Goal: Task Accomplishment & Management: Complete application form

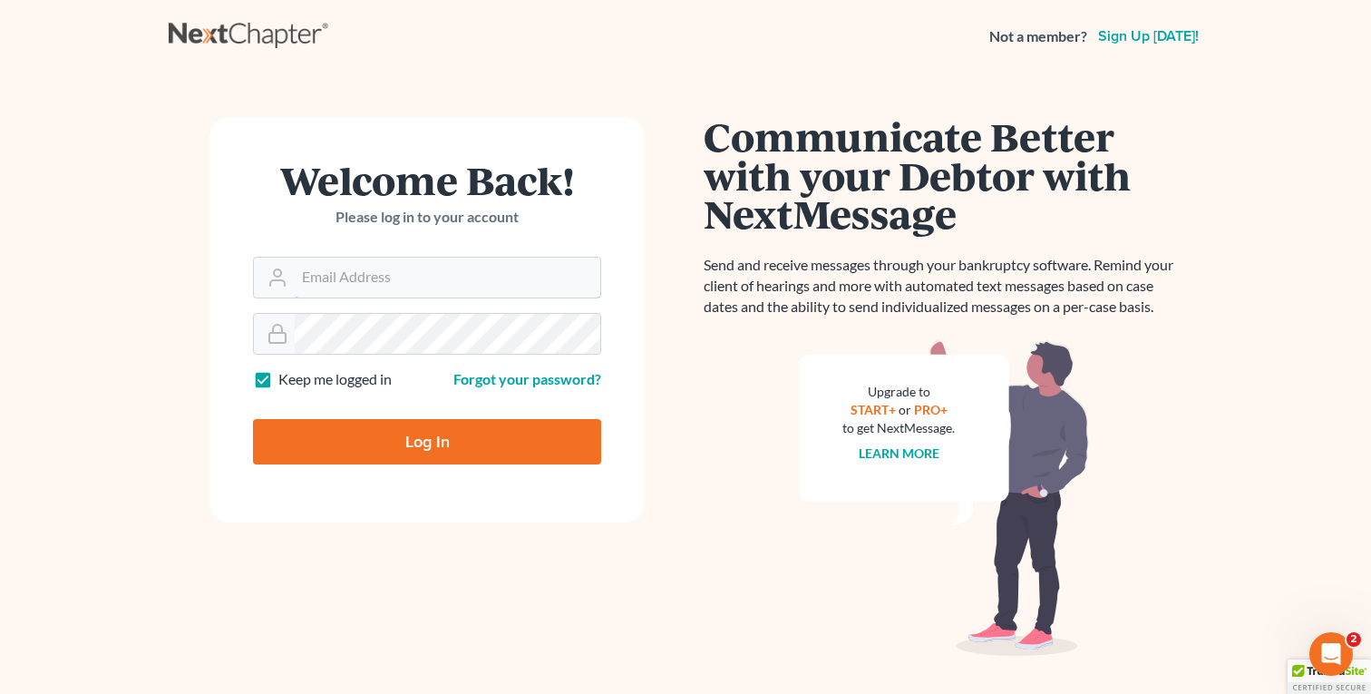
type input "fbravo@dallagolaw.com"
click at [376, 446] on input "Log In" at bounding box center [427, 441] width 348 height 45
type input "Thinking..."
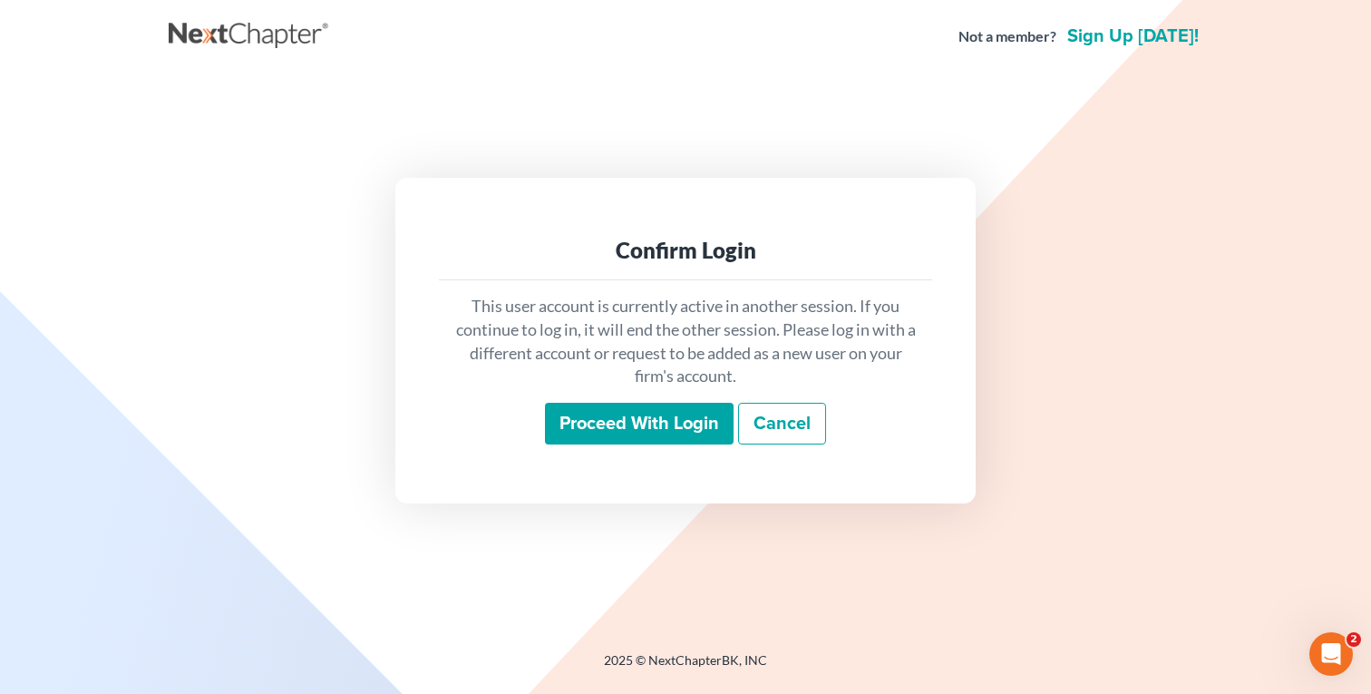
click at [585, 418] on input "Proceed with login" at bounding box center [639, 424] width 189 height 42
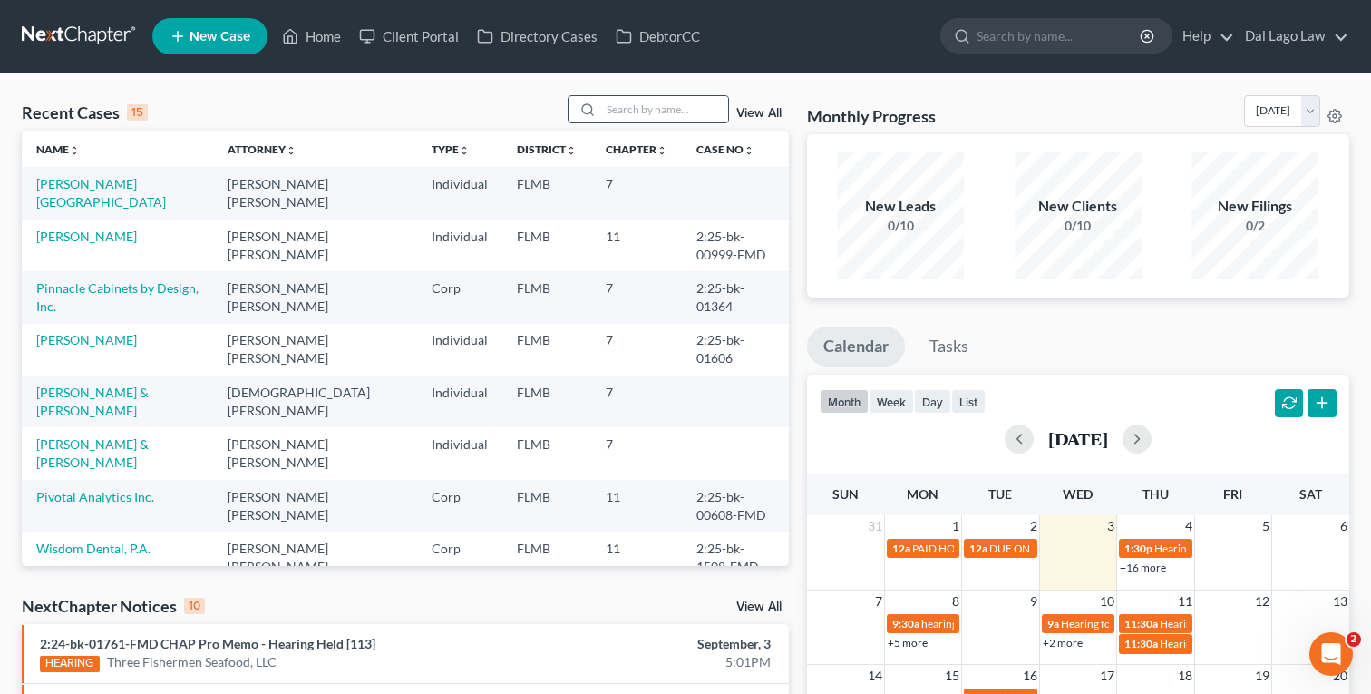
click at [665, 110] on input "search" at bounding box center [664, 109] width 127 height 26
type input "[PERSON_NAME]"
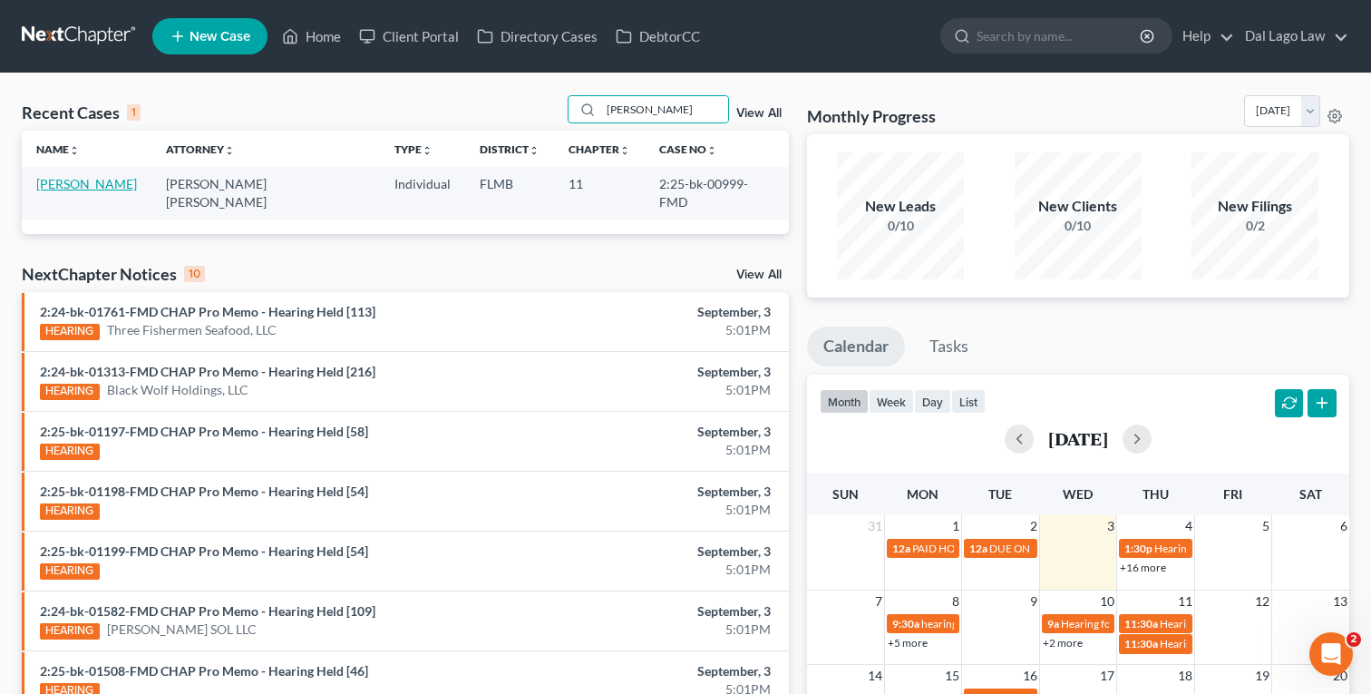
click at [80, 180] on link "[PERSON_NAME]" at bounding box center [86, 183] width 101 height 15
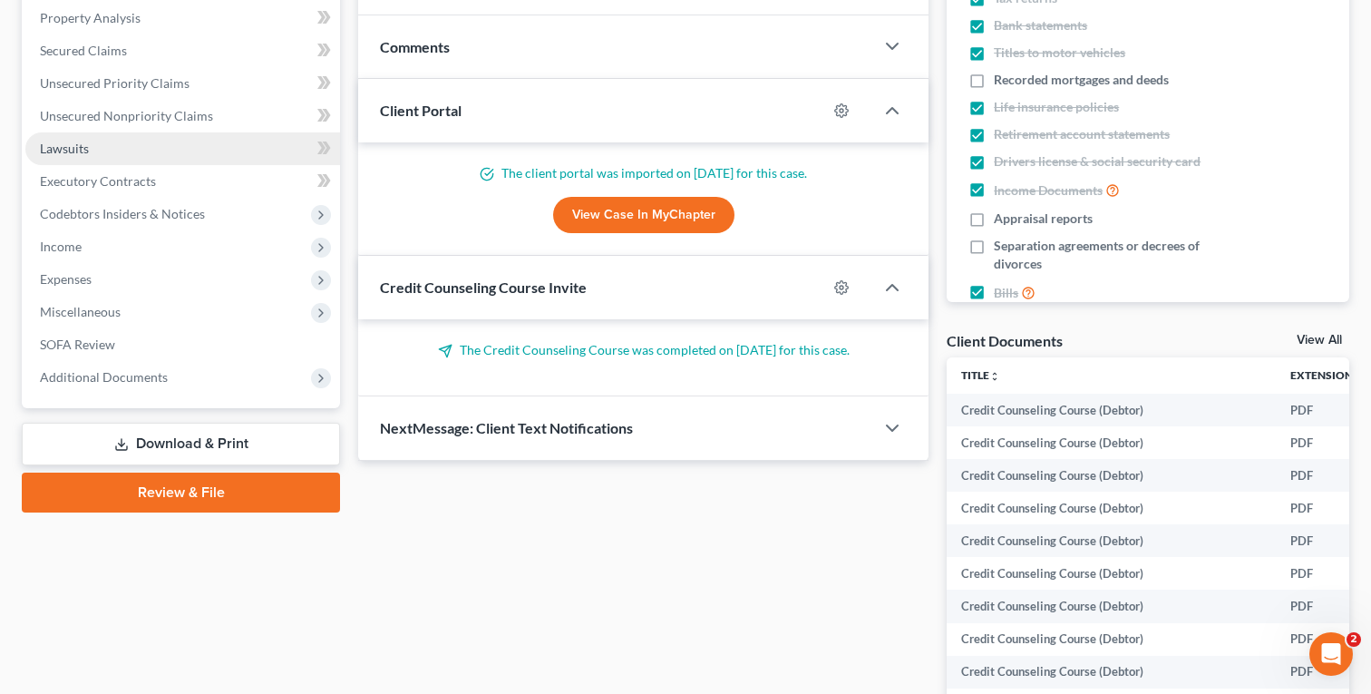
scroll to position [473, 0]
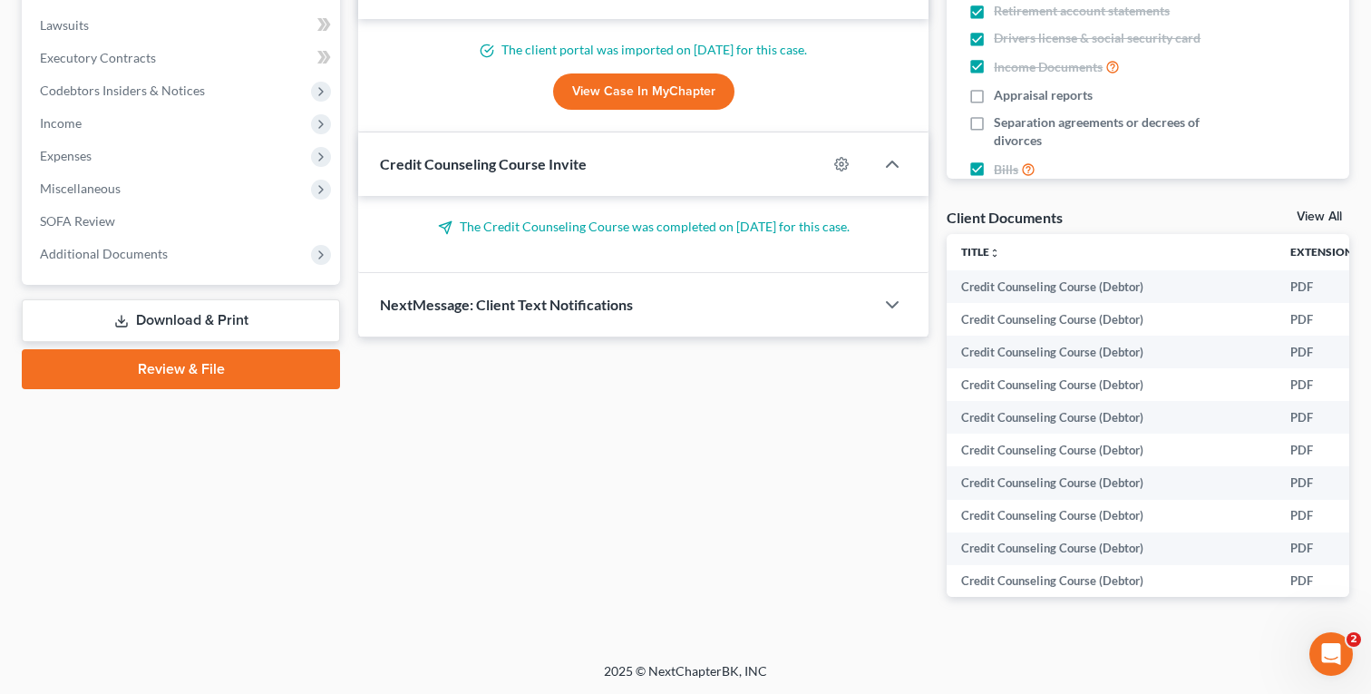
click at [143, 327] on link "Download & Print" at bounding box center [181, 320] width 318 height 43
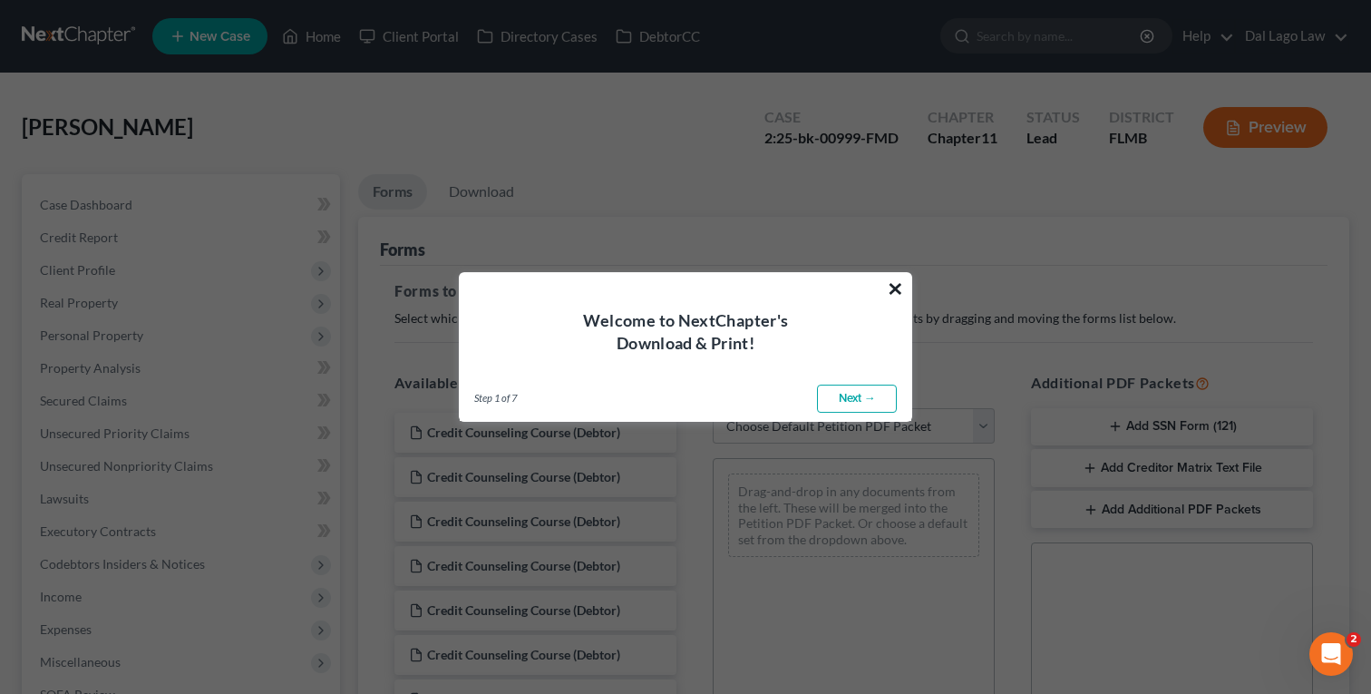
click at [891, 288] on button "×" at bounding box center [895, 288] width 17 height 29
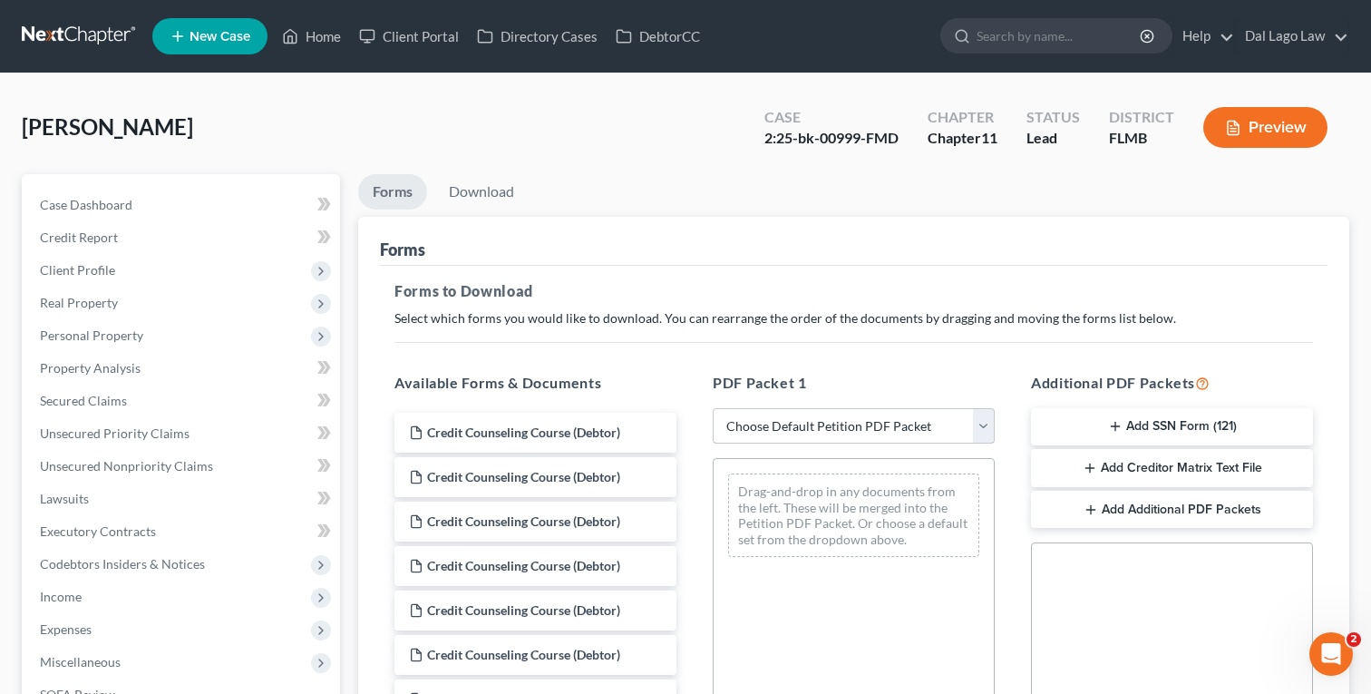
click at [823, 428] on select "Choose Default Petition PDF Packet Complete Bankruptcy Petition (all forms and …" at bounding box center [854, 426] width 282 height 36
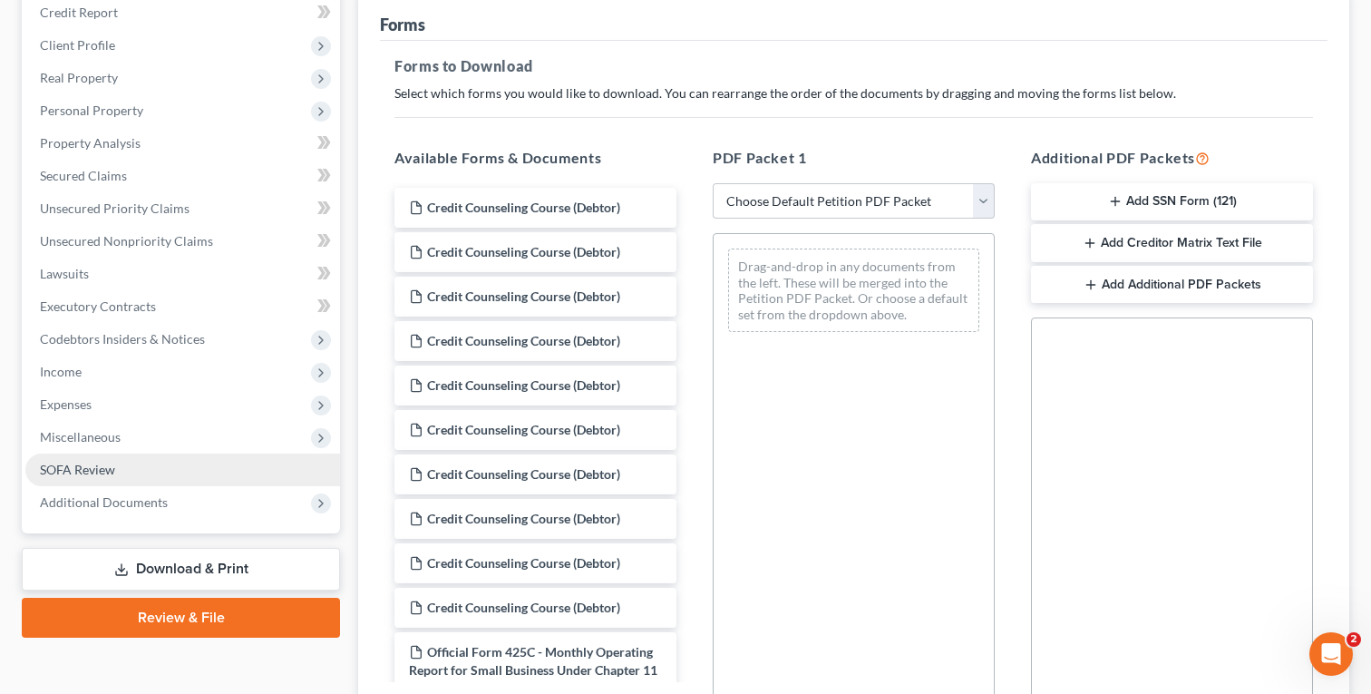
click at [102, 463] on span "SOFA Review" at bounding box center [77, 469] width 75 height 15
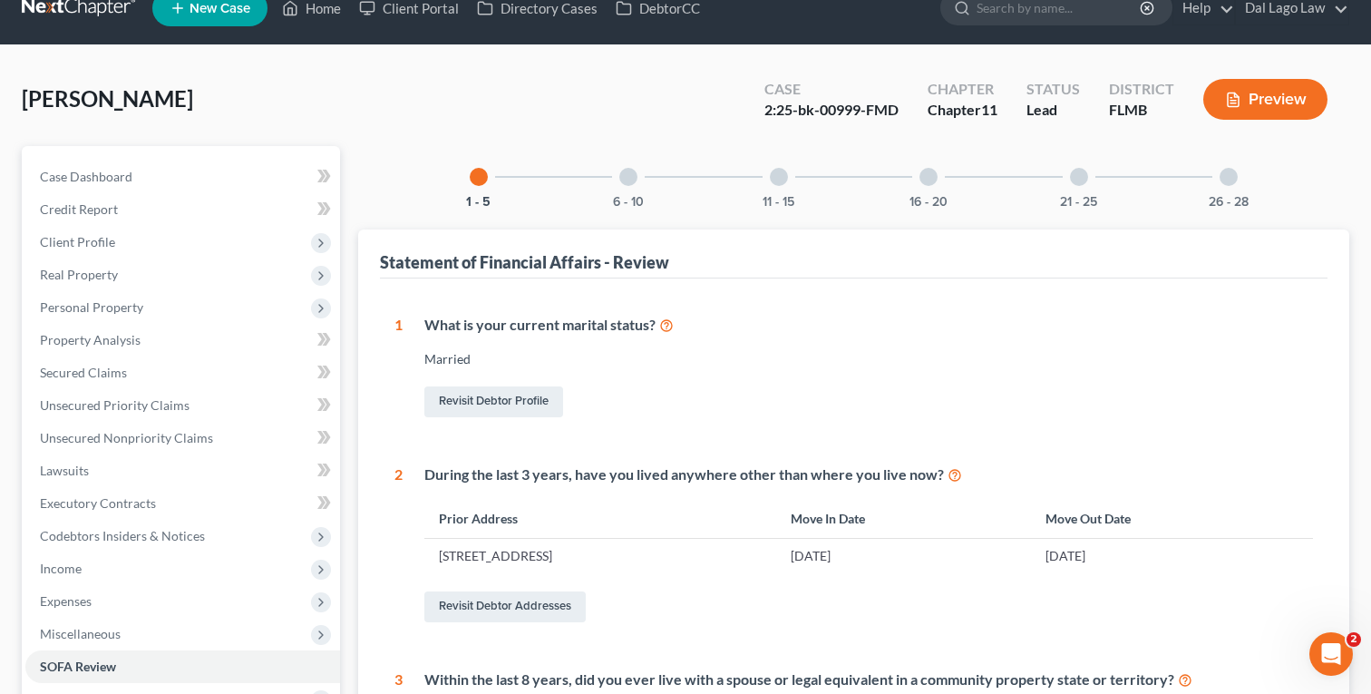
scroll to position [8, 0]
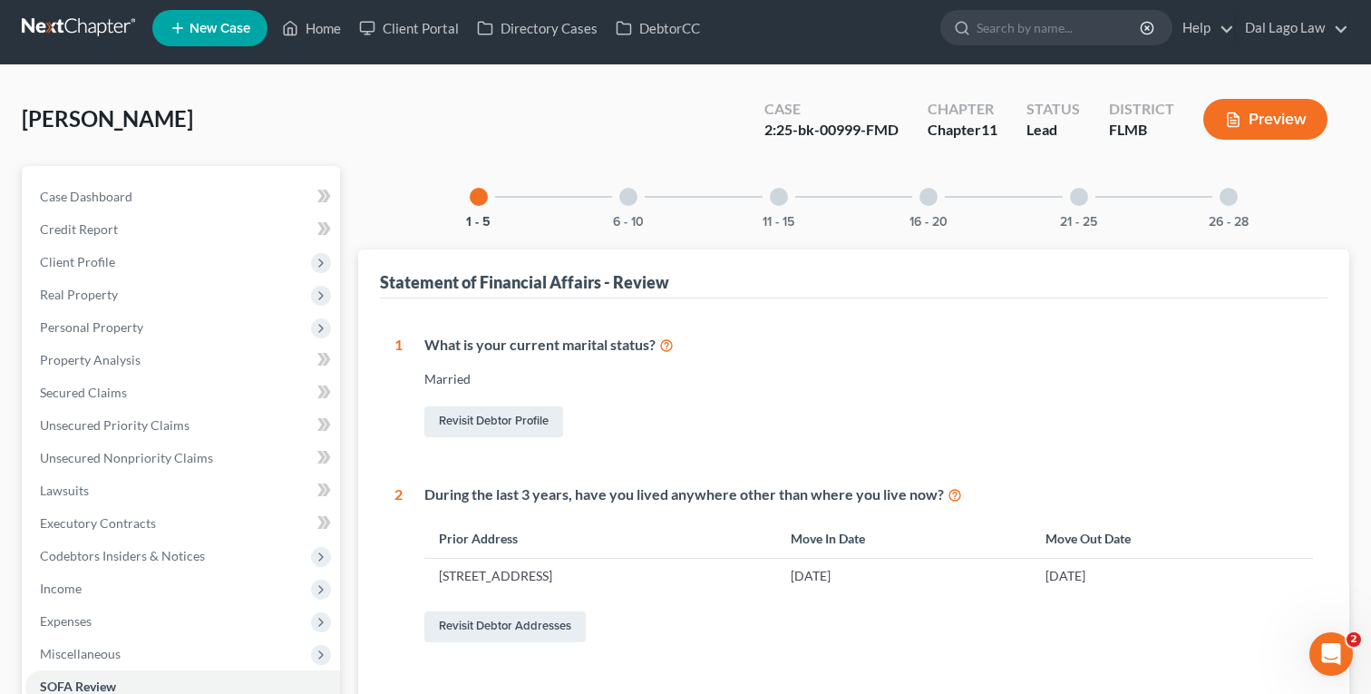
click at [631, 193] on div at bounding box center [628, 197] width 18 height 18
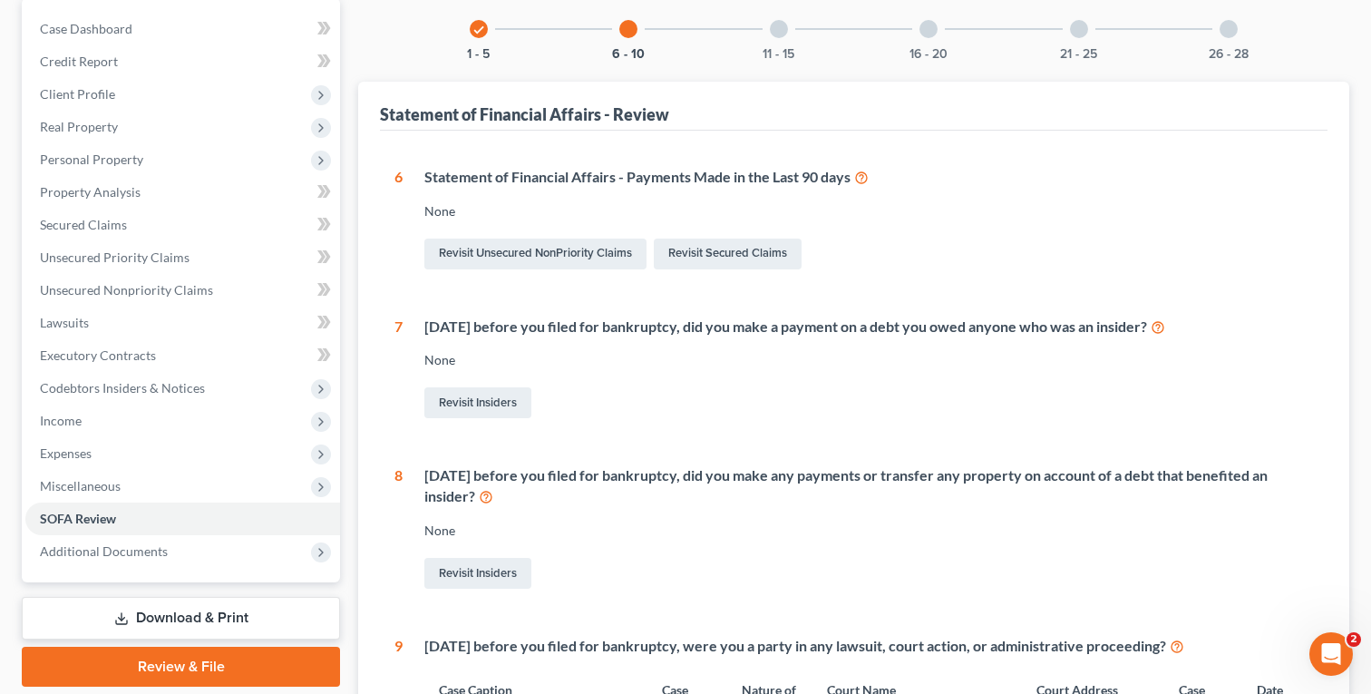
scroll to position [0, 0]
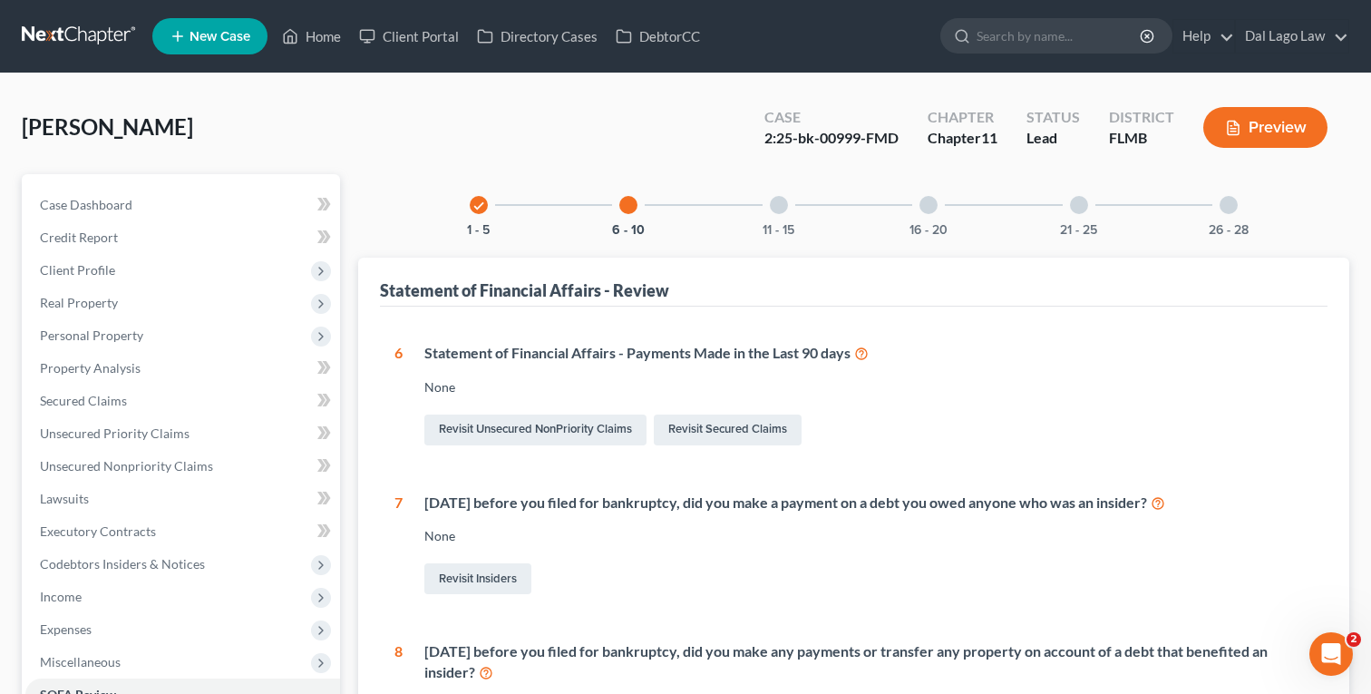
click at [773, 208] on div at bounding box center [779, 205] width 18 height 18
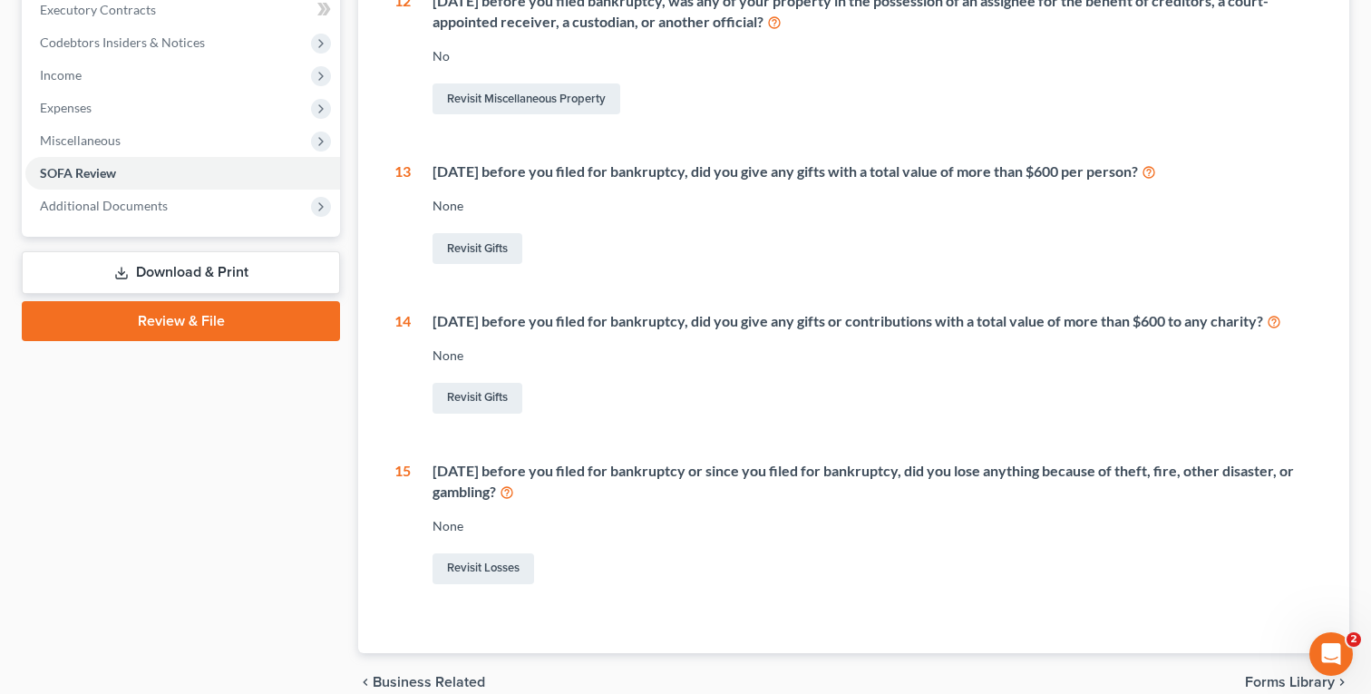
scroll to position [627, 0]
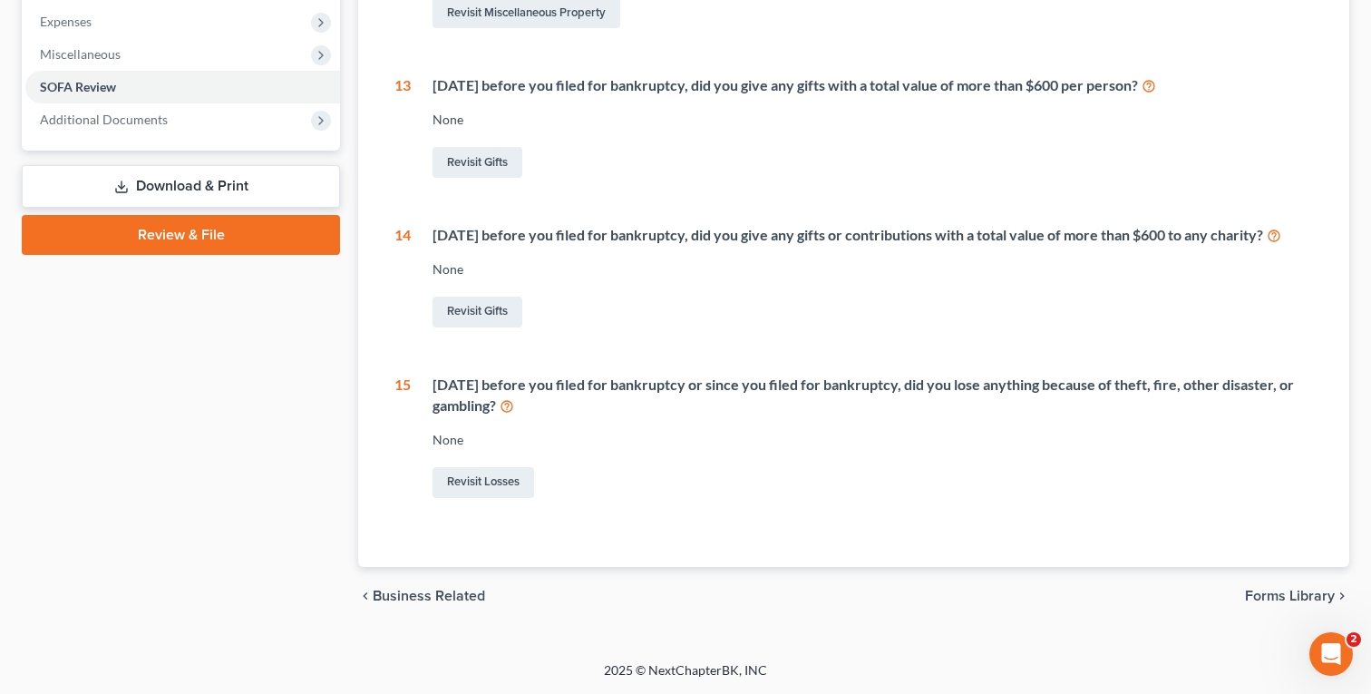
drag, startPoint x: 433, startPoint y: 383, endPoint x: 546, endPoint y: 407, distance: 116.0
click at [546, 407] on div "[DATE] before you filed for bankruptcy or since you filed for bankruptcy, did y…" at bounding box center [873, 396] width 881 height 42
copy div "[DATE] before you filed for bankruptcy or since you filed for bankruptcy, did y…"
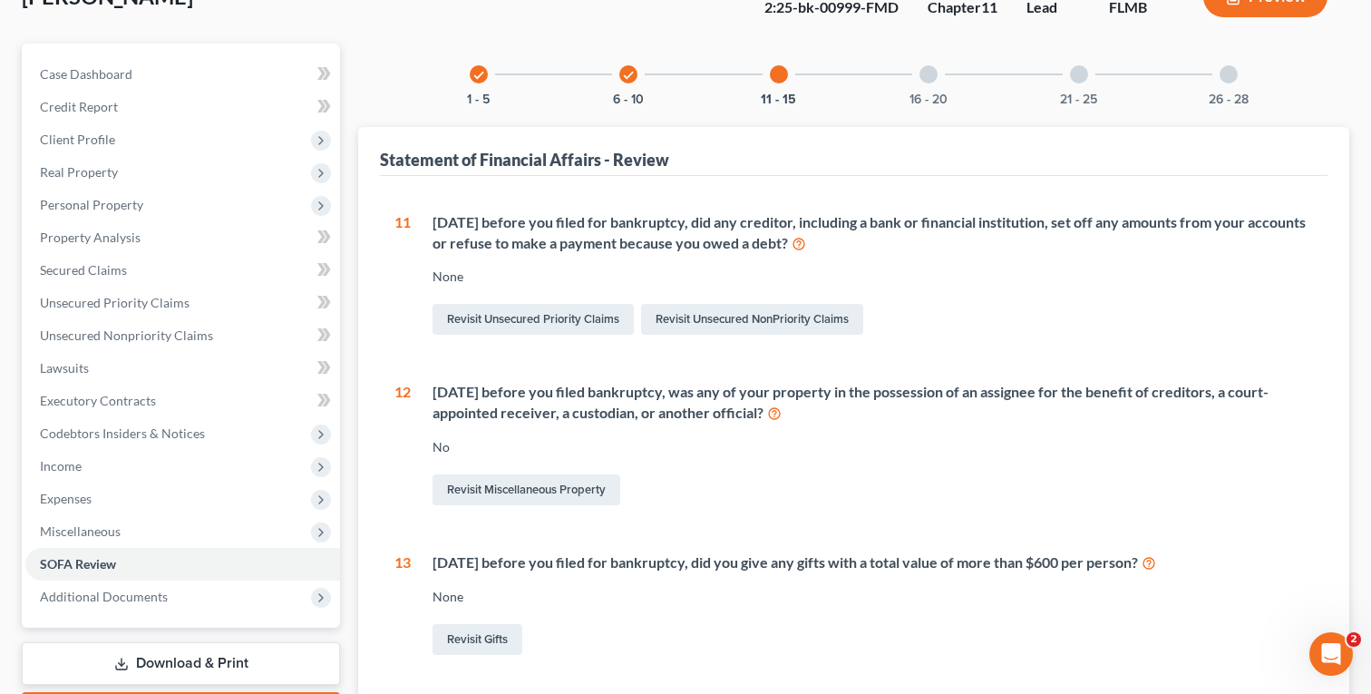
scroll to position [0, 0]
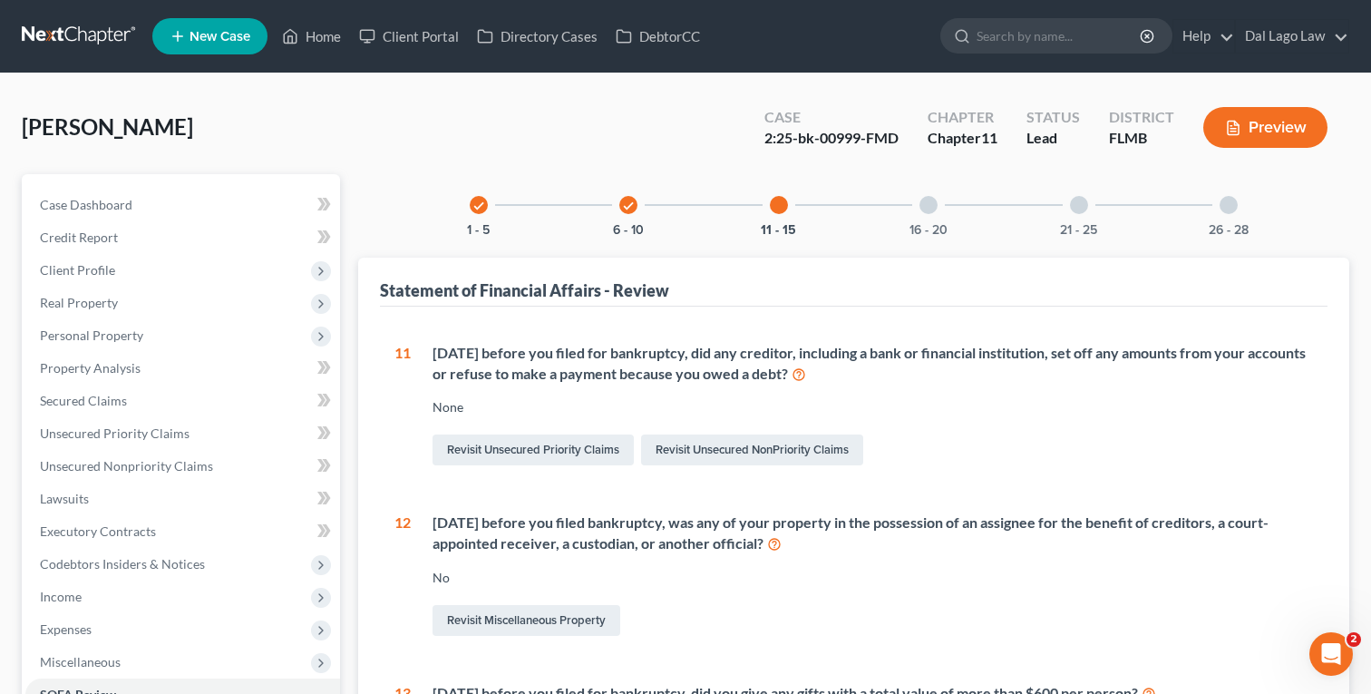
click at [926, 199] on div at bounding box center [929, 205] width 18 height 18
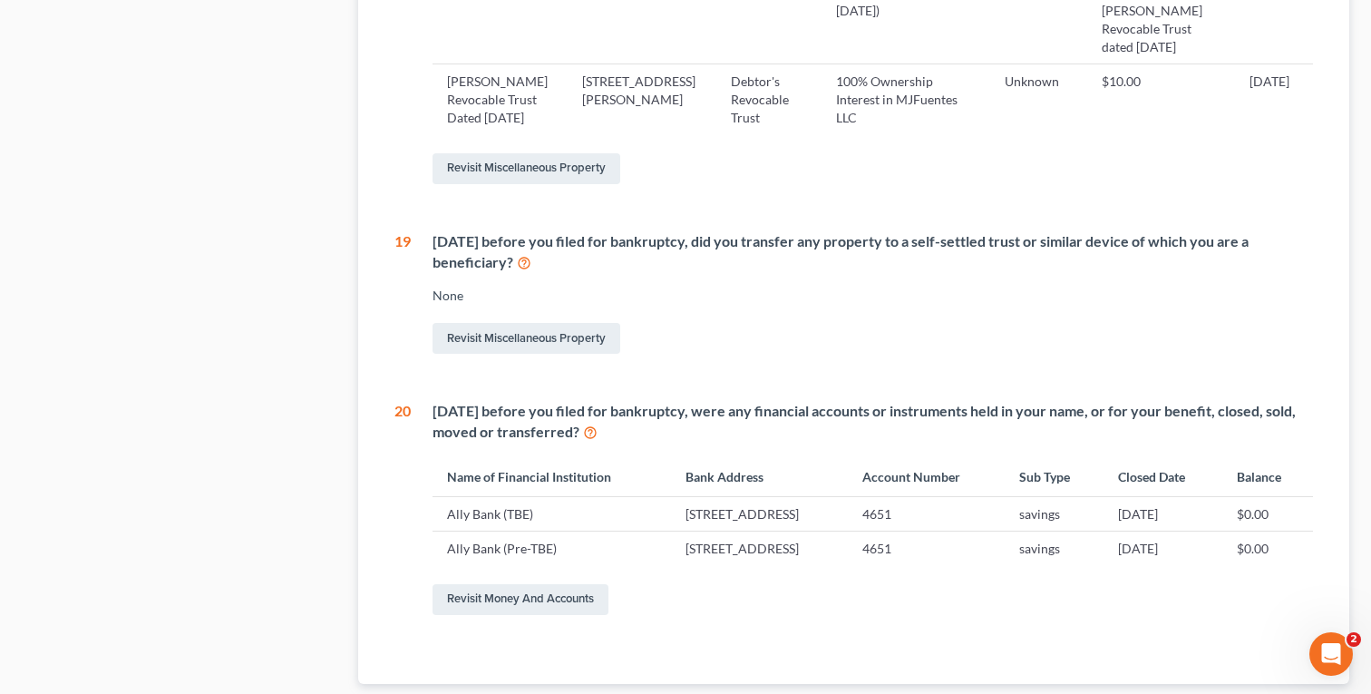
scroll to position [1566, 0]
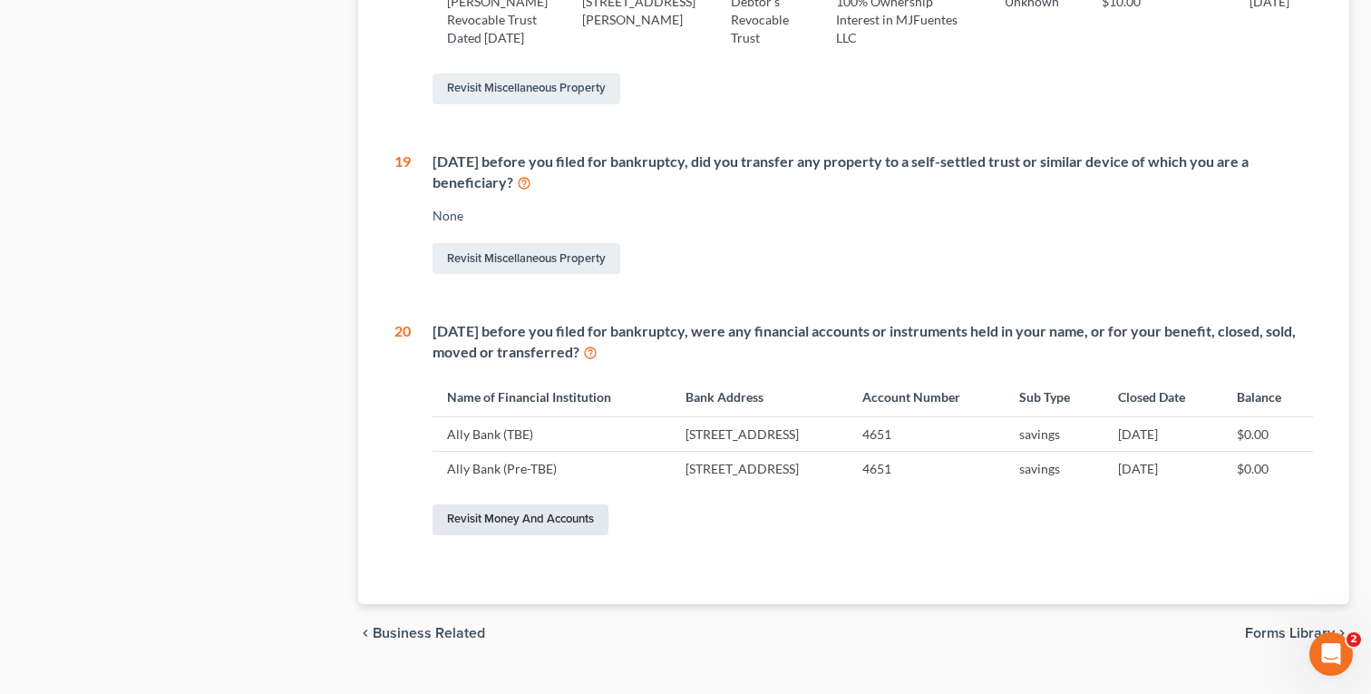
click at [519, 504] on link "Revisit Money and Accounts" at bounding box center [521, 519] width 176 height 31
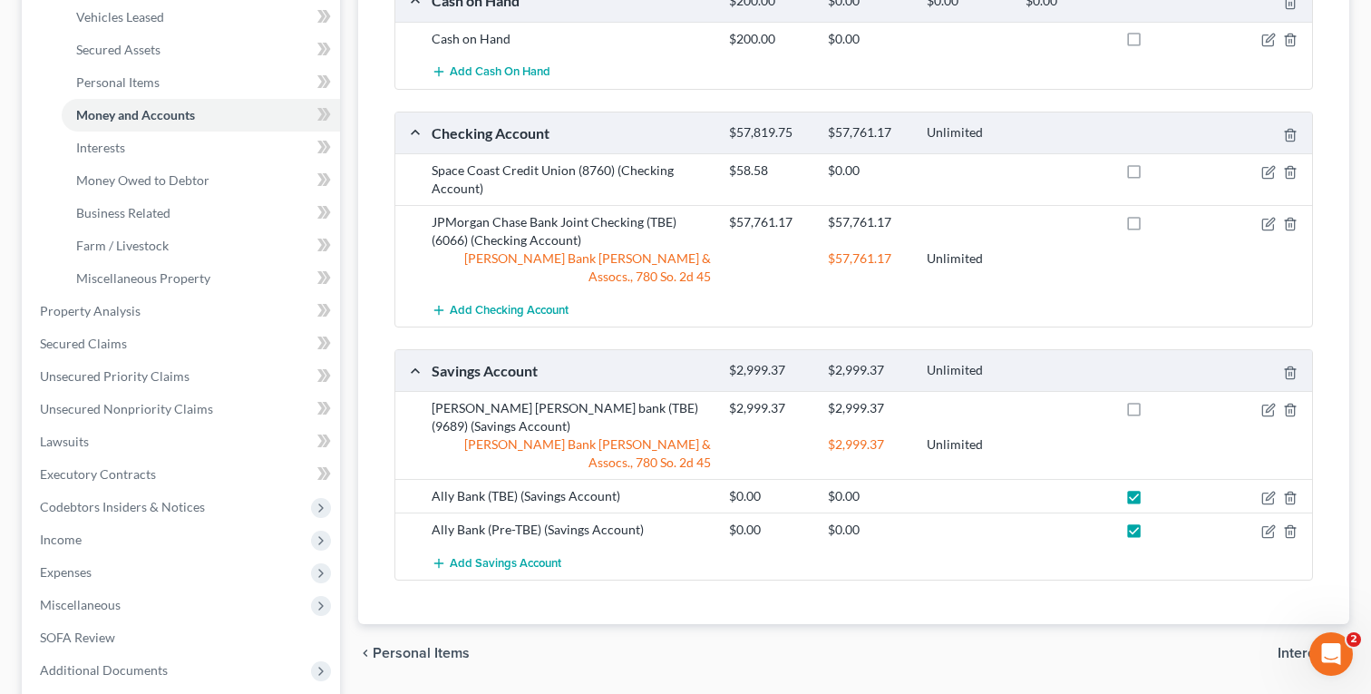
scroll to position [387, 0]
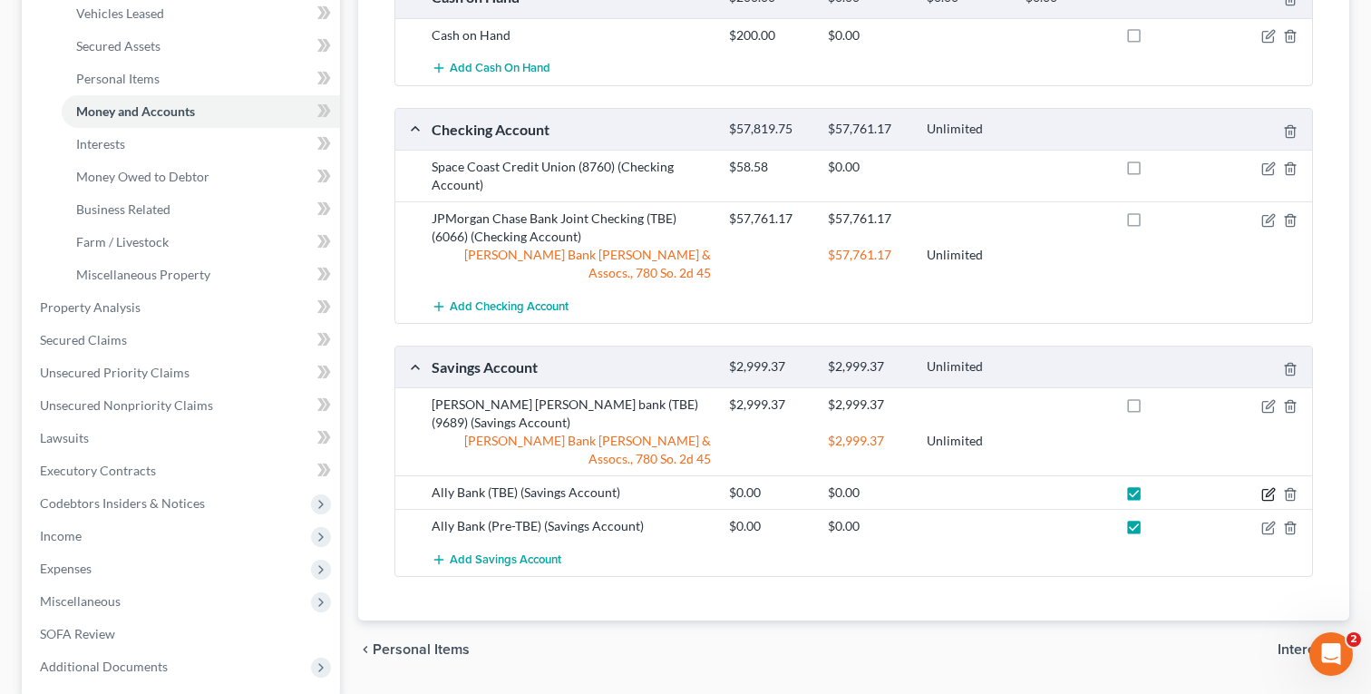
click at [1265, 487] on icon "button" at bounding box center [1269, 494] width 15 height 15
select select "39"
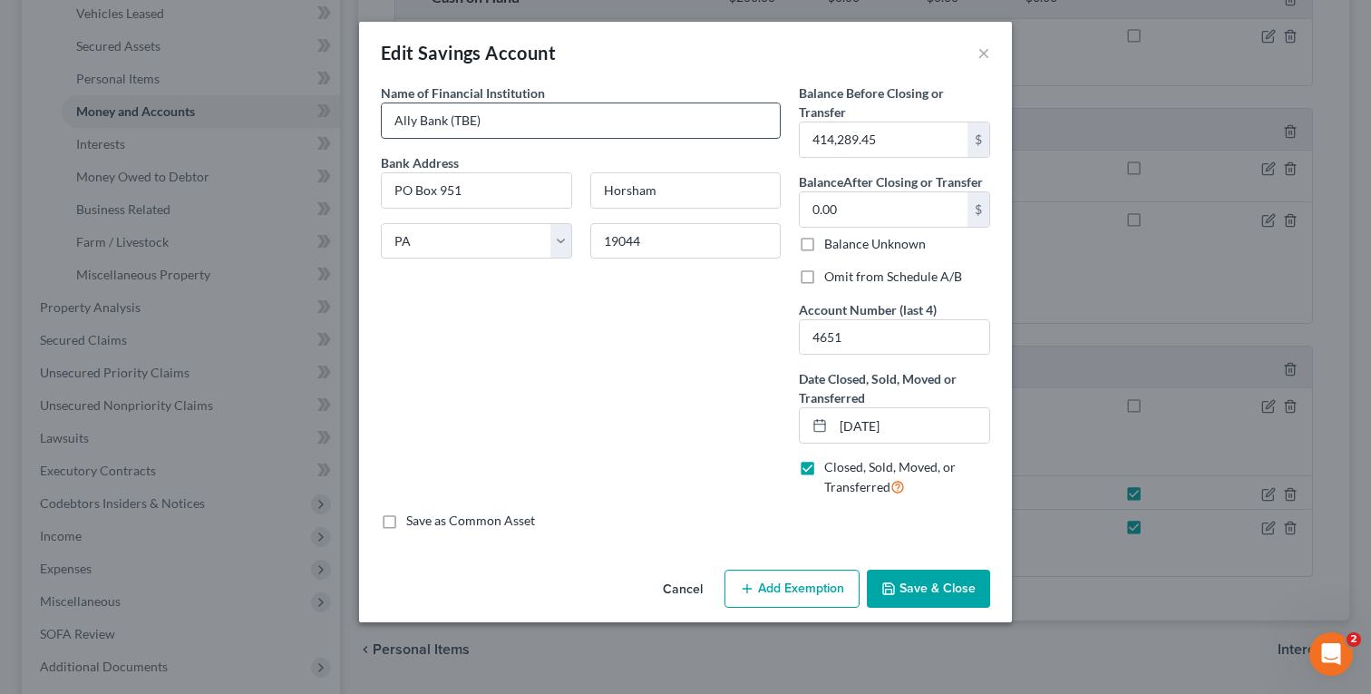
click at [576, 122] on input "Ally Bank (TBE)" at bounding box center [581, 120] width 398 height 34
type input "Ally Bank"
click at [909, 603] on button "Save & Close" at bounding box center [928, 589] width 123 height 38
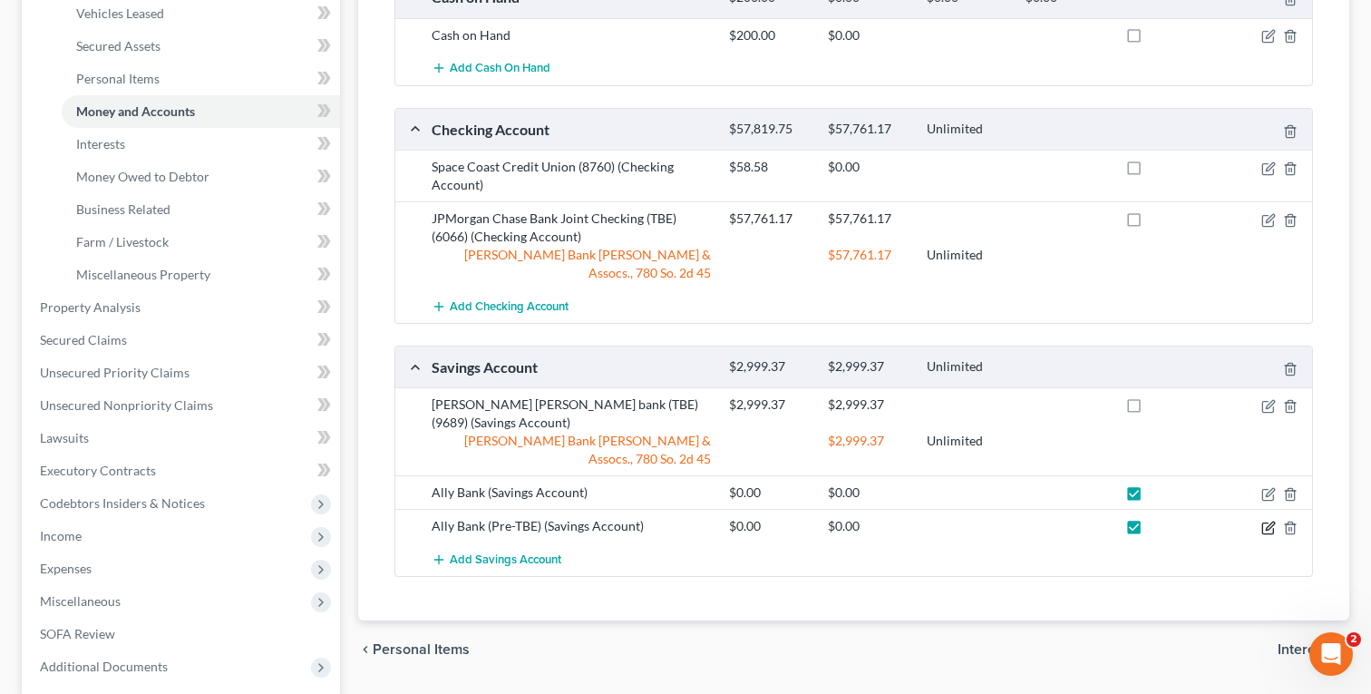
click at [1265, 521] on icon "button" at bounding box center [1269, 528] width 15 height 15
select select "39"
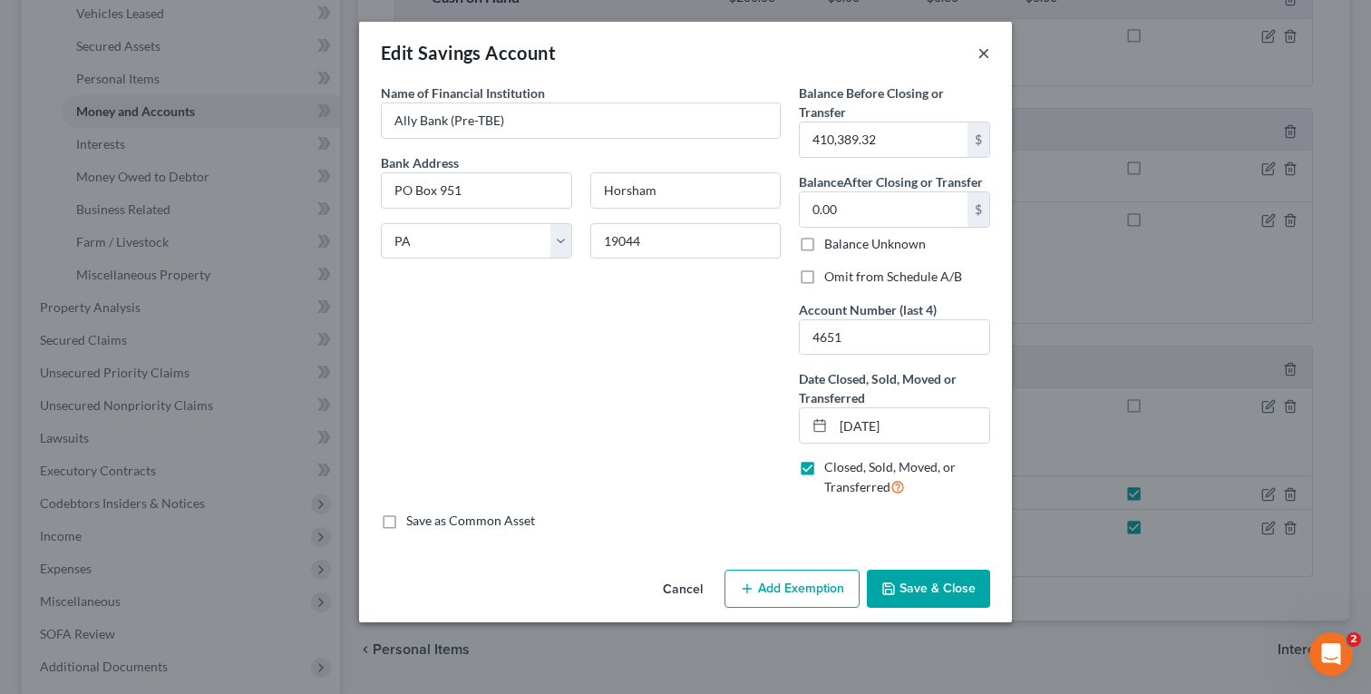
click at [985, 49] on button "×" at bounding box center [984, 53] width 13 height 22
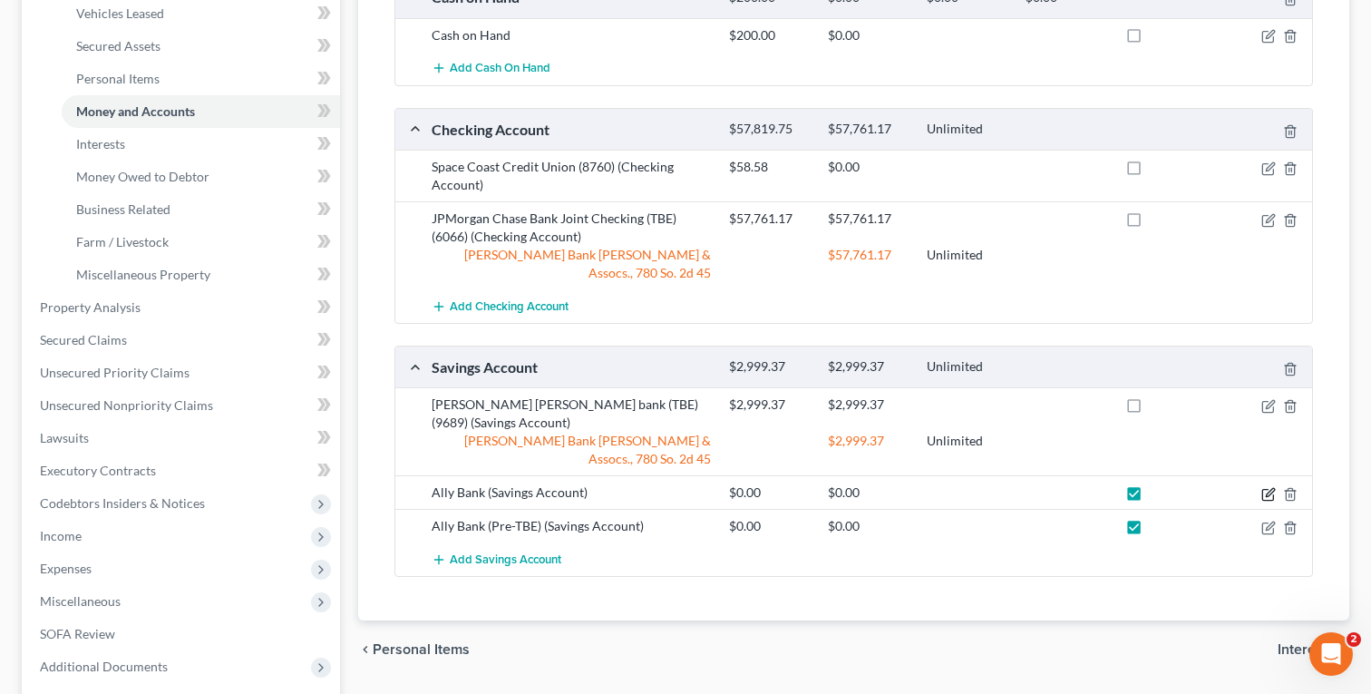
click at [1271, 487] on icon "button" at bounding box center [1269, 494] width 15 height 15
select select "39"
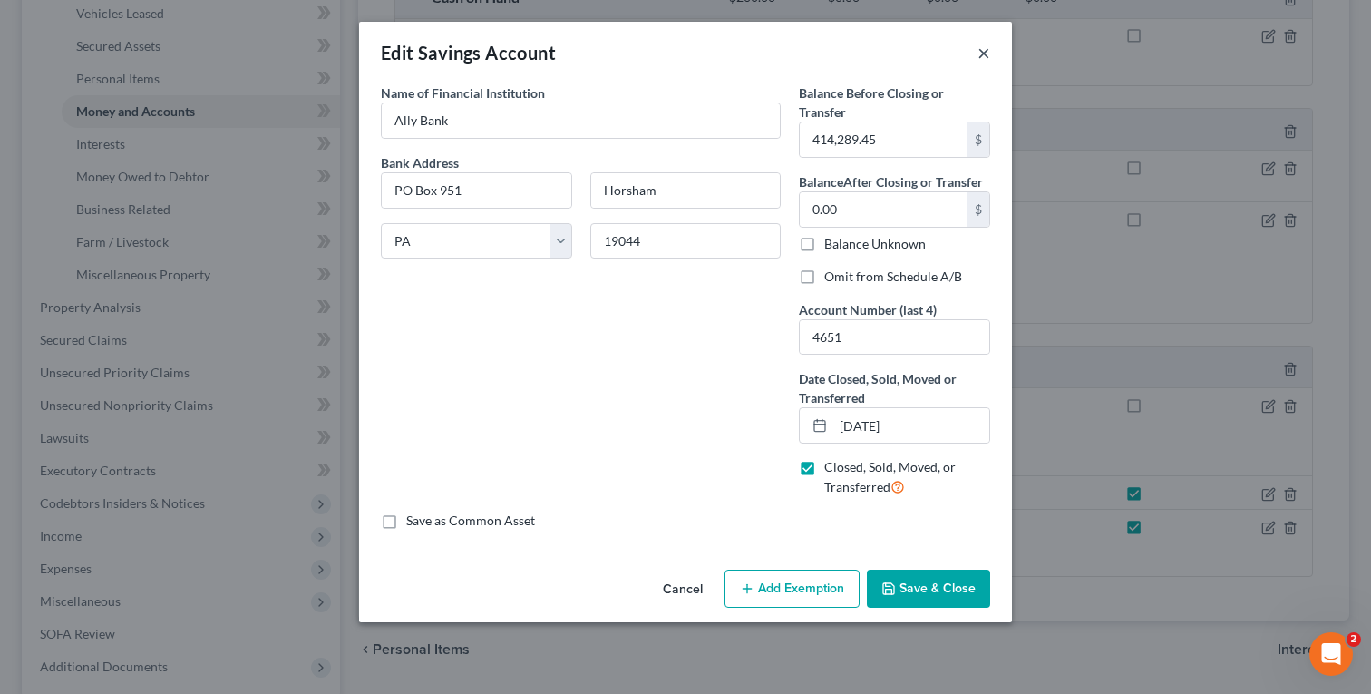
click at [989, 48] on button "×" at bounding box center [984, 53] width 13 height 22
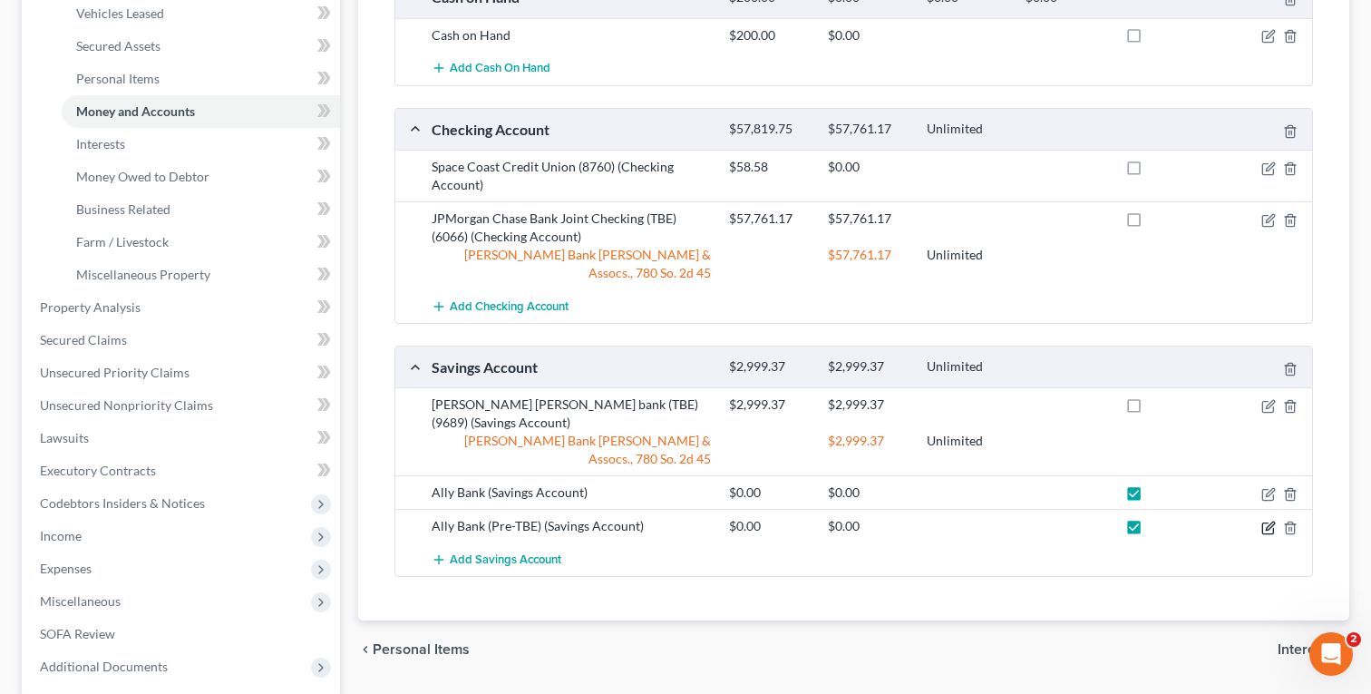
click at [1264, 523] on icon "button" at bounding box center [1268, 528] width 11 height 11
select select "39"
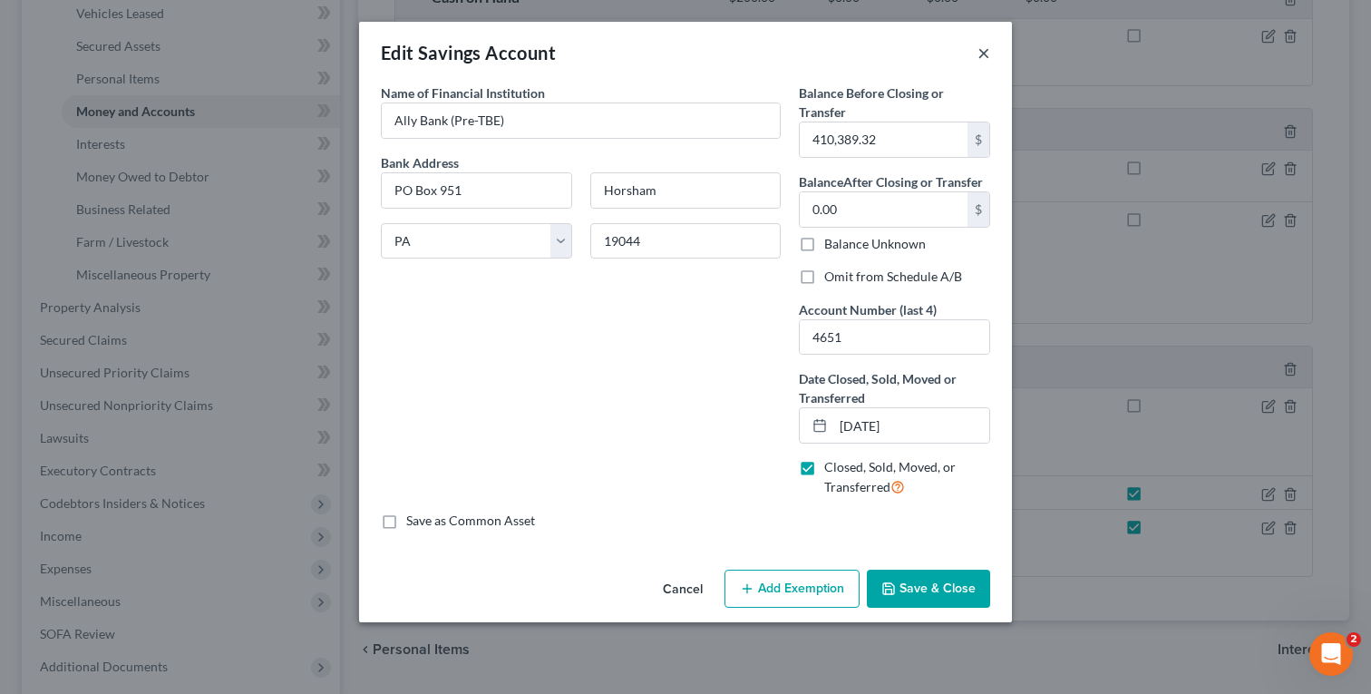
click at [980, 60] on button "×" at bounding box center [984, 53] width 13 height 22
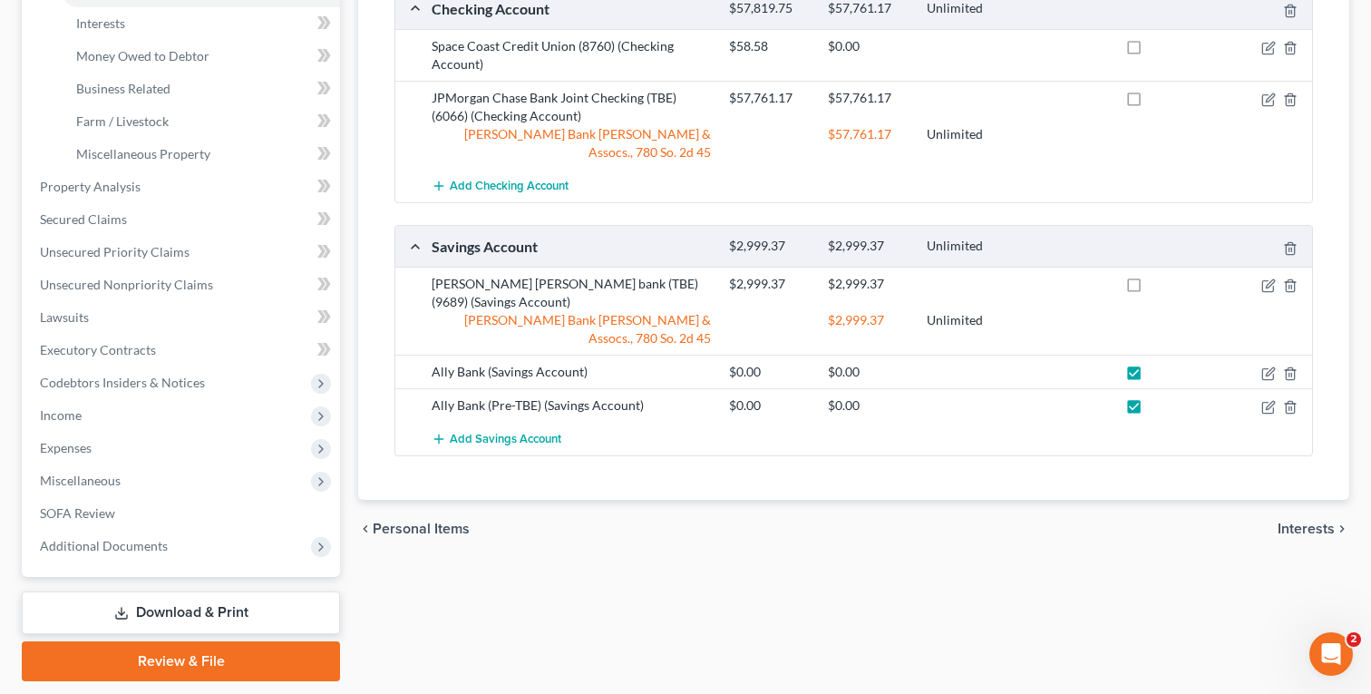
scroll to position [426, 0]
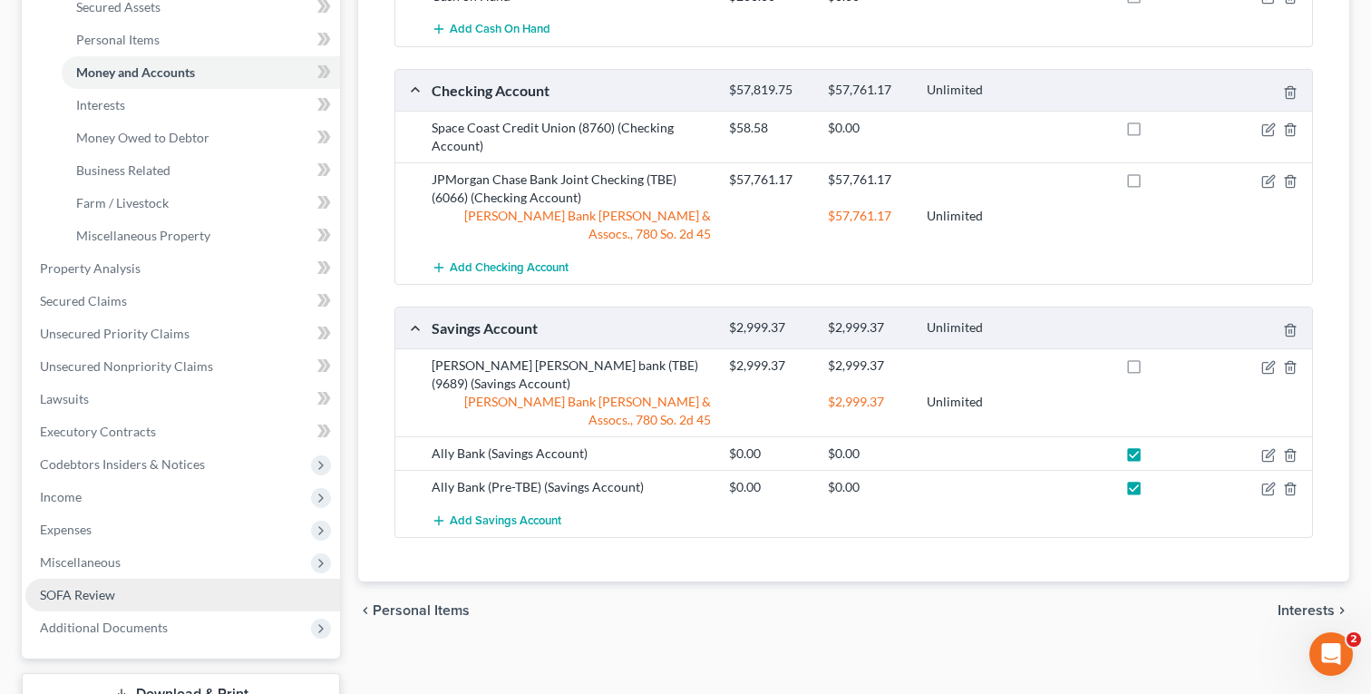
click at [91, 593] on span "SOFA Review" at bounding box center [77, 594] width 75 height 15
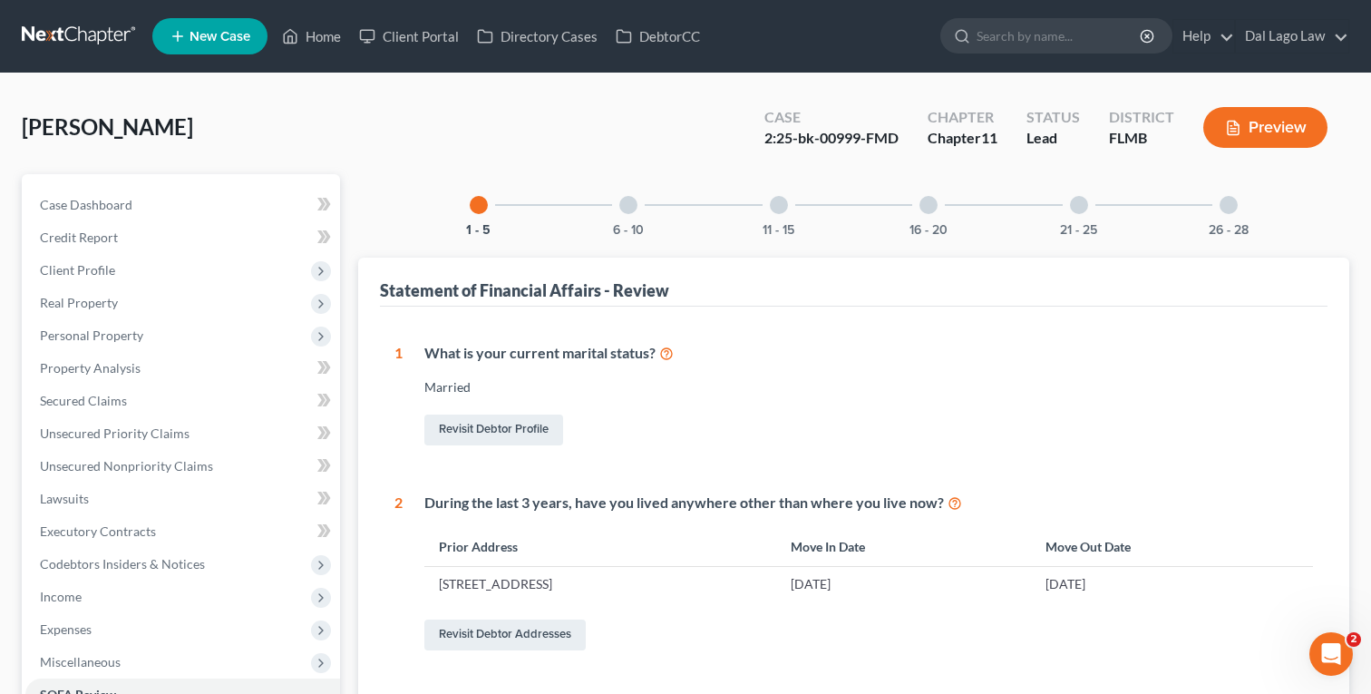
click at [935, 202] on div at bounding box center [929, 205] width 18 height 18
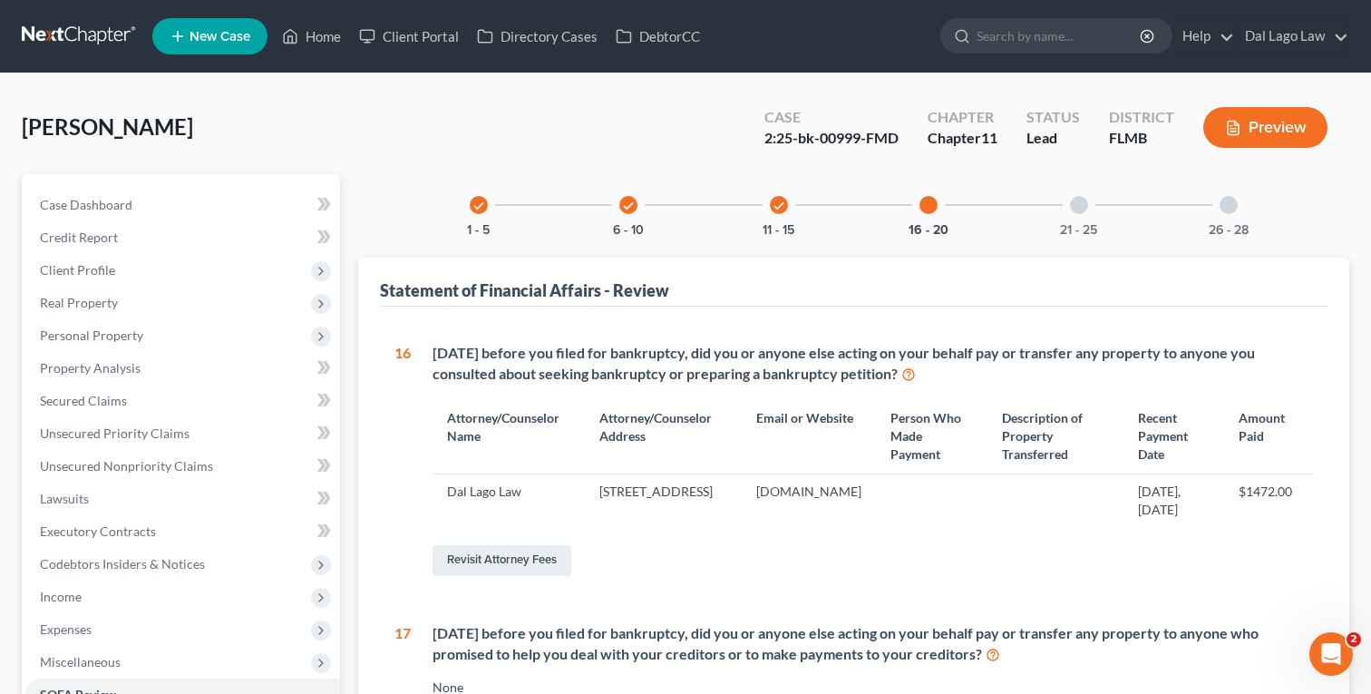
click at [1078, 210] on div at bounding box center [1079, 205] width 18 height 18
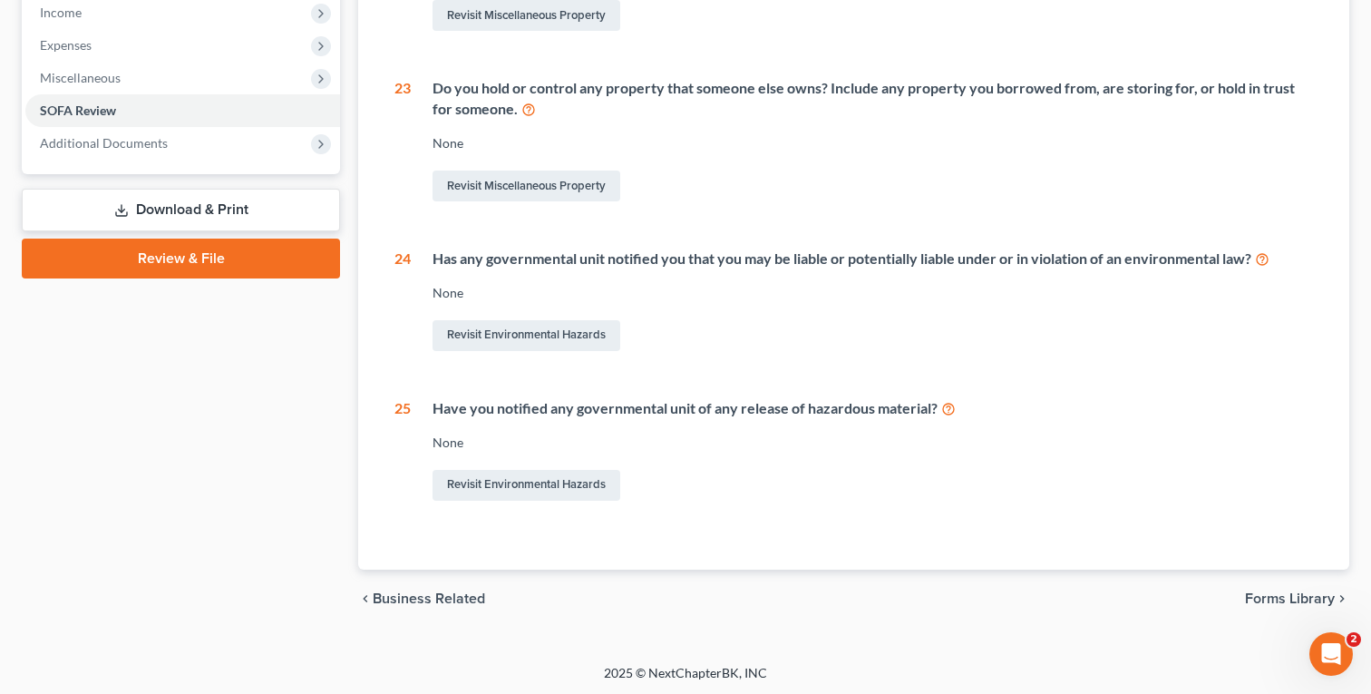
scroll to position [585, 0]
click at [1275, 593] on span "Forms Library" at bounding box center [1290, 597] width 90 height 15
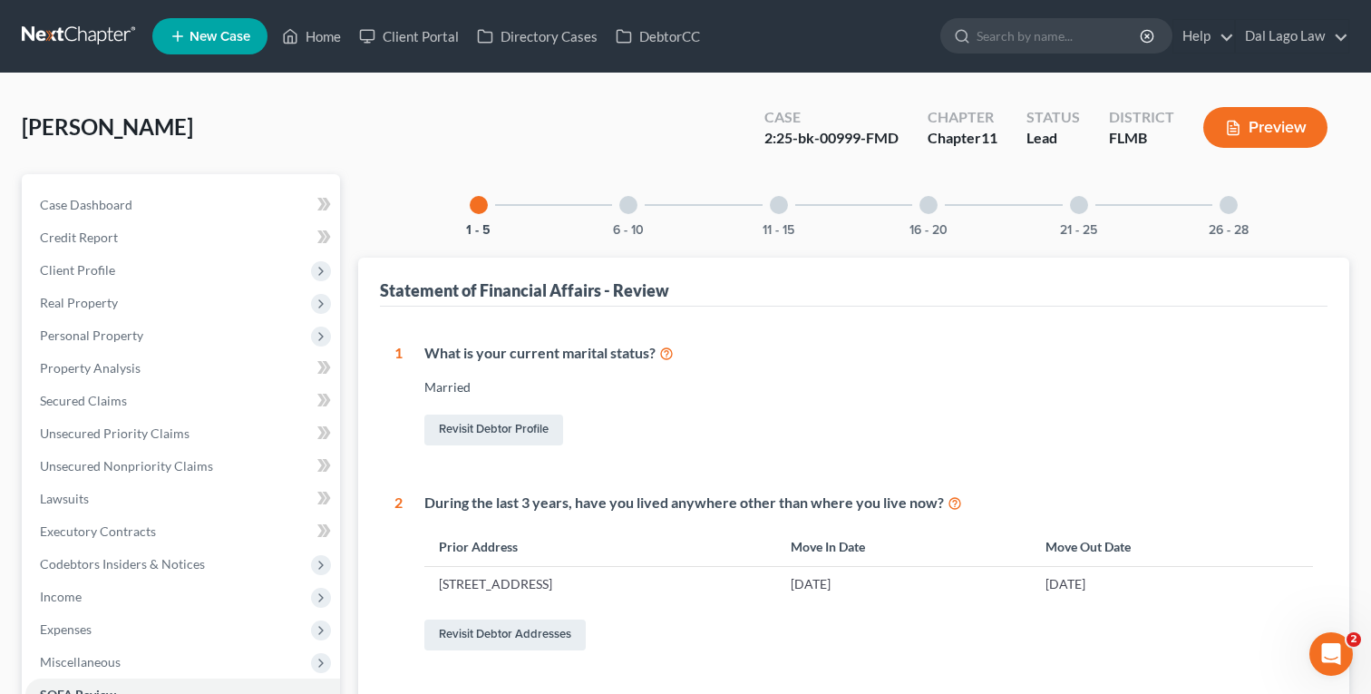
click at [481, 198] on div at bounding box center [479, 205] width 18 height 18
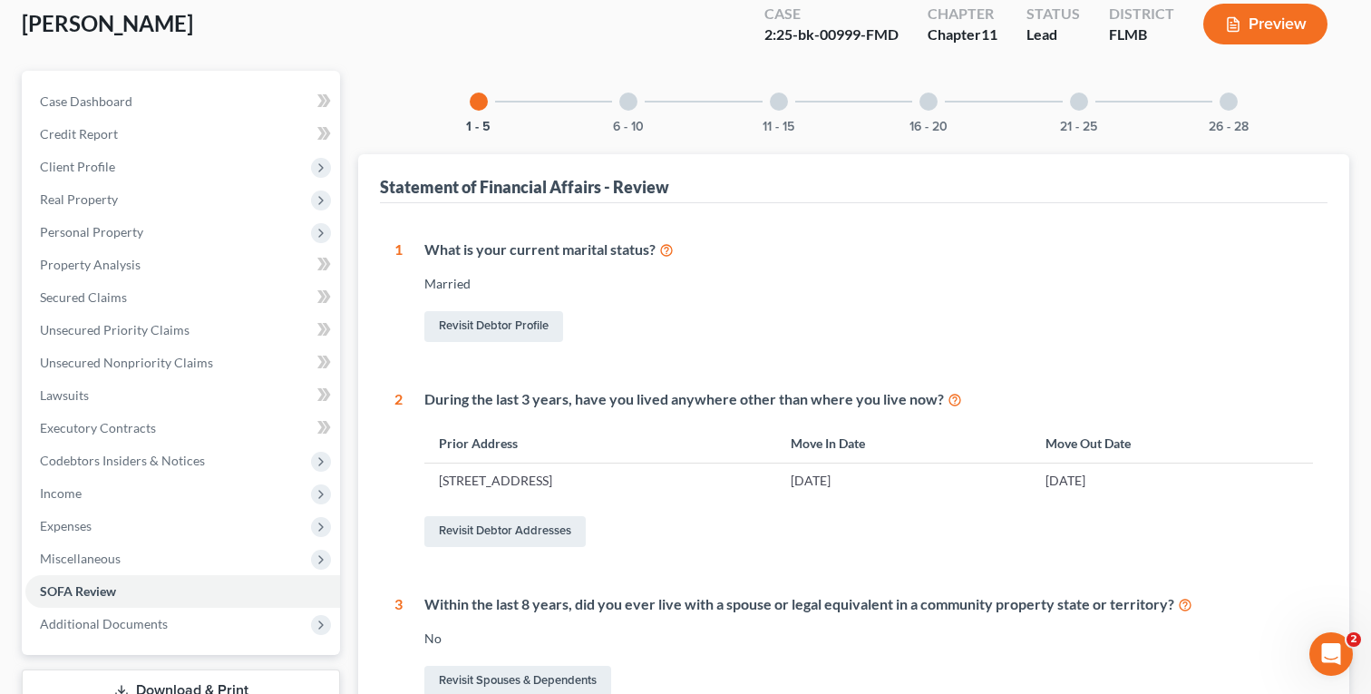
scroll to position [18, 0]
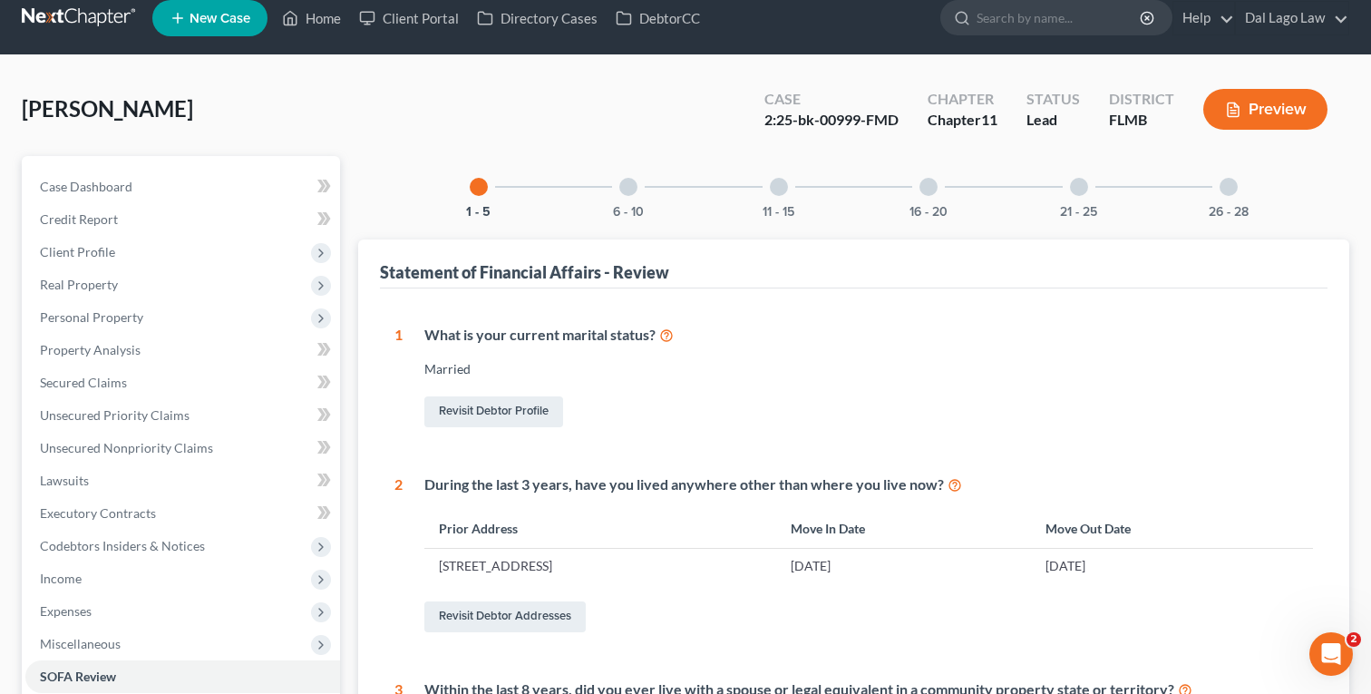
click at [922, 189] on div at bounding box center [929, 187] width 18 height 18
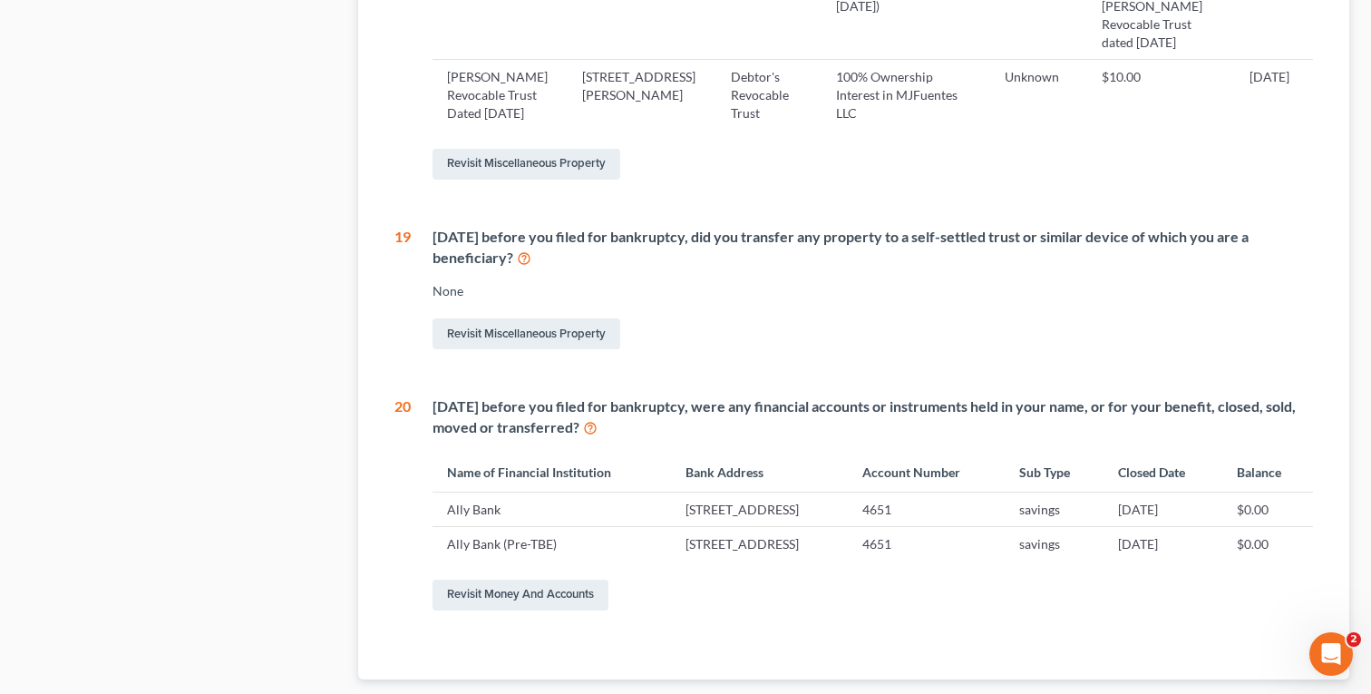
scroll to position [1566, 0]
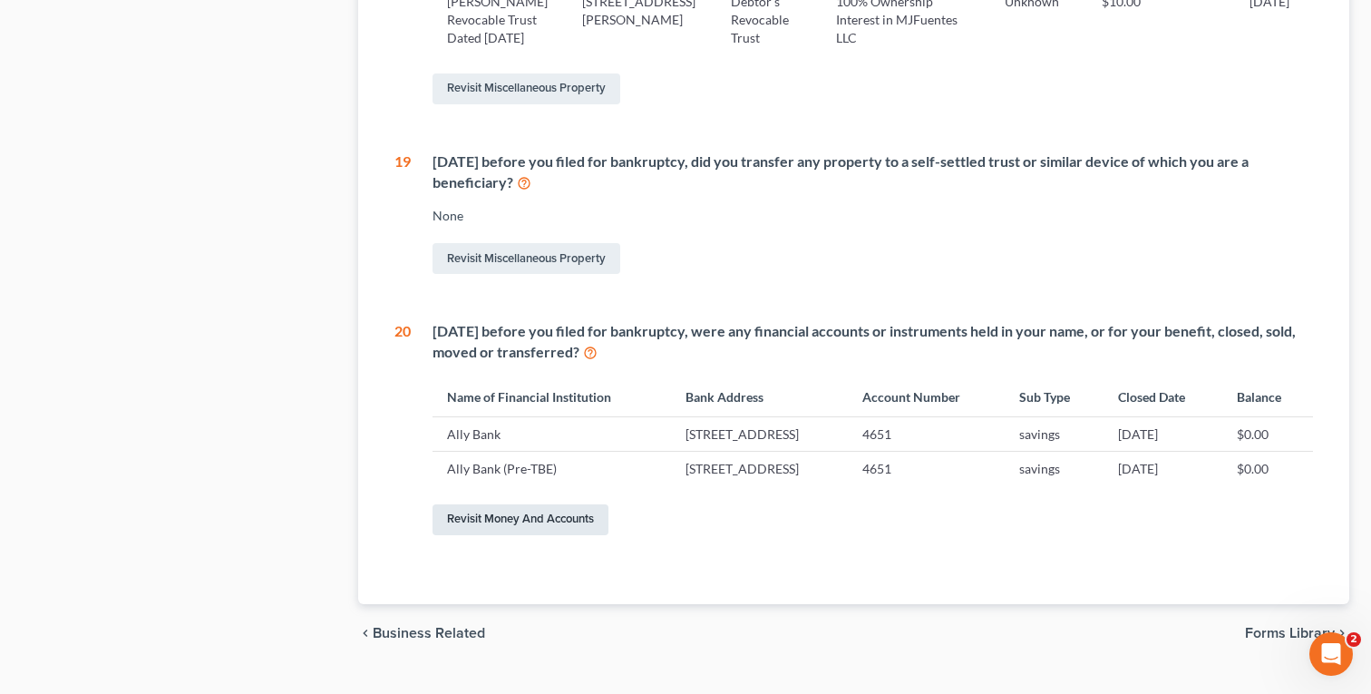
click at [513, 504] on link "Revisit Money and Accounts" at bounding box center [521, 519] width 176 height 31
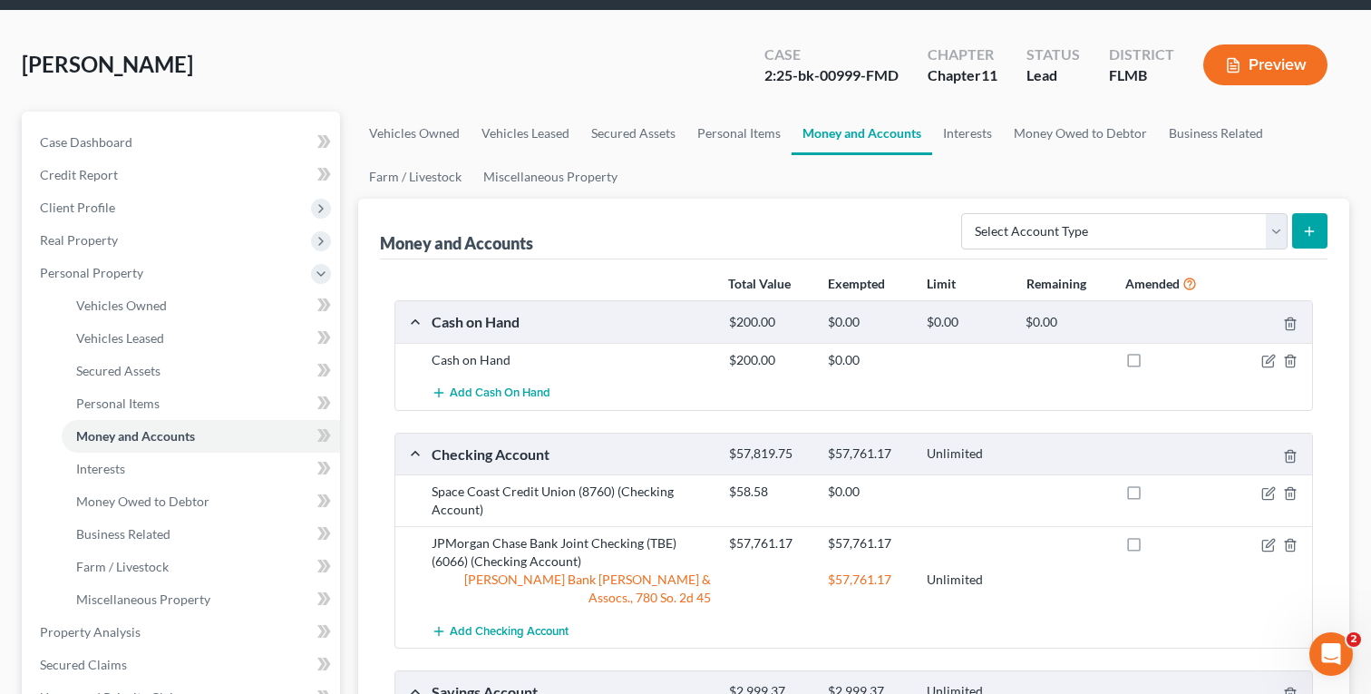
scroll to position [73, 0]
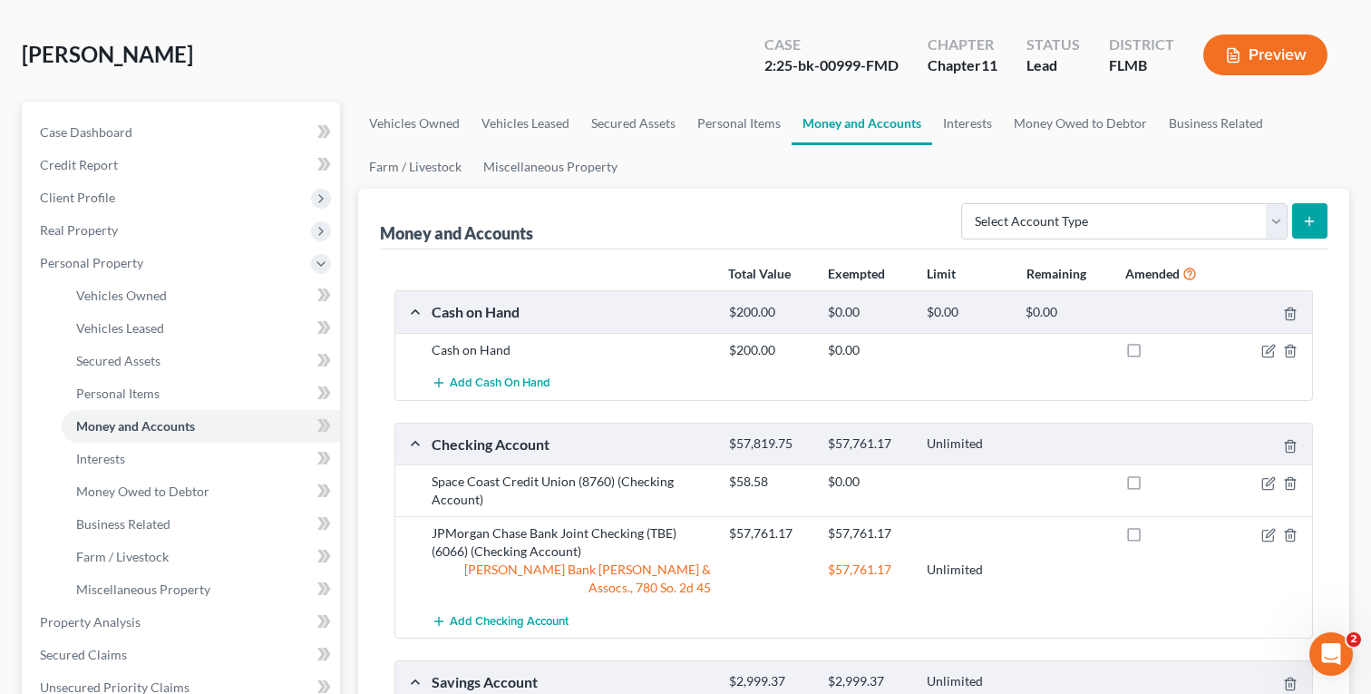
click at [1015, 243] on div "Money and Accounts Select Account Type Brokerage Cash on Hand Certificates of D…" at bounding box center [854, 219] width 948 height 61
click at [1009, 221] on select "Select Account Type Brokerage Cash on Hand Certificates of Deposit Checking Acc…" at bounding box center [1124, 221] width 327 height 36
click at [985, 129] on link "Interests" at bounding box center [967, 124] width 71 height 44
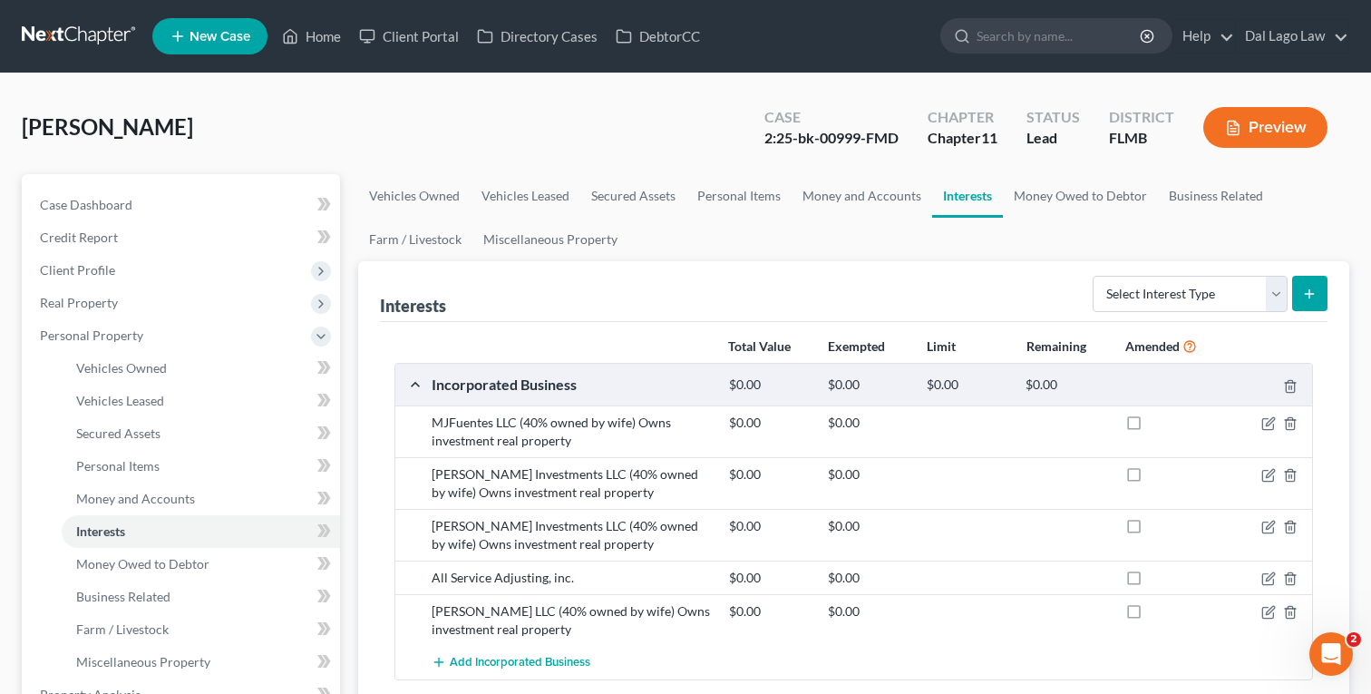
click at [1312, 293] on icon "submit" at bounding box center [1309, 294] width 15 height 15
click at [1229, 298] on select "Select Interest Type 401K Annuity Bond Education IRA Government Bond Government…" at bounding box center [1190, 294] width 195 height 36
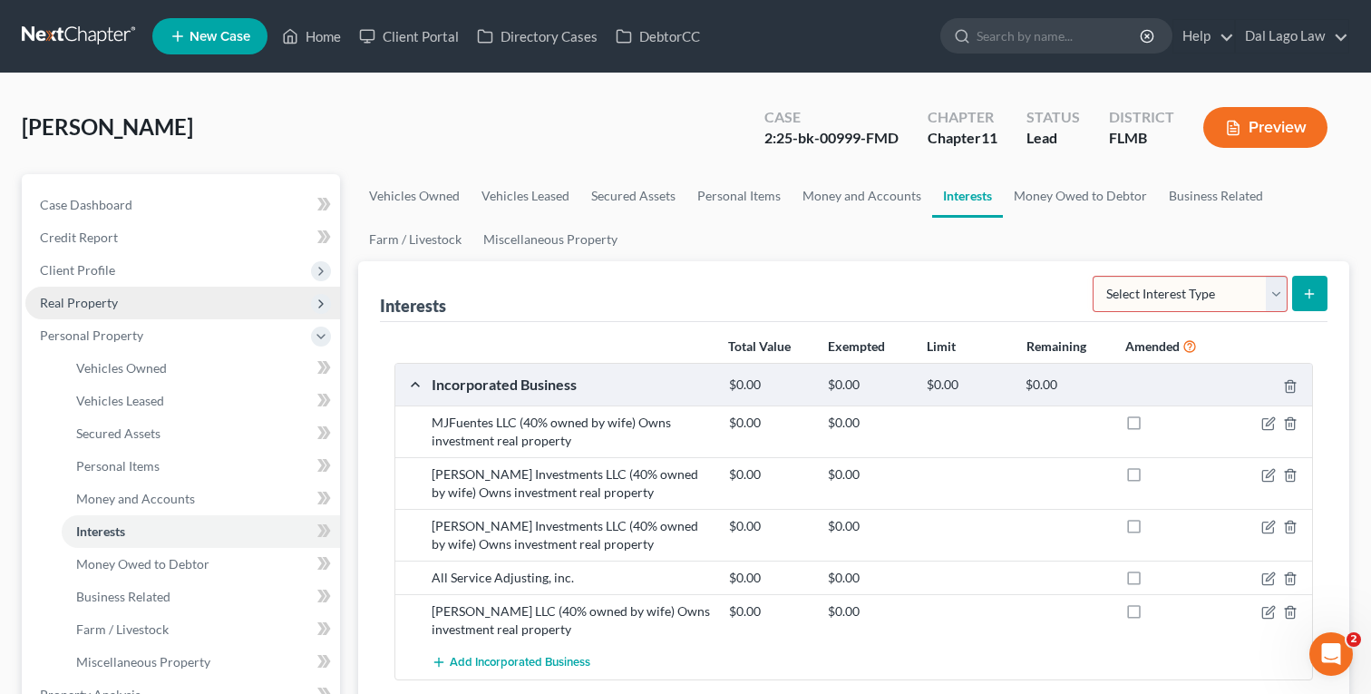
click at [135, 305] on span "Real Property" at bounding box center [182, 303] width 315 height 33
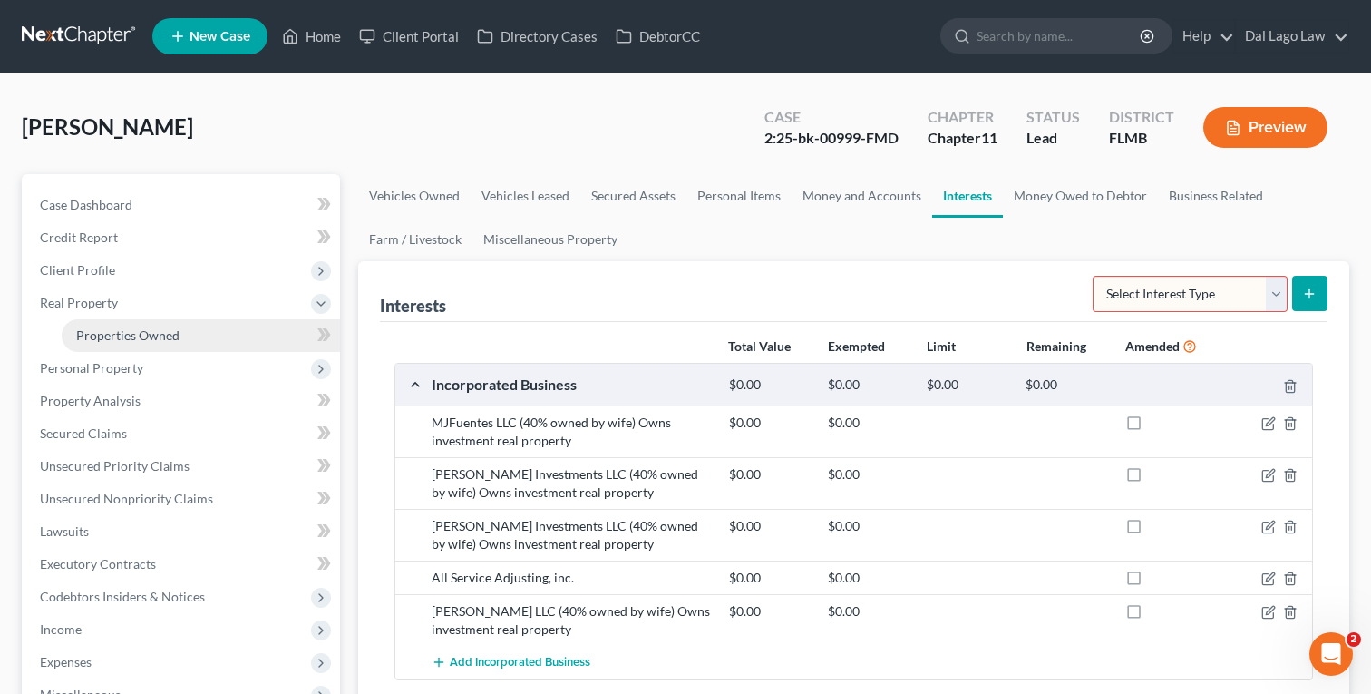
click at [131, 336] on span "Properties Owned" at bounding box center [127, 334] width 103 height 15
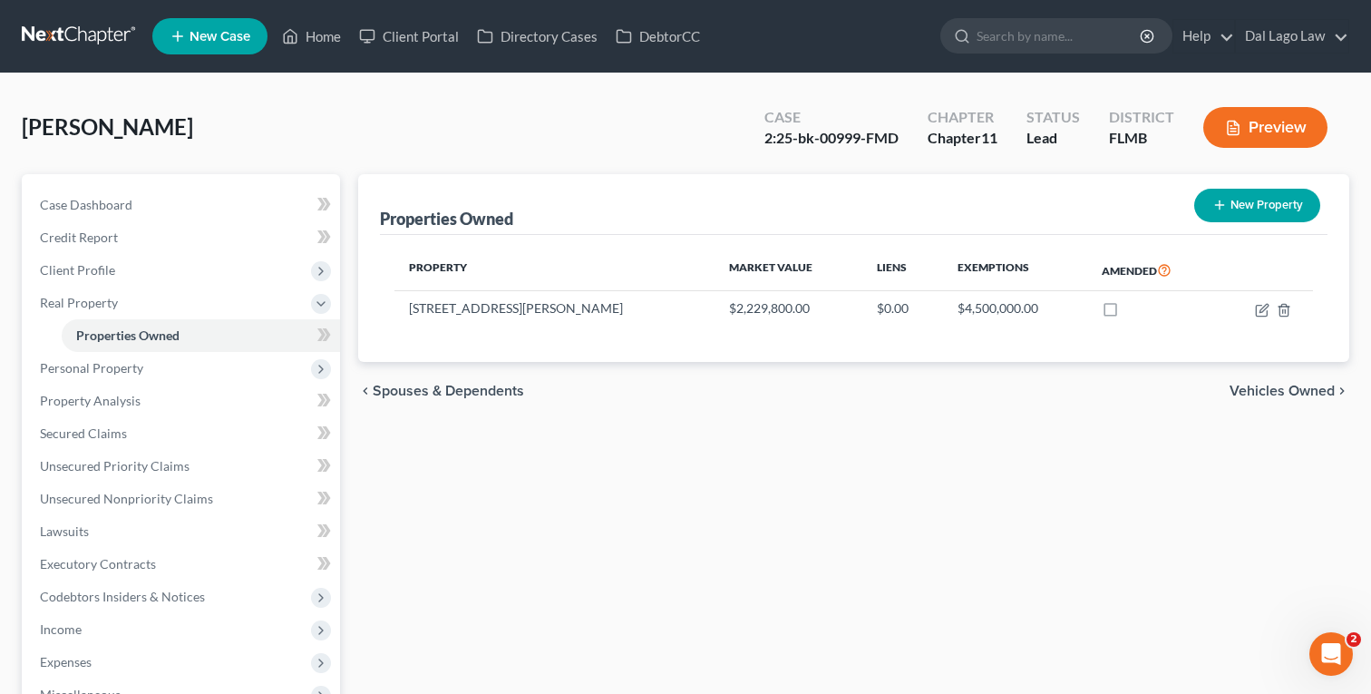
scroll to position [17, 0]
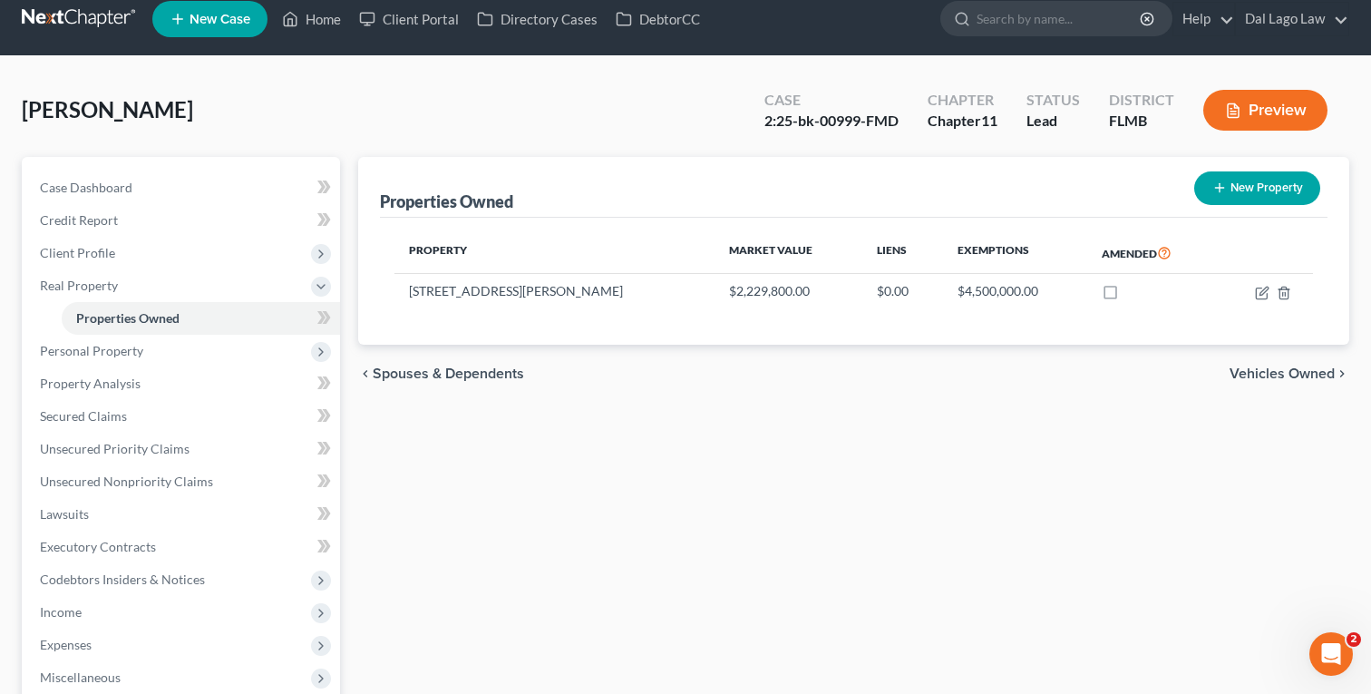
click at [1279, 181] on button "New Property" at bounding box center [1258, 188] width 126 height 34
select select "9"
select select "0"
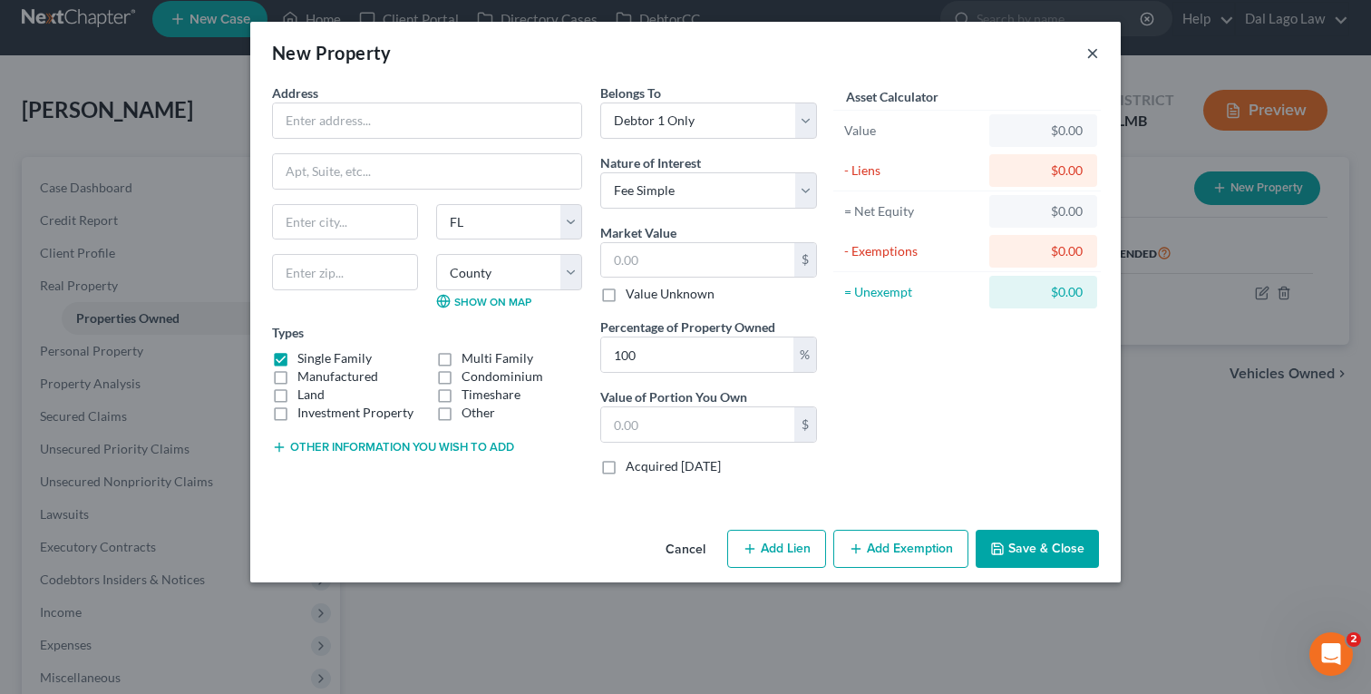
click at [1097, 56] on button "×" at bounding box center [1093, 53] width 13 height 22
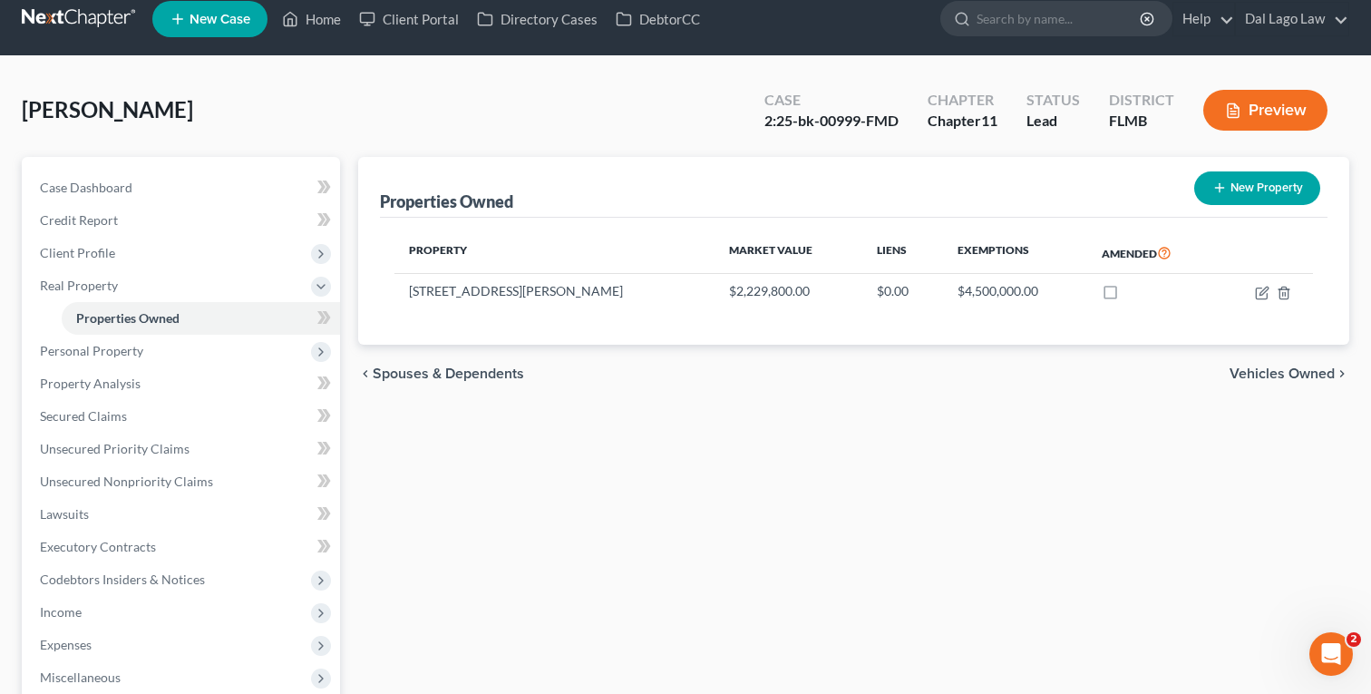
scroll to position [268, 0]
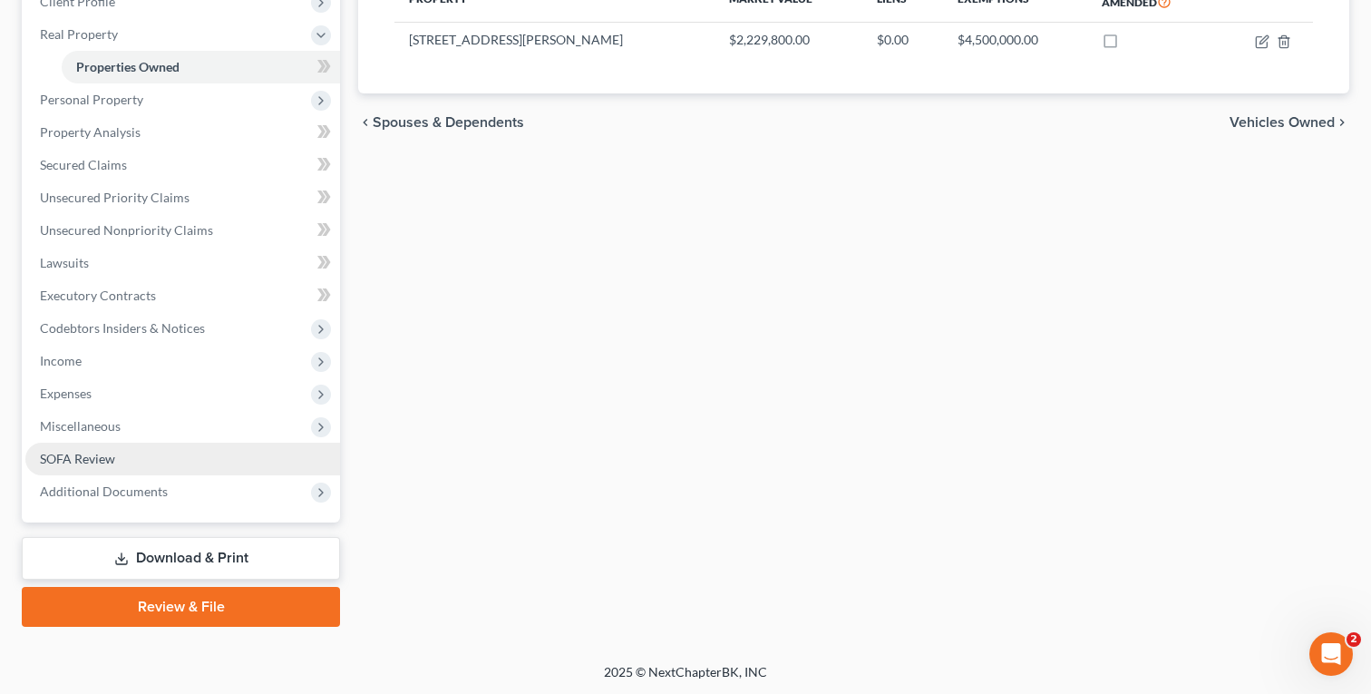
click at [134, 466] on link "SOFA Review" at bounding box center [182, 459] width 315 height 33
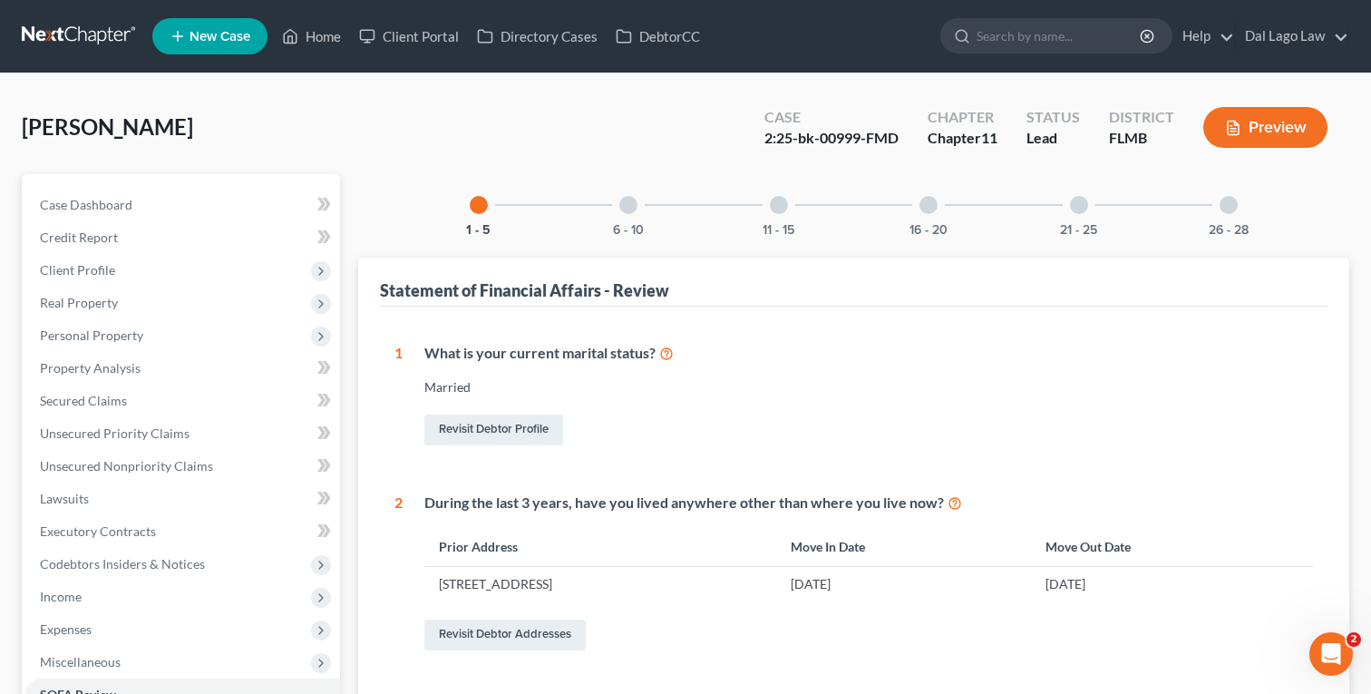
click at [922, 212] on div "16 - 20" at bounding box center [929, 205] width 62 height 62
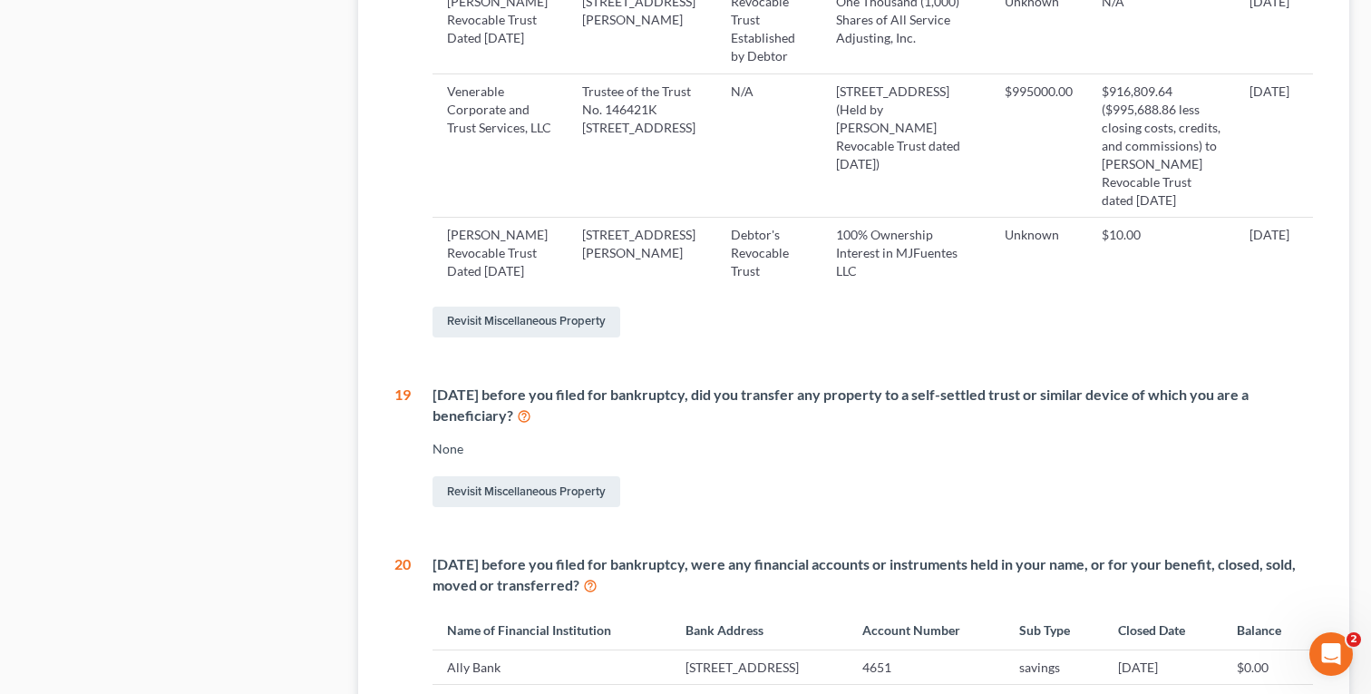
scroll to position [1566, 0]
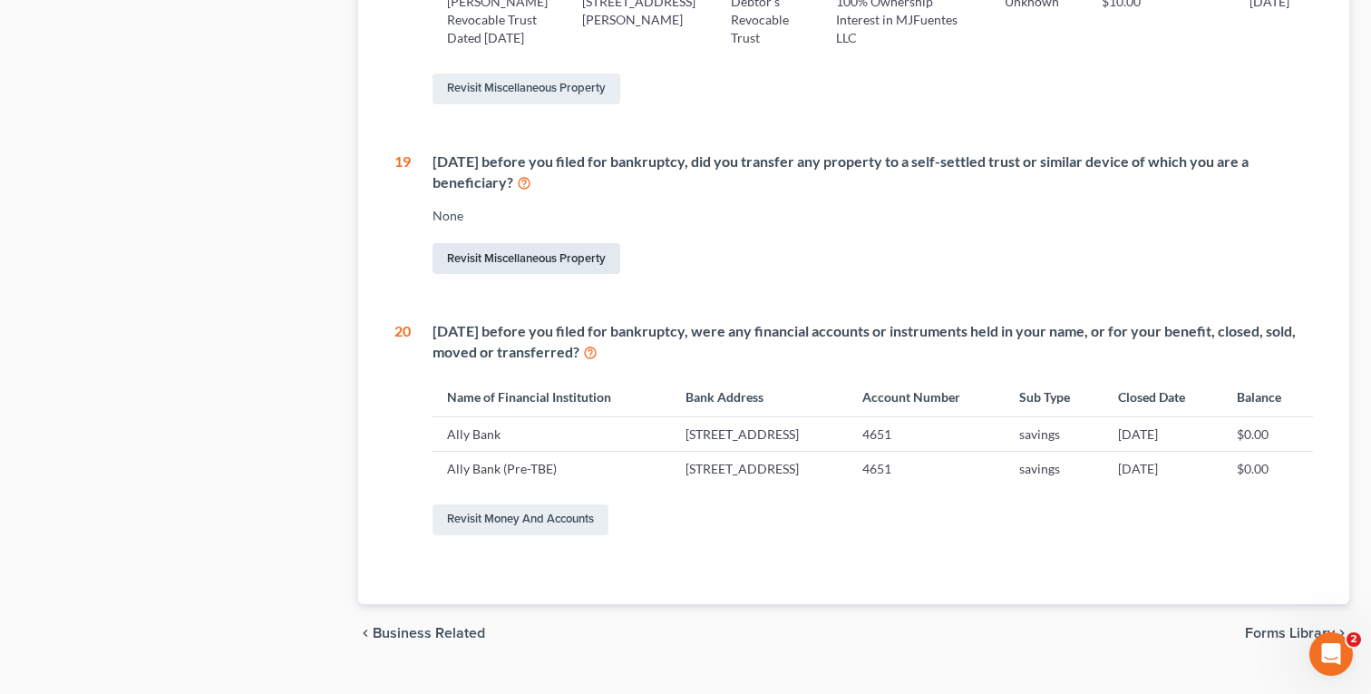
click at [590, 243] on link "Revisit Miscellaneous Property" at bounding box center [527, 258] width 188 height 31
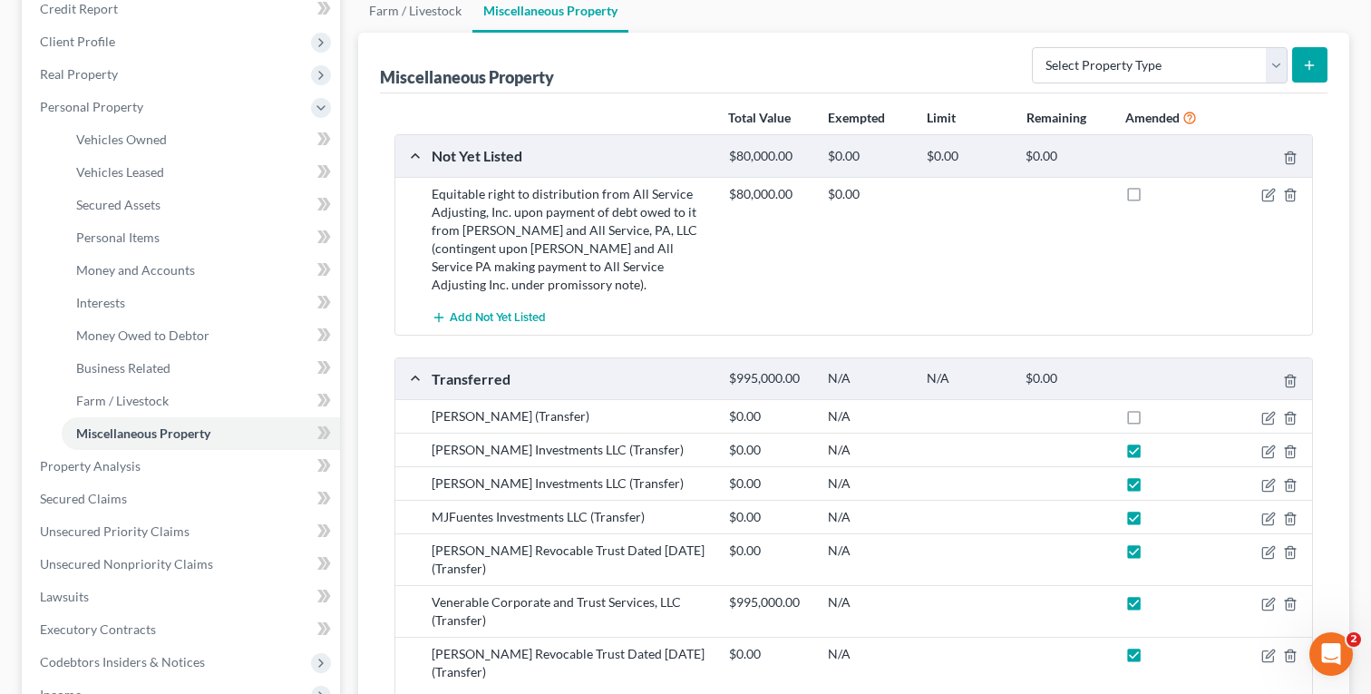
scroll to position [209, 0]
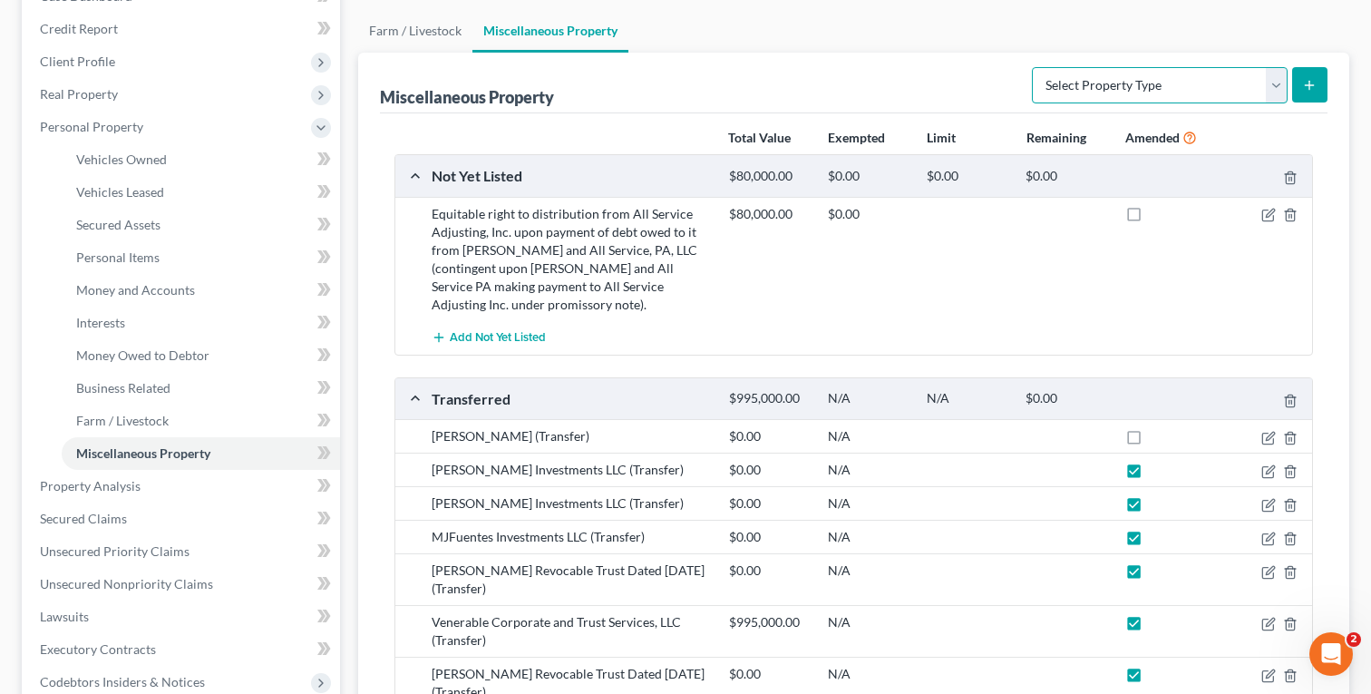
click at [1128, 82] on select "Select Property Type Assigned for Creditor Benefit [DATE] Holding for Another N…" at bounding box center [1160, 85] width 256 height 36
select select "transferred"
click at [1032, 67] on select "Select Property Type Assigned for Creditor Benefit [DATE] Holding for Another N…" at bounding box center [1160, 85] width 256 height 36
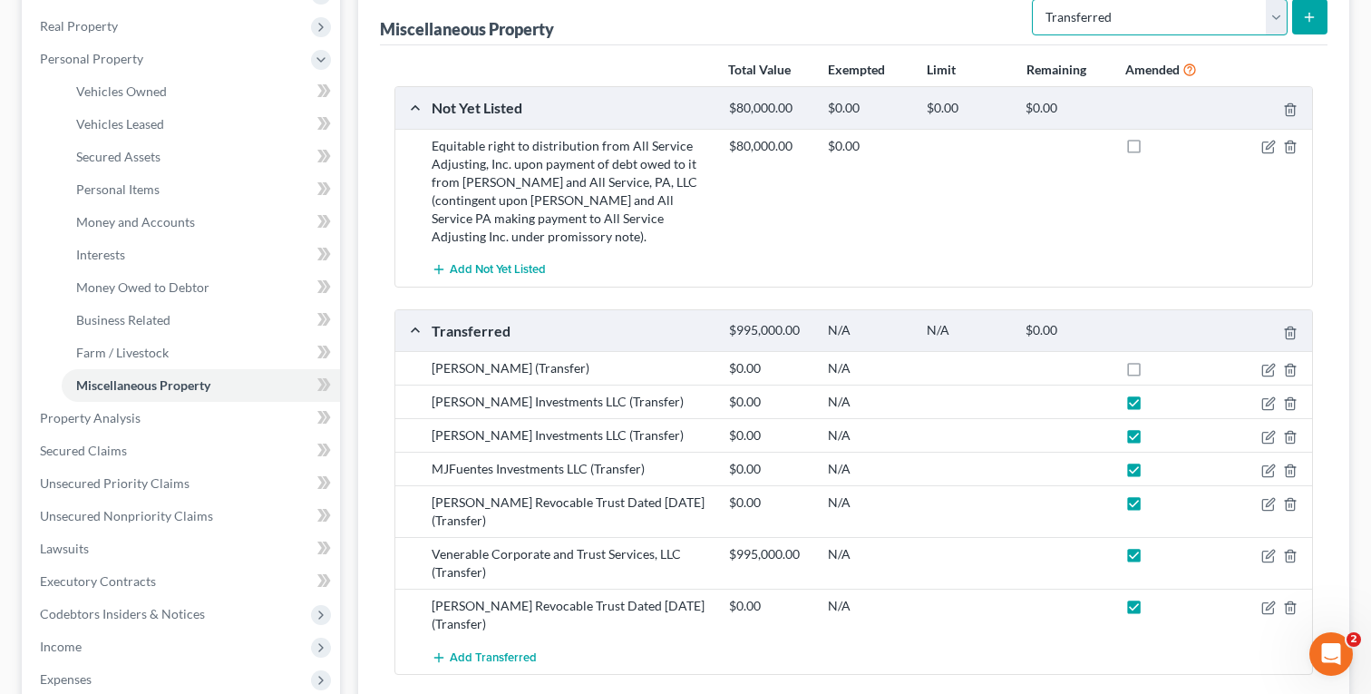
scroll to position [258, 0]
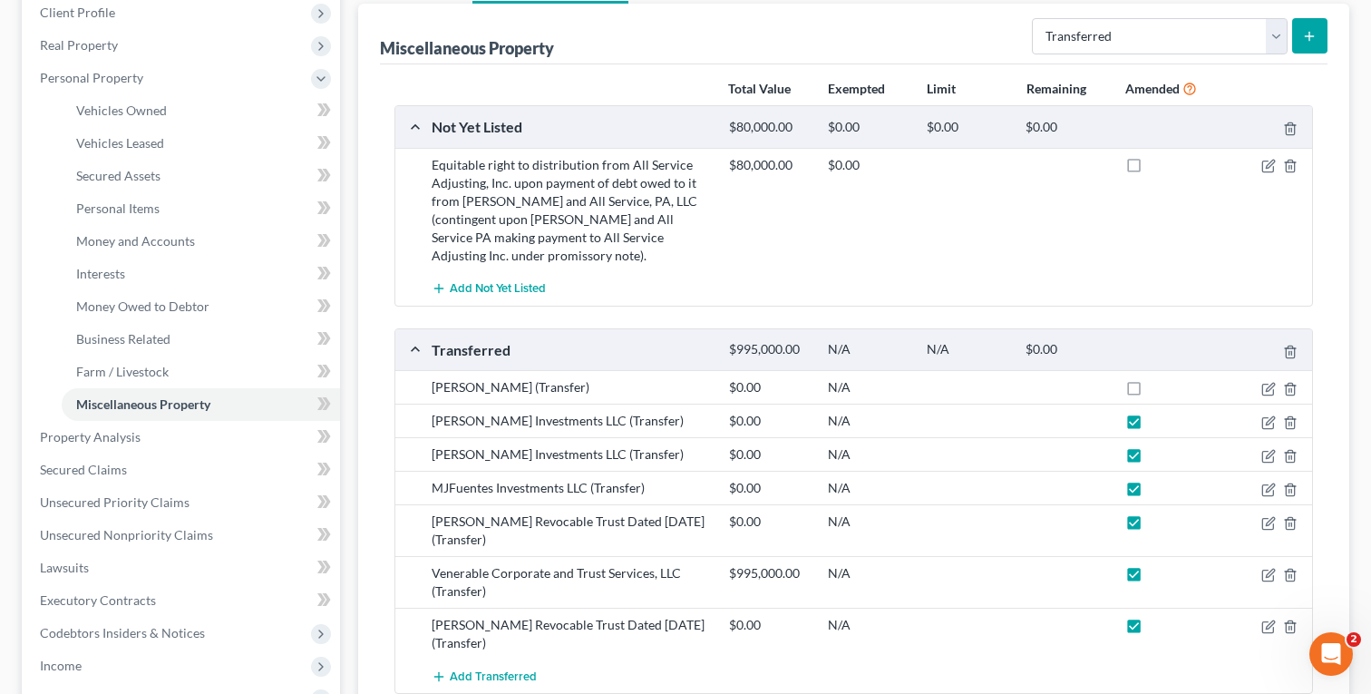
click at [1299, 30] on button "submit" at bounding box center [1309, 35] width 35 height 35
select select "Ordinary ([DATE])"
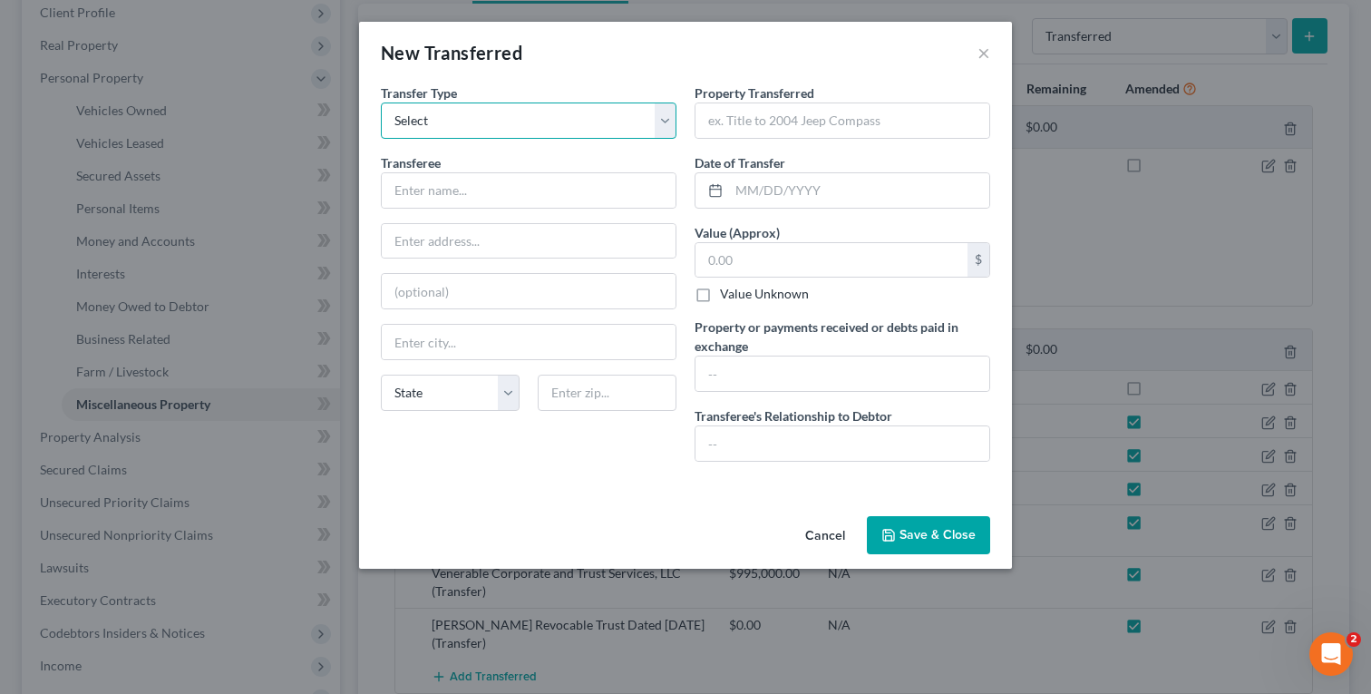
click at [566, 118] on select "Select Ordinary ([DATE]) [DATE]" at bounding box center [529, 120] width 296 height 36
click at [817, 121] on input "text" at bounding box center [843, 120] width 294 height 34
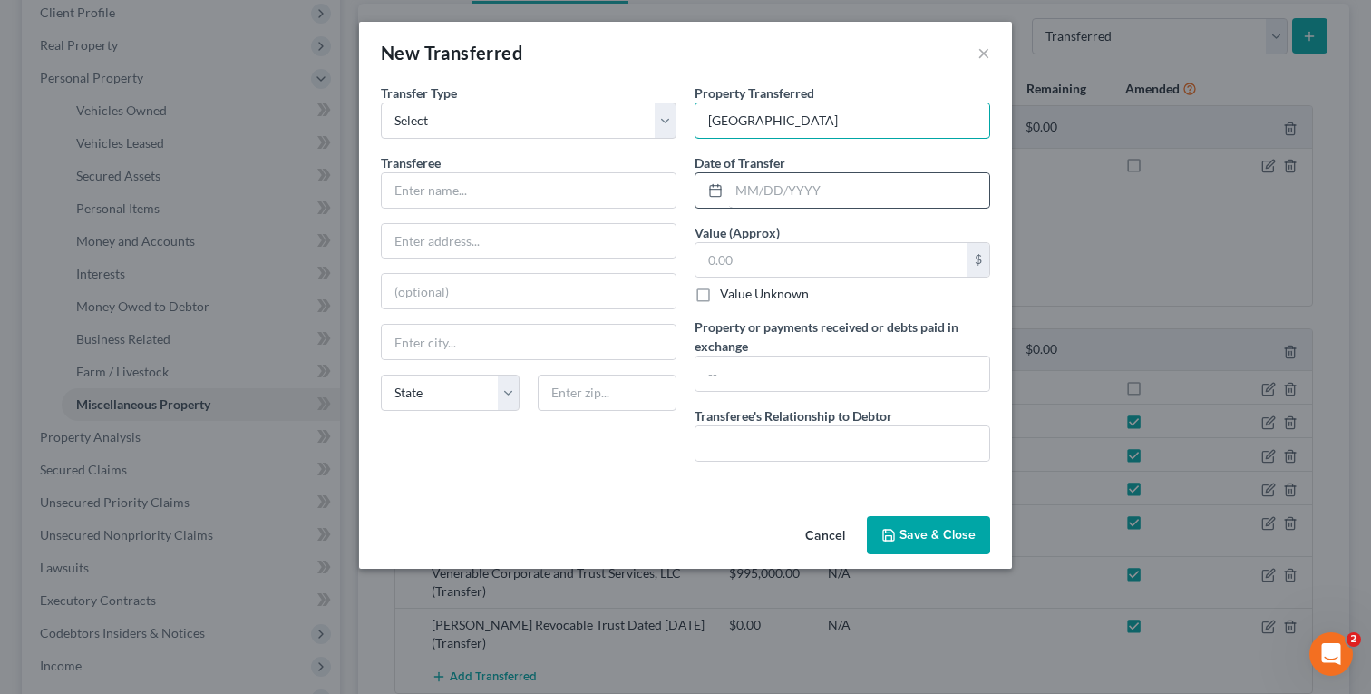
type input "[GEOGRAPHIC_DATA]"
click at [819, 191] on input "text" at bounding box center [859, 190] width 260 height 34
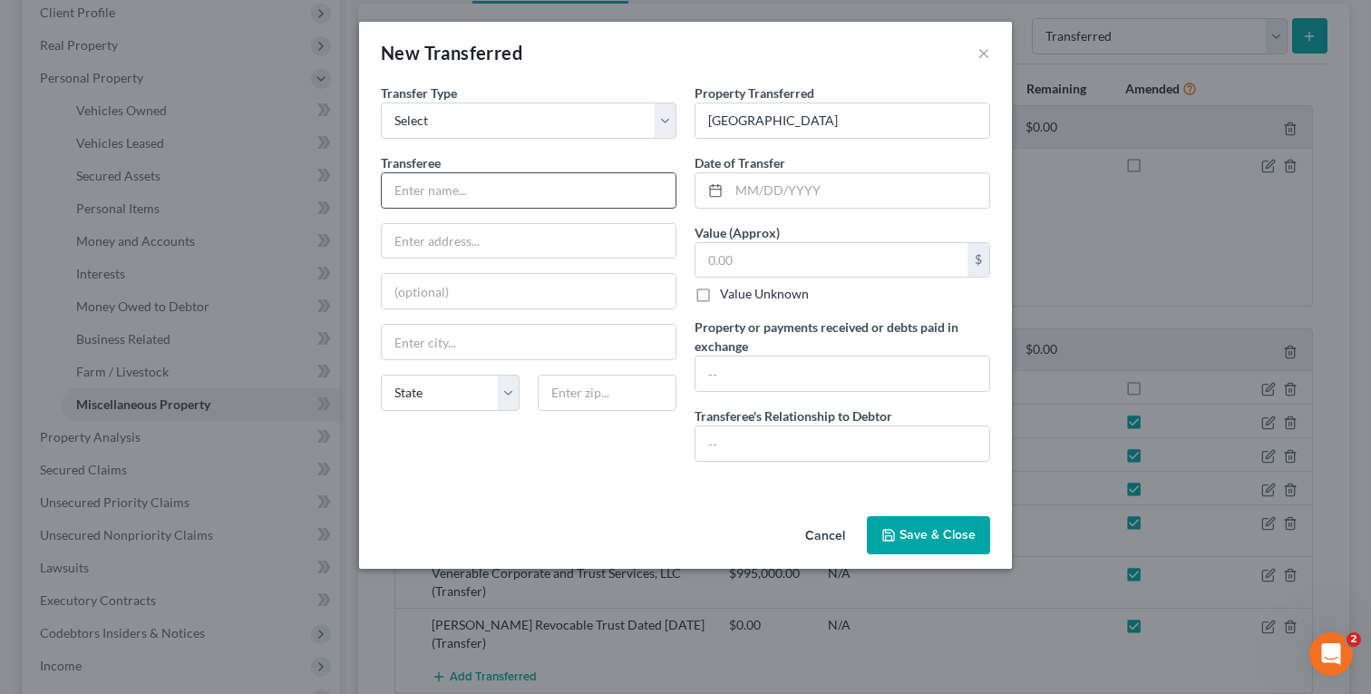
click at [570, 193] on input "text" at bounding box center [529, 190] width 294 height 34
click at [532, 186] on input "[PERSON_NAME]" at bounding box center [529, 190] width 294 height 34
paste input "[PERSON_NAME] REVOCABLE TRUST DATED [DATE]"
type input "[PERSON_NAME] REVOCABLE TRUST DATED [DATE]"
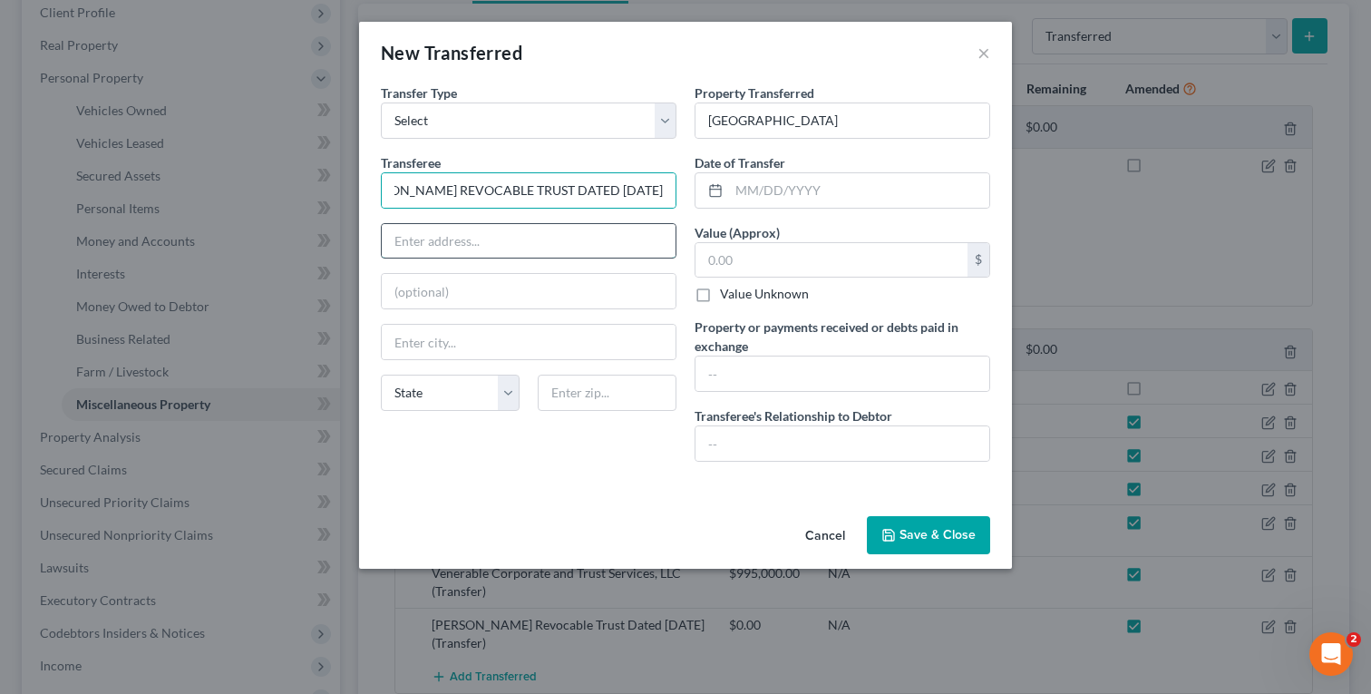
scroll to position [0, 0]
click at [509, 247] on input "text" at bounding box center [529, 241] width 294 height 34
paste input "[PERSON_NAME] TRUSTEE"
type input "[PERSON_NAME] TRUSTEE"
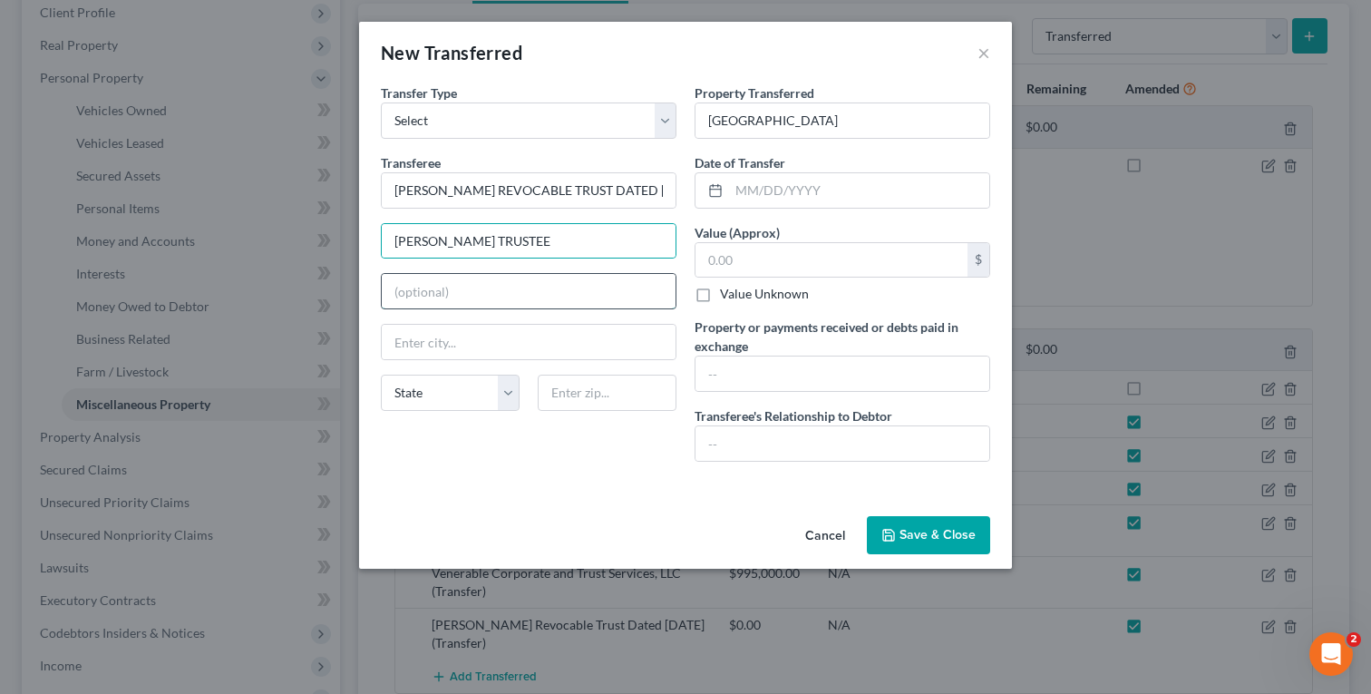
click at [434, 283] on input "text" at bounding box center [529, 291] width 294 height 34
paste input "[STREET_ADDRESS][PERSON_NAME]"
type input "[STREET_ADDRESS][PERSON_NAME]"
click at [429, 347] on input "text" at bounding box center [529, 342] width 294 height 34
paste input "[GEOGRAPHIC_DATA]"
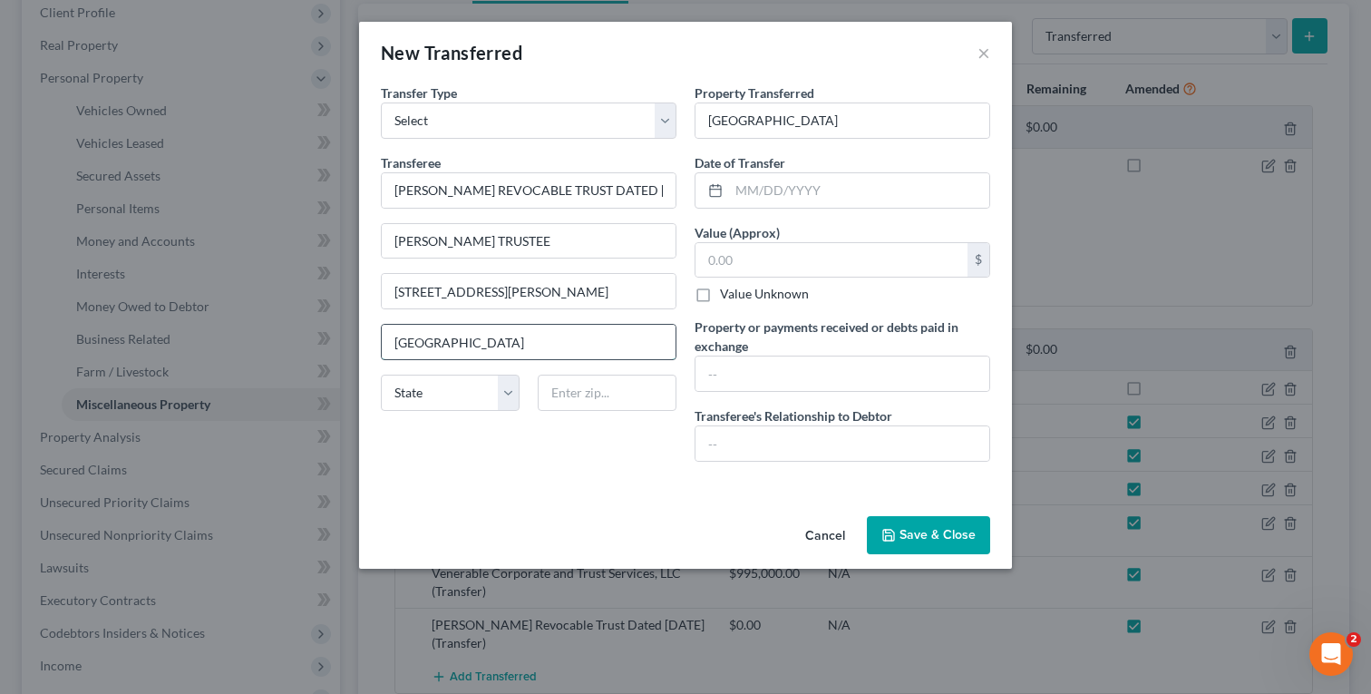
type input "[GEOGRAPHIC_DATA]"
type input "34119"
type input "[GEOGRAPHIC_DATA]"
click at [473, 388] on select "State [US_STATE] AK AR AZ CA CO CT DE DC [GEOGRAPHIC_DATA] [GEOGRAPHIC_DATA] GU…" at bounding box center [450, 393] width 139 height 36
select select "9"
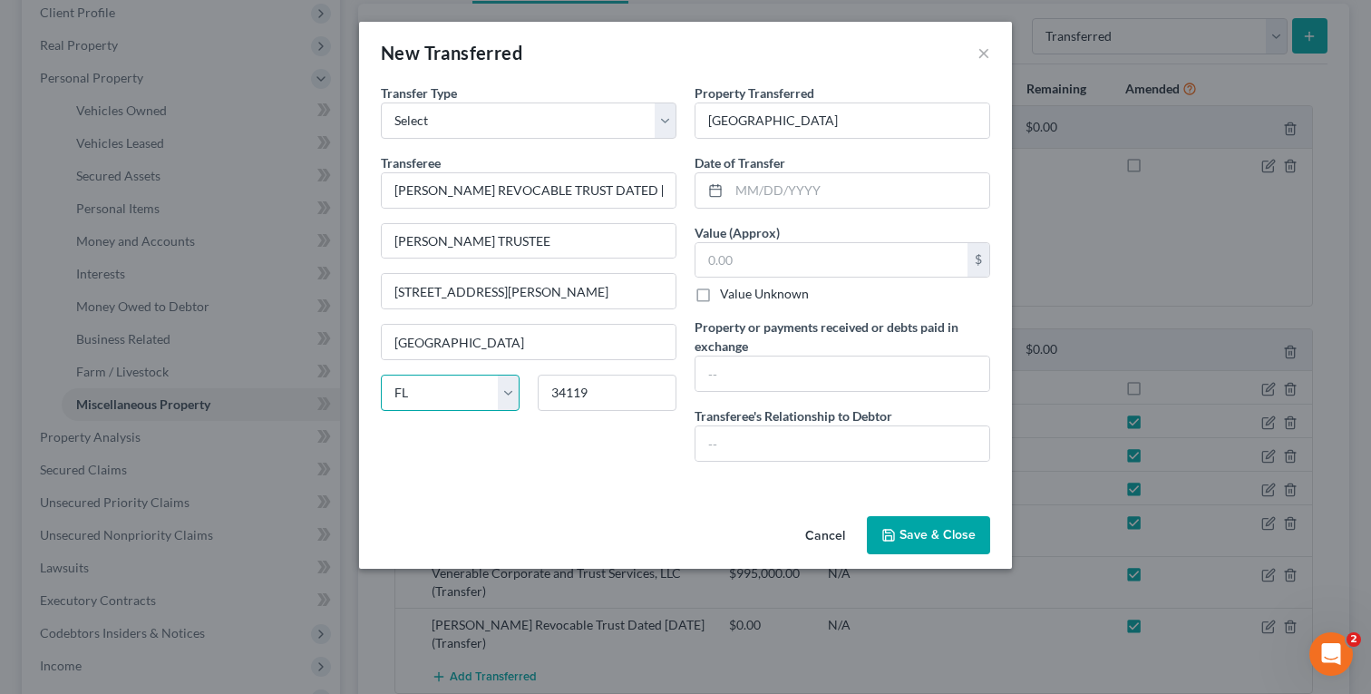
click at [381, 375] on select "State [US_STATE] AK AR AZ CA CO CT DE DC [GEOGRAPHIC_DATA] [GEOGRAPHIC_DATA] GU…" at bounding box center [450, 393] width 139 height 36
click at [721, 122] on input "[GEOGRAPHIC_DATA]" at bounding box center [843, 120] width 294 height 34
type input "[STREET_ADDRESS]"
type input "J"
type input "[DATE]"
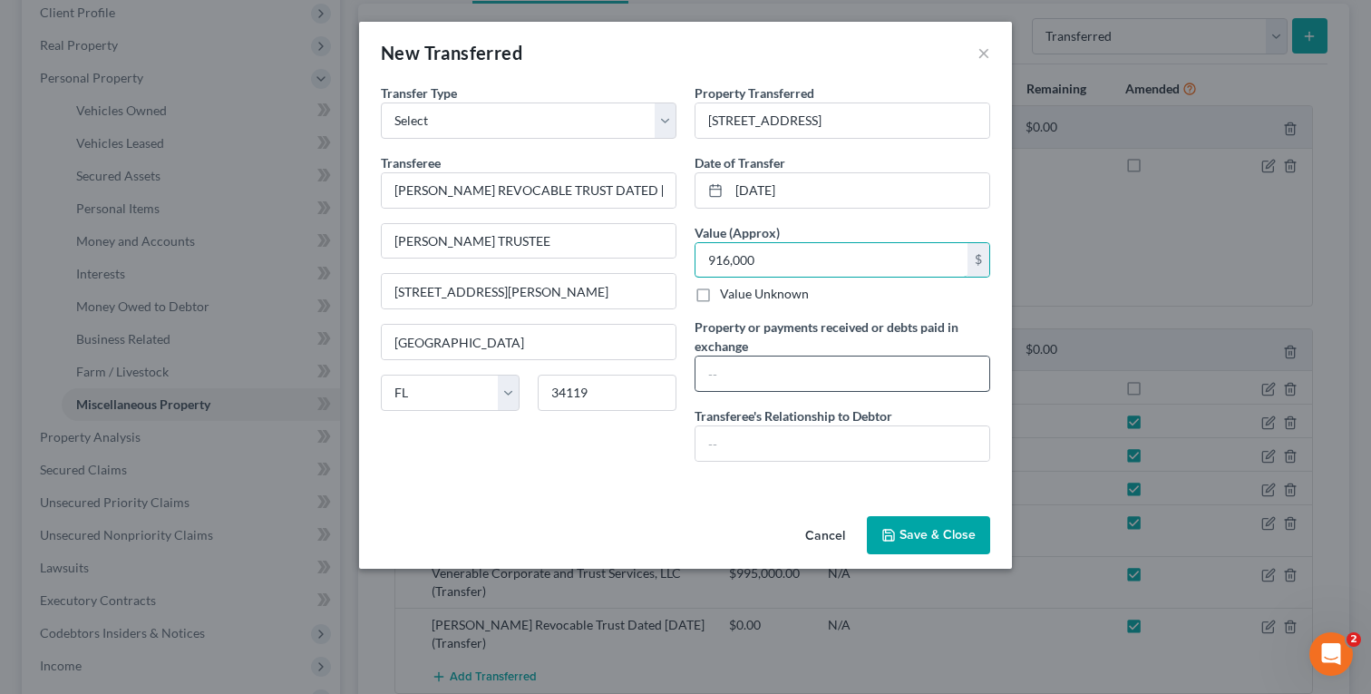
type input "916,000"
click at [846, 367] on input "text" at bounding box center [843, 373] width 294 height 34
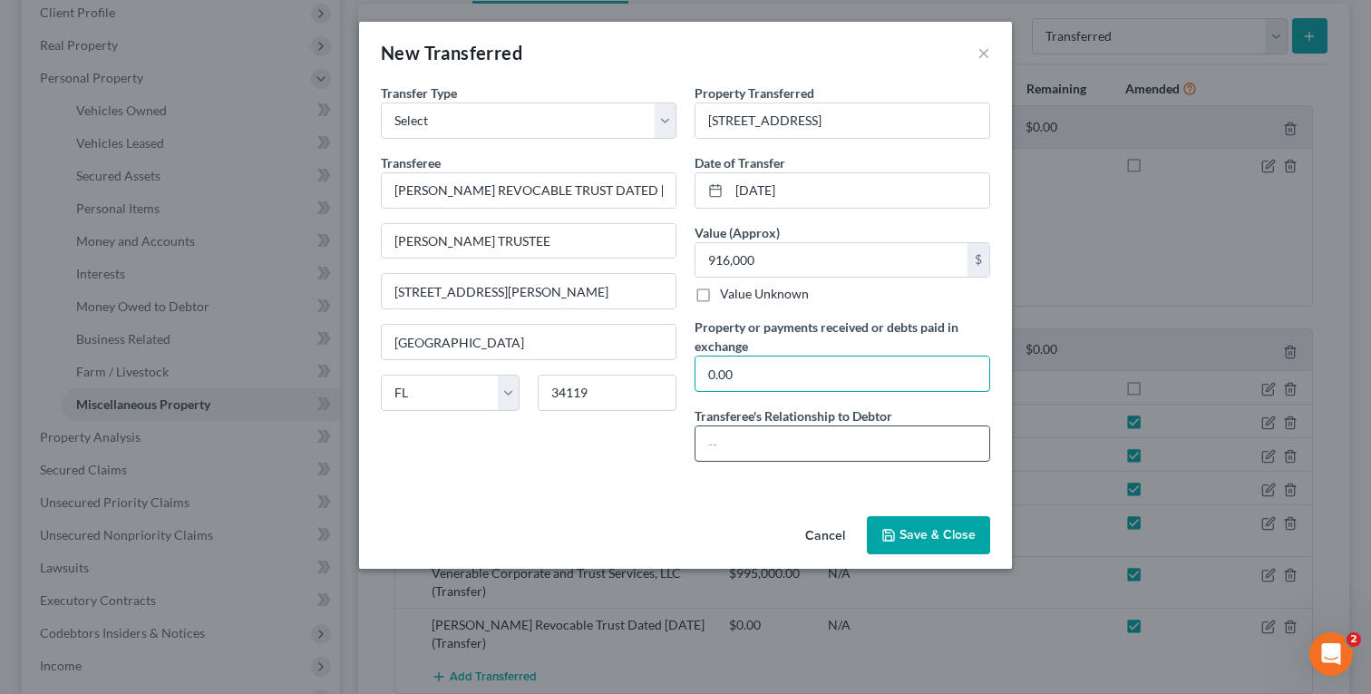
type input "0.00"
click at [763, 444] on input "text" at bounding box center [843, 443] width 294 height 34
type input "T"
type input "Debtor is Trustee of Transferee"
click at [938, 531] on button "Save & Close" at bounding box center [928, 535] width 123 height 38
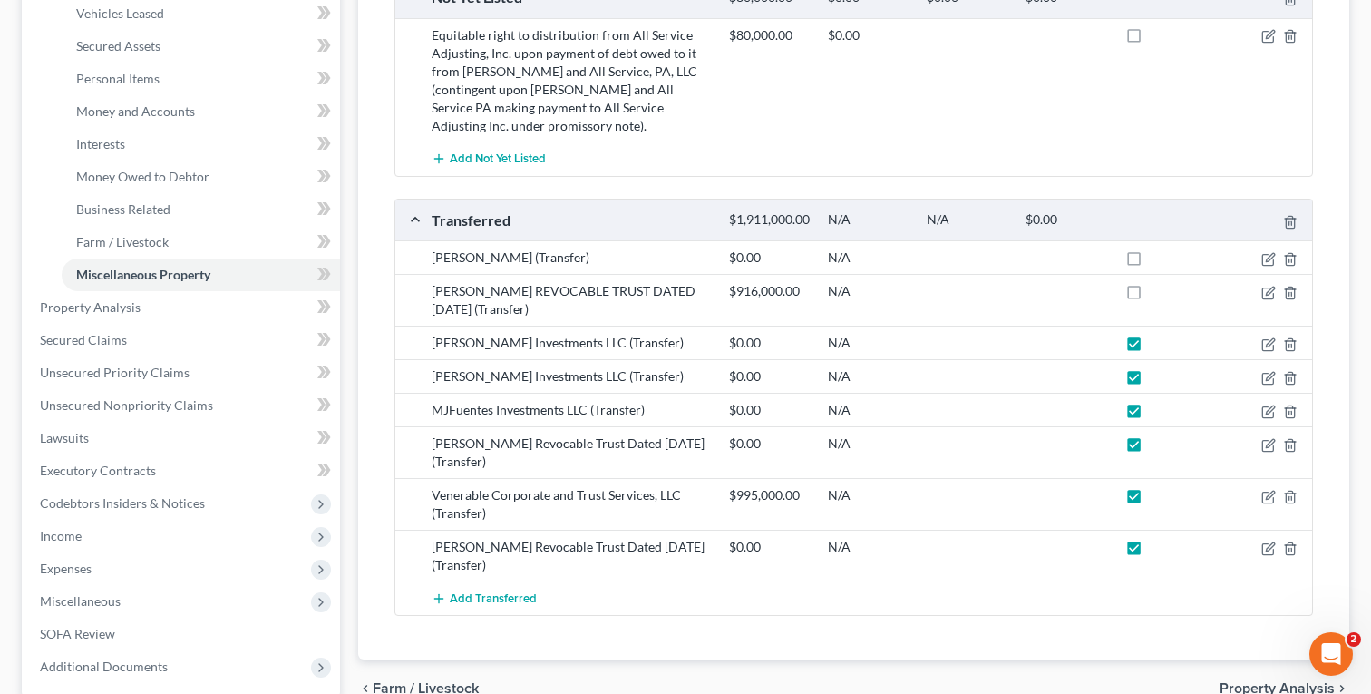
scroll to position [393, 0]
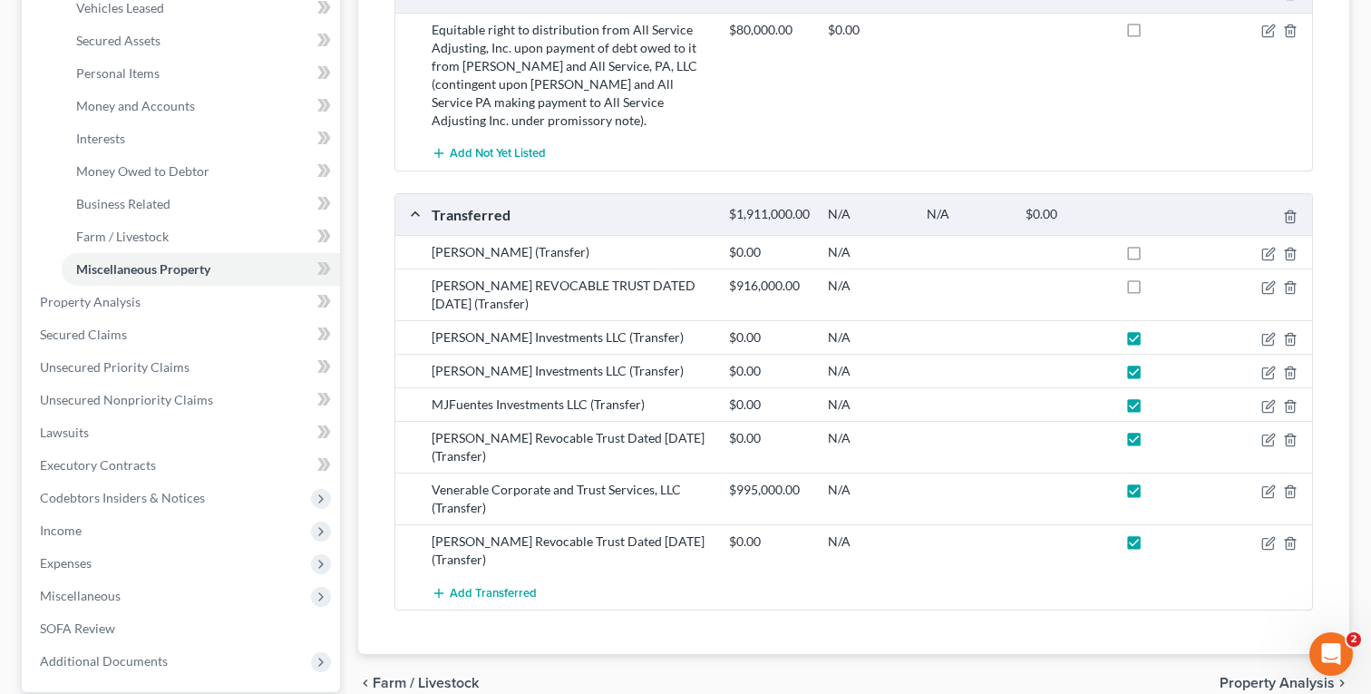
click at [1151, 290] on label at bounding box center [1151, 290] width 0 height 0
click at [1158, 288] on input "checkbox" at bounding box center [1164, 283] width 12 height 12
checkbox input "true"
click at [1270, 261] on icon "button" at bounding box center [1269, 254] width 15 height 15
select select "Ordinary ([DATE])"
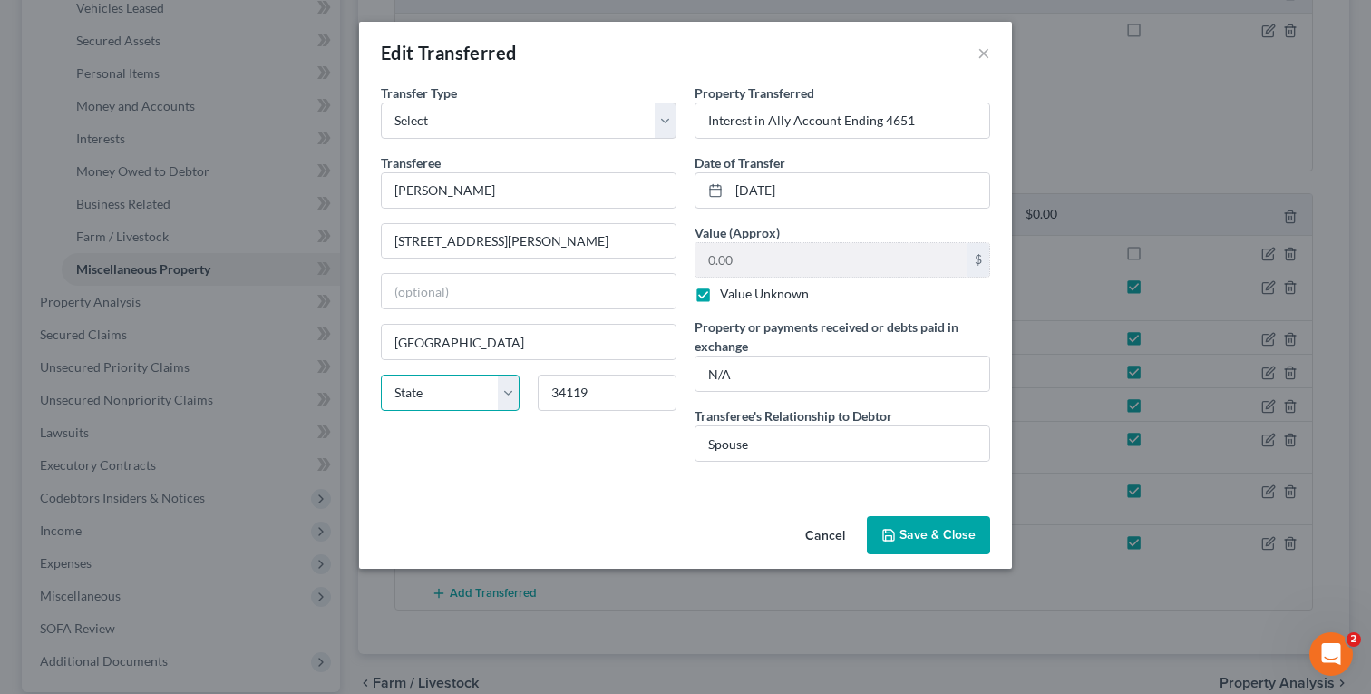
click at [437, 398] on select "State [US_STATE] AK AR AZ CA CO CT DE DC [GEOGRAPHIC_DATA] [GEOGRAPHIC_DATA] GU…" at bounding box center [450, 393] width 139 height 36
select select "9"
click at [381, 375] on select "State [US_STATE] AK AR AZ CA CO CT DE DC [GEOGRAPHIC_DATA] [GEOGRAPHIC_DATA] GU…" at bounding box center [450, 393] width 139 height 36
click at [946, 540] on button "Save & Close" at bounding box center [928, 535] width 123 height 38
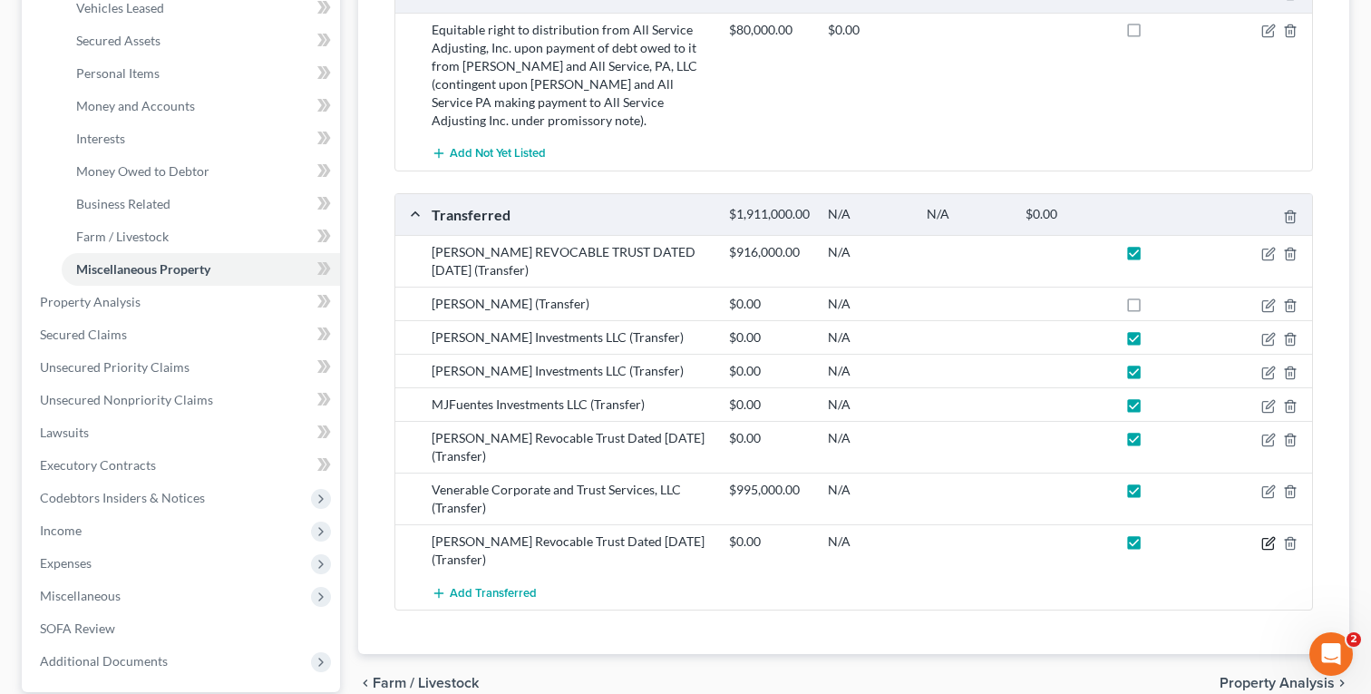
click at [1269, 545] on icon "button" at bounding box center [1270, 541] width 8 height 8
select select "Ordinary ([DATE])"
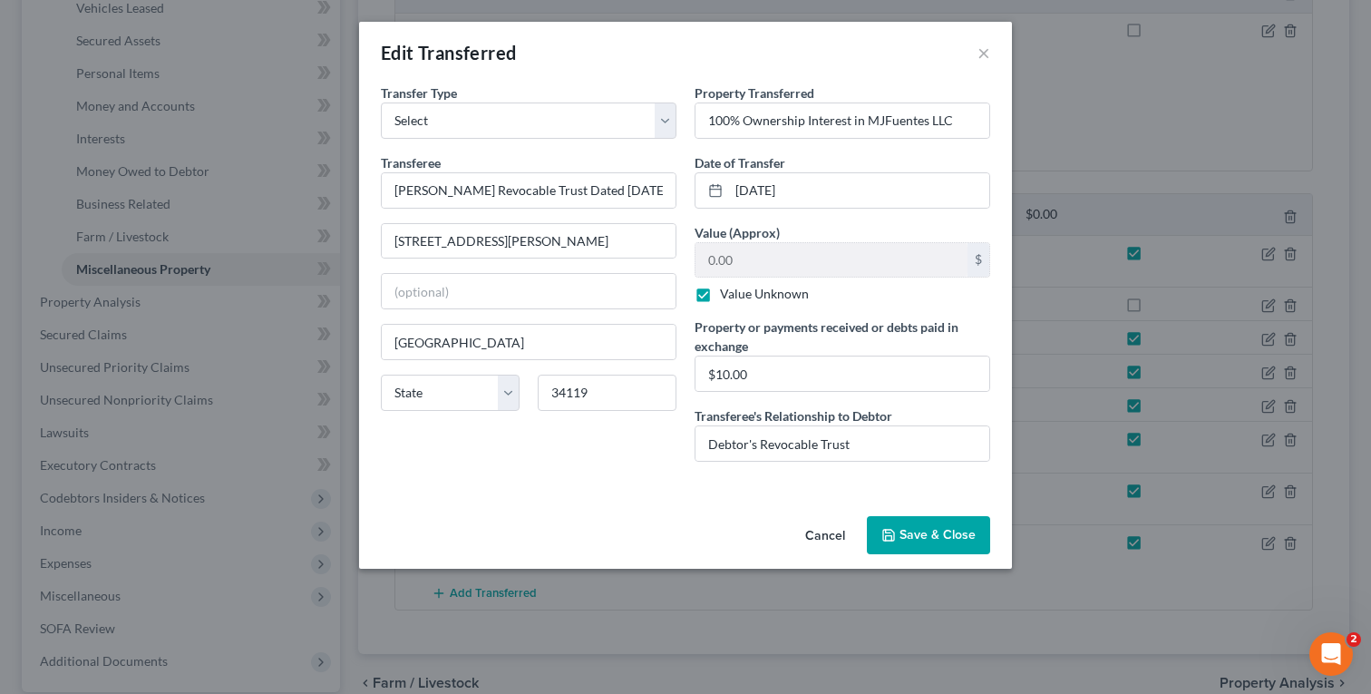
click at [977, 50] on div "Edit Transferred ×" at bounding box center [685, 53] width 653 height 62
click at [986, 55] on button "×" at bounding box center [984, 53] width 13 height 22
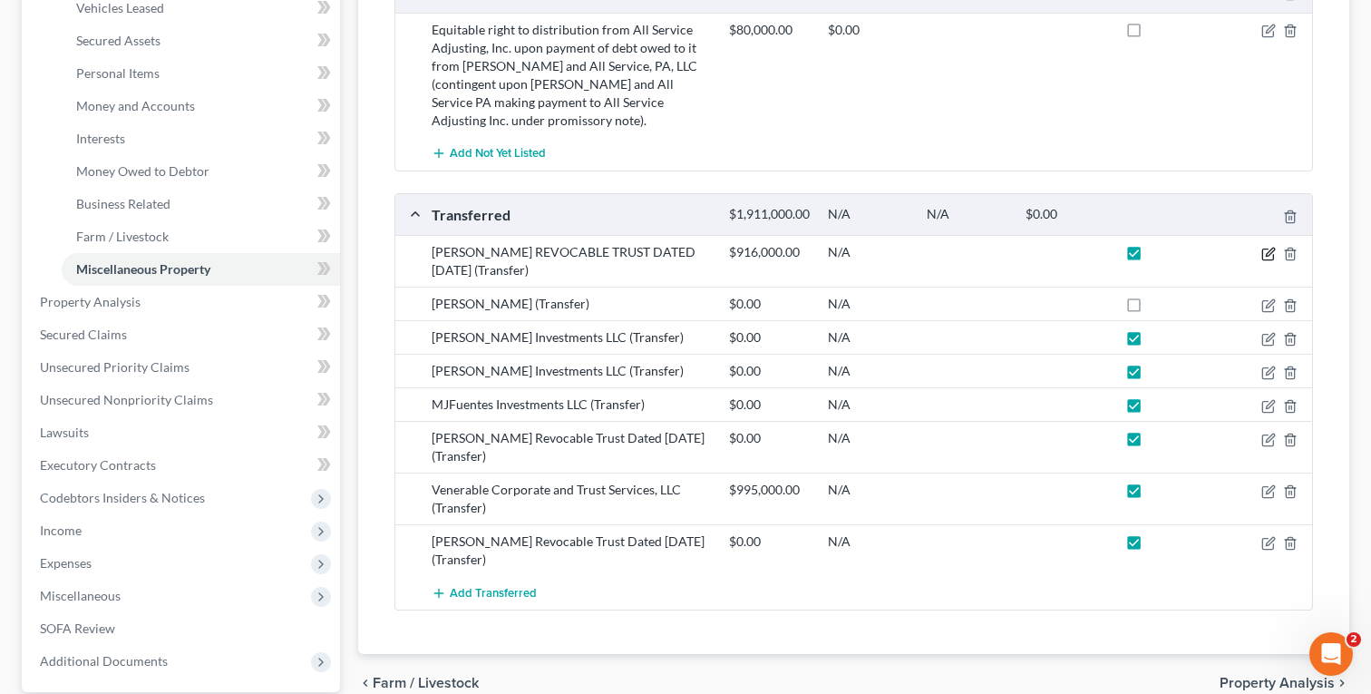
click at [1267, 261] on icon "button" at bounding box center [1269, 254] width 15 height 15
select select "Ordinary ([DATE])"
select select "9"
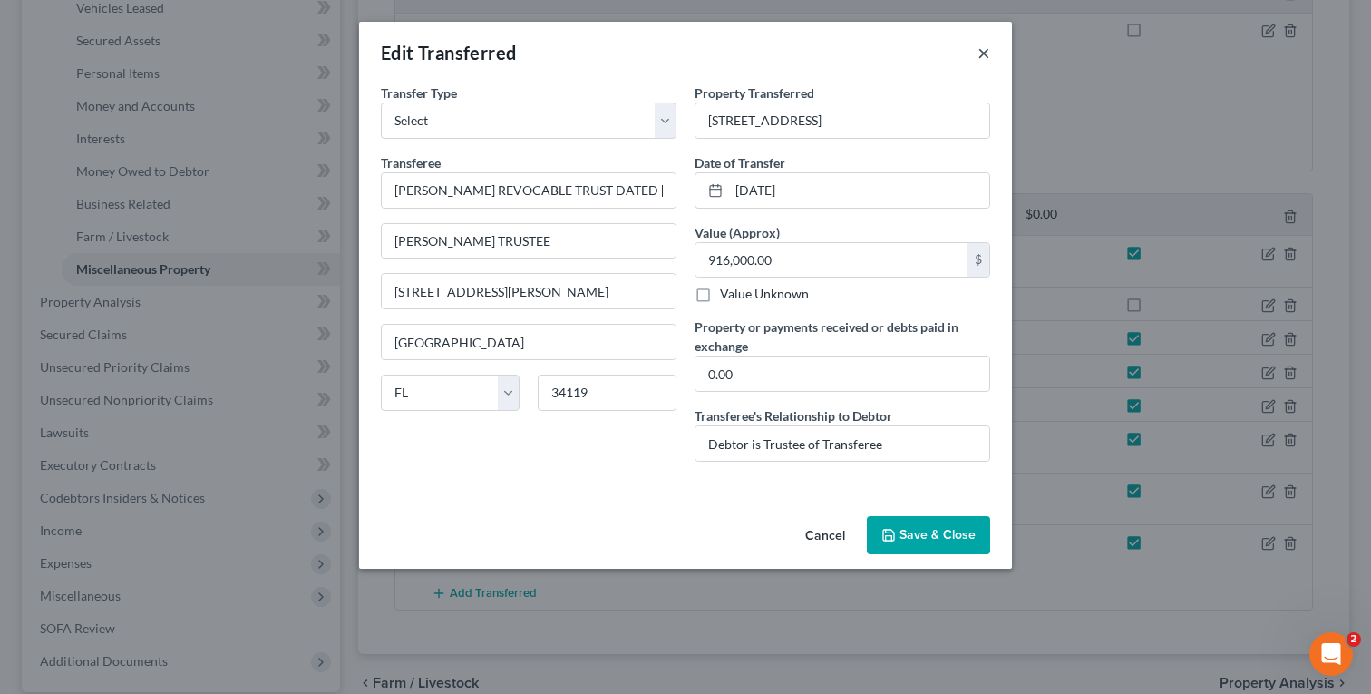
click at [980, 52] on button "×" at bounding box center [984, 53] width 13 height 22
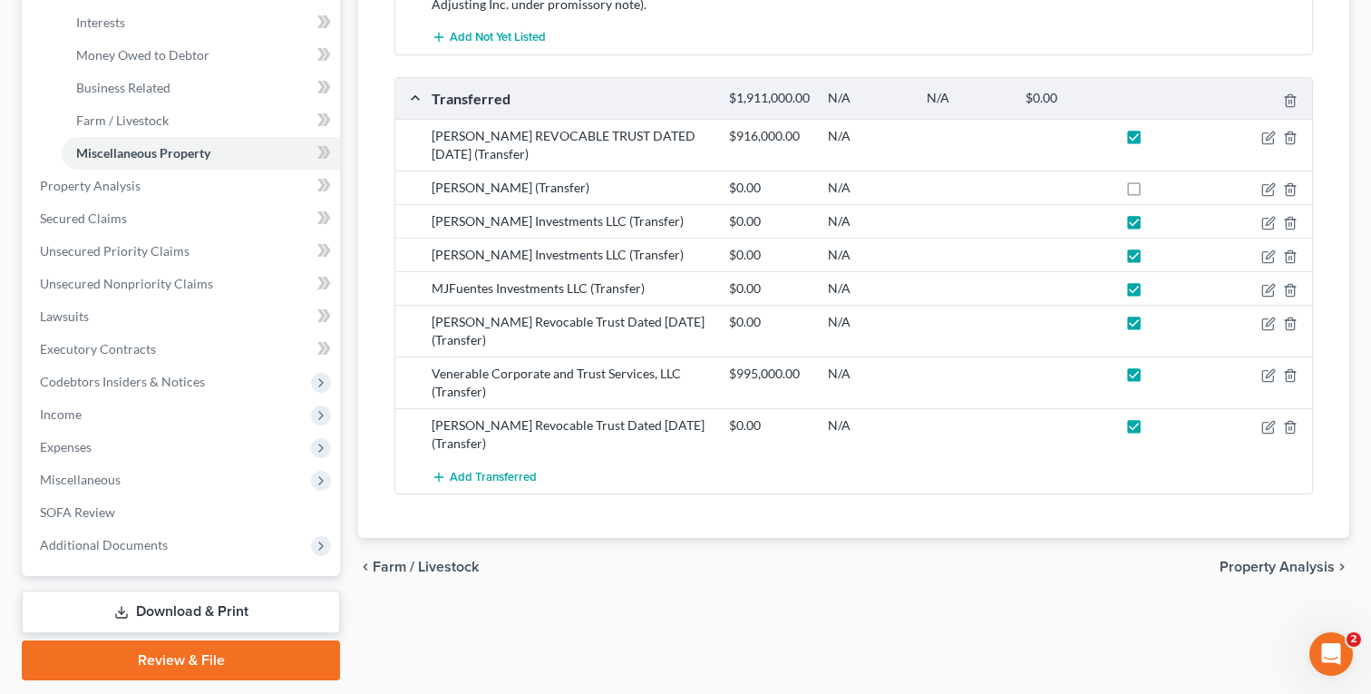
scroll to position [511, 0]
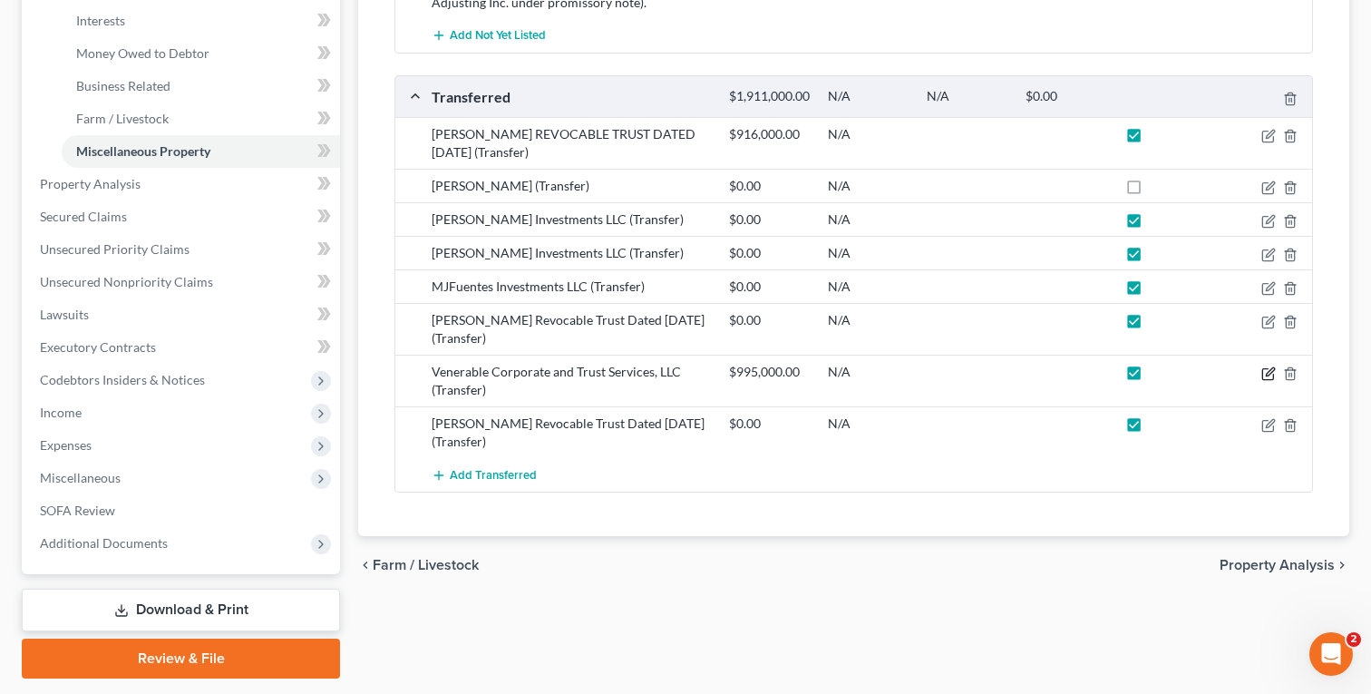
click at [1269, 375] on icon "button" at bounding box center [1270, 371] width 8 height 8
select select "Ordinary ([DATE])"
select select "9"
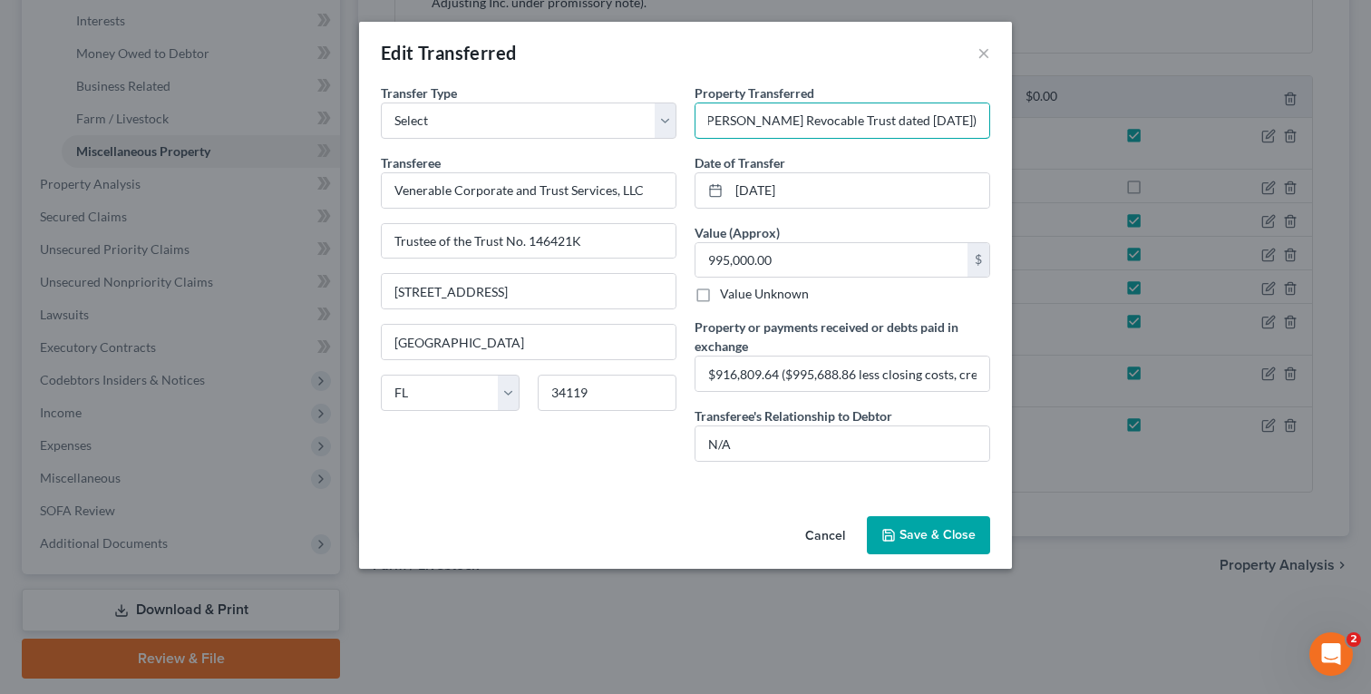
scroll to position [0, 288]
drag, startPoint x: 902, startPoint y: 119, endPoint x: 998, endPoint y: 119, distance: 95.2
click at [998, 119] on div "Property Transferred * [STREET_ADDRESS] (Held by [PERSON_NAME] Revocable Trust …" at bounding box center [843, 279] width 314 height 393
click at [884, 117] on input "[STREET_ADDRESS] (Held by [PERSON_NAME] Revocable Trust dated [DATE])" at bounding box center [843, 120] width 294 height 34
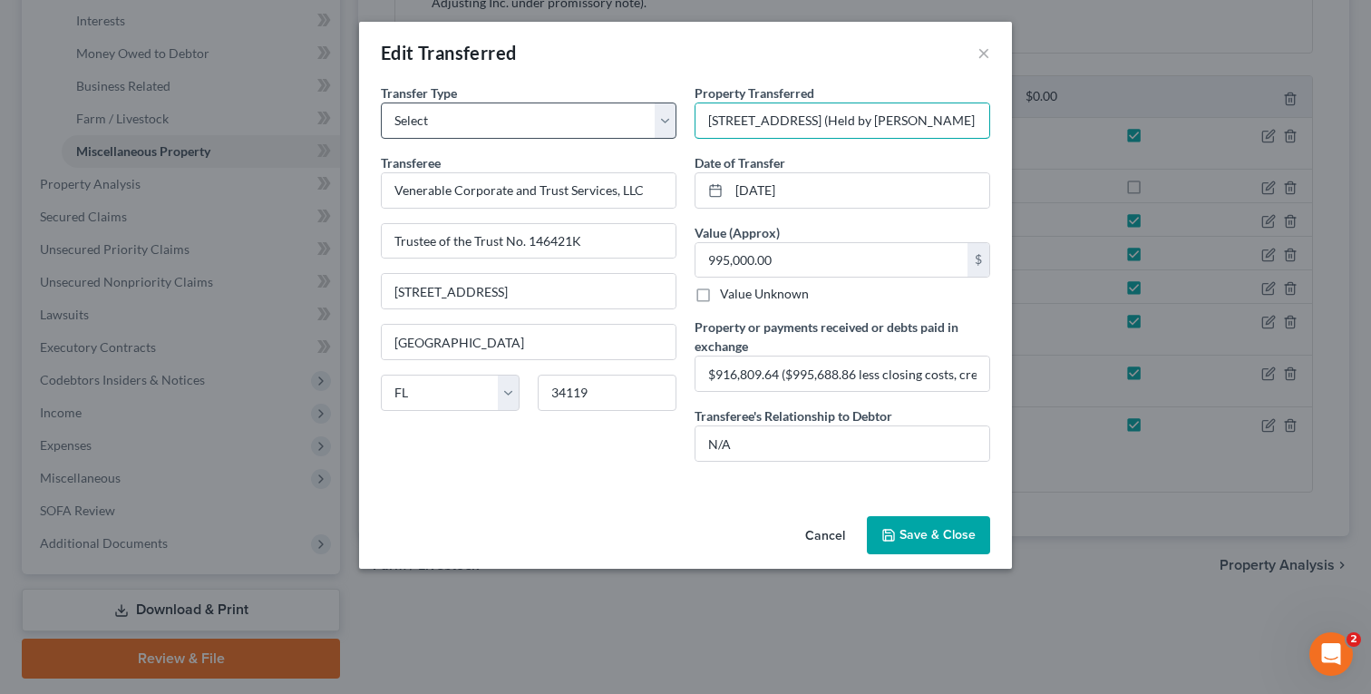
drag, startPoint x: 752, startPoint y: 121, endPoint x: 630, endPoint y: 115, distance: 121.7
click at [630, 115] on div "Transfer Type * Select Ordinary ([DATE]) [DATE] Transferee * Venerable Corporat…" at bounding box center [686, 279] width 628 height 393
click at [814, 132] on input "[STREET_ADDRESS] (Held by [PERSON_NAME] Revocable Trust dated [DATE])" at bounding box center [843, 120] width 294 height 34
click at [945, 123] on input "[STREET_ADDRESS] (Held by [PERSON_NAME] Revocable Trust dated [DATE])" at bounding box center [843, 120] width 294 height 34
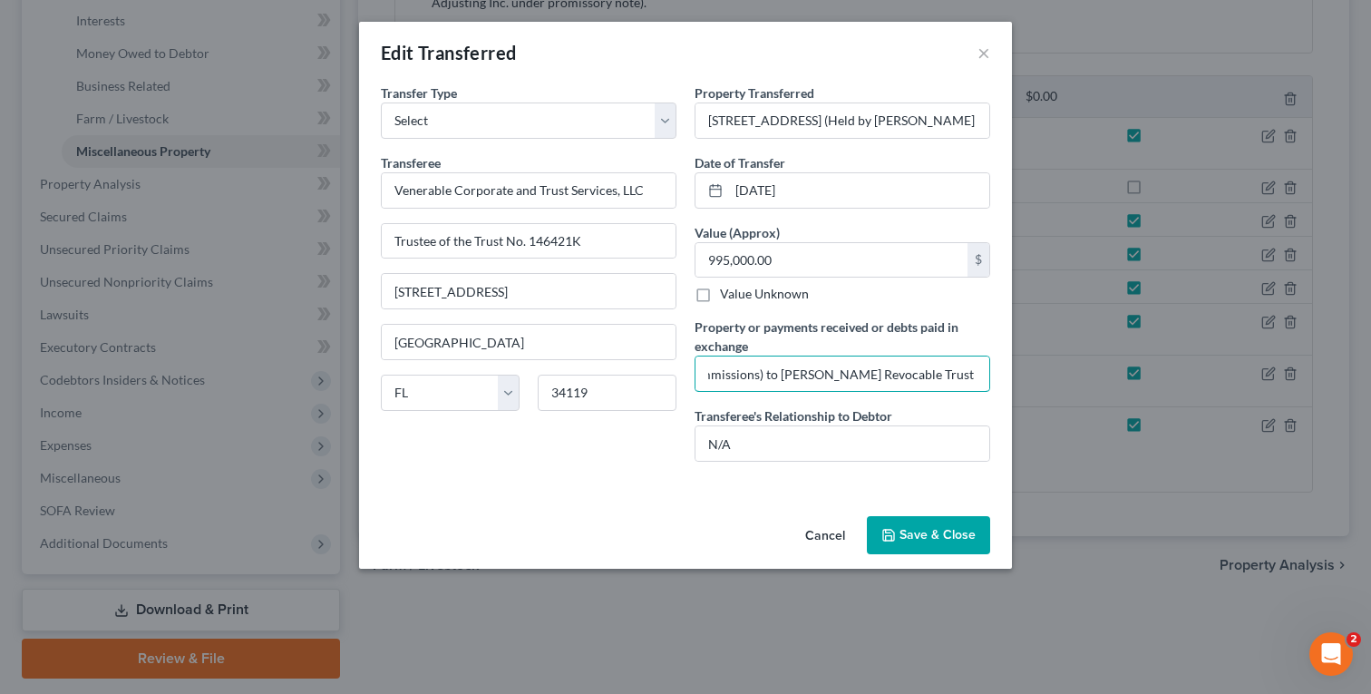
scroll to position [0, 413]
drag, startPoint x: 779, startPoint y: 375, endPoint x: 993, endPoint y: 376, distance: 214.1
click at [993, 376] on div "Property Transferred * [STREET_ADDRESS] (Held by [PERSON_NAME] Revocable Trust …" at bounding box center [843, 279] width 314 height 393
click at [481, 185] on input "Venerable Corporate and Trust Services, LLC" at bounding box center [529, 190] width 294 height 34
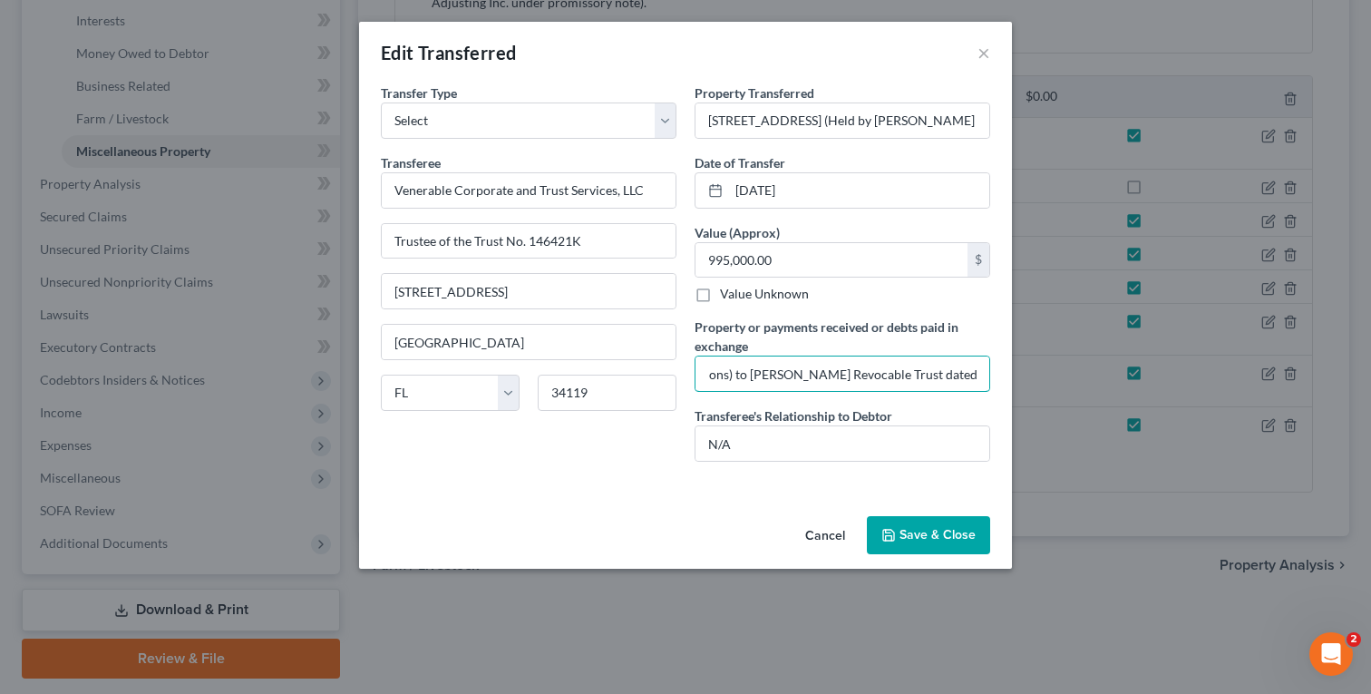
scroll to position [0, 413]
drag, startPoint x: 885, startPoint y: 378, endPoint x: 1003, endPoint y: 381, distance: 117.9
click at [1003, 381] on div "An exemption set must first be selected from the Filing Information section. Tr…" at bounding box center [685, 295] width 653 height 425
click at [908, 378] on input "$916,809.64 ($995,688.86 less closing costs, credits, and commissions) to [PERS…" at bounding box center [843, 373] width 294 height 34
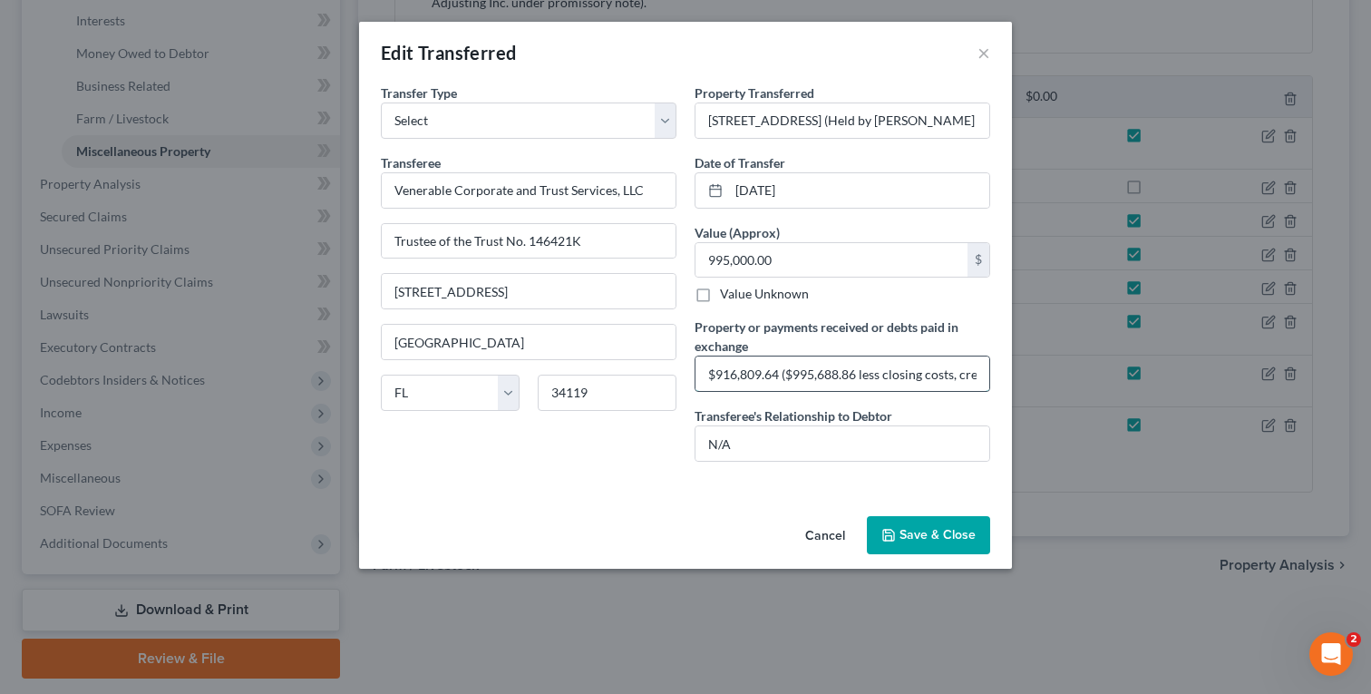
click at [903, 376] on input "$916,809.64 ($995,688.86 less closing costs, credits, and commissions) to [PERS…" at bounding box center [843, 373] width 294 height 34
click at [895, 380] on input "$916,809.64 ($995,688.86 less closing costs, credits, and commissions) to [PERS…" at bounding box center [843, 373] width 294 height 34
click at [418, 192] on input "Venerable Corporate and Trust Services, LLC" at bounding box center [529, 190] width 294 height 34
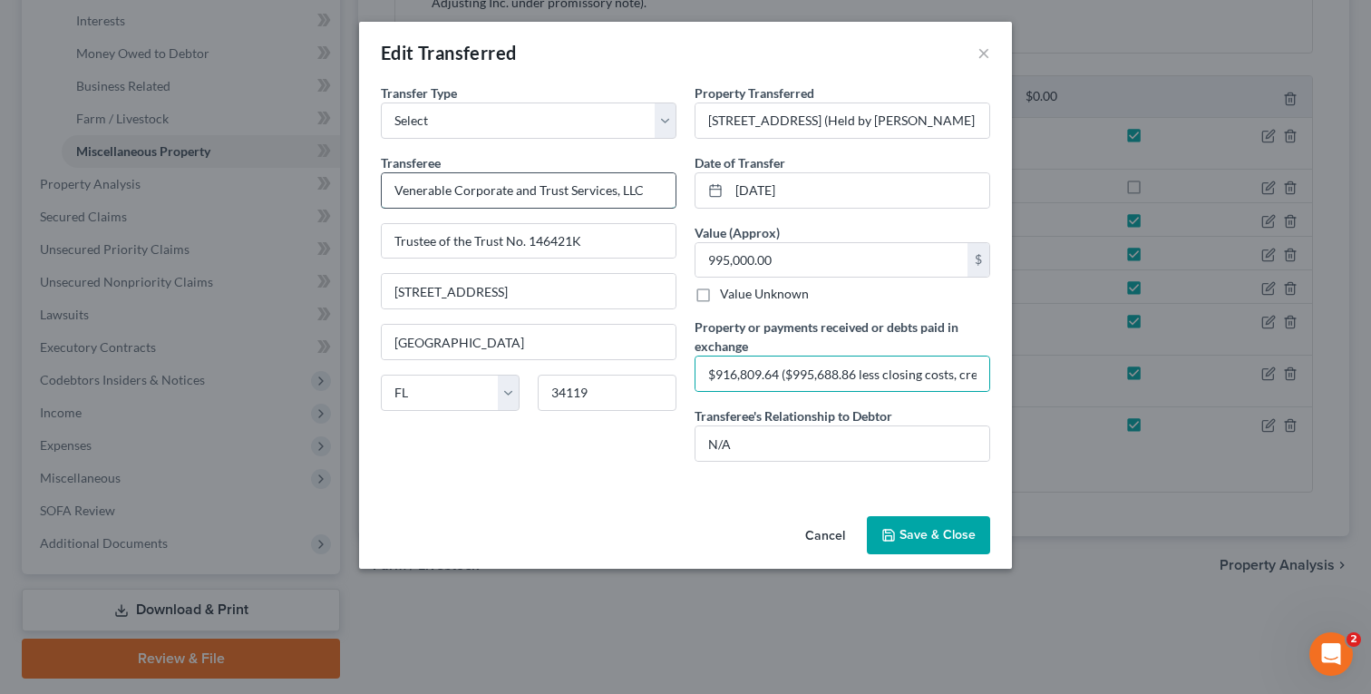
click at [418, 192] on input "Venerable Corporate and Trust Services, LLC" at bounding box center [529, 190] width 294 height 34
click at [918, 537] on button "Save & Close" at bounding box center [928, 535] width 123 height 38
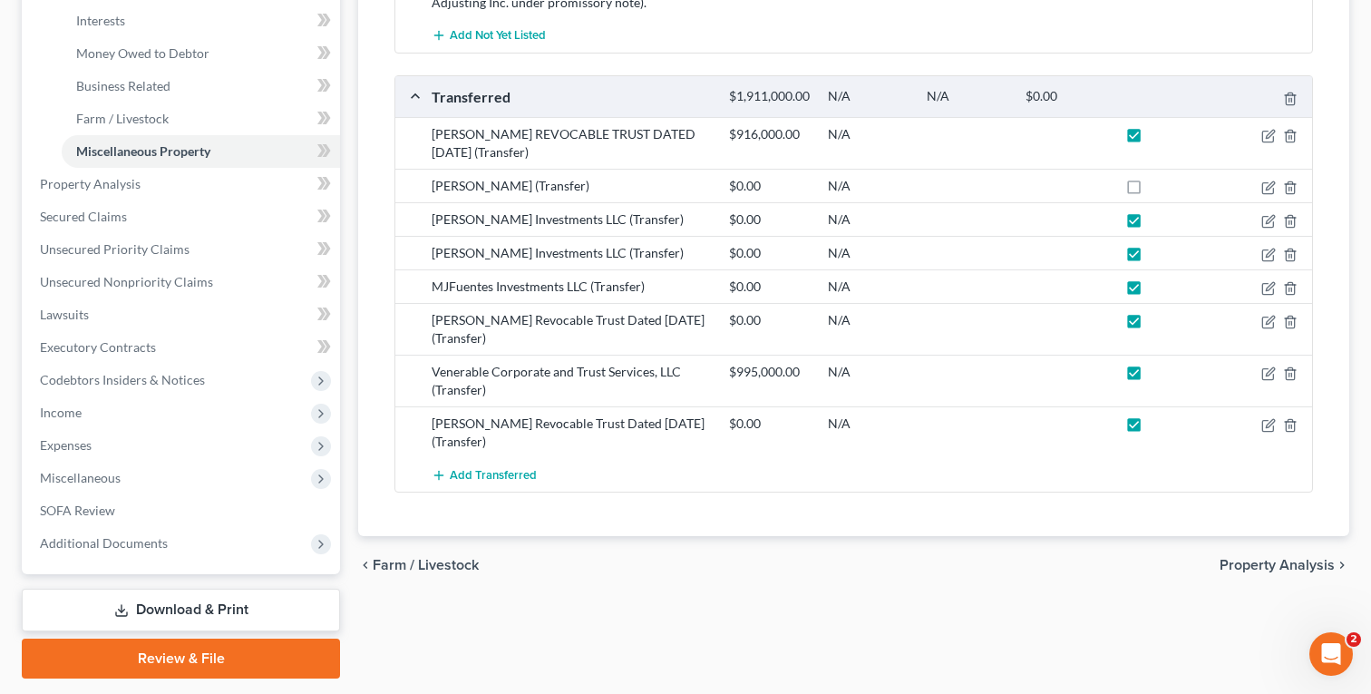
click at [211, 614] on link "Download & Print" at bounding box center [181, 610] width 318 height 43
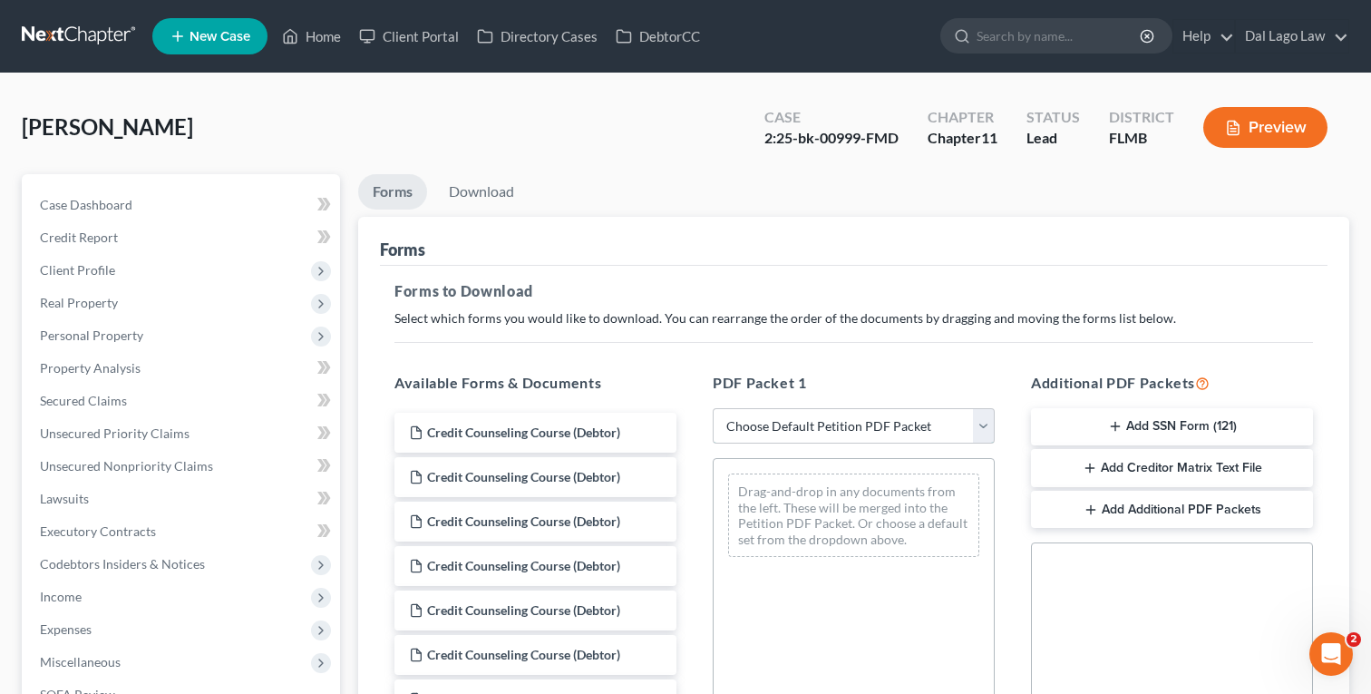
click at [808, 422] on select "Choose Default Petition PDF Packet Complete Bankruptcy Petition (all forms and …" at bounding box center [854, 426] width 282 height 36
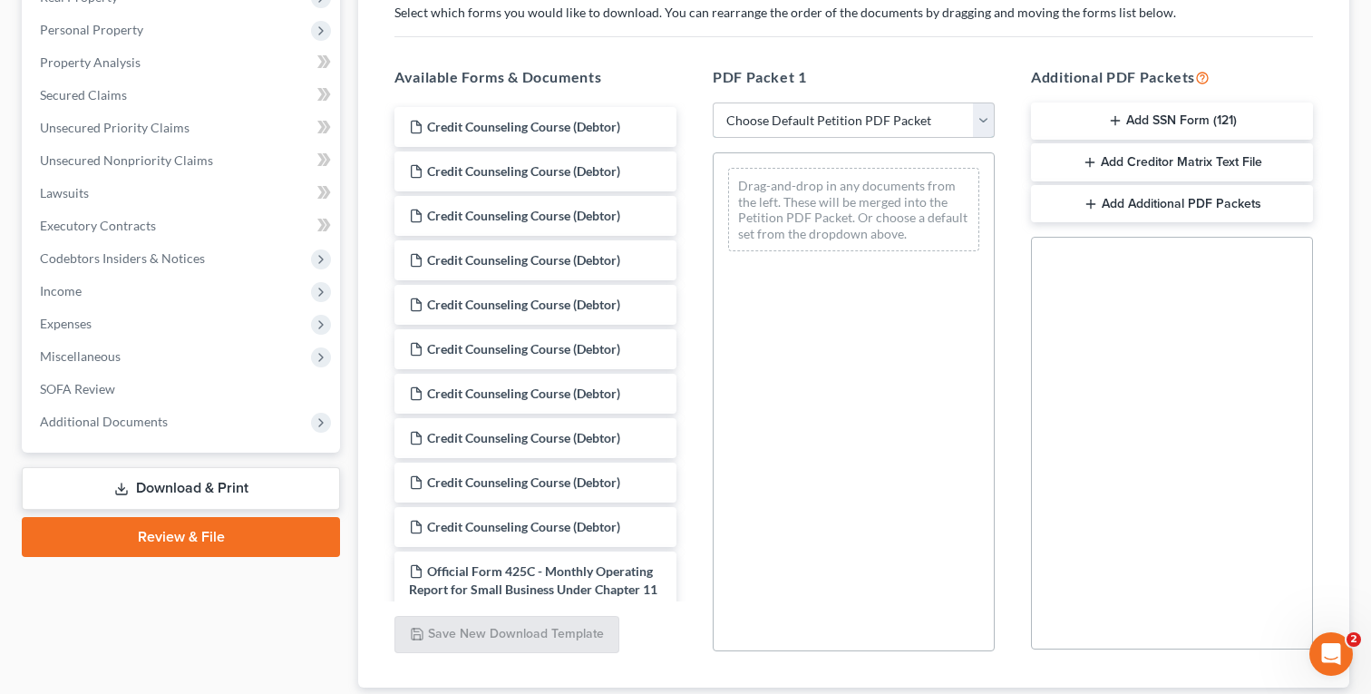
scroll to position [203, 0]
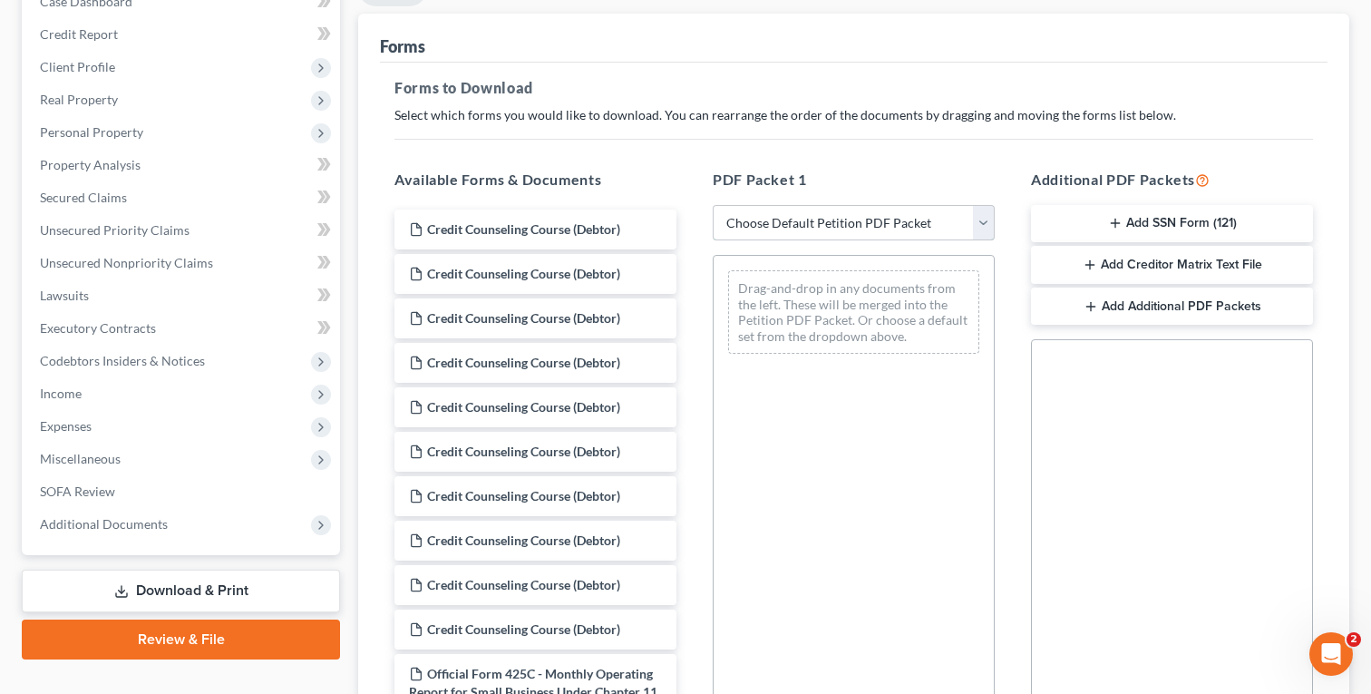
click at [818, 229] on select "Choose Default Petition PDF Packet Complete Bankruptcy Petition (all forms and …" at bounding box center [854, 223] width 282 height 36
select select "2"
click at [713, 205] on select "Choose Default Petition PDF Packet Complete Bankruptcy Petition (all forms and …" at bounding box center [854, 223] width 282 height 36
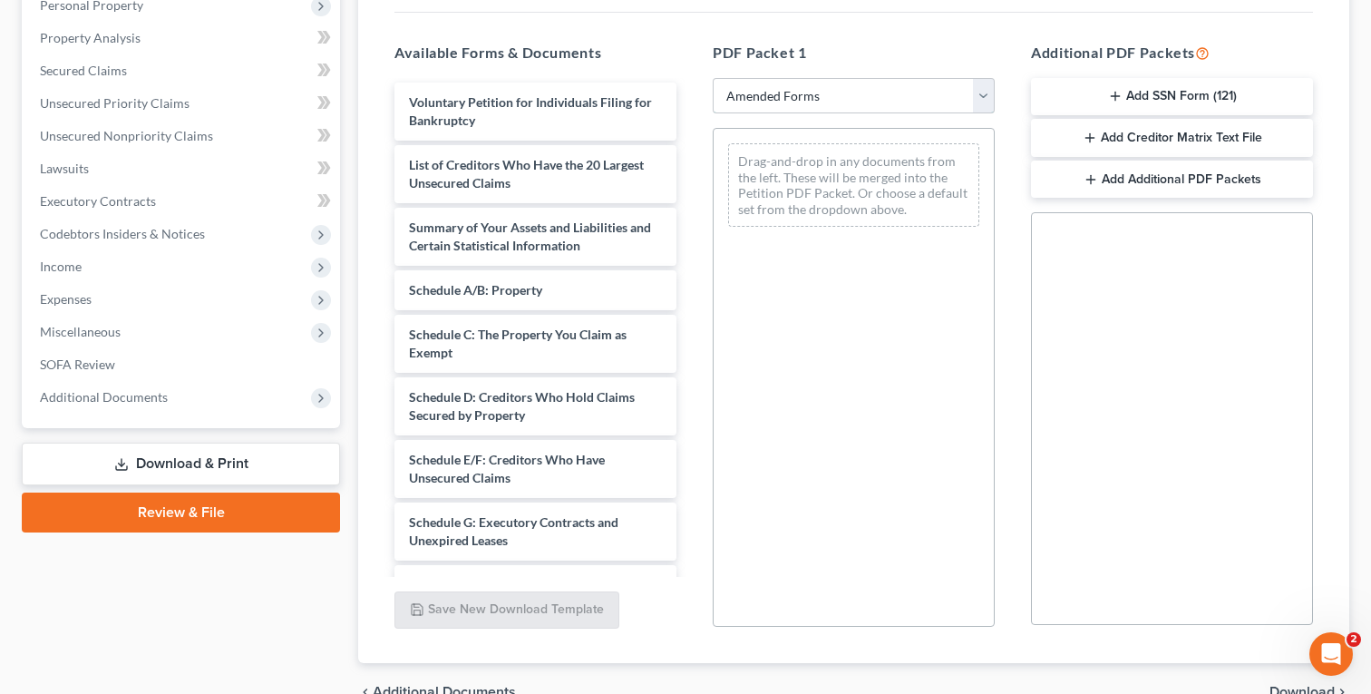
scroll to position [331, 0]
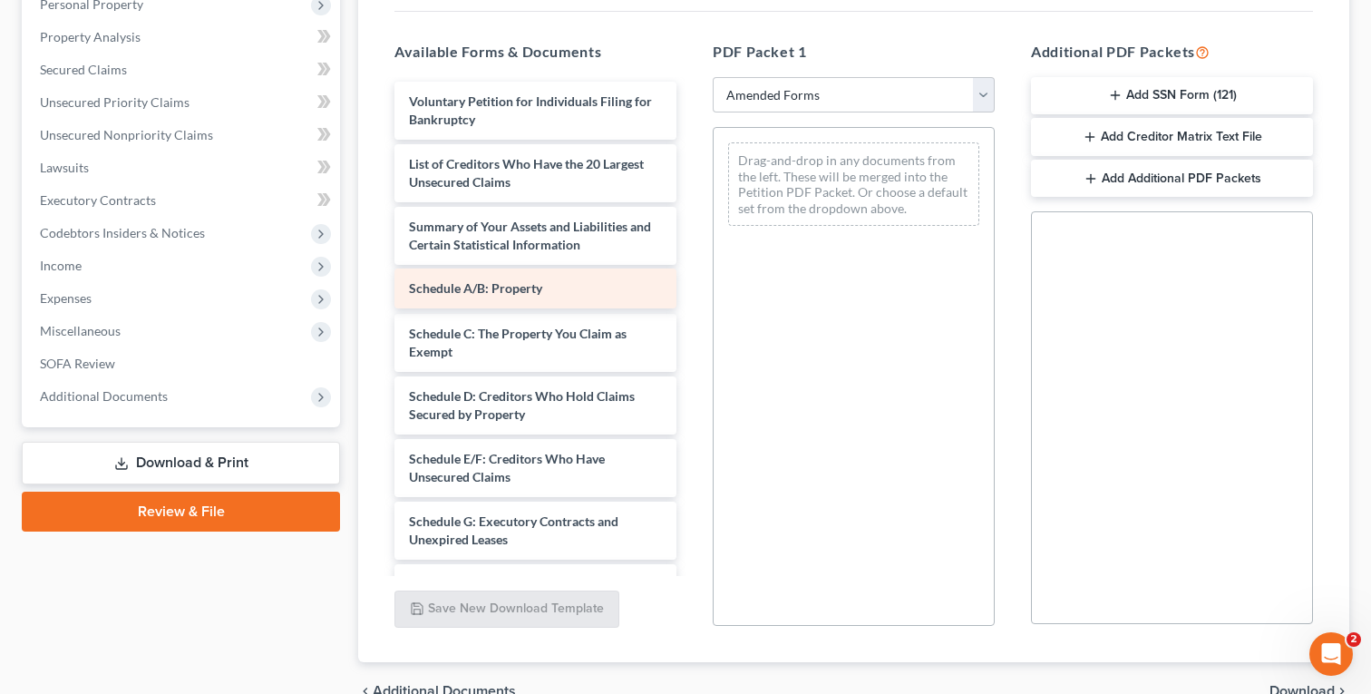
drag, startPoint x: 526, startPoint y: 288, endPoint x: 937, endPoint y: 207, distance: 418.9
click at [691, 207] on div "Schedule A/B: Property Voluntary Petition for Individuals Filing for Bankruptcy…" at bounding box center [535, 579] width 311 height 995
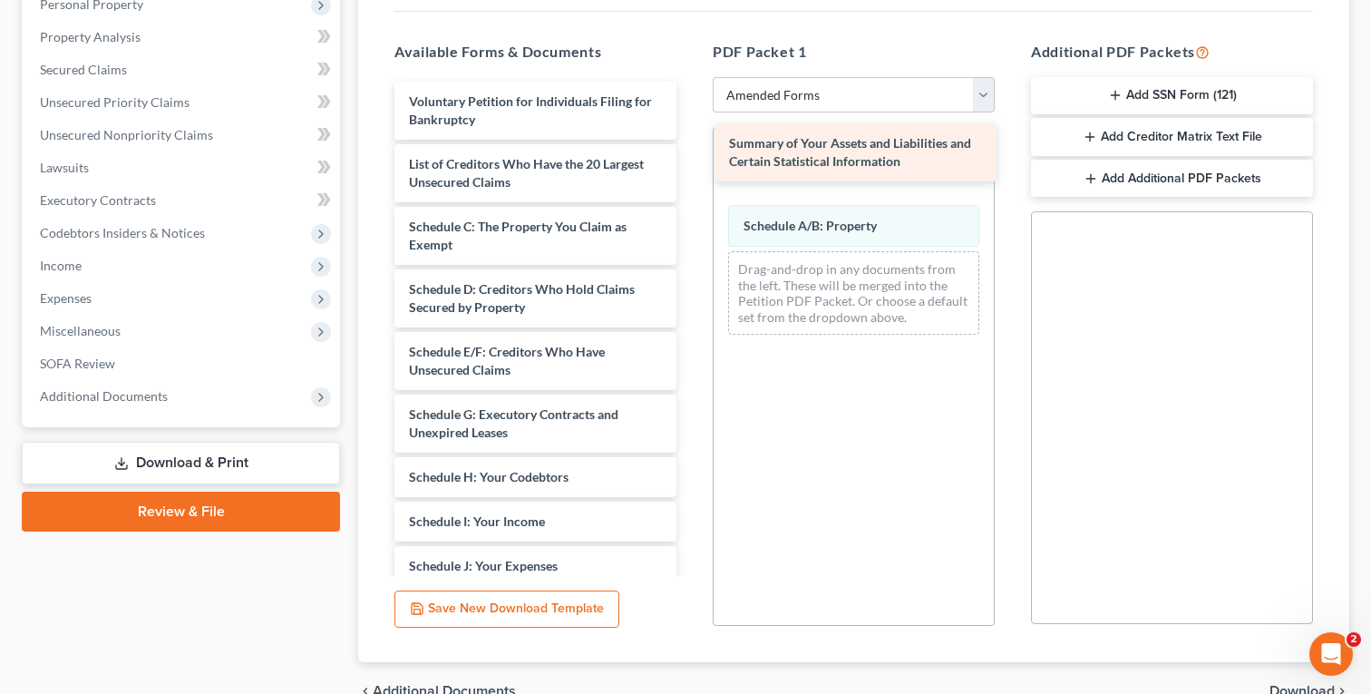
drag, startPoint x: 522, startPoint y: 238, endPoint x: 840, endPoint y: 152, distance: 329.6
click at [691, 152] on div "Summary of Your Assets and Liabilities and Certain Statistical Information Volu…" at bounding box center [535, 526] width 311 height 888
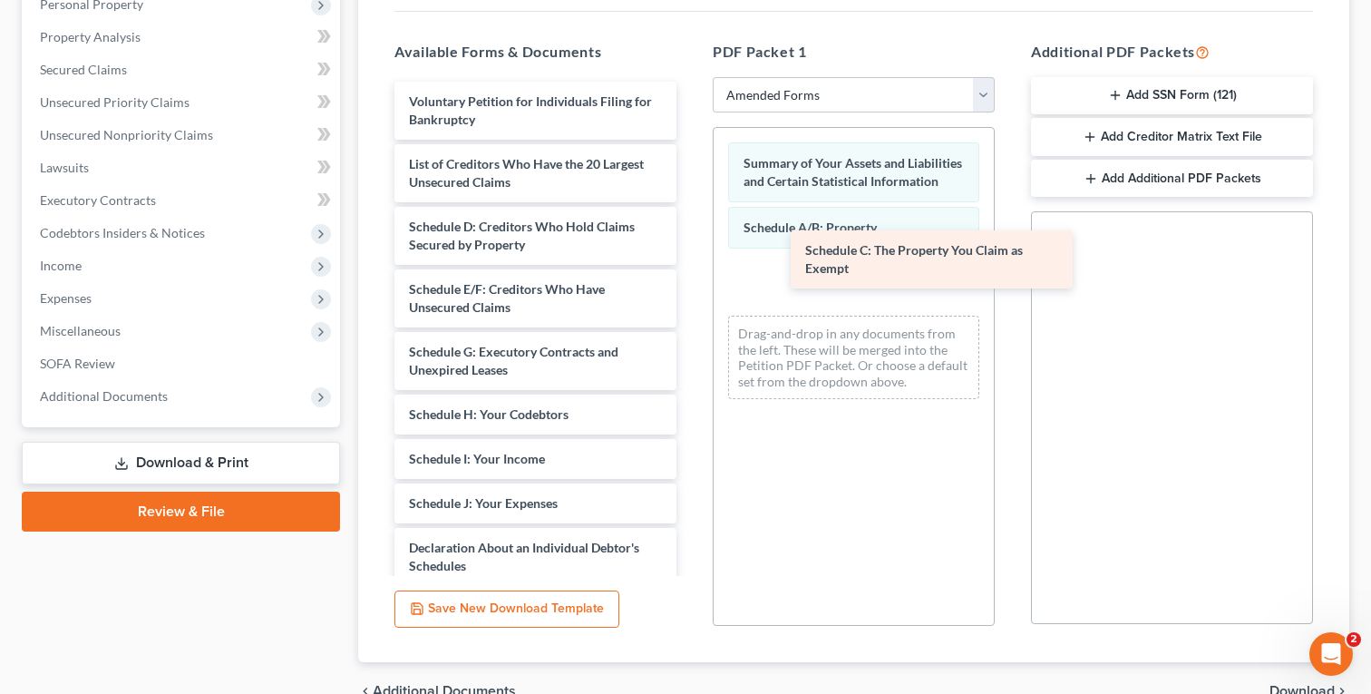
drag, startPoint x: 488, startPoint y: 240, endPoint x: 881, endPoint y: 266, distance: 393.5
click at [691, 266] on div "Schedule C: The Property You Claim as Exempt Voluntary Petition for Individuals…" at bounding box center [535, 494] width 311 height 825
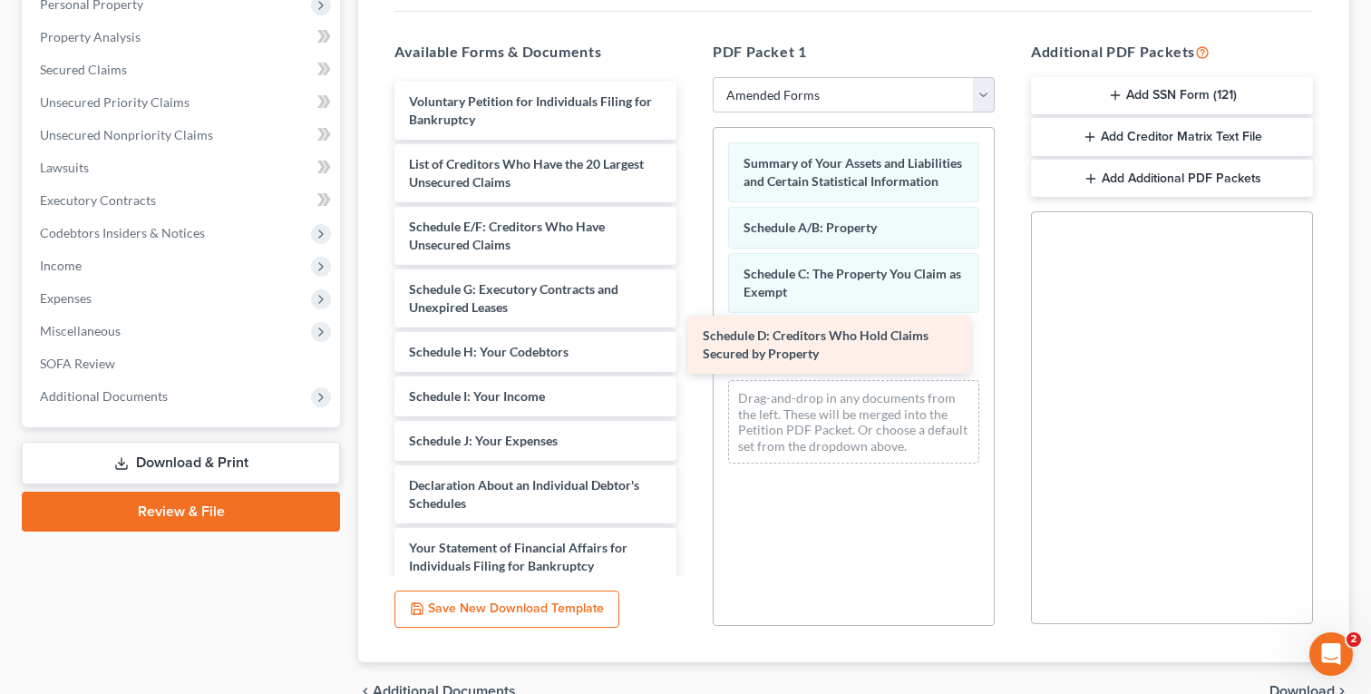
drag, startPoint x: 541, startPoint y: 232, endPoint x: 834, endPoint y: 339, distance: 312.7
click at [691, 339] on div "Schedule D: Creditors Who Hold Claims Secured by Property Voluntary Petition fo…" at bounding box center [535, 463] width 311 height 763
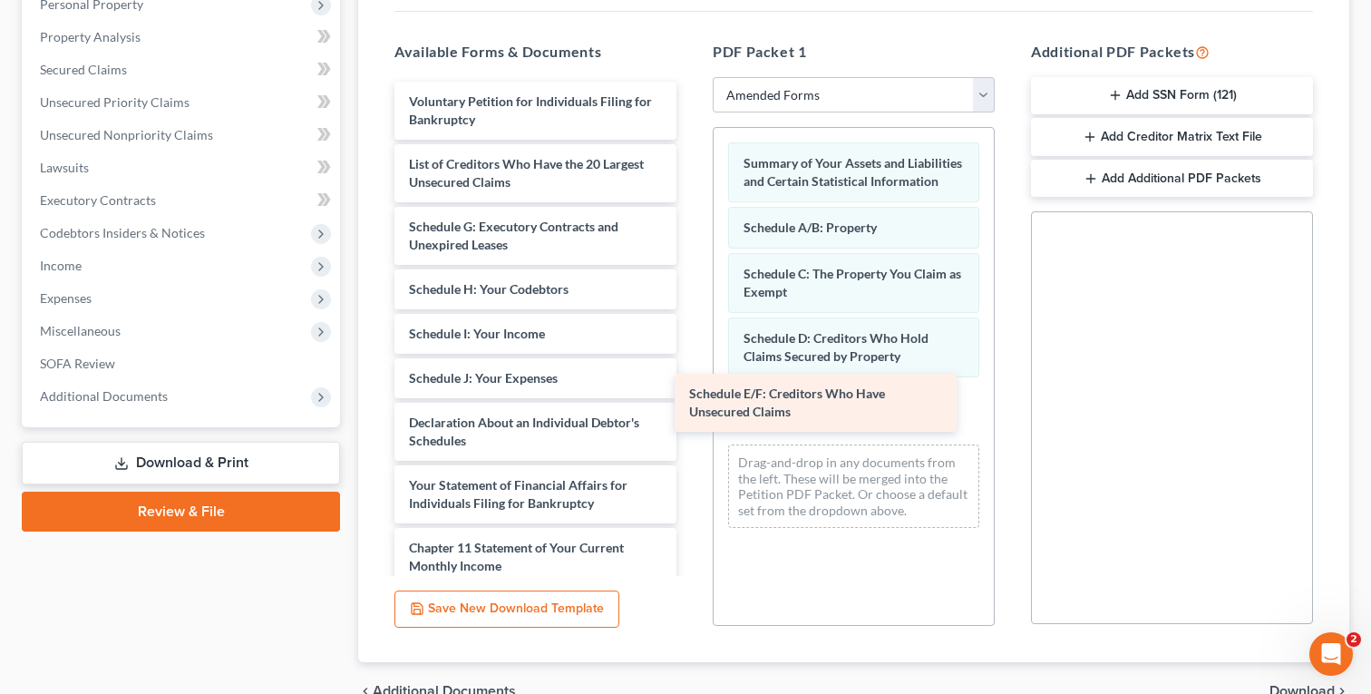
drag, startPoint x: 610, startPoint y: 249, endPoint x: 893, endPoint y: 414, distance: 327.6
click at [691, 414] on div "Schedule E/F: Creditors Who Have Unsecured Claims Voluntary Petition for Indivi…" at bounding box center [535, 432] width 311 height 700
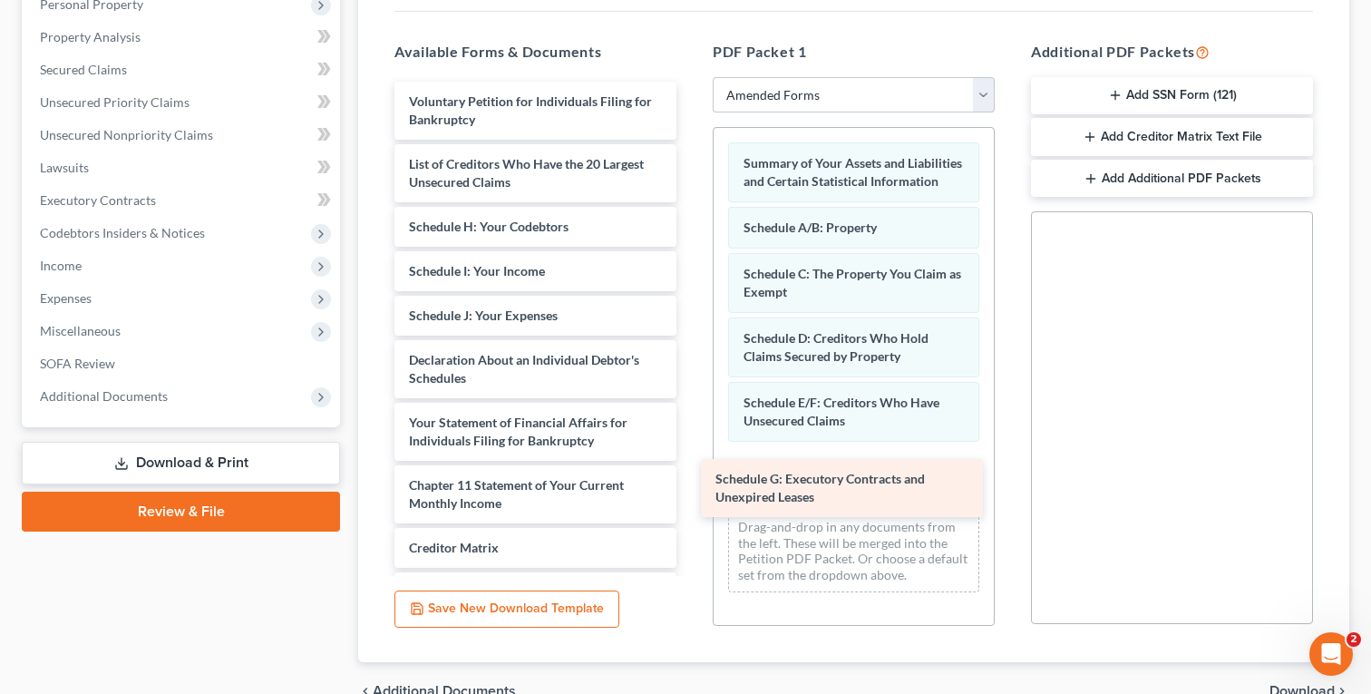
drag, startPoint x: 528, startPoint y: 231, endPoint x: 863, endPoint y: 447, distance: 399.0
click at [691, 447] on div "Schedule G: Executory Contracts and Unexpired Leases Voluntary Petition for Ind…" at bounding box center [535, 401] width 311 height 638
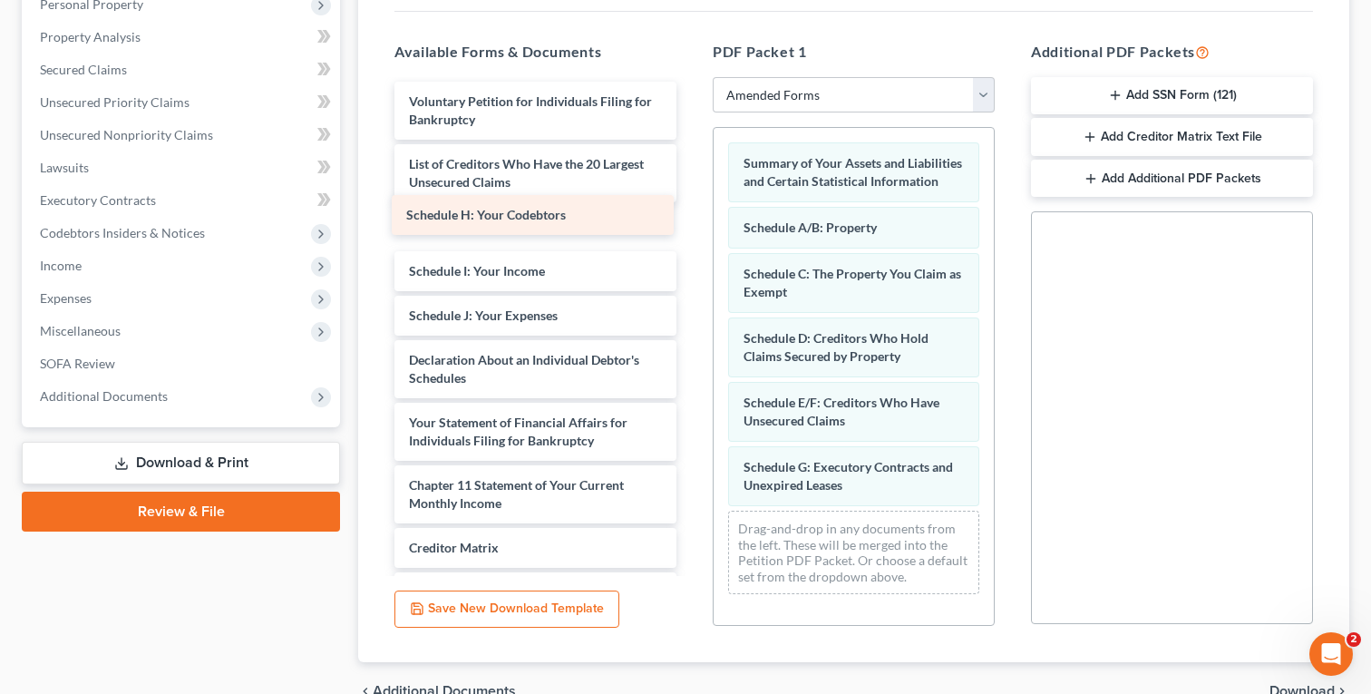
drag, startPoint x: 502, startPoint y: 227, endPoint x: 500, endPoint y: 216, distance: 11.2
click at [500, 216] on div "Schedule H: Your Codebtors Voluntary Petition for Individuals Filing for Bankru…" at bounding box center [535, 401] width 311 height 638
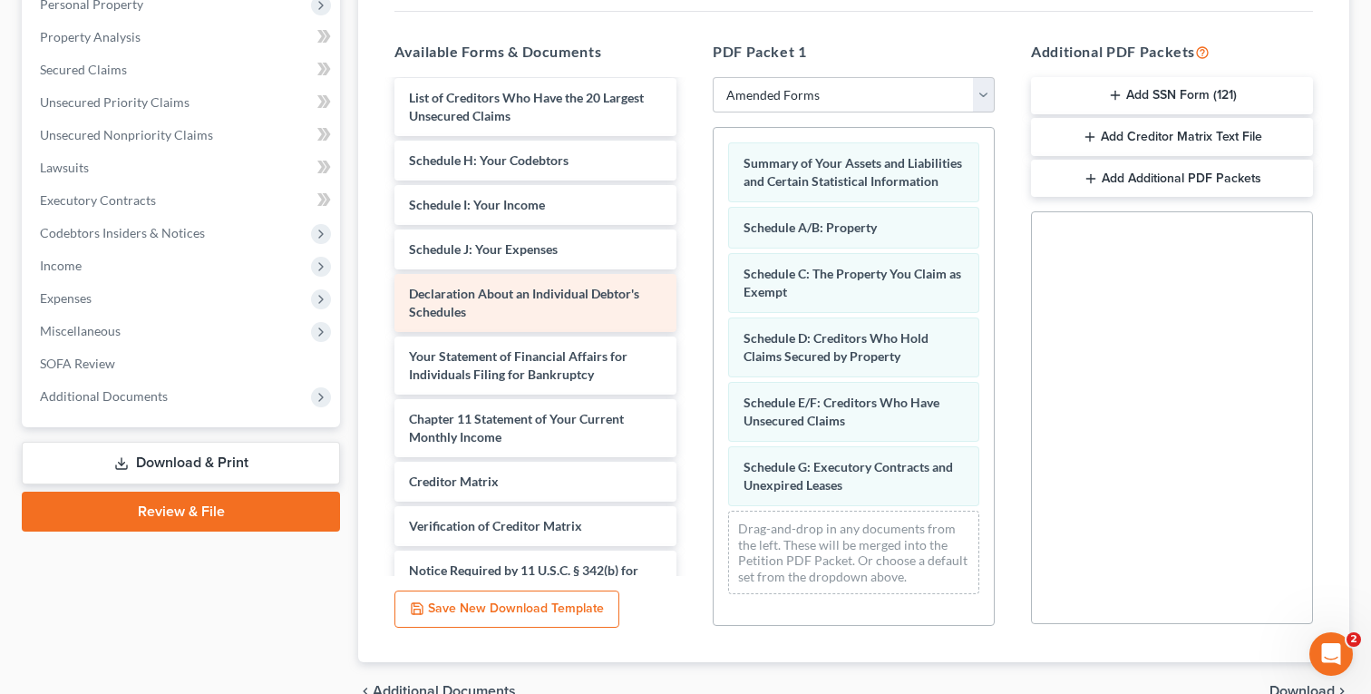
scroll to position [67, 0]
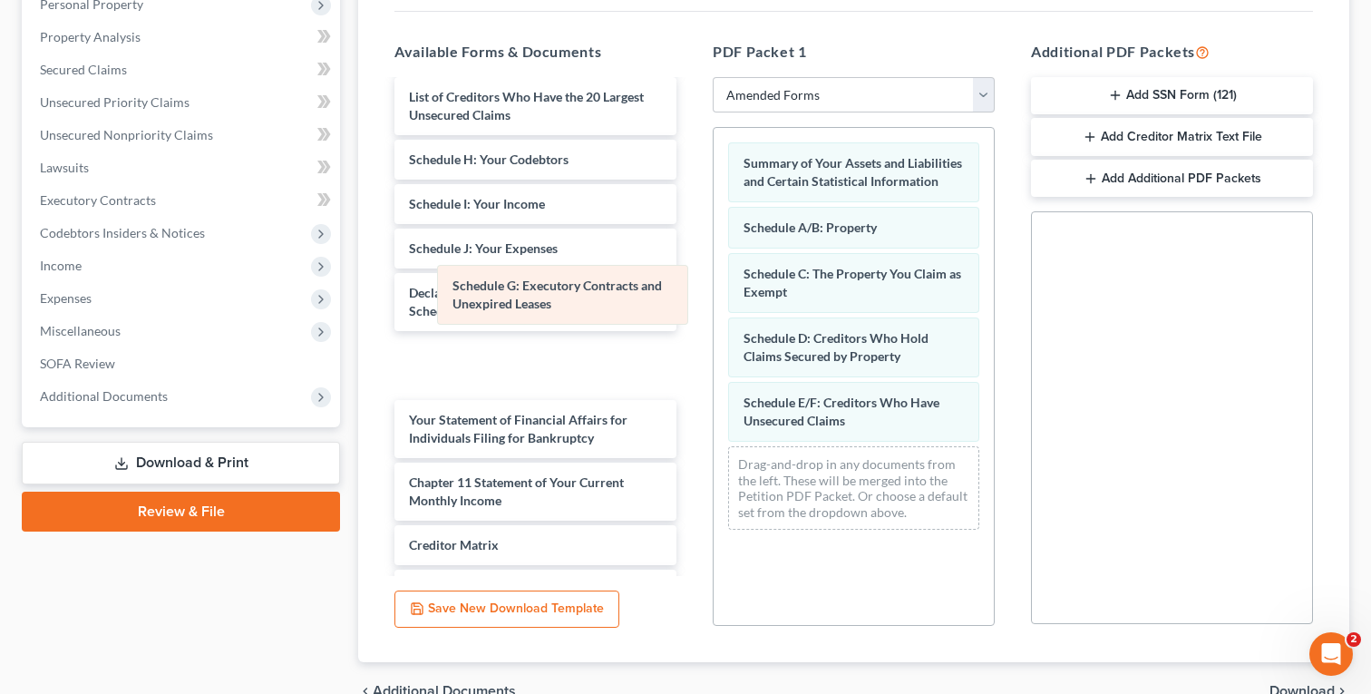
drag, startPoint x: 810, startPoint y: 488, endPoint x: 519, endPoint y: 304, distance: 344.5
click at [714, 304] on div "Schedule G: Executory Contracts and Unexpired Leases Summary of Your Assets and…" at bounding box center [854, 336] width 280 height 416
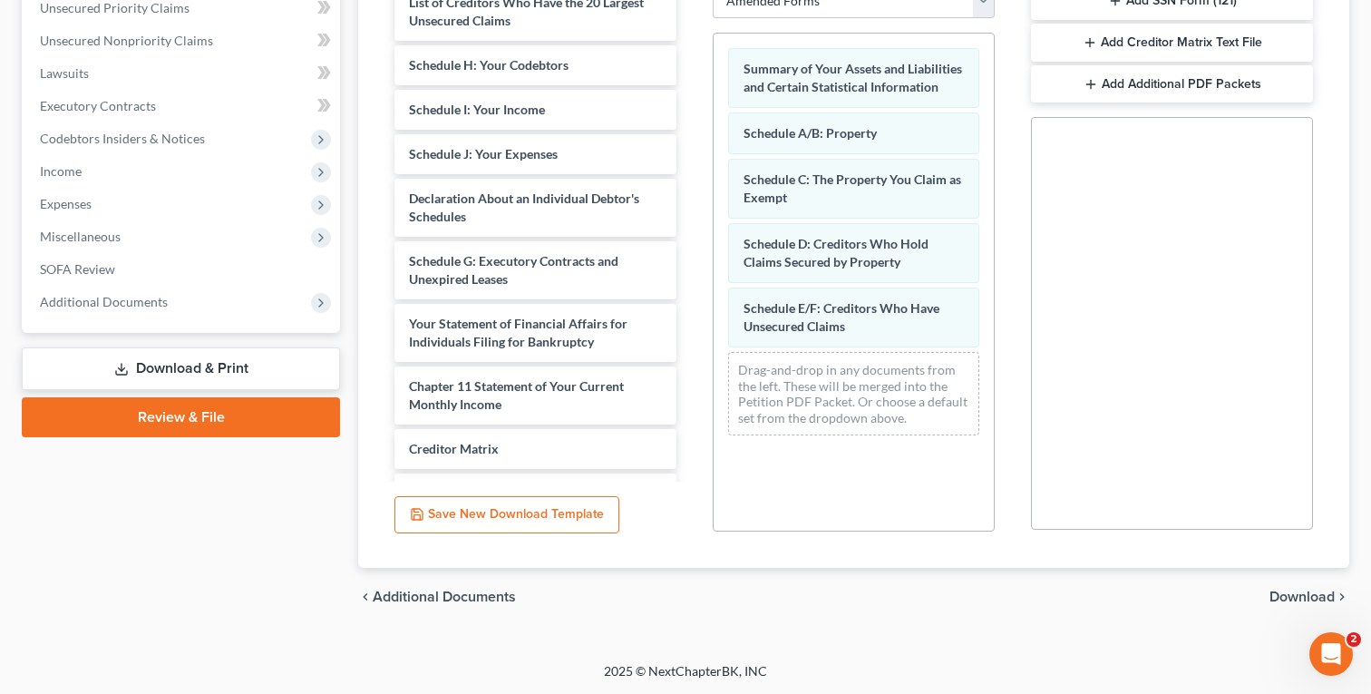
click at [461, 600] on span "Additional Documents" at bounding box center [444, 597] width 143 height 15
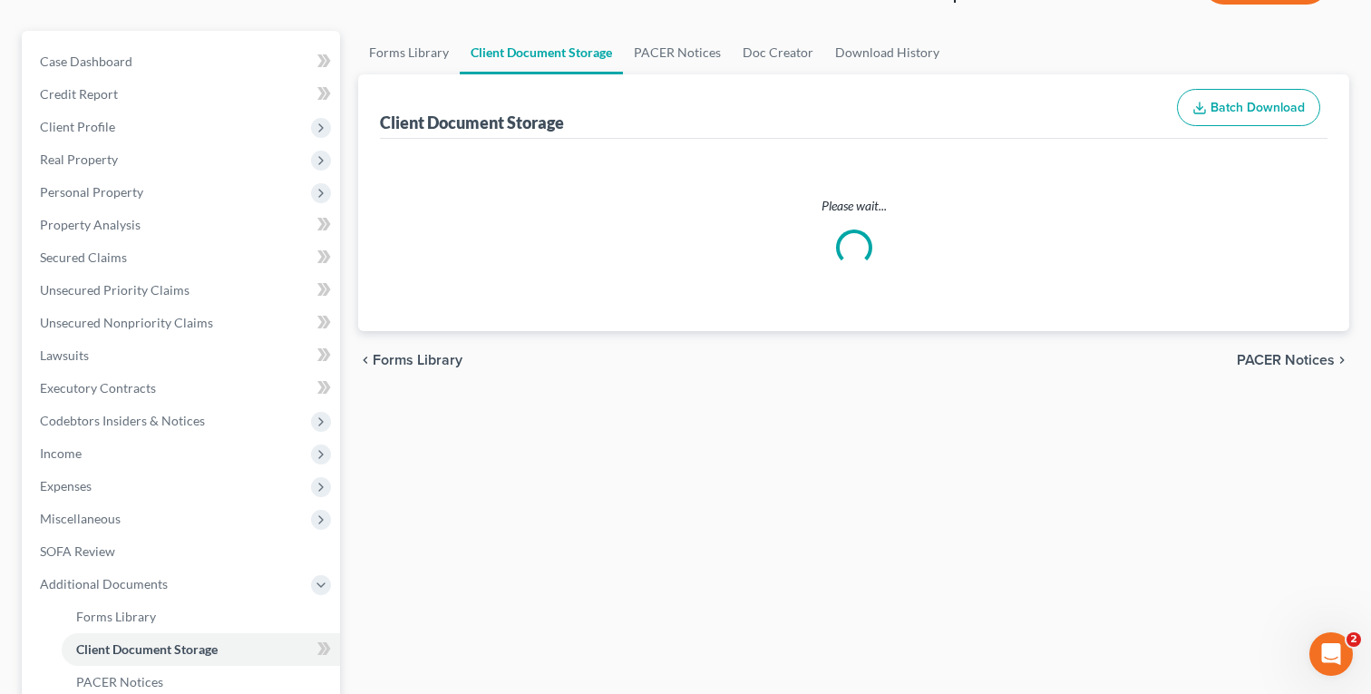
scroll to position [7, 0]
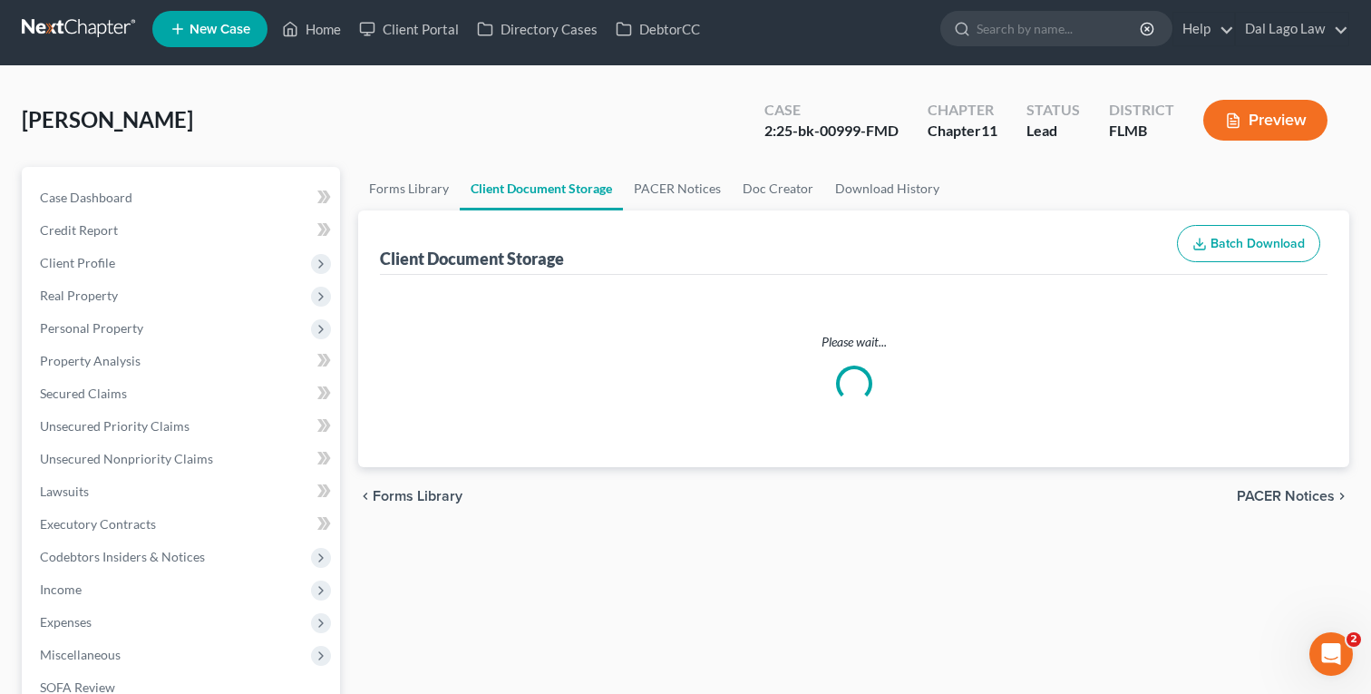
select select "9"
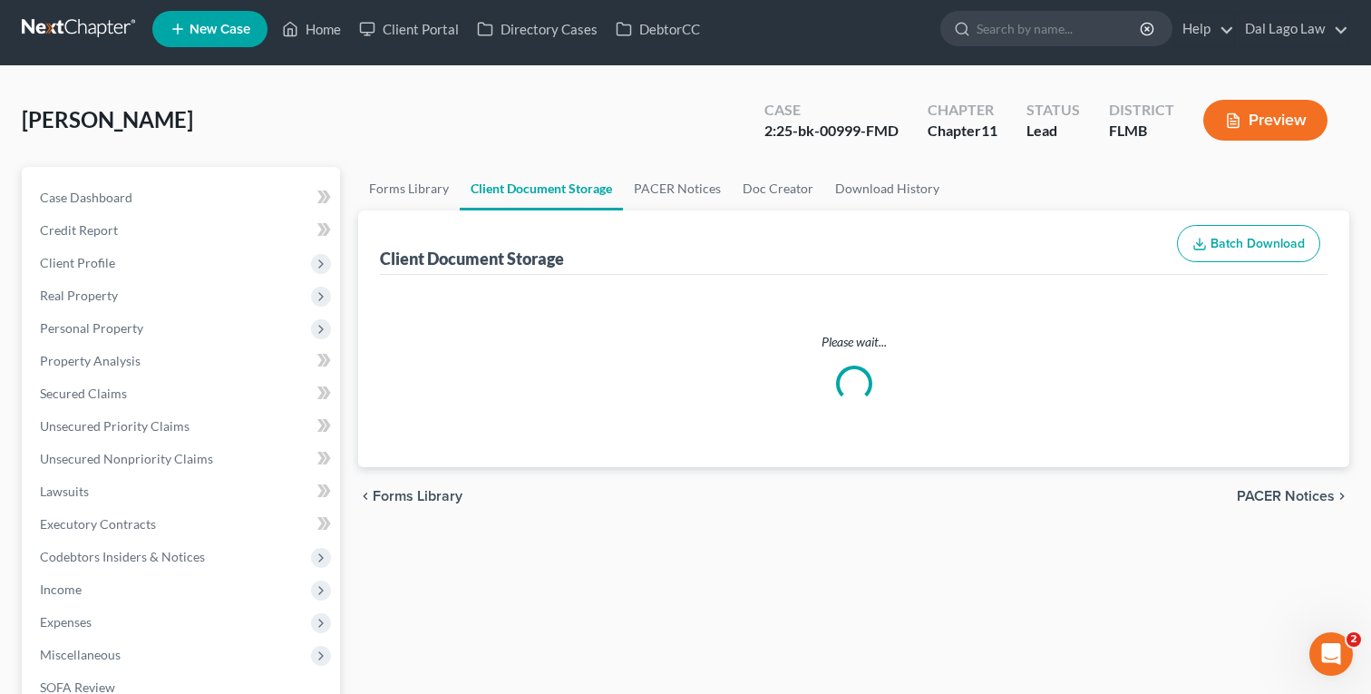
select select "9"
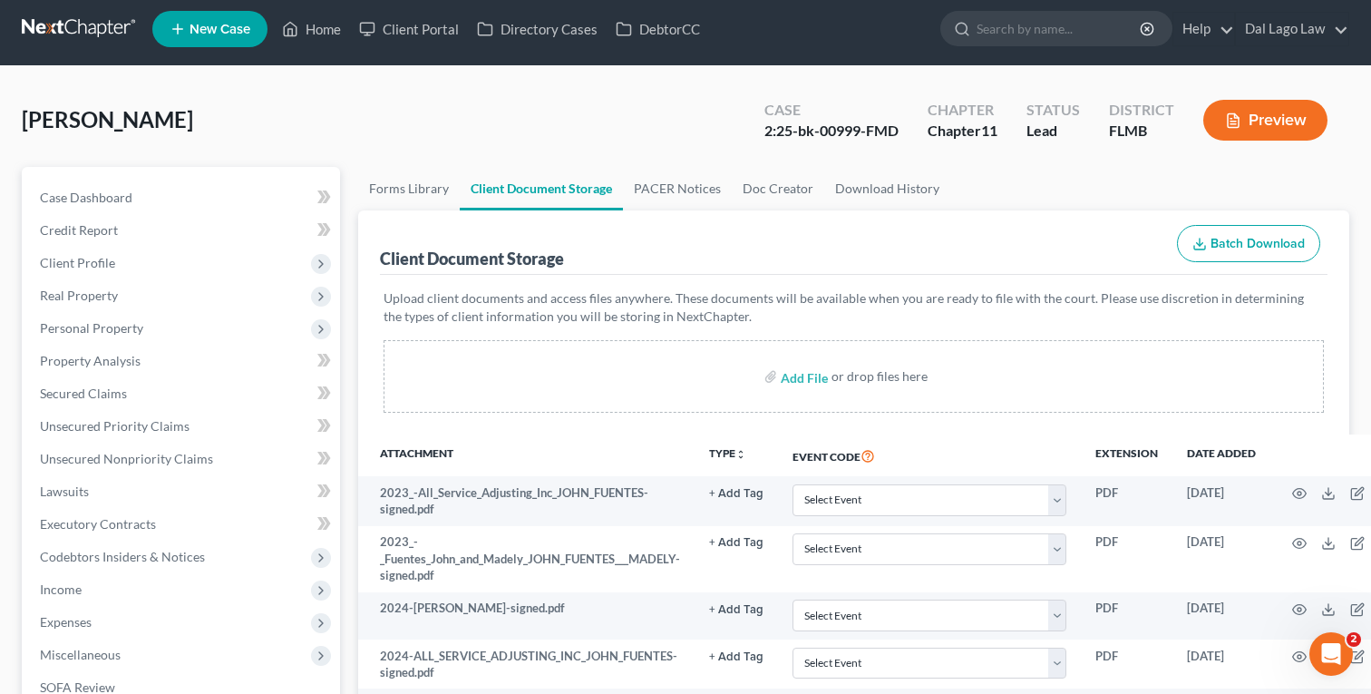
scroll to position [0, 0]
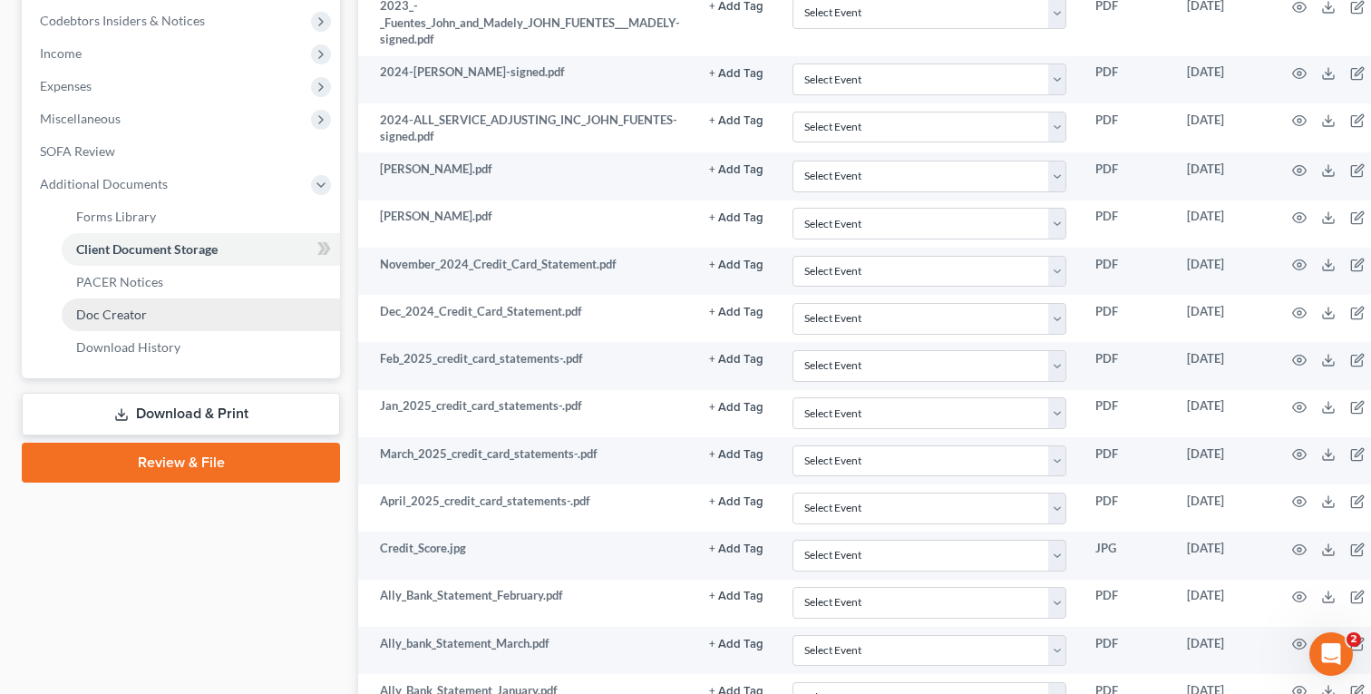
click at [224, 414] on link "Download & Print" at bounding box center [181, 414] width 318 height 43
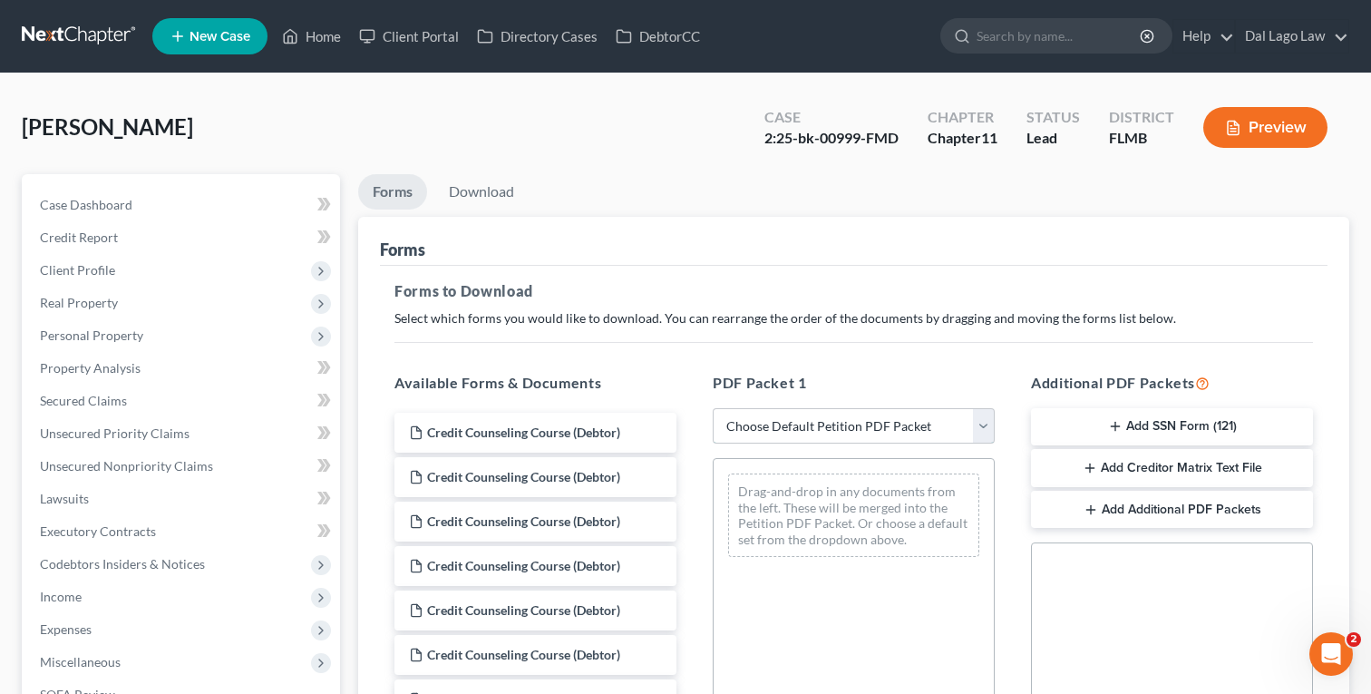
click at [839, 428] on select "Choose Default Petition PDF Packet Complete Bankruptcy Petition (all forms and …" at bounding box center [854, 426] width 282 height 36
select select "2"
click at [713, 408] on select "Choose Default Petition PDF Packet Complete Bankruptcy Petition (all forms and …" at bounding box center [854, 426] width 282 height 36
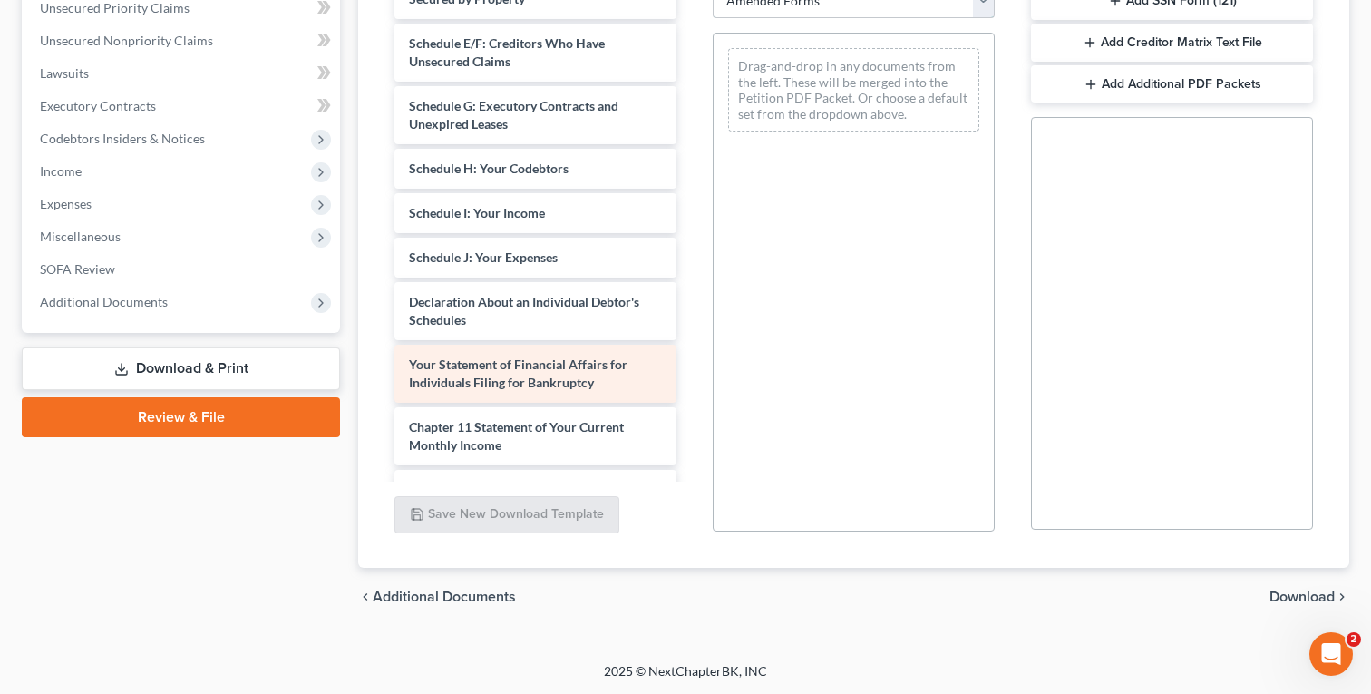
scroll to position [336, 0]
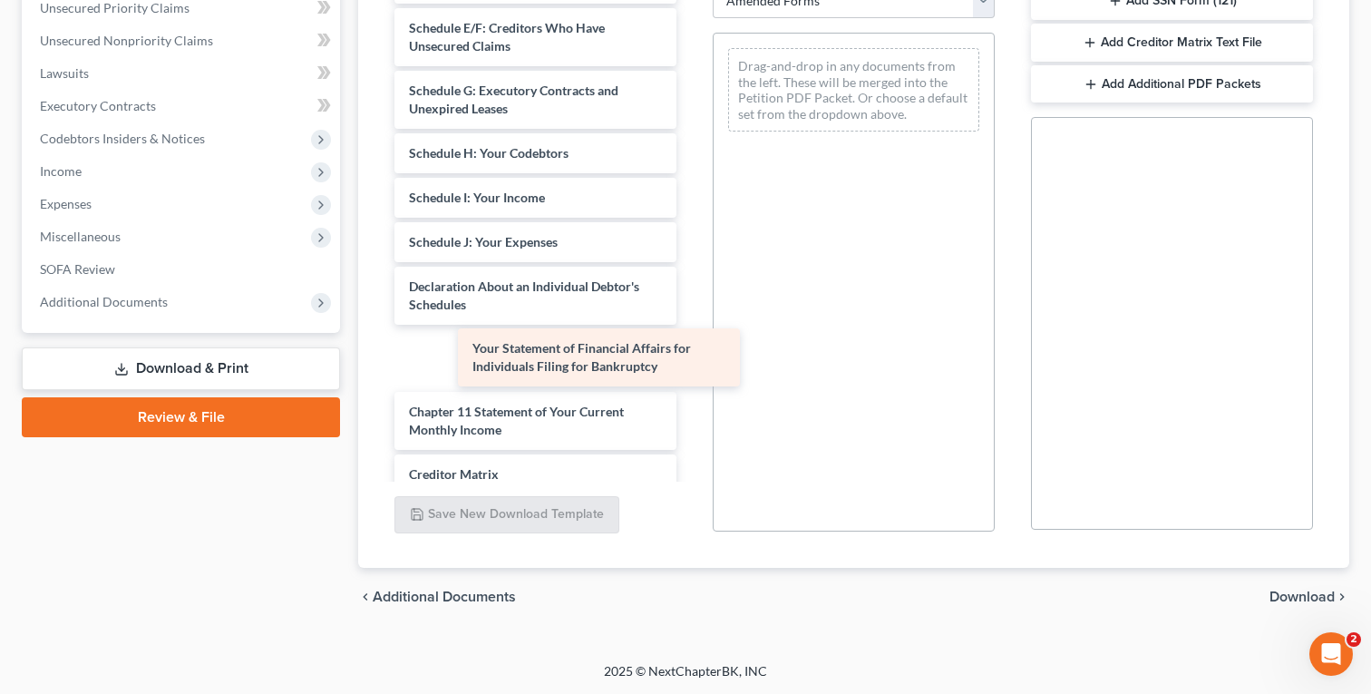
drag, startPoint x: 572, startPoint y: 359, endPoint x: 821, endPoint y: 303, distance: 254.8
click at [691, 306] on div "Your Statement of Financial Affairs for Individuals Filing for Bankruptcy Volun…" at bounding box center [535, 148] width 311 height 995
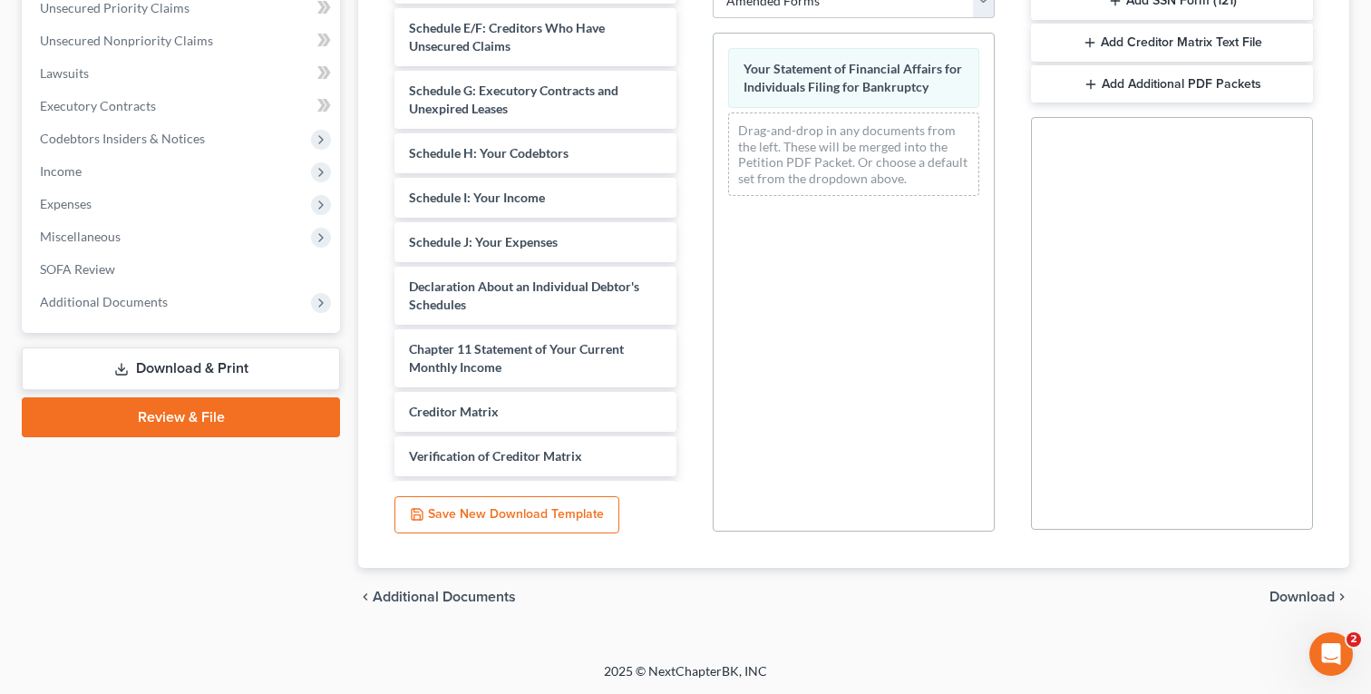
click at [1292, 595] on span "Download" at bounding box center [1302, 597] width 65 height 15
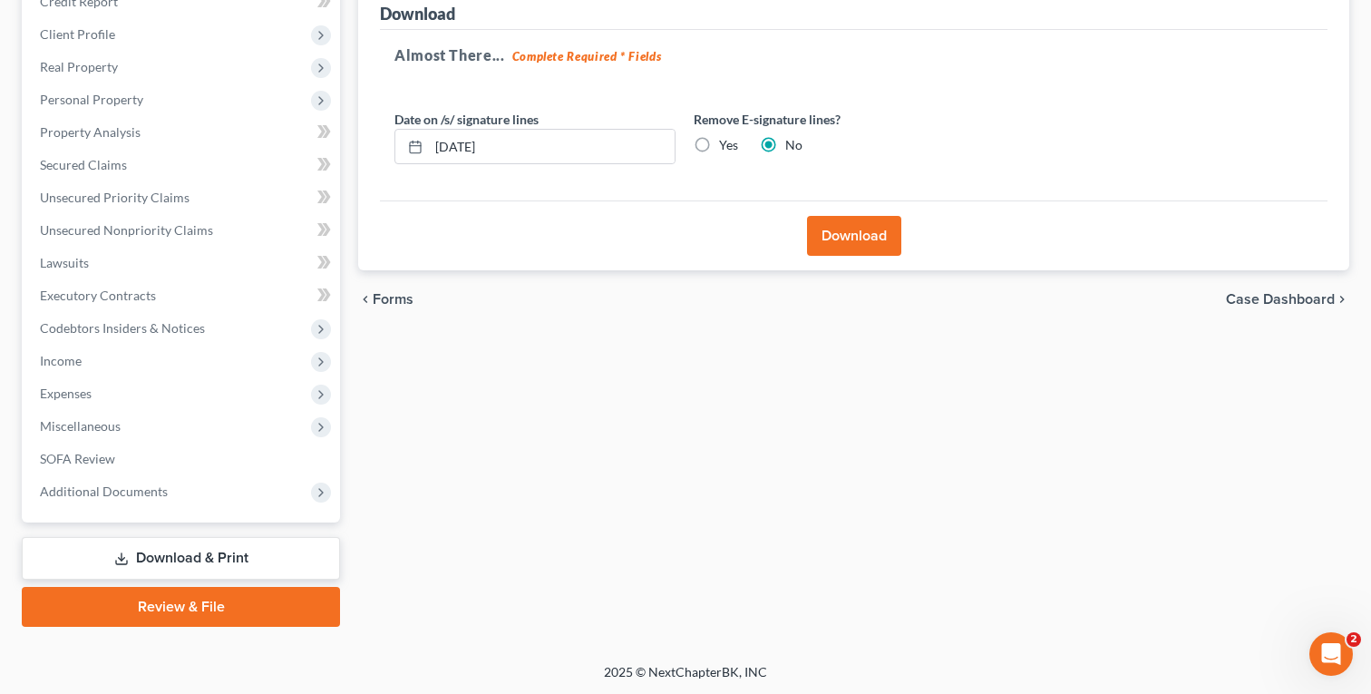
click at [873, 241] on button "Download" at bounding box center [854, 236] width 94 height 40
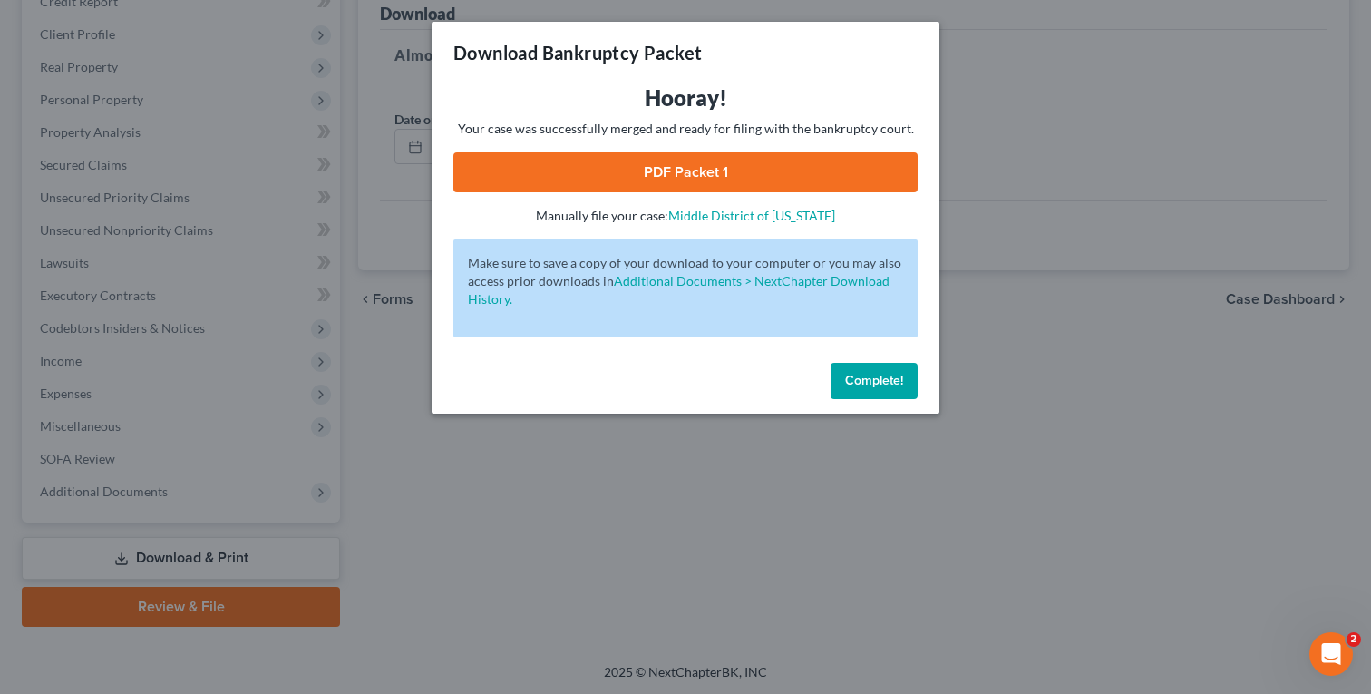
click at [811, 168] on link "PDF Packet 1" at bounding box center [685, 172] width 464 height 40
click at [875, 375] on span "Complete!" at bounding box center [874, 380] width 58 height 15
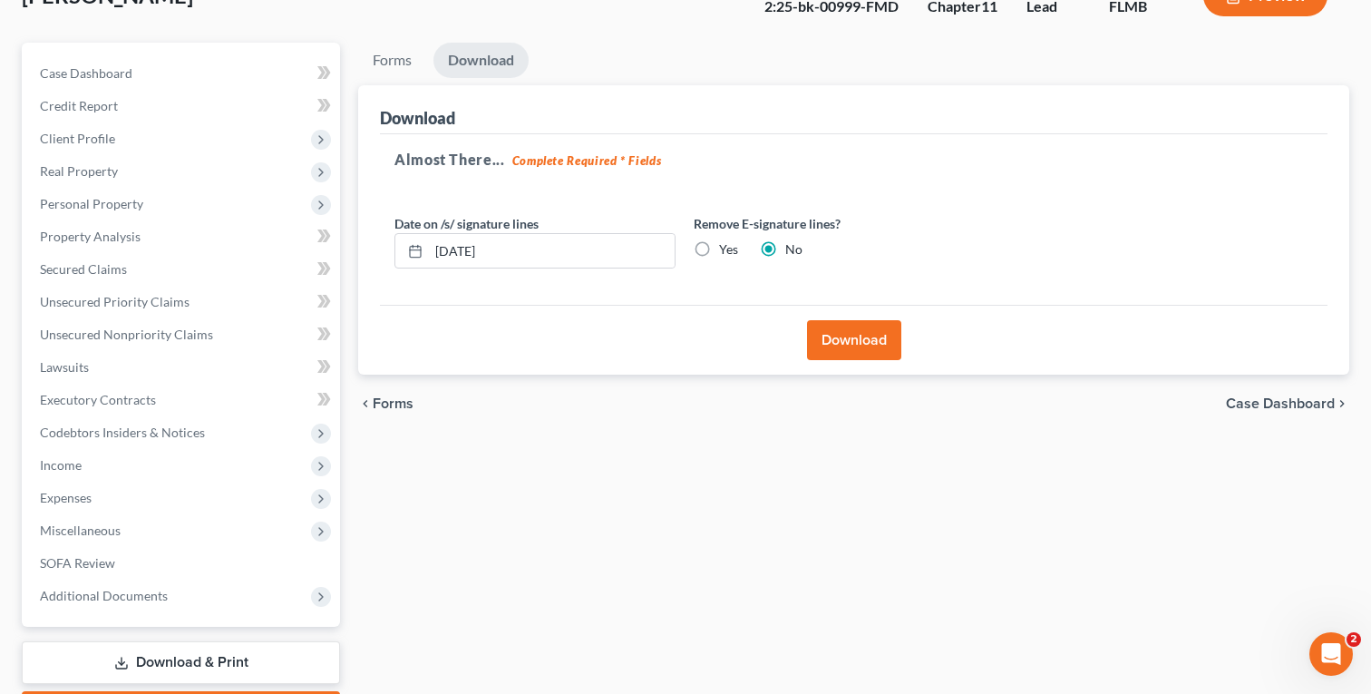
scroll to position [52, 0]
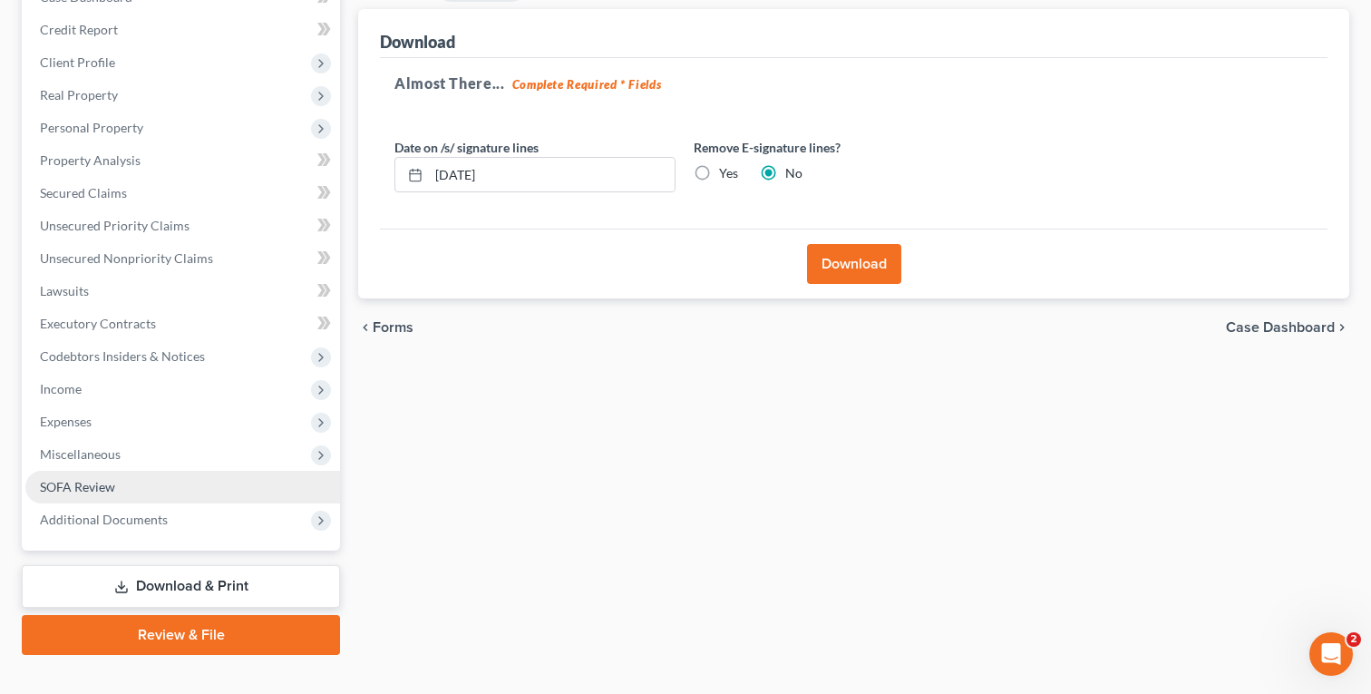
click at [73, 492] on span "SOFA Review" at bounding box center [77, 486] width 75 height 15
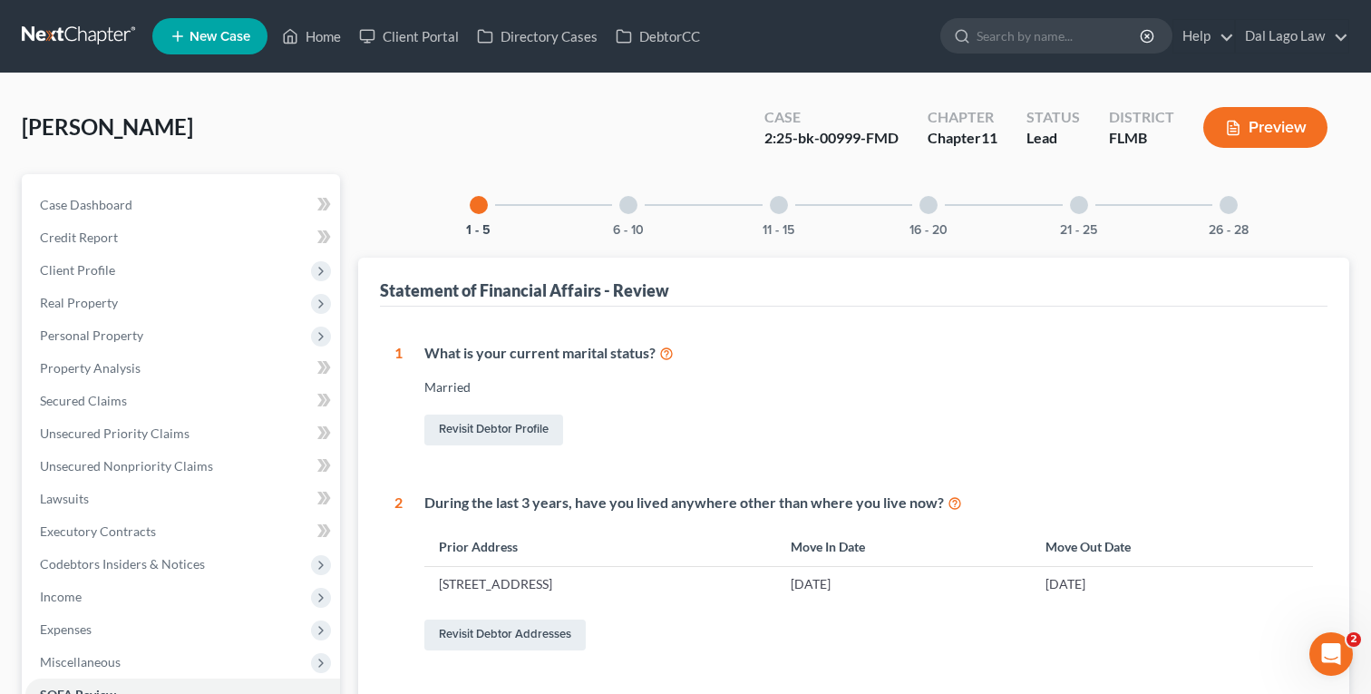
click at [928, 202] on div at bounding box center [929, 205] width 18 height 18
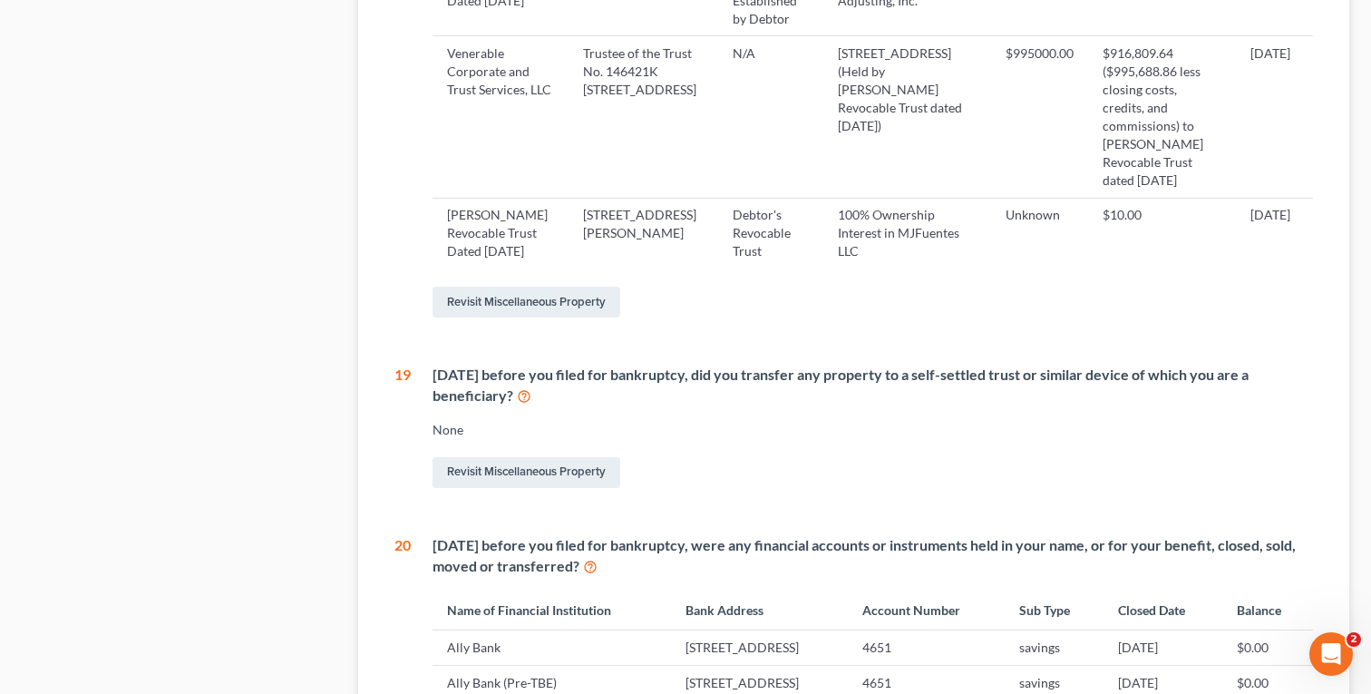
scroll to position [1543, 0]
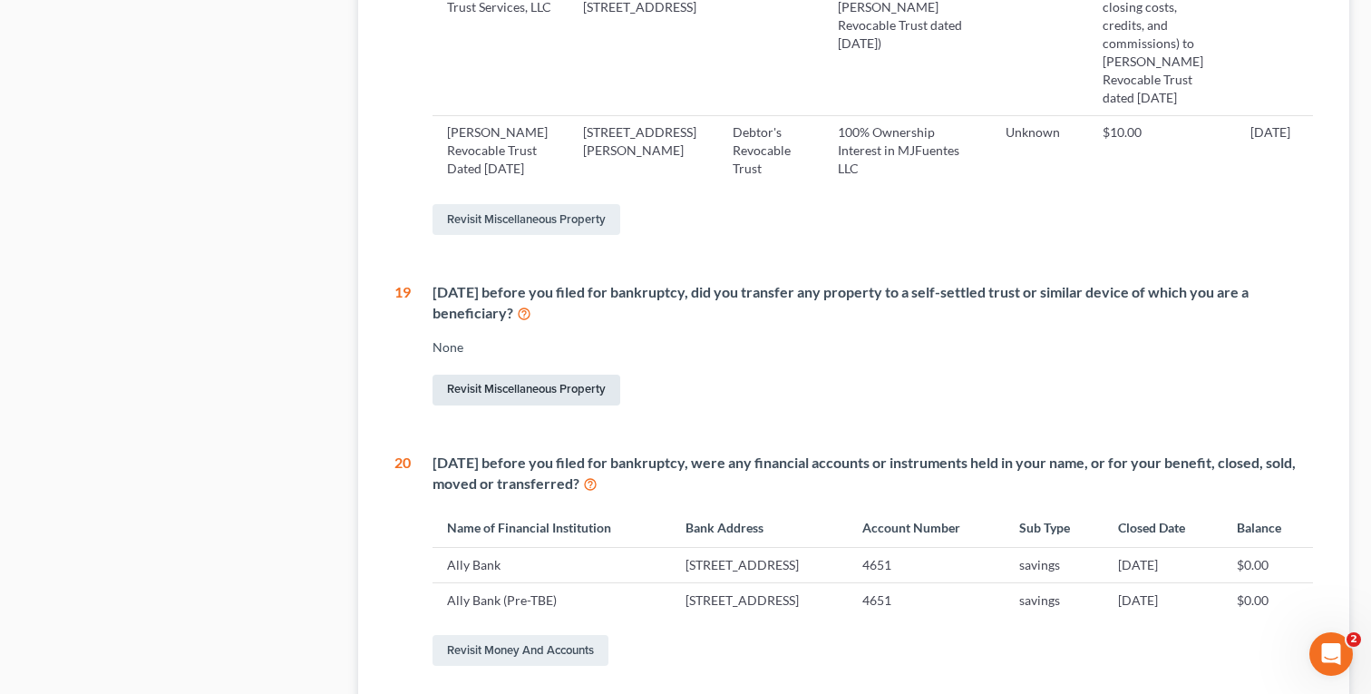
click at [483, 375] on link "Revisit Miscellaneous Property" at bounding box center [527, 390] width 188 height 31
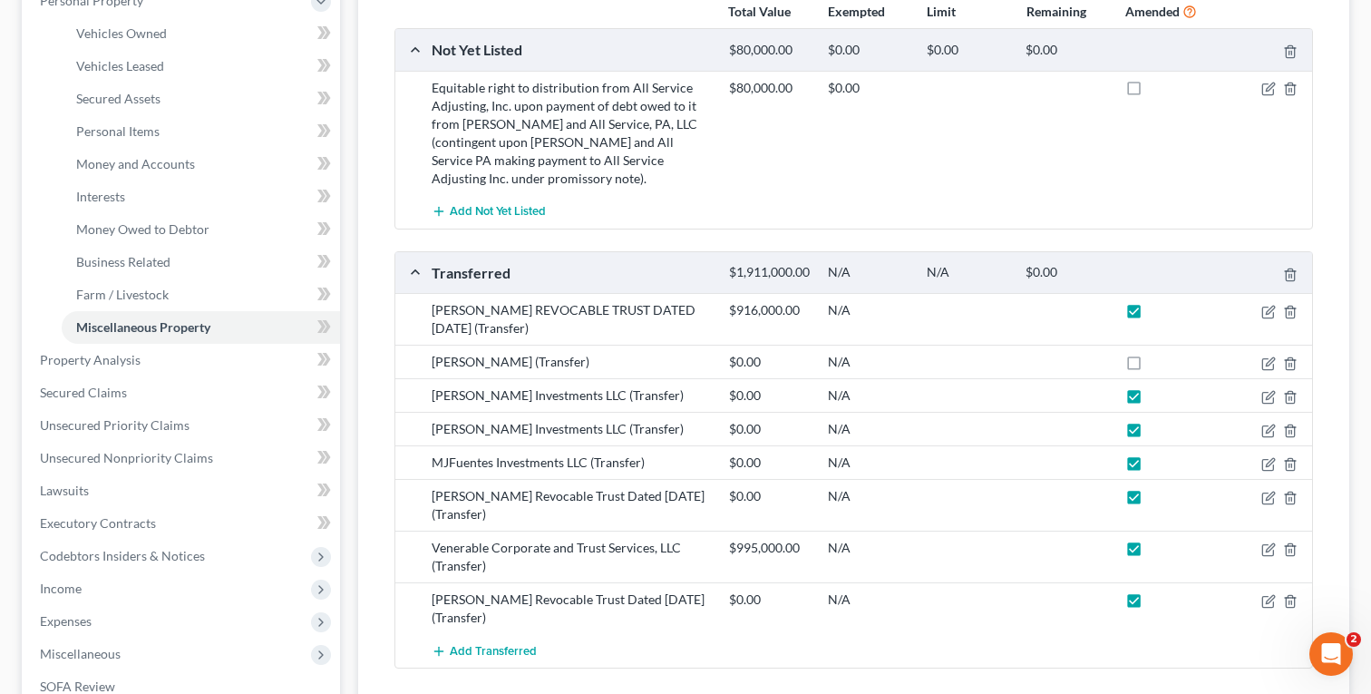
scroll to position [344, 0]
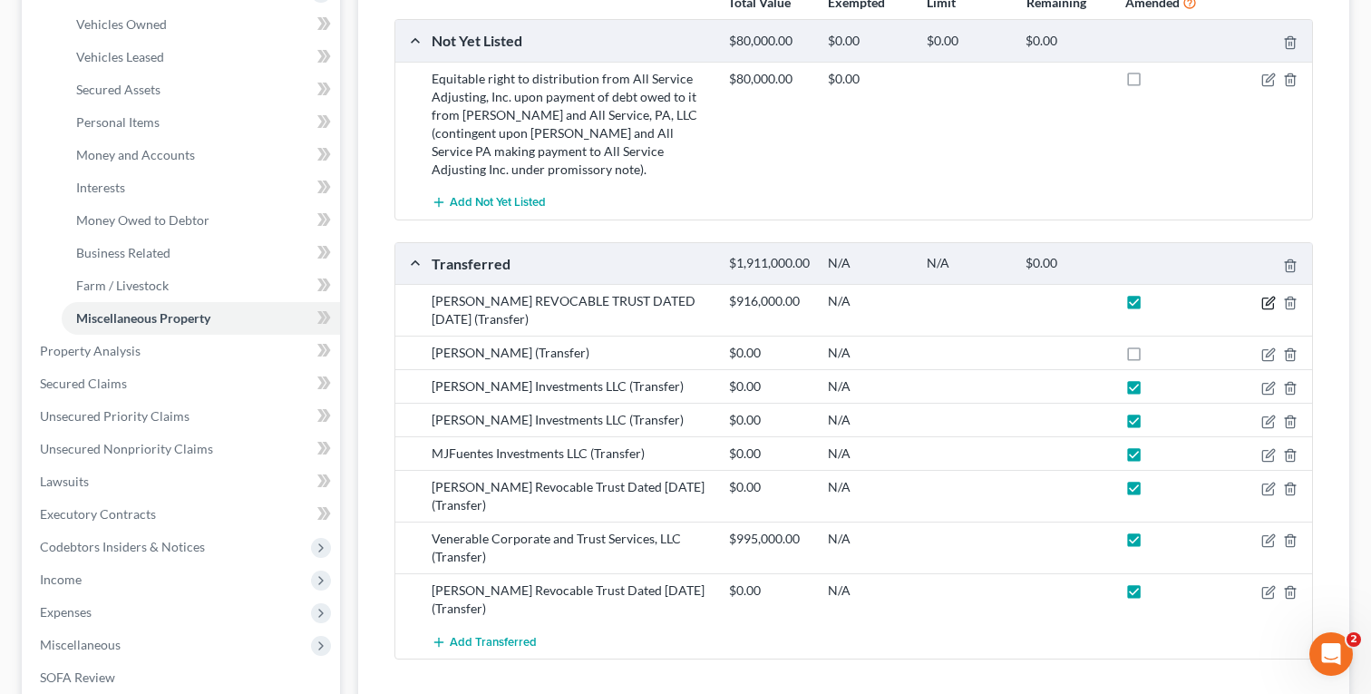
click at [1266, 310] on icon "button" at bounding box center [1269, 303] width 15 height 15
select select "Ordinary ([DATE])"
select select "9"
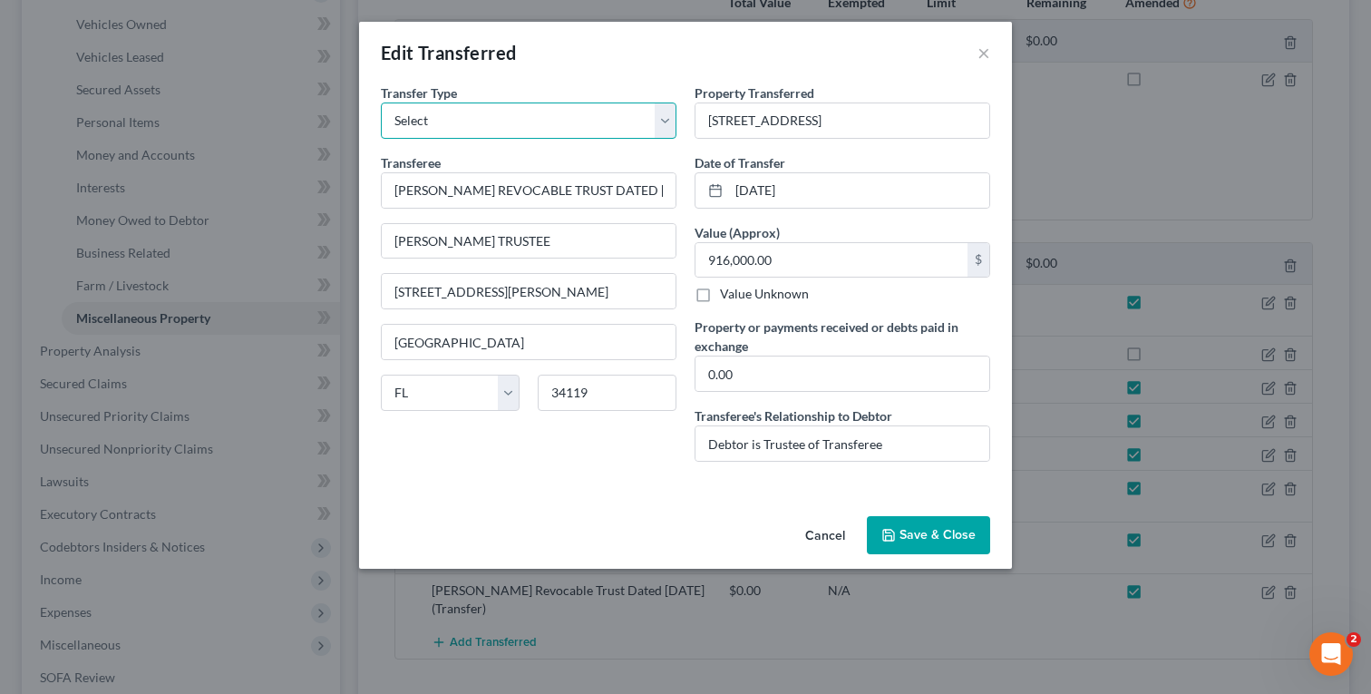
click at [617, 122] on select "Select Ordinary ([DATE]) [DATE]" at bounding box center [529, 120] width 296 height 36
select select "[DATE]"
click at [381, 102] on select "Select Ordinary ([DATE]) [DATE]" at bounding box center [529, 120] width 296 height 36
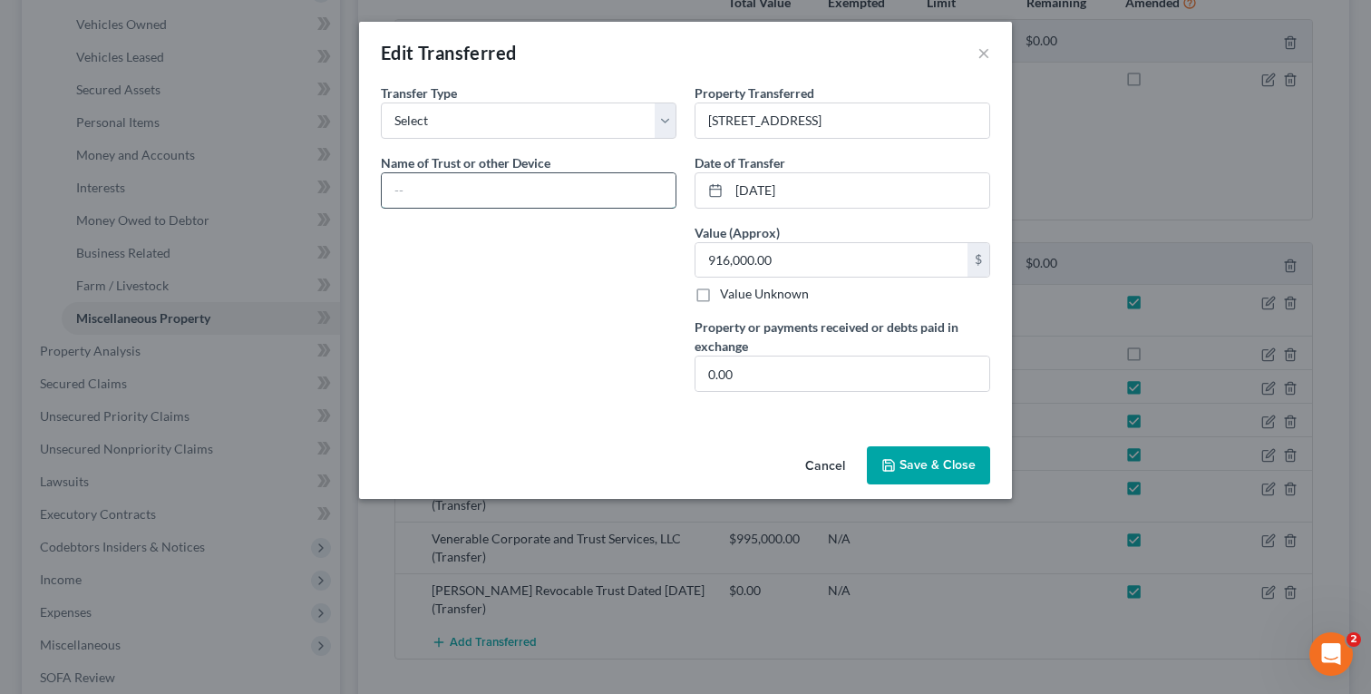
click at [561, 187] on input "text" at bounding box center [529, 190] width 294 height 34
click at [980, 54] on button "×" at bounding box center [984, 53] width 13 height 22
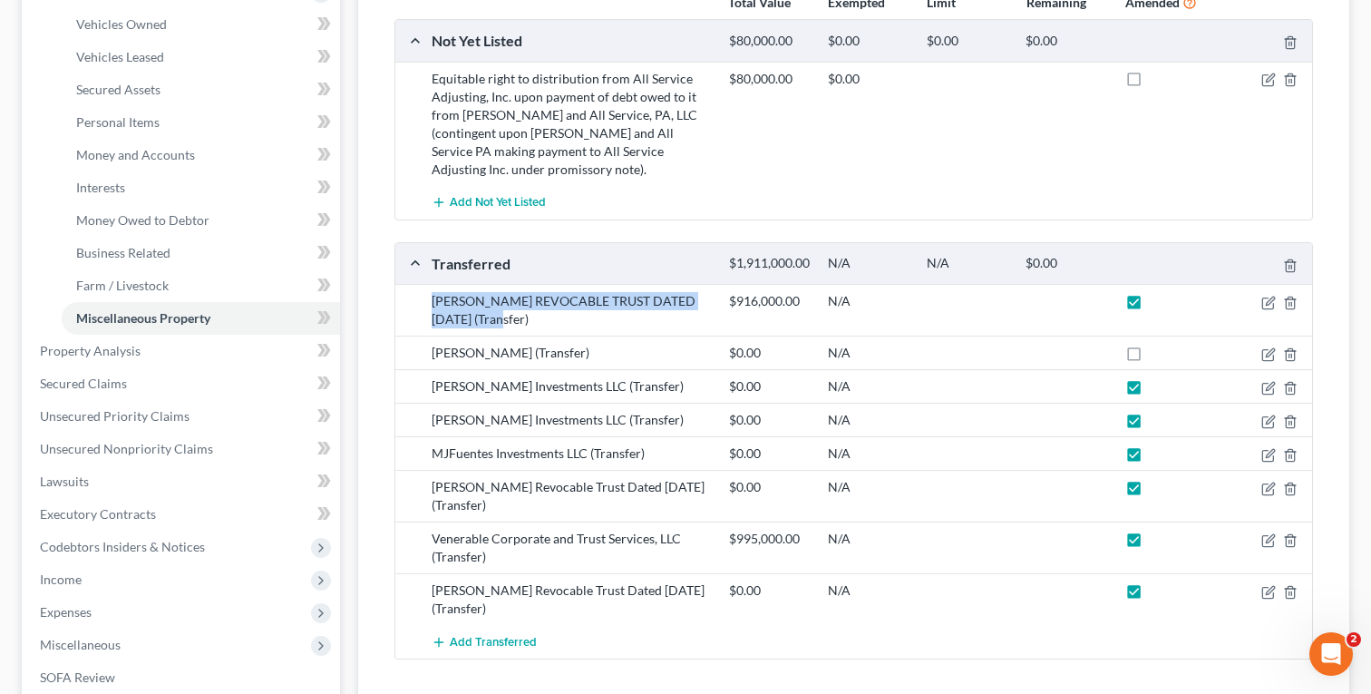
drag, startPoint x: 509, startPoint y: 331, endPoint x: 429, endPoint y: 317, distance: 81.0
click at [429, 317] on div "[PERSON_NAME] REVOCABLE TRUST DATED [DATE] (Transfer)" at bounding box center [571, 310] width 297 height 36
copy div "[PERSON_NAME] REVOCABLE TRUST DATED [DATE]"
click at [1265, 310] on icon "button" at bounding box center [1269, 303] width 15 height 15
select select "Ordinary ([DATE])"
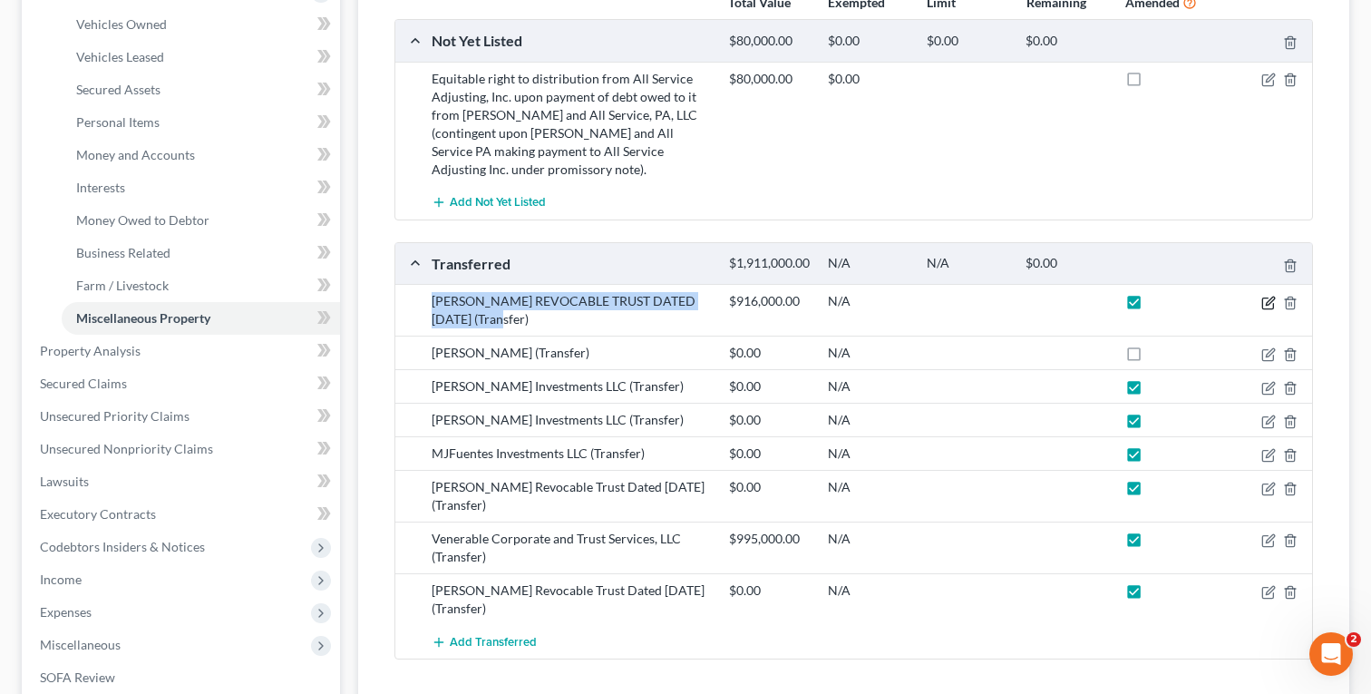
select select "9"
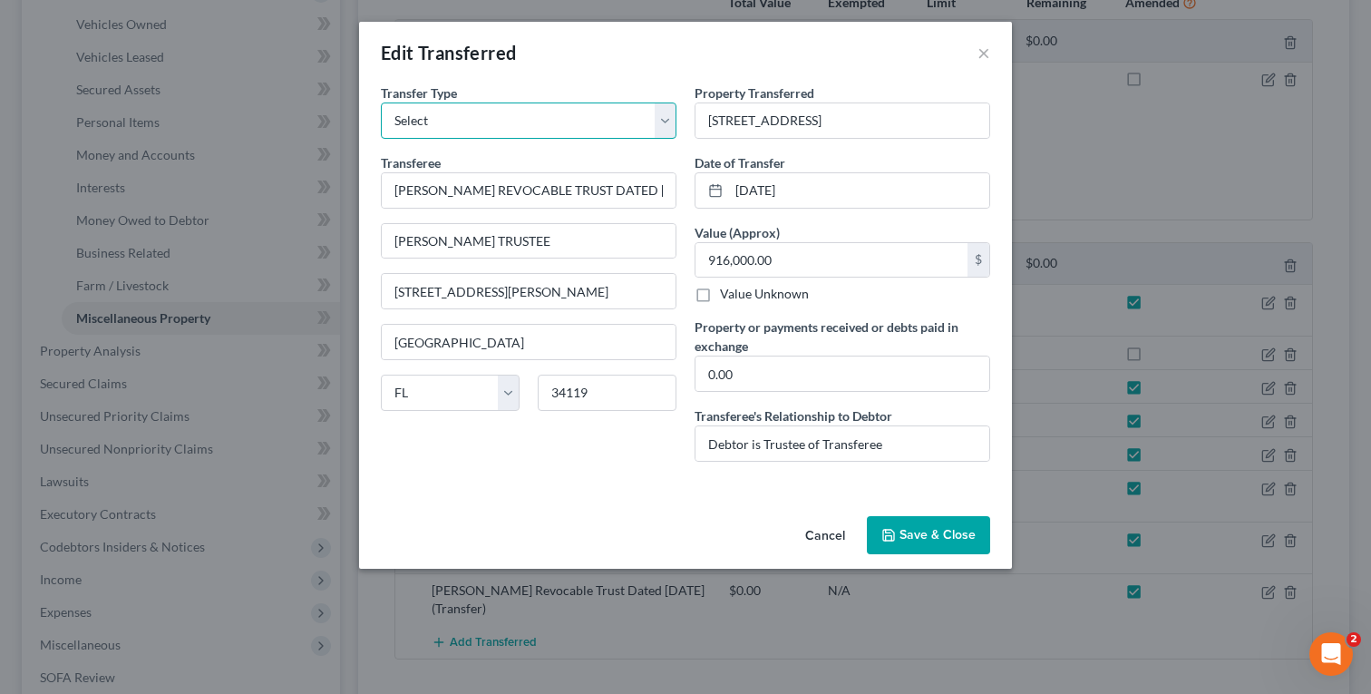
click at [517, 128] on select "Select Ordinary ([DATE]) [DATE]" at bounding box center [529, 120] width 296 height 36
select select "[DATE]"
click at [381, 102] on select "Select Ordinary ([DATE]) [DATE]" at bounding box center [529, 120] width 296 height 36
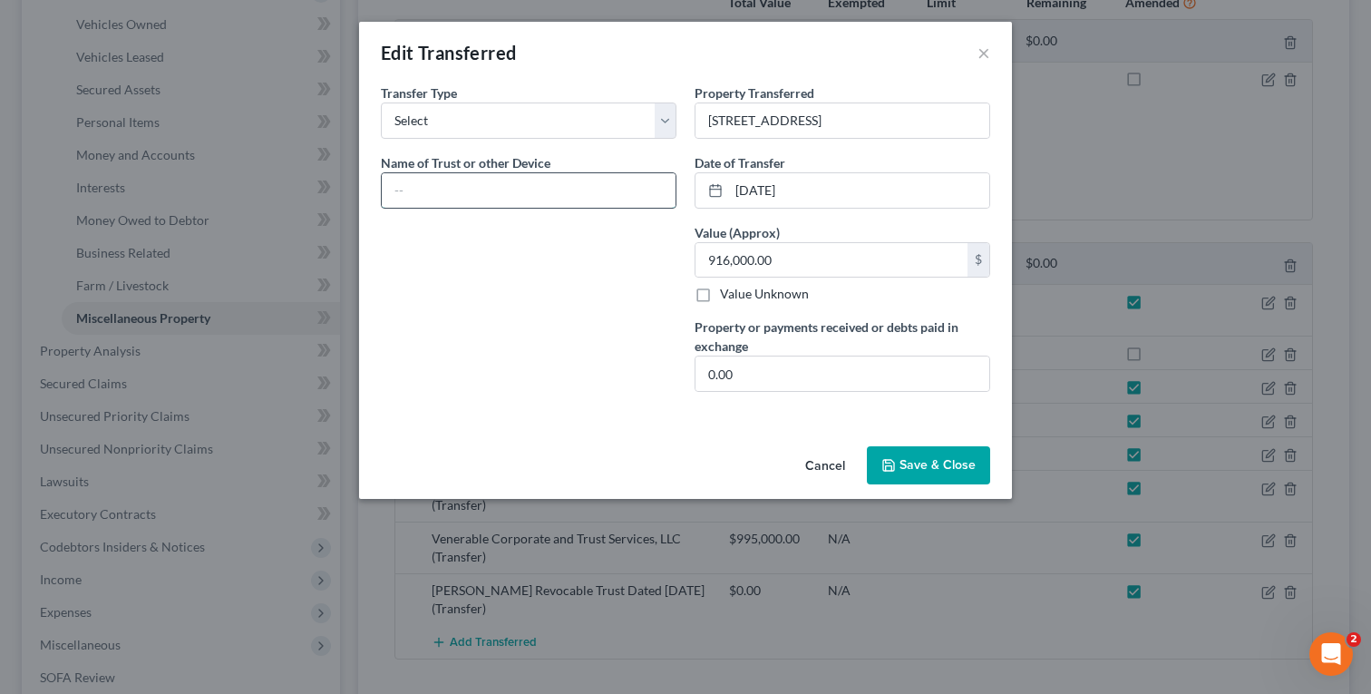
click at [487, 176] on input "text" at bounding box center [529, 190] width 294 height 34
paste input "[PERSON_NAME] REVOCABLE TRUST DATED [DATE]"
type input "[PERSON_NAME] REVOCABLE TRUST DATED [DATE]"
click at [923, 469] on button "Save & Close" at bounding box center [928, 465] width 123 height 38
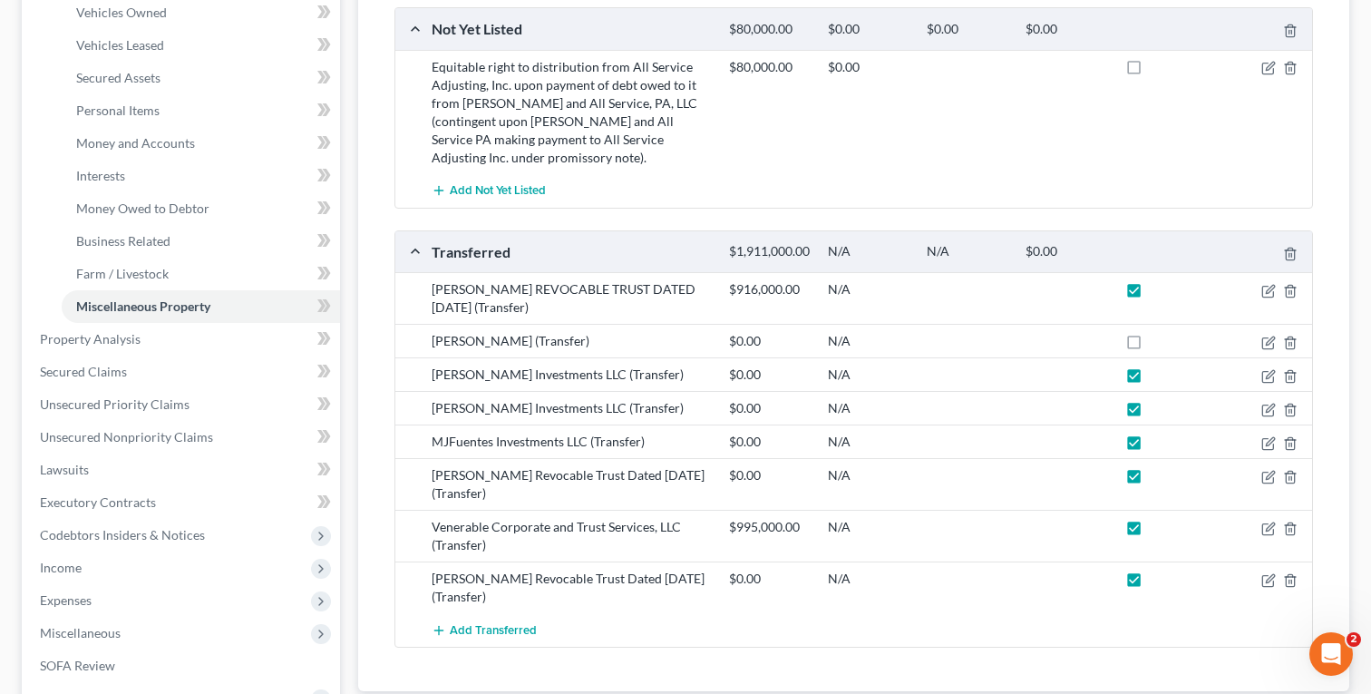
scroll to position [357, 0]
click at [472, 636] on span "Add Transferred" at bounding box center [493, 628] width 87 height 15
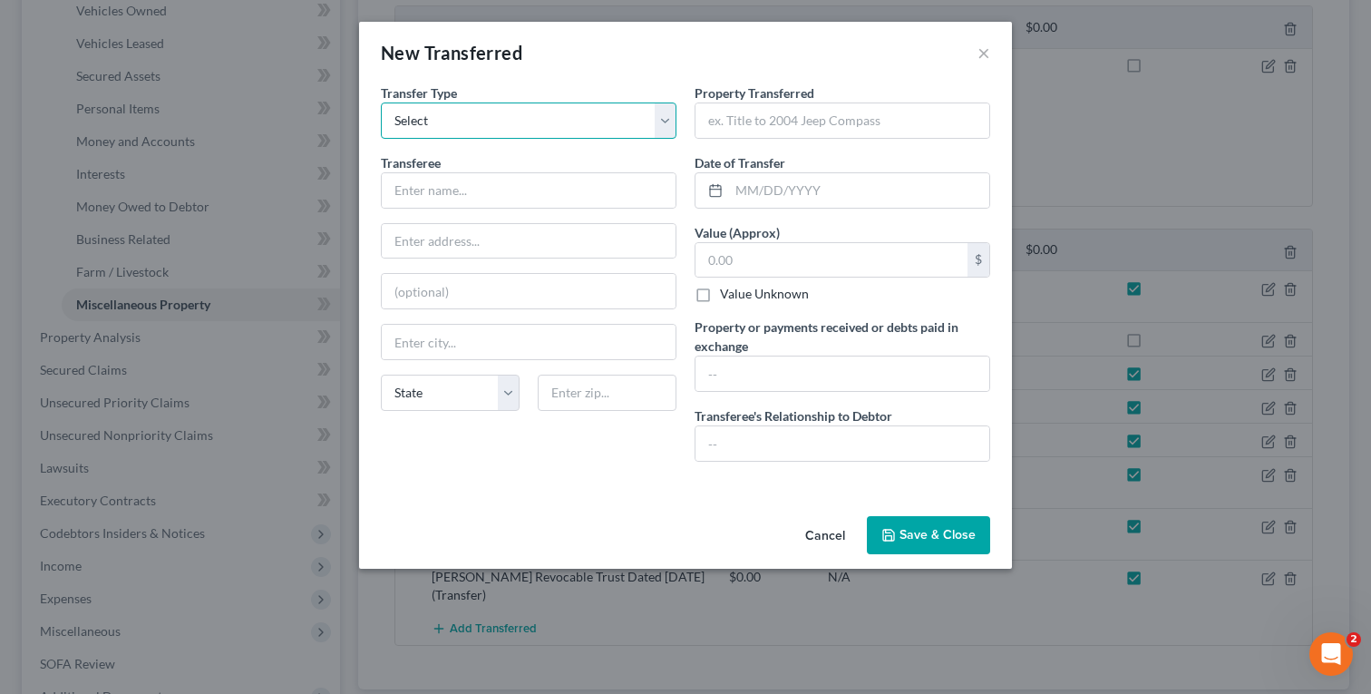
click at [504, 132] on select "Select Ordinary ([DATE]) [DATE]" at bounding box center [529, 120] width 296 height 36
select select "[DATE]"
click at [381, 102] on select "Select Ordinary ([DATE]) [DATE]" at bounding box center [529, 120] width 296 height 36
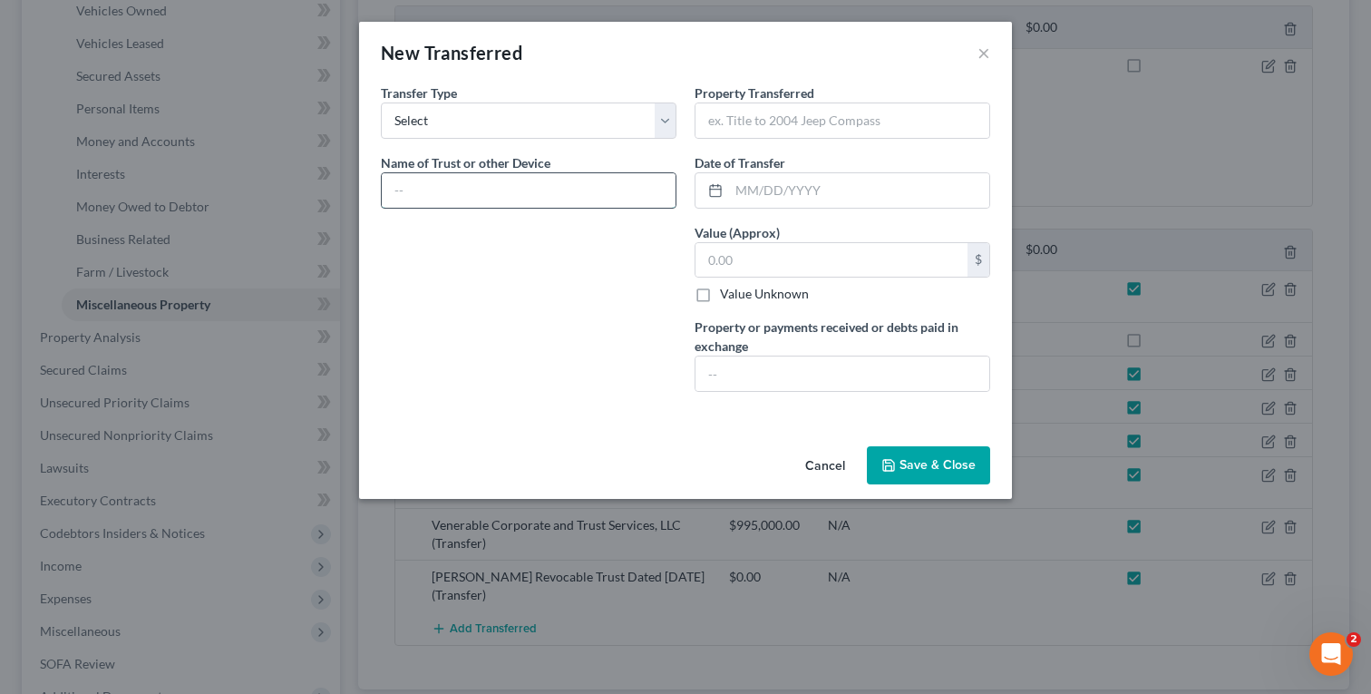
click at [525, 181] on input "text" at bounding box center [529, 190] width 294 height 34
click at [756, 112] on input "text" at bounding box center [843, 120] width 294 height 34
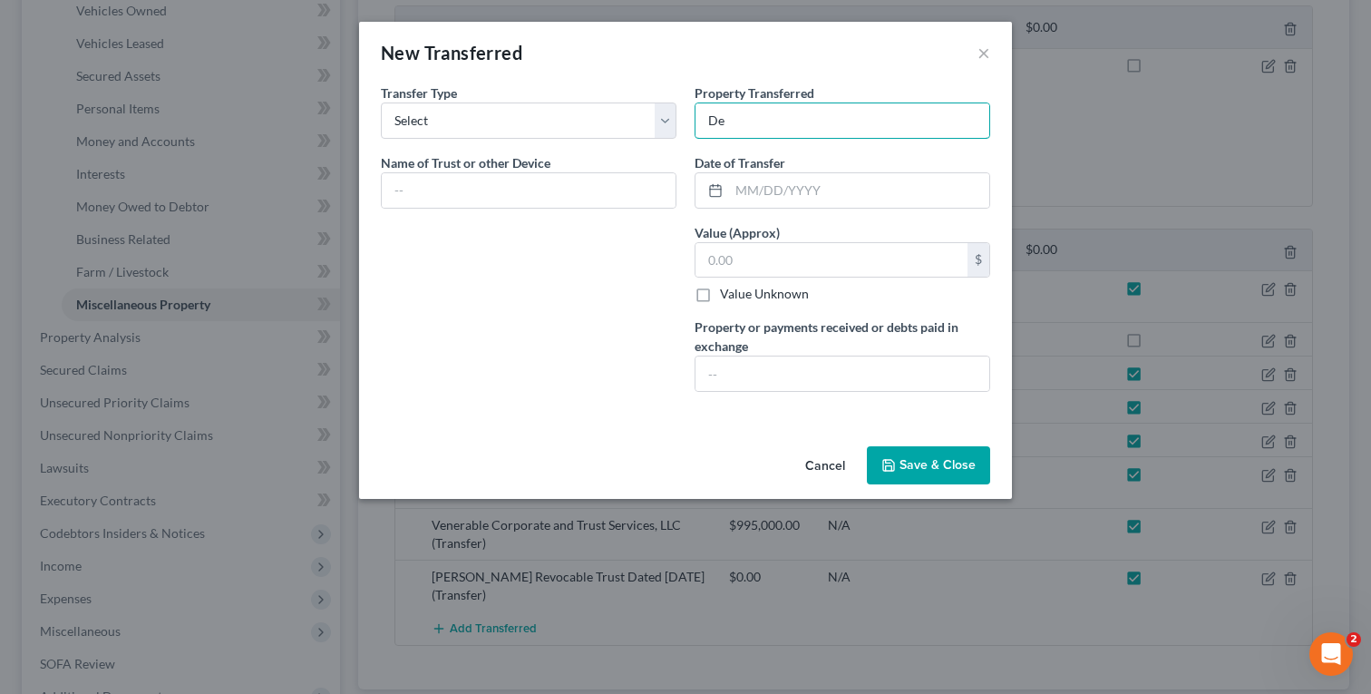
type input "D"
type input "$"
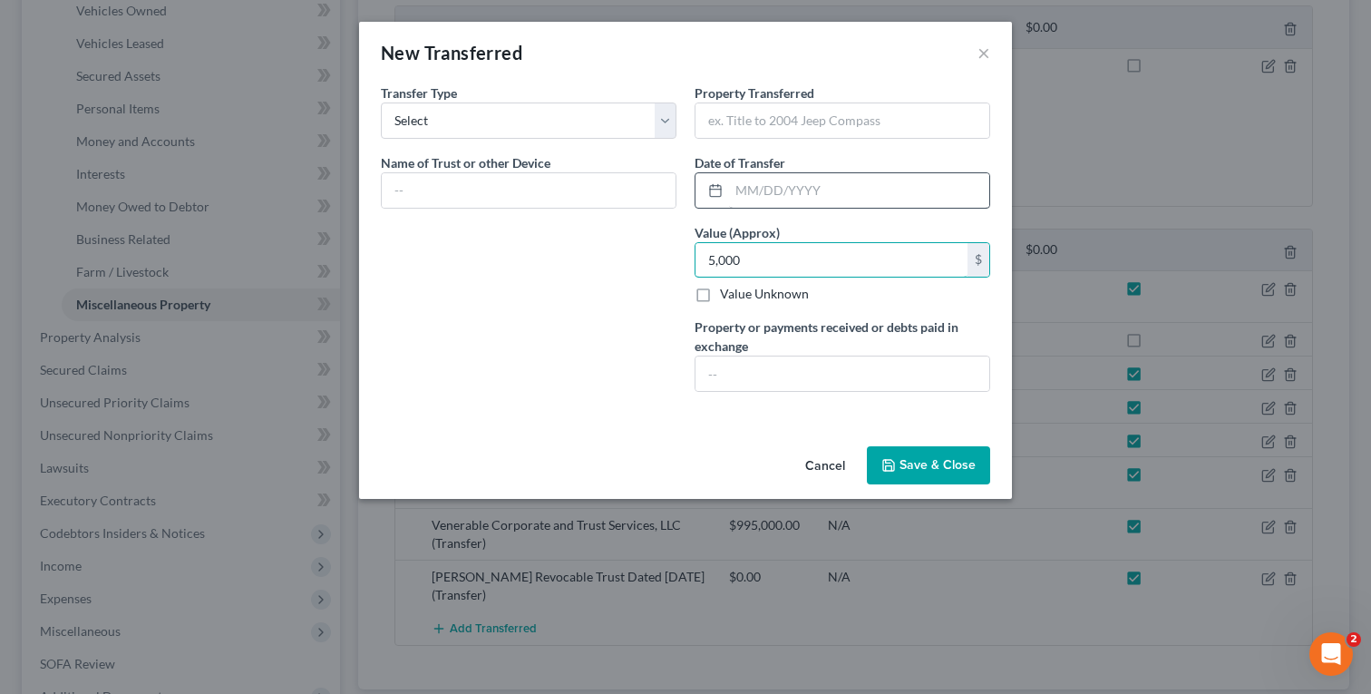
type input "5,000"
click at [758, 198] on input "text" at bounding box center [859, 190] width 260 height 34
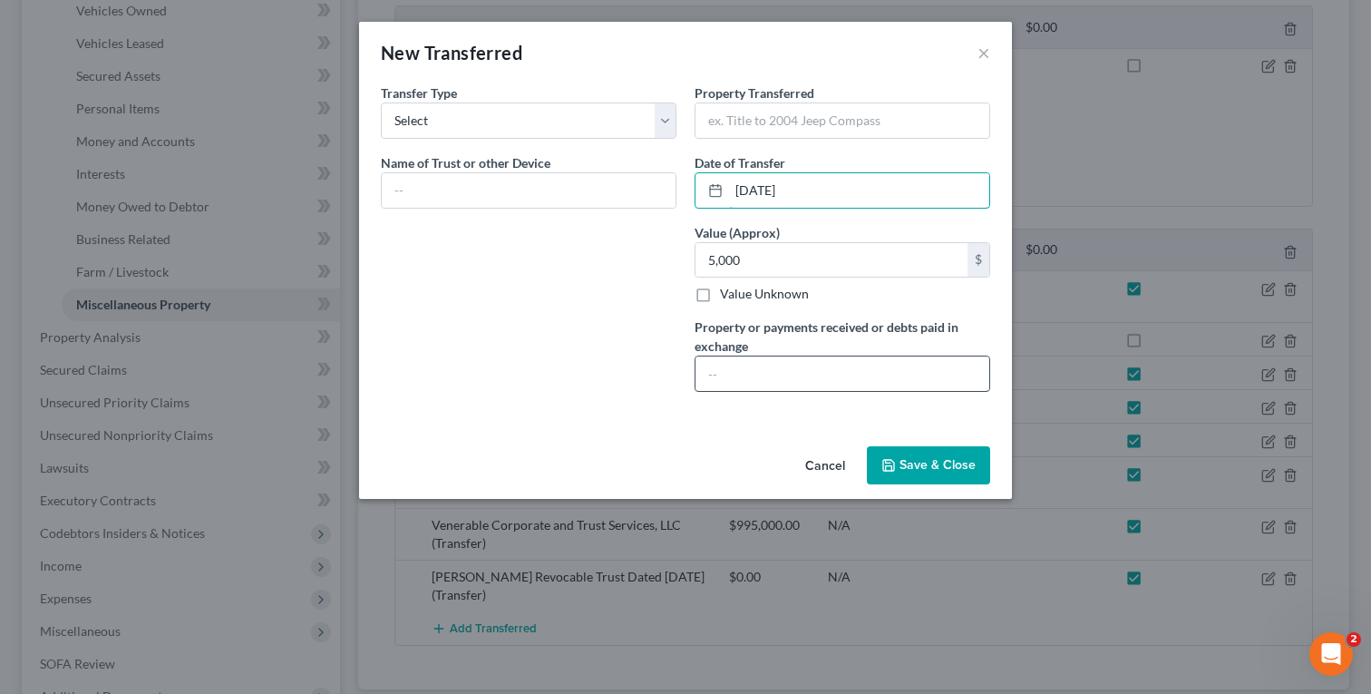
type input "[DATE]"
click at [789, 376] on input "text" at bounding box center [843, 373] width 294 height 34
click at [779, 131] on input "text" at bounding box center [843, 120] width 294 height 34
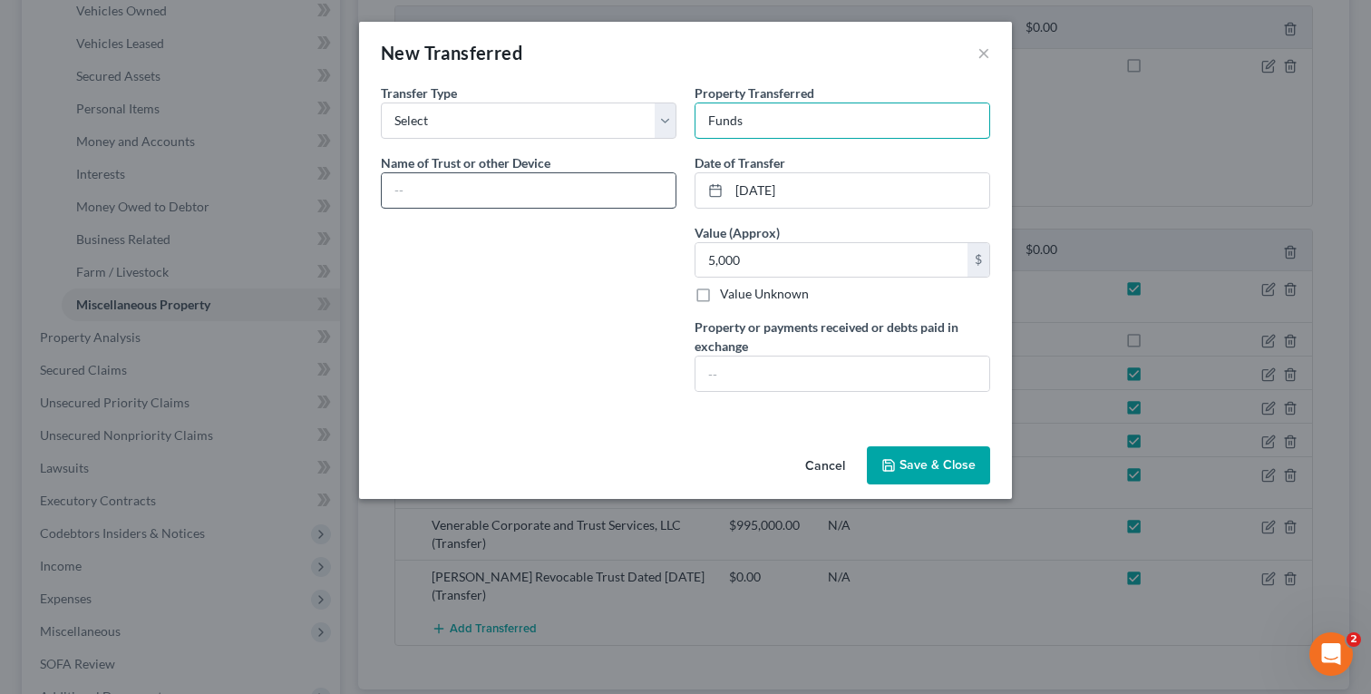
type input "Funds"
click at [581, 202] on input "text" at bounding box center [529, 190] width 294 height 34
paste input "[PERSON_NAME] REVOCABLE TRUST DATED [DATE]"
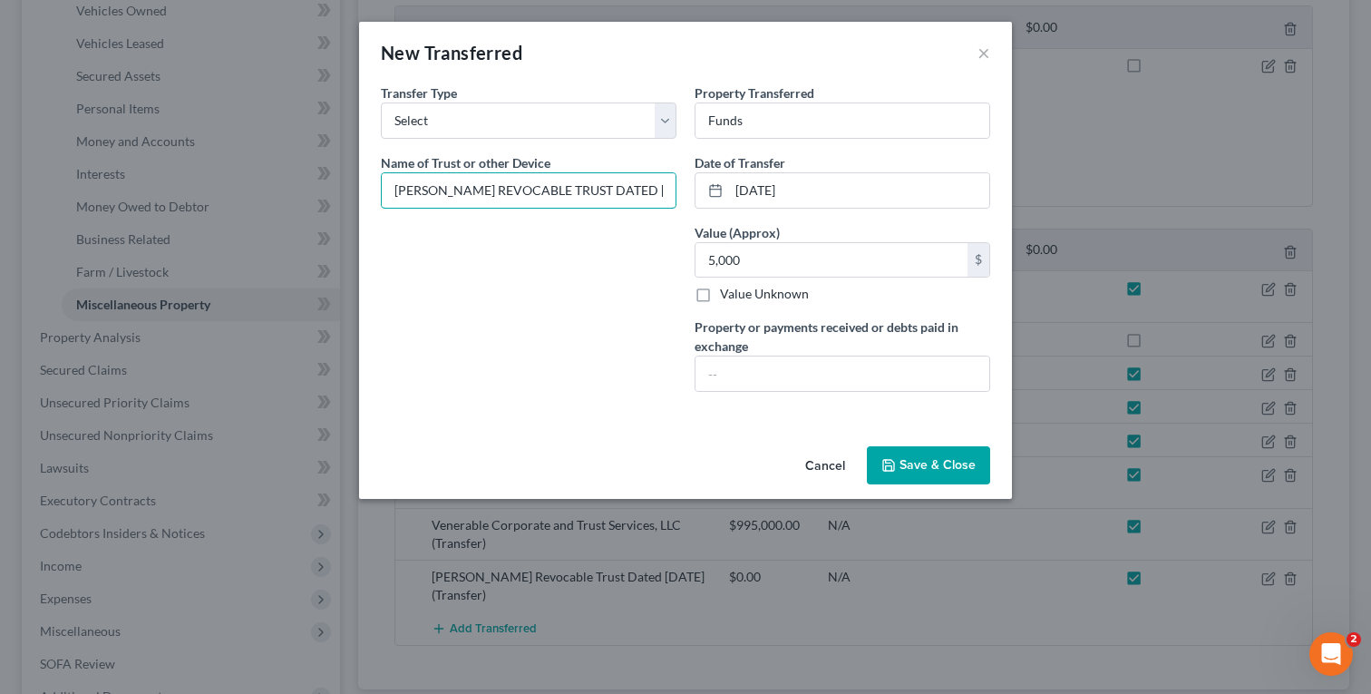
scroll to position [0, 66]
type input "[PERSON_NAME] REVOCABLE TRUST DATED [DATE]"
click at [905, 456] on button "Save & Close" at bounding box center [928, 465] width 123 height 38
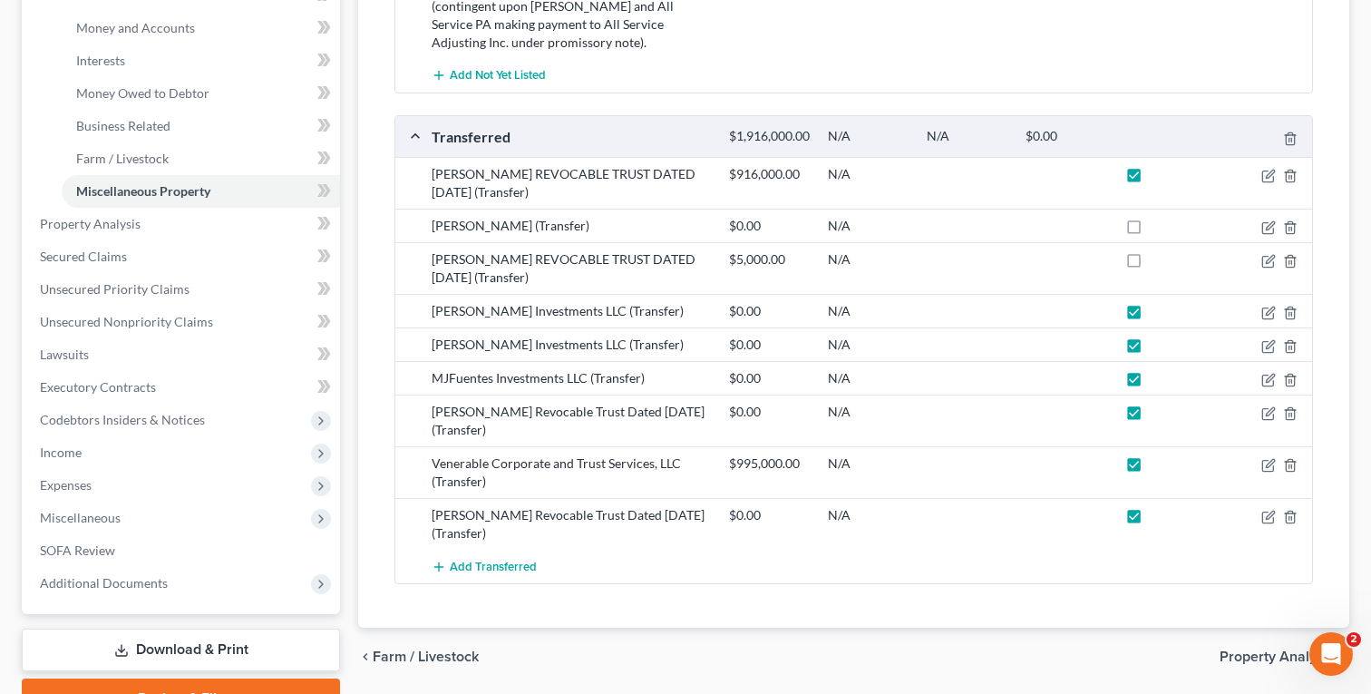
scroll to position [562, 0]
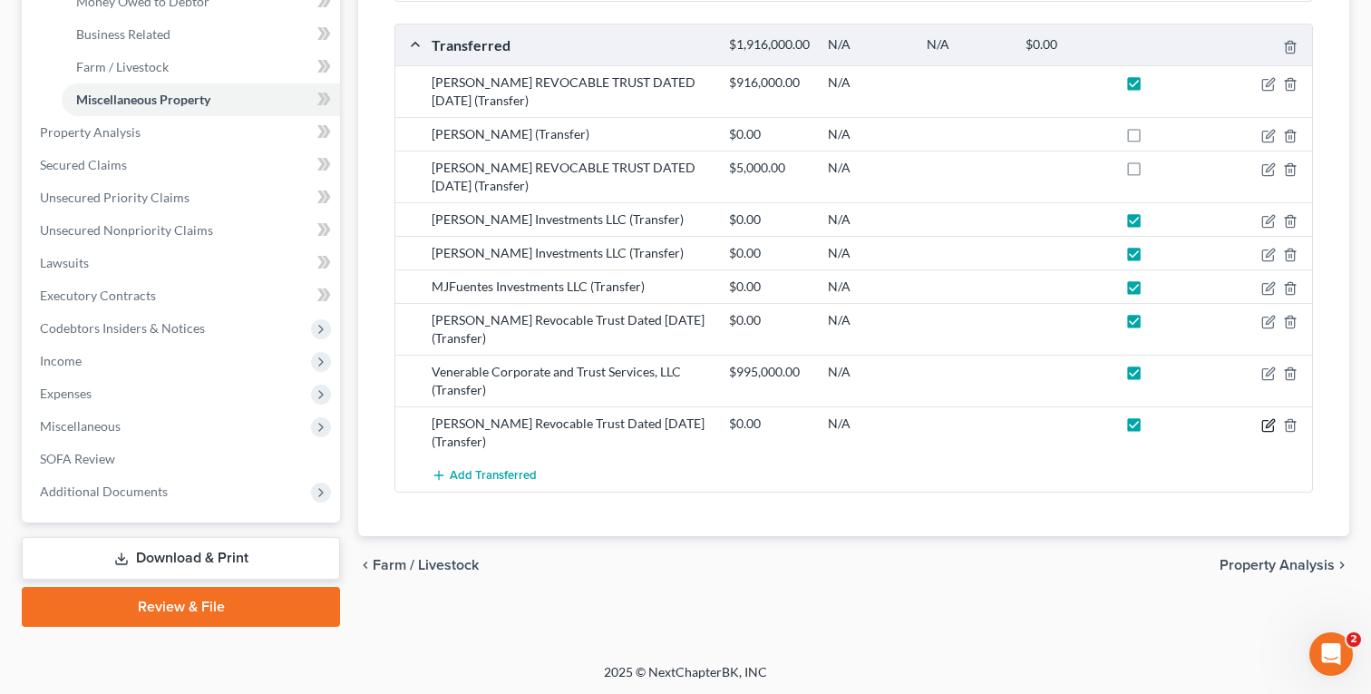
click at [1269, 427] on icon "button" at bounding box center [1270, 423] width 8 height 8
select select "Ordinary ([DATE])"
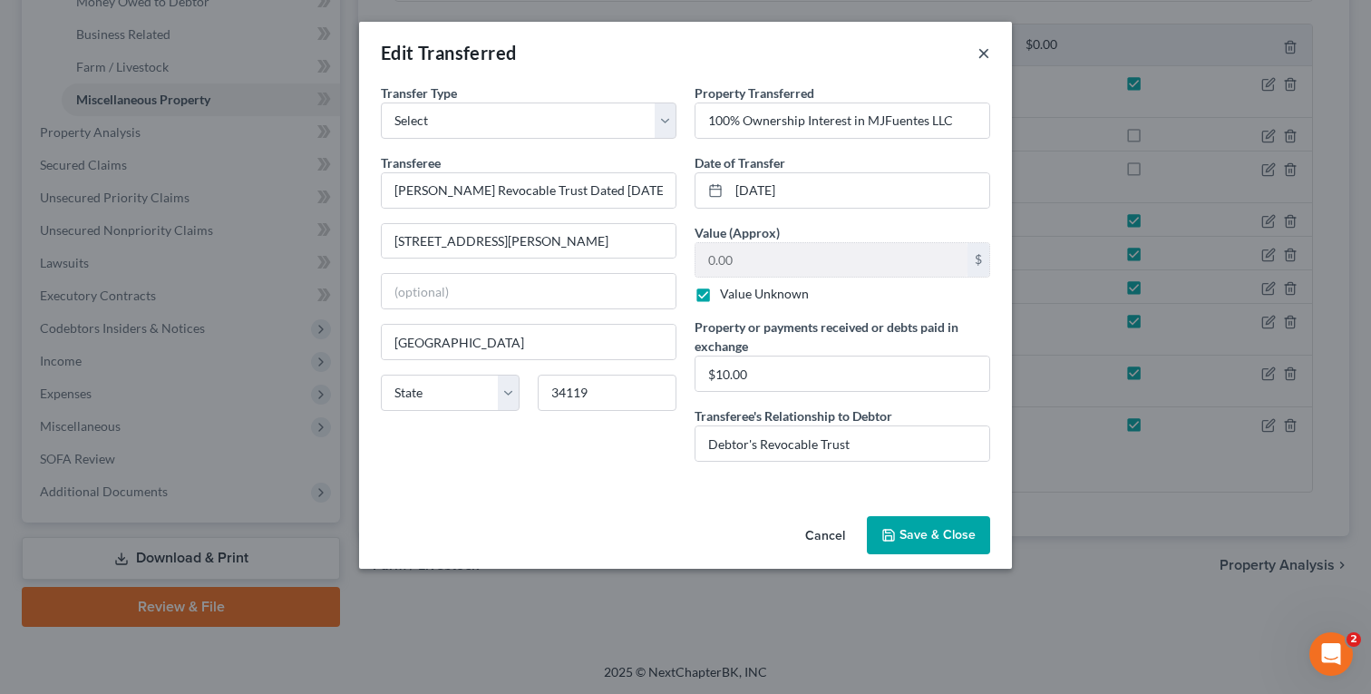
click at [985, 50] on button "×" at bounding box center [984, 53] width 13 height 22
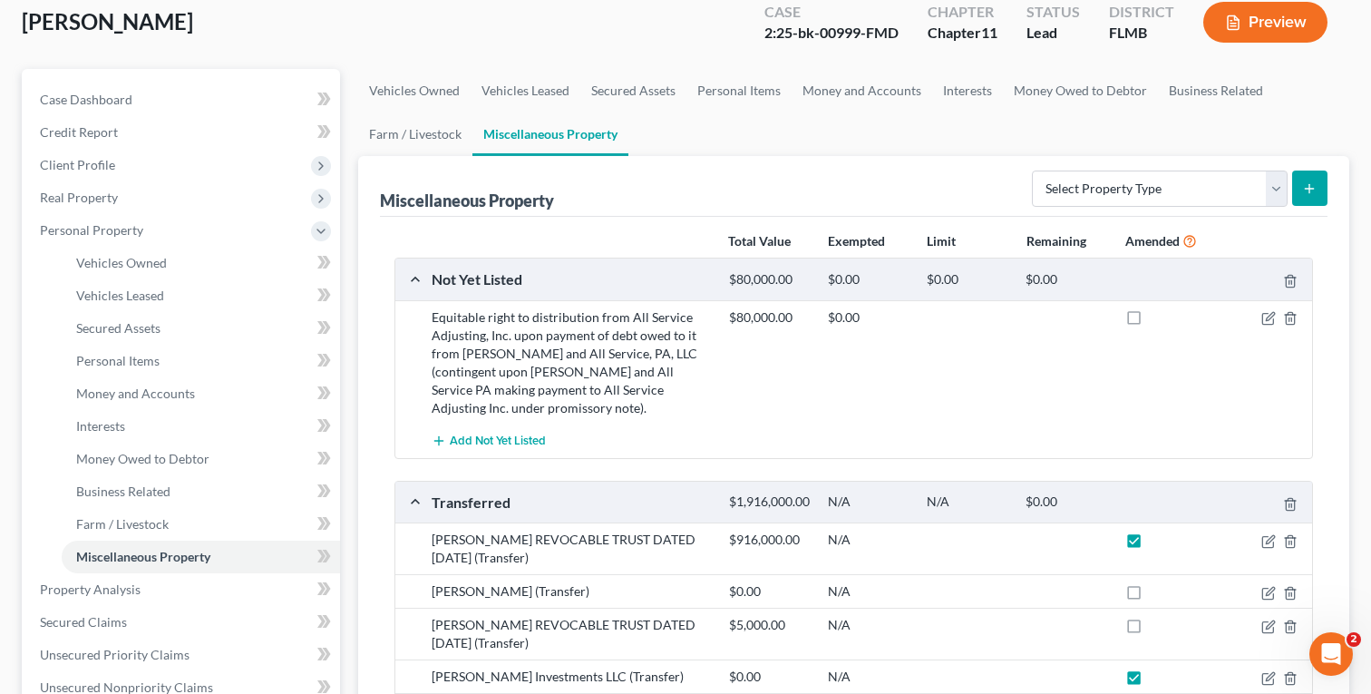
scroll to position [0, 0]
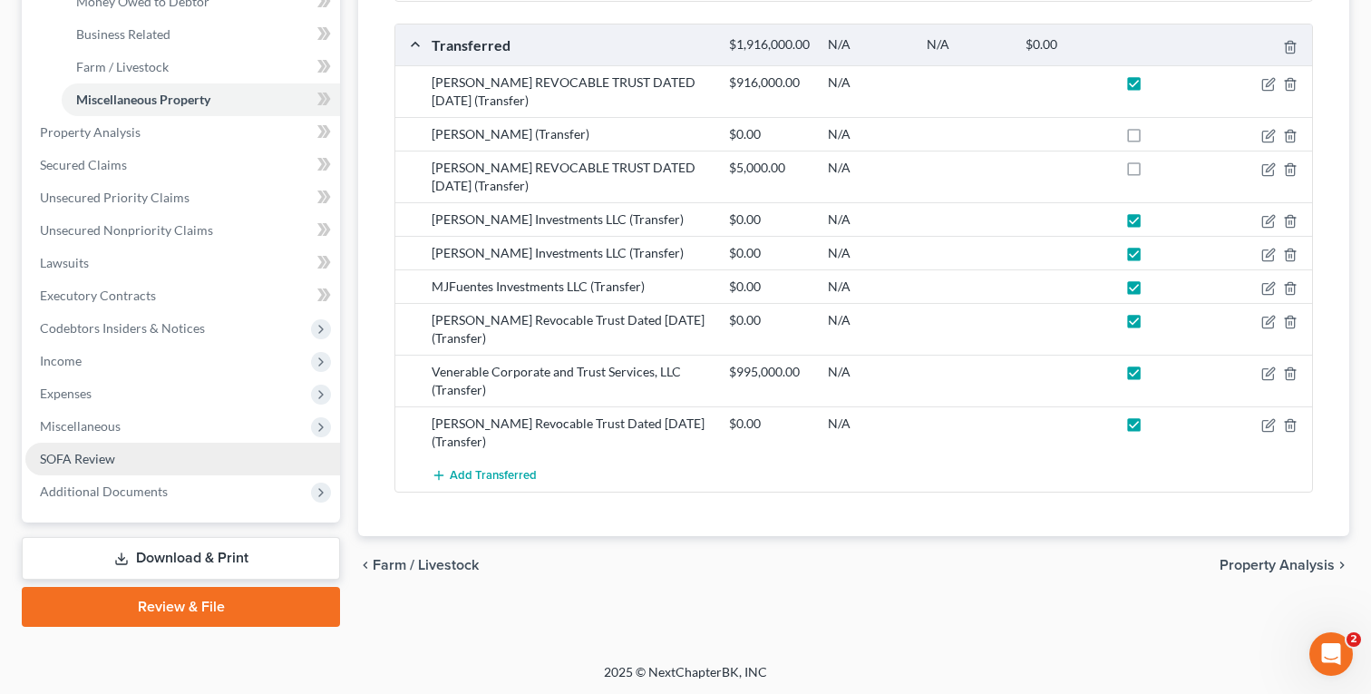
click at [113, 457] on span "SOFA Review" at bounding box center [77, 458] width 75 height 15
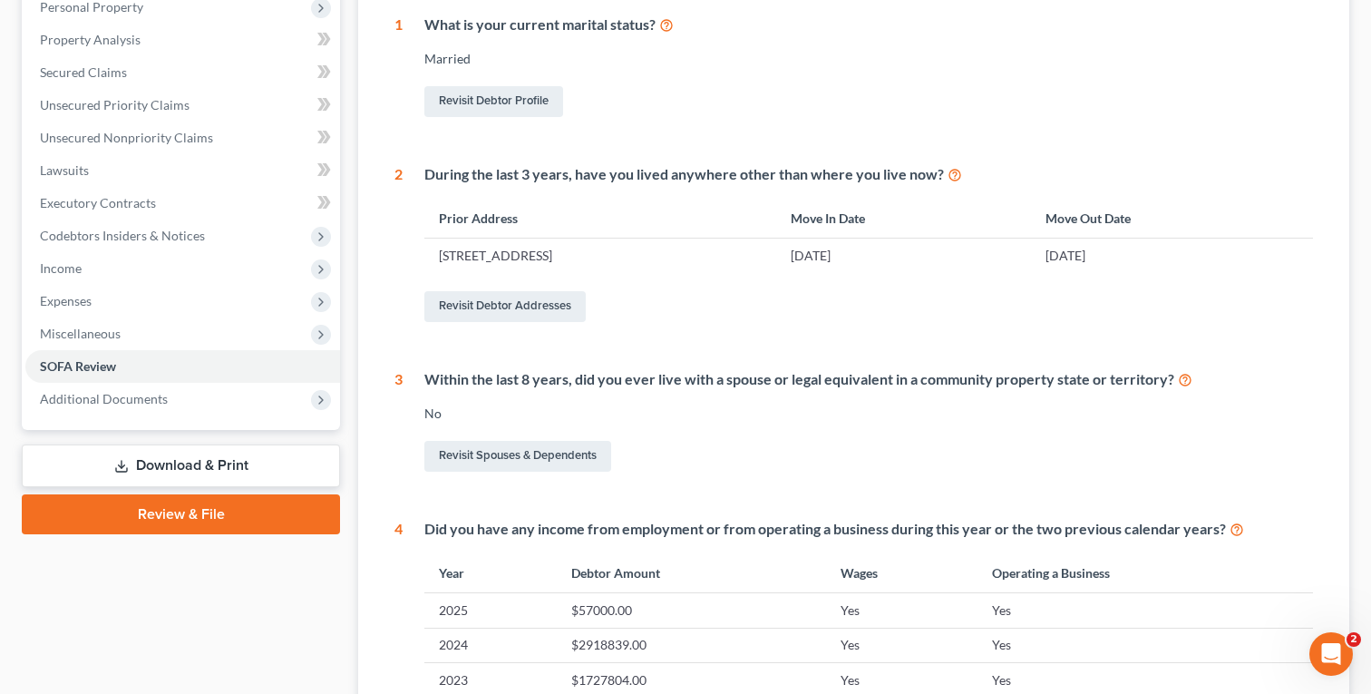
scroll to position [94, 0]
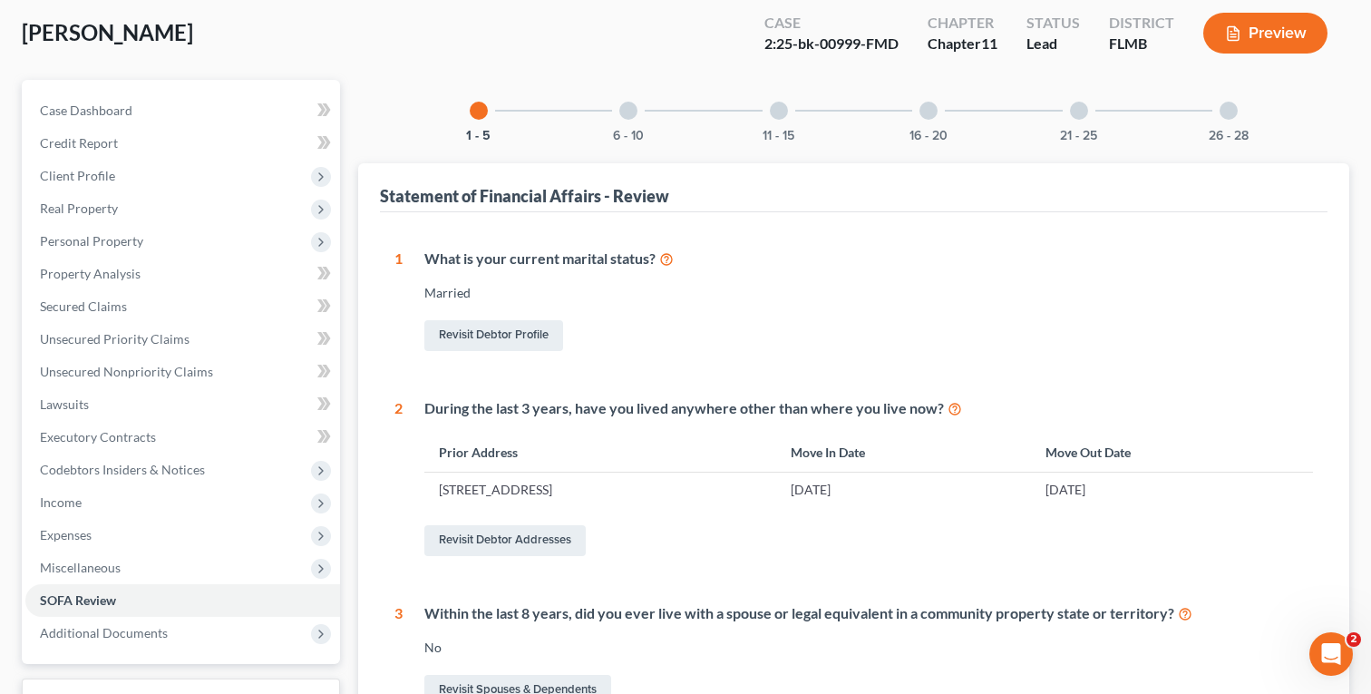
click at [920, 116] on div "16 - 20" at bounding box center [929, 111] width 62 height 62
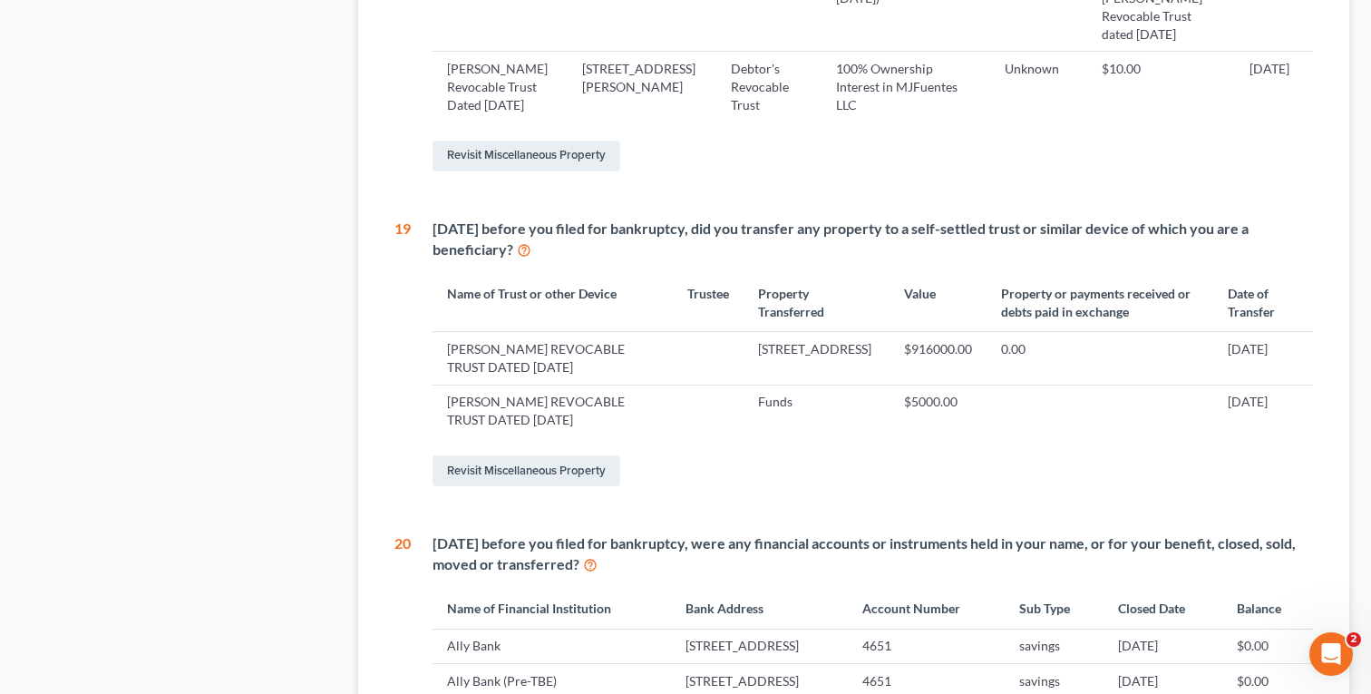
scroll to position [1521, 0]
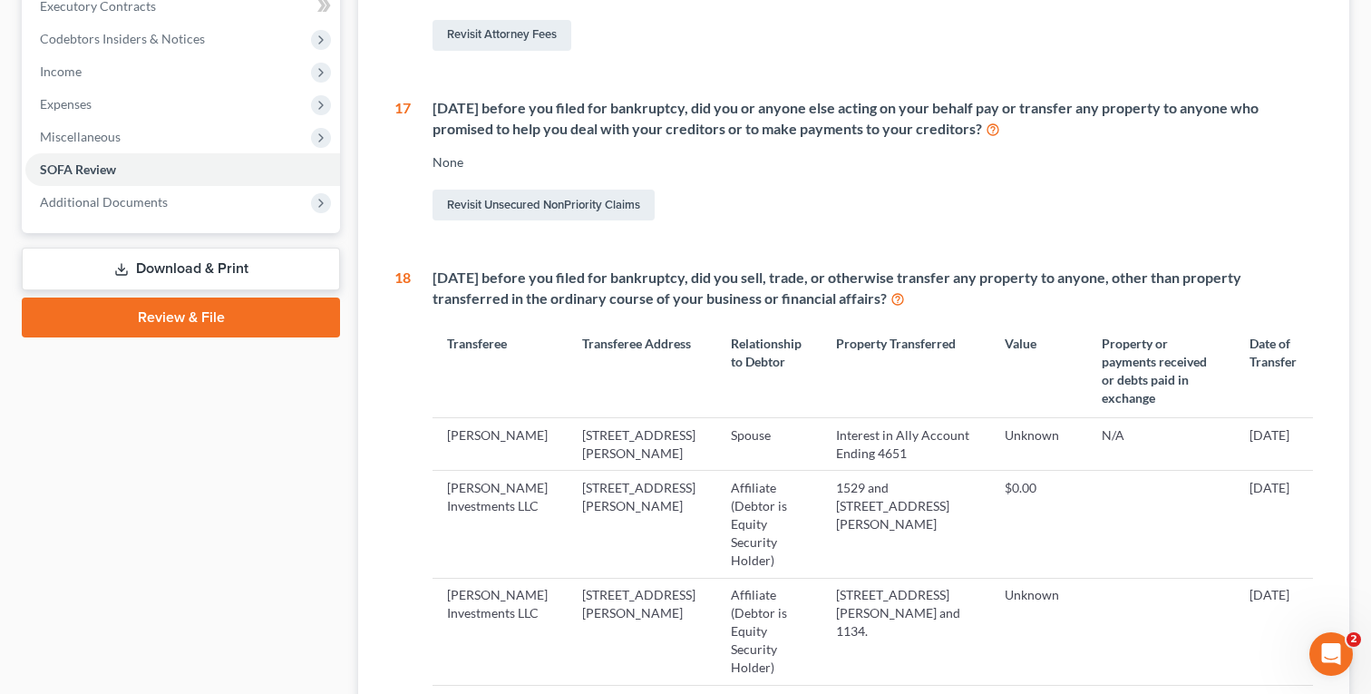
click at [200, 275] on link "Download & Print" at bounding box center [181, 269] width 318 height 43
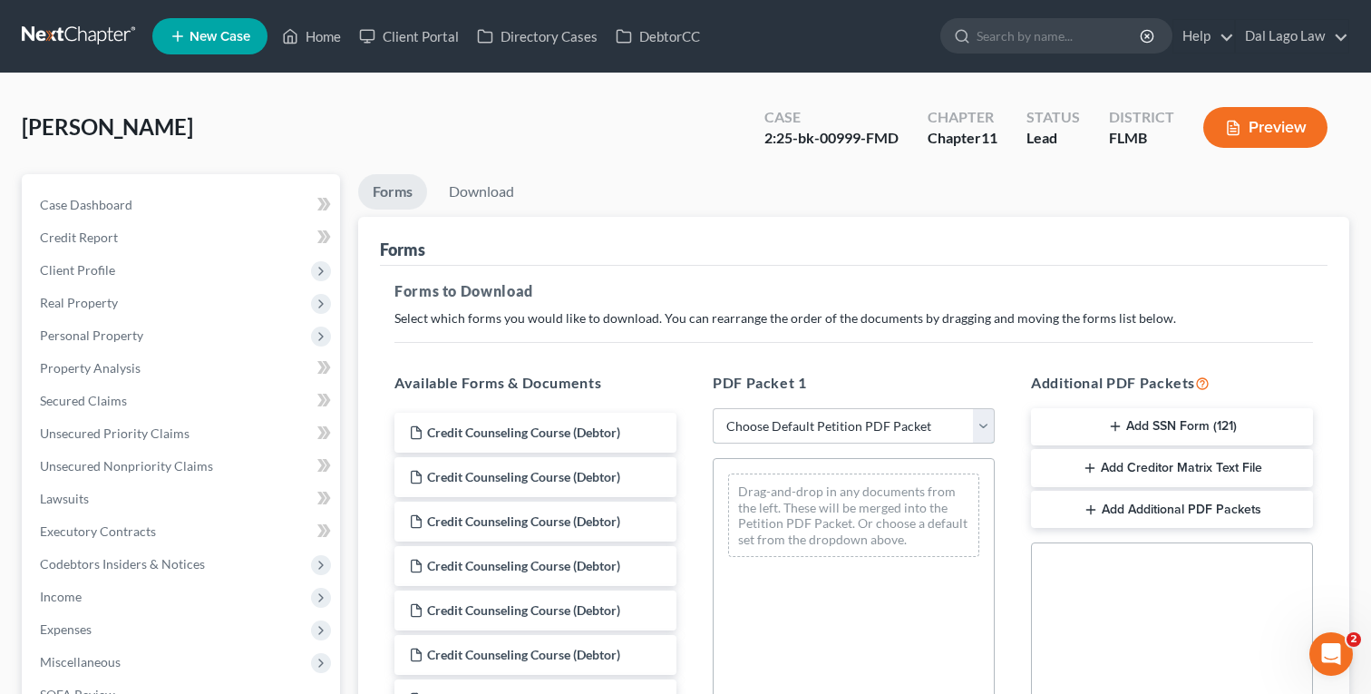
click at [838, 434] on select "Choose Default Petition PDF Packet Complete Bankruptcy Petition (all forms and …" at bounding box center [854, 426] width 282 height 36
select select "2"
click at [713, 408] on select "Choose Default Petition PDF Packet Complete Bankruptcy Petition (all forms and …" at bounding box center [854, 426] width 282 height 36
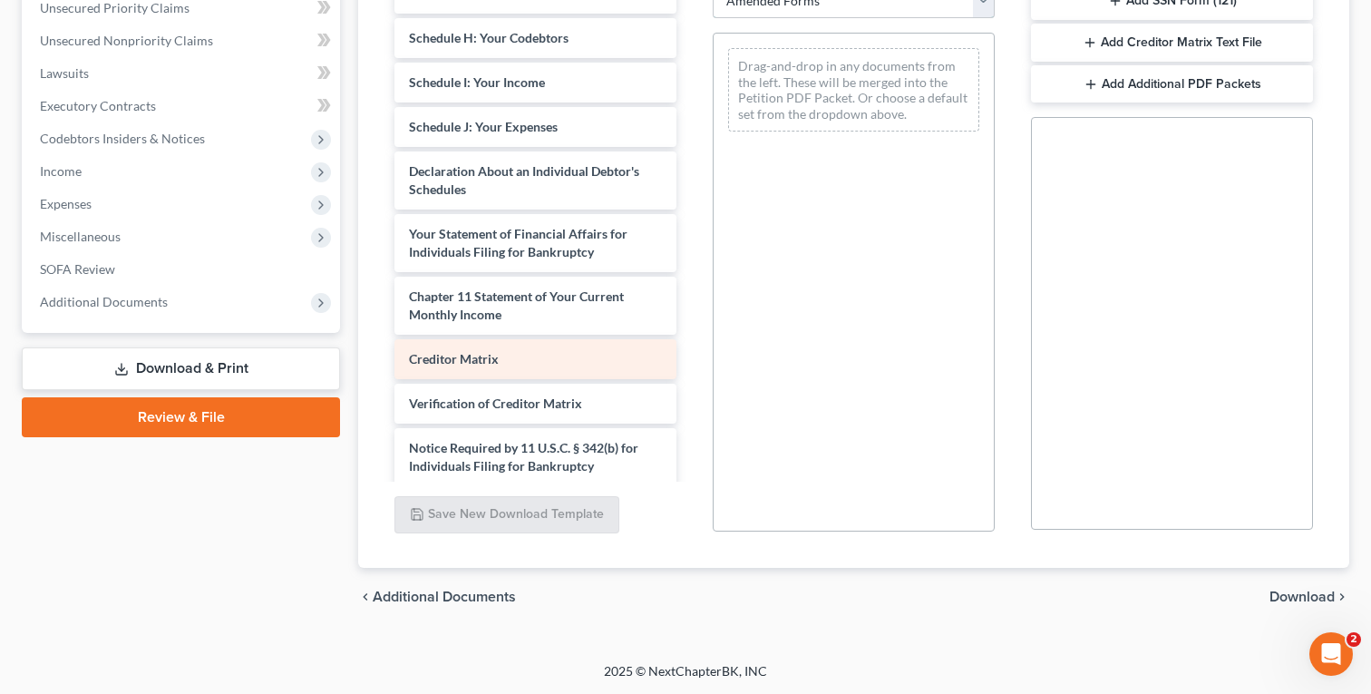
scroll to position [425, 0]
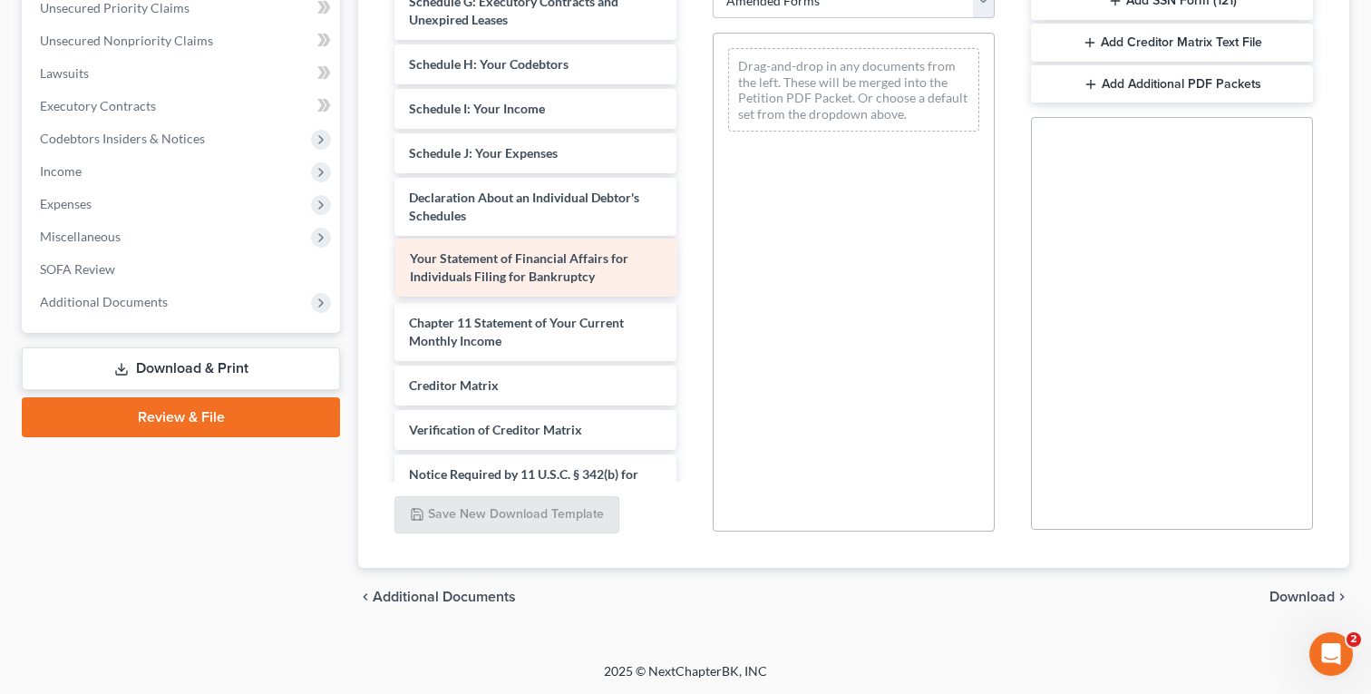
drag, startPoint x: 524, startPoint y: 271, endPoint x: 783, endPoint y: 228, distance: 262.1
click at [691, 228] on div "Your Statement of Financial Affairs for Individuals Filing for Bankruptcy Volun…" at bounding box center [535, 59] width 311 height 995
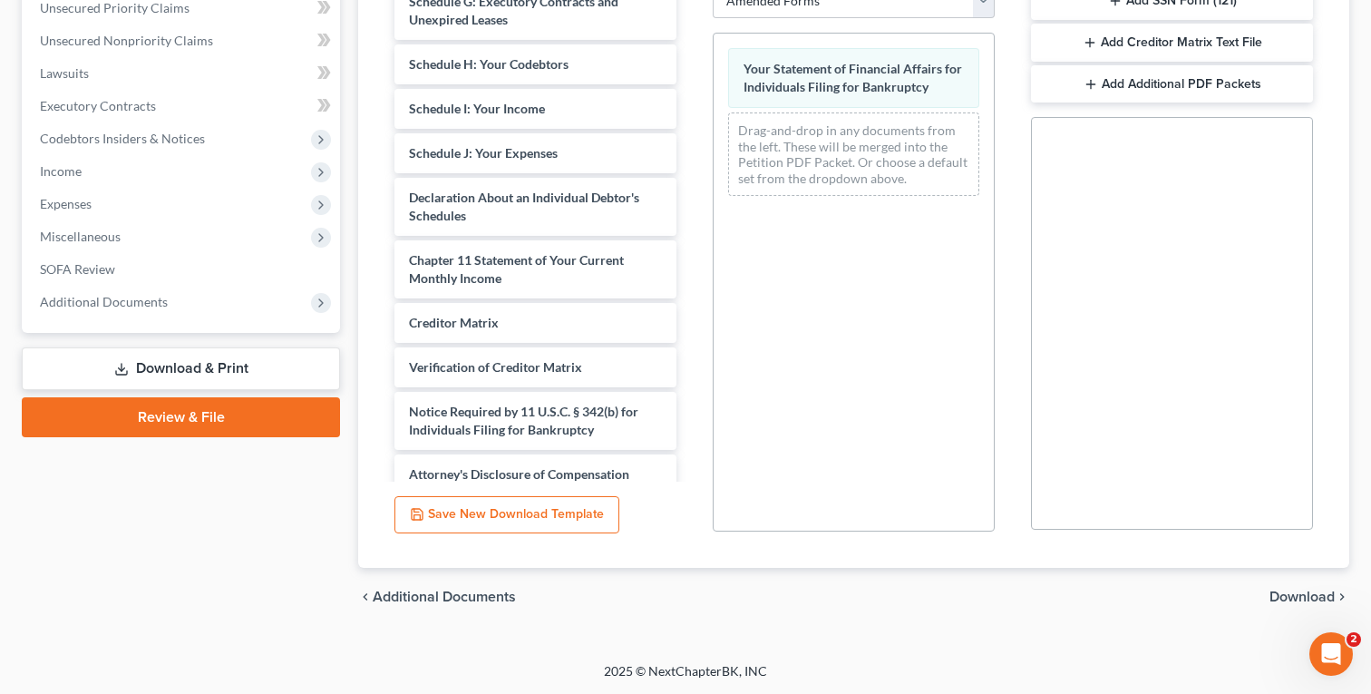
click at [1283, 598] on span "Download" at bounding box center [1302, 597] width 65 height 15
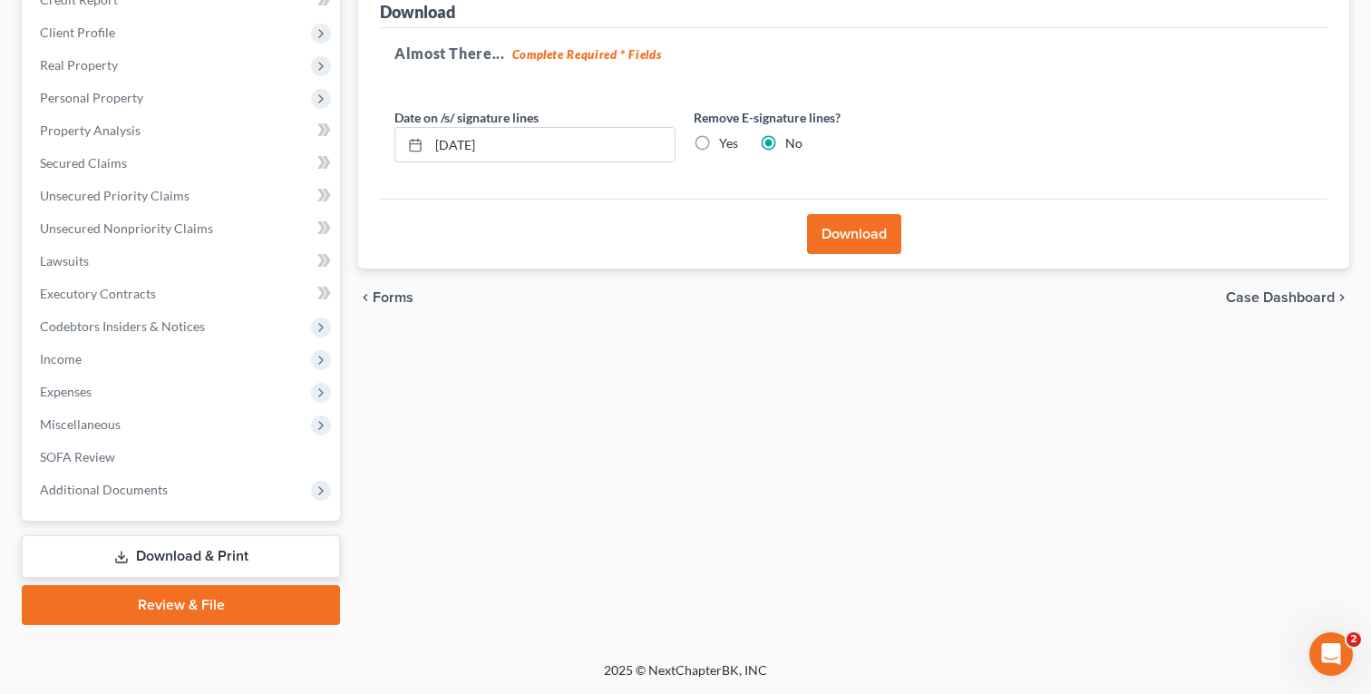
scroll to position [236, 0]
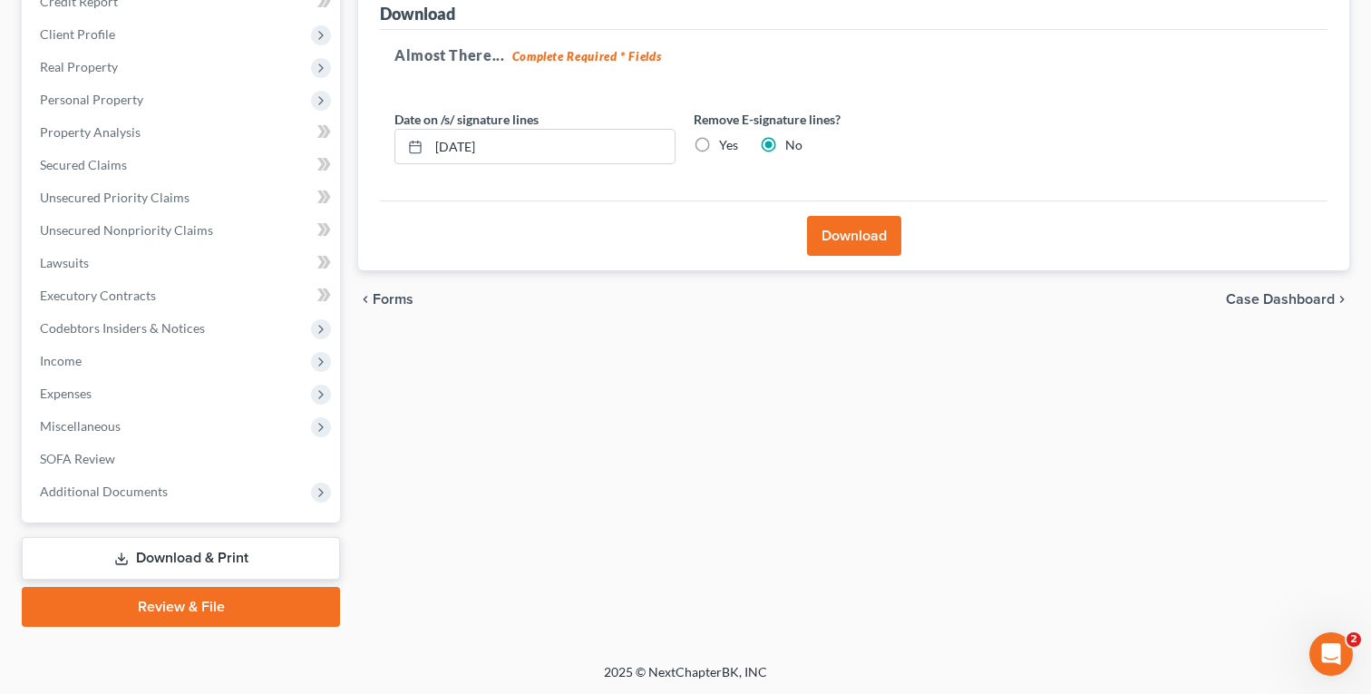
click at [859, 224] on button "Download" at bounding box center [854, 236] width 94 height 40
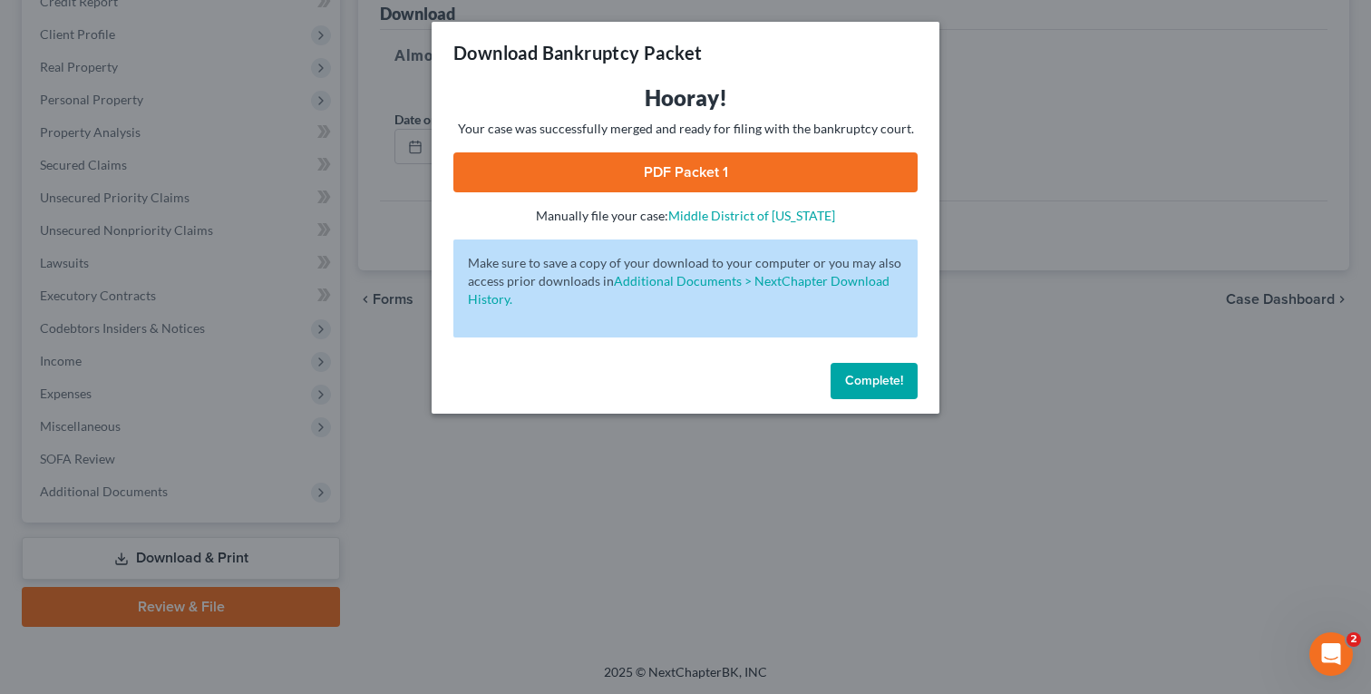
click at [804, 172] on link "PDF Packet 1" at bounding box center [685, 172] width 464 height 40
click at [884, 378] on span "Complete!" at bounding box center [874, 380] width 58 height 15
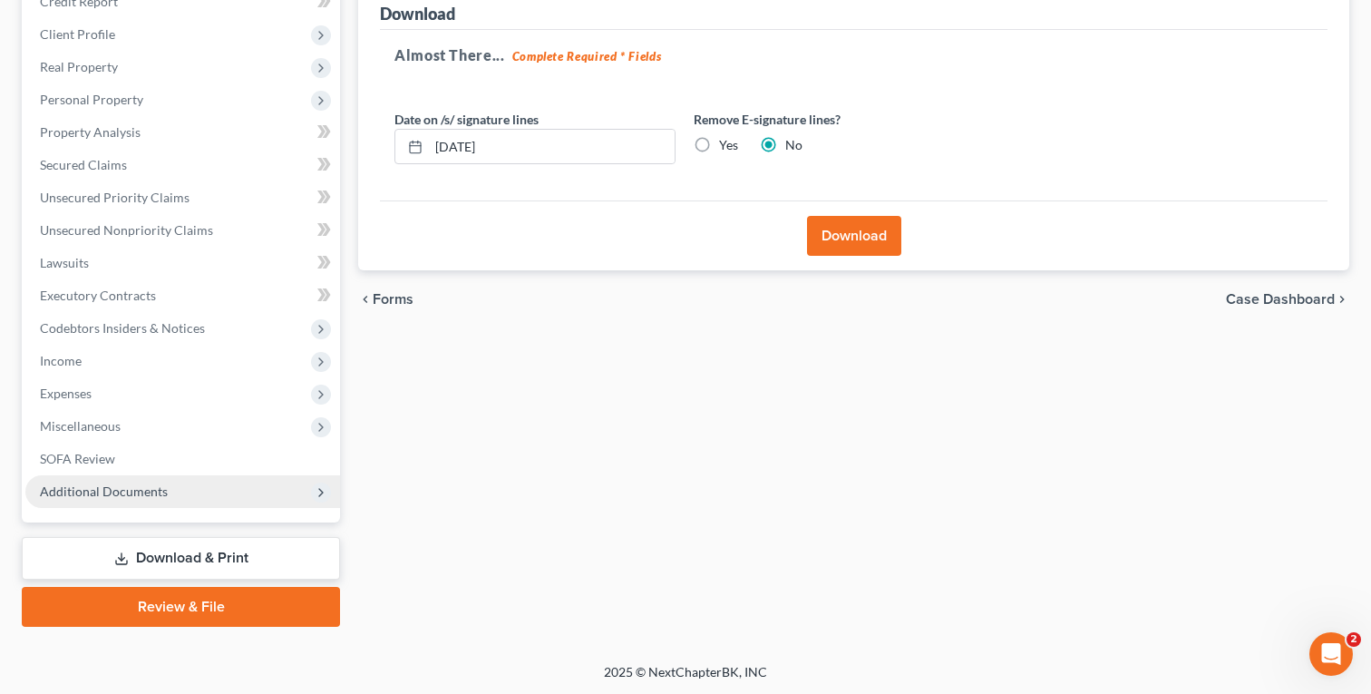
click at [115, 496] on span "Additional Documents" at bounding box center [104, 490] width 128 height 15
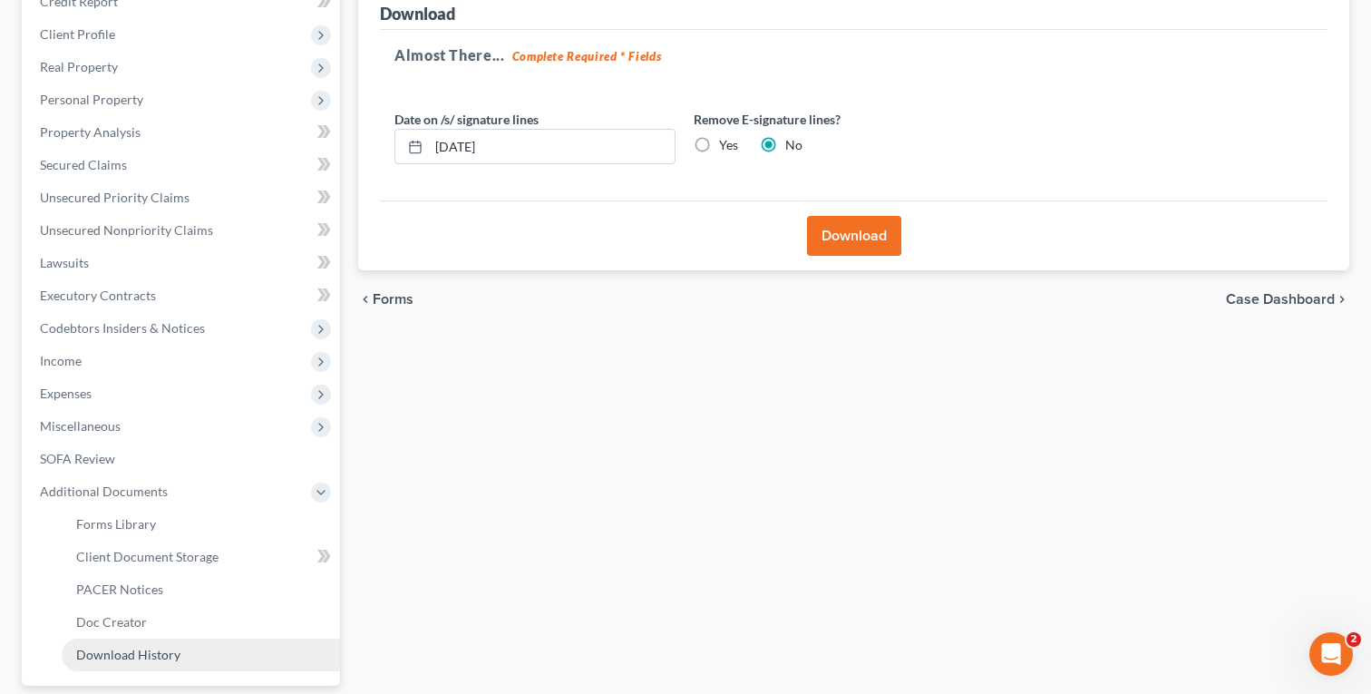
scroll to position [266, 0]
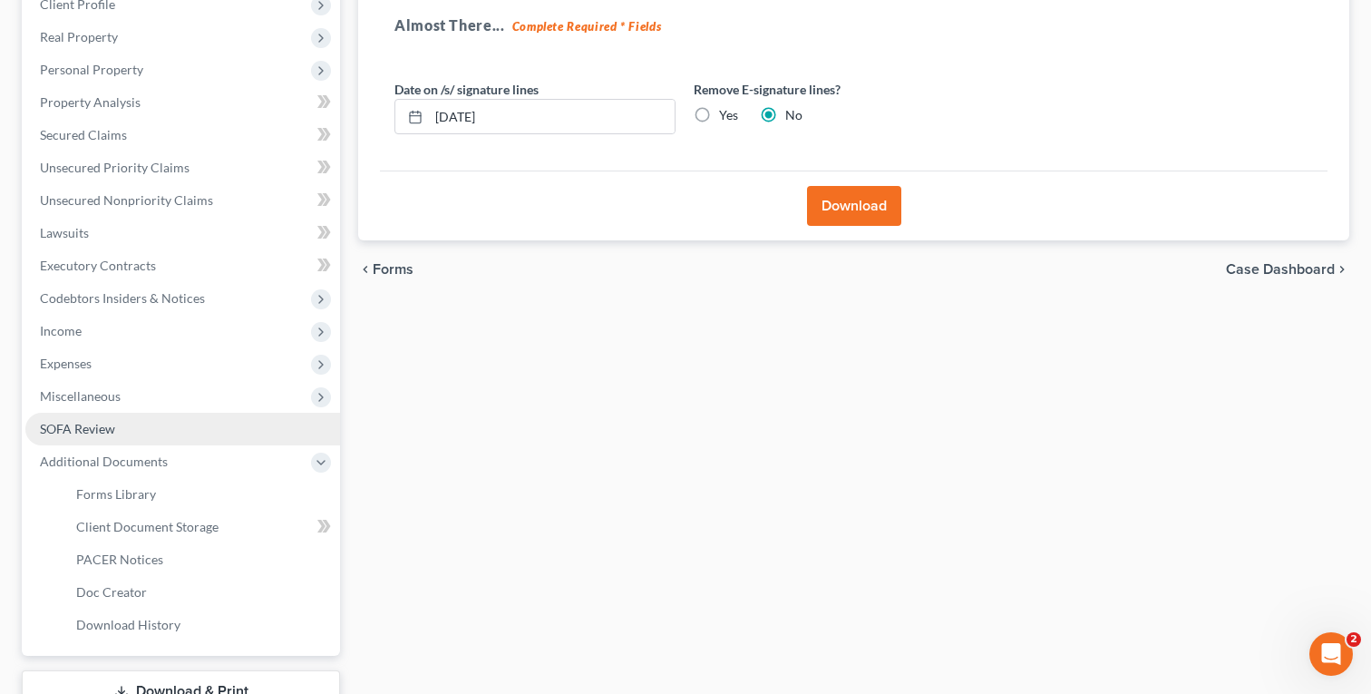
click at [100, 422] on span "SOFA Review" at bounding box center [77, 428] width 75 height 15
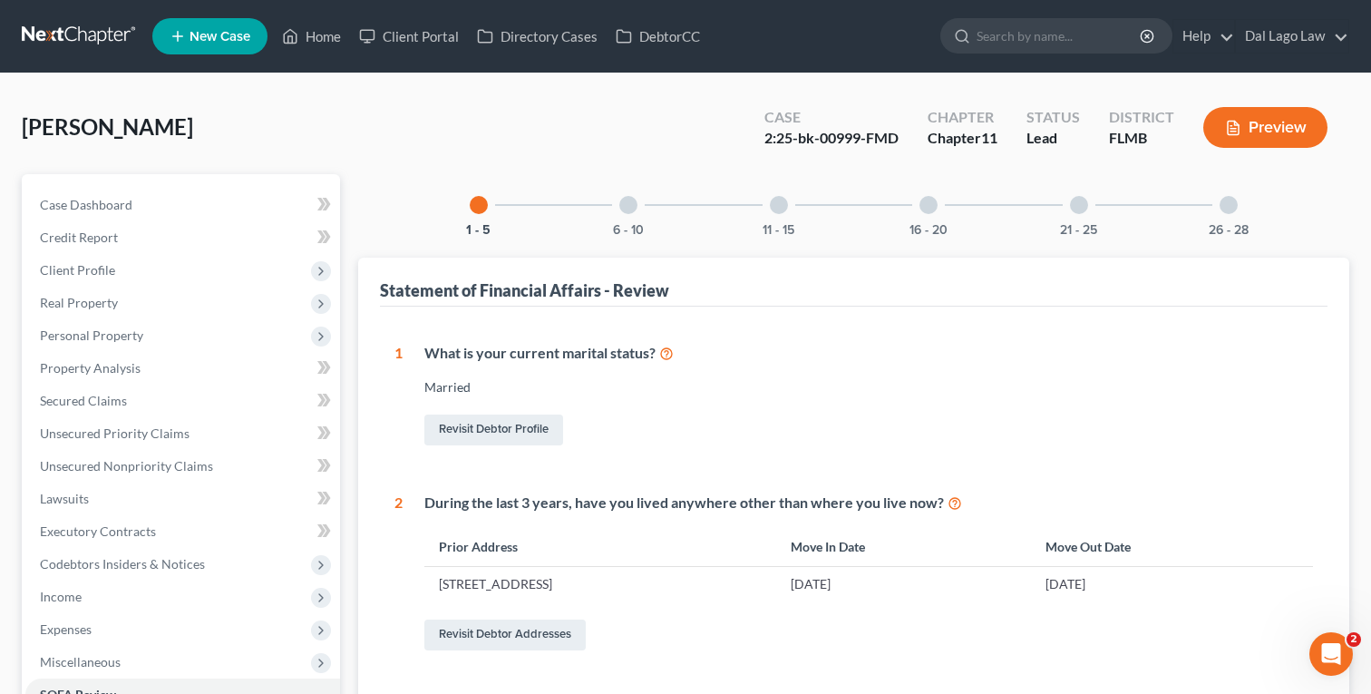
click at [1238, 202] on div at bounding box center [1229, 205] width 18 height 18
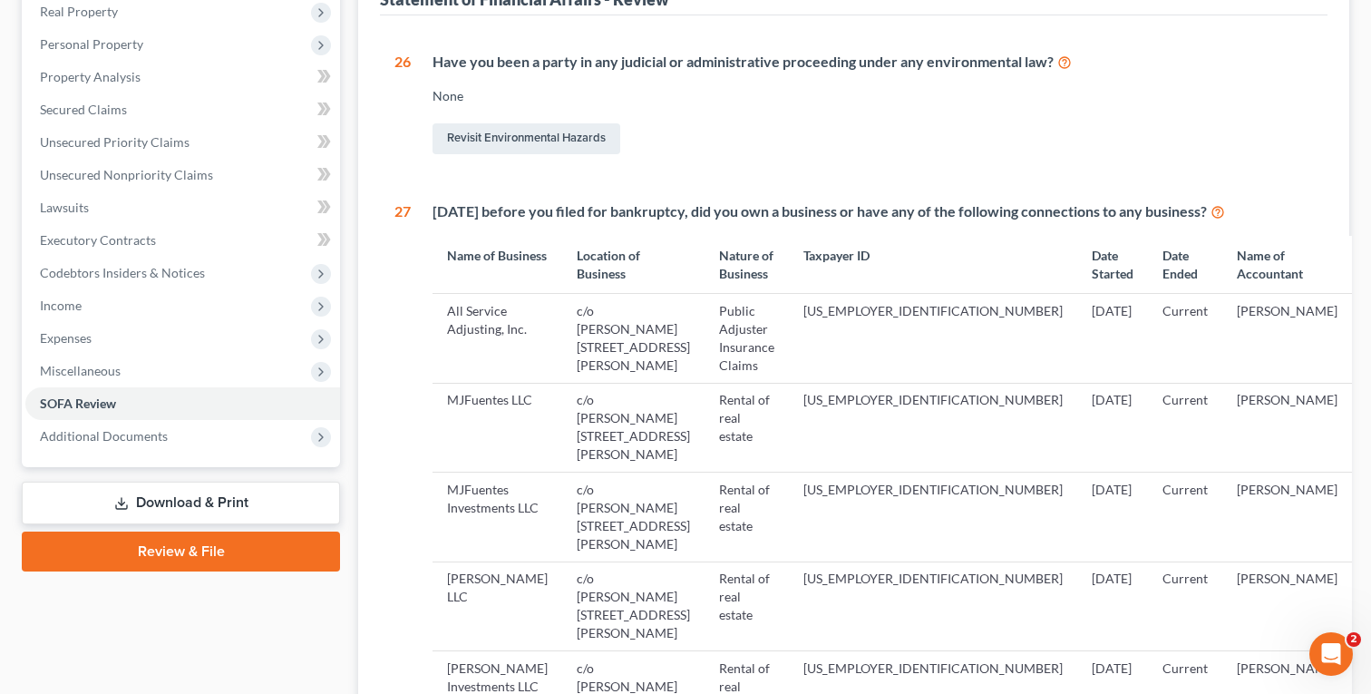
scroll to position [549, 0]
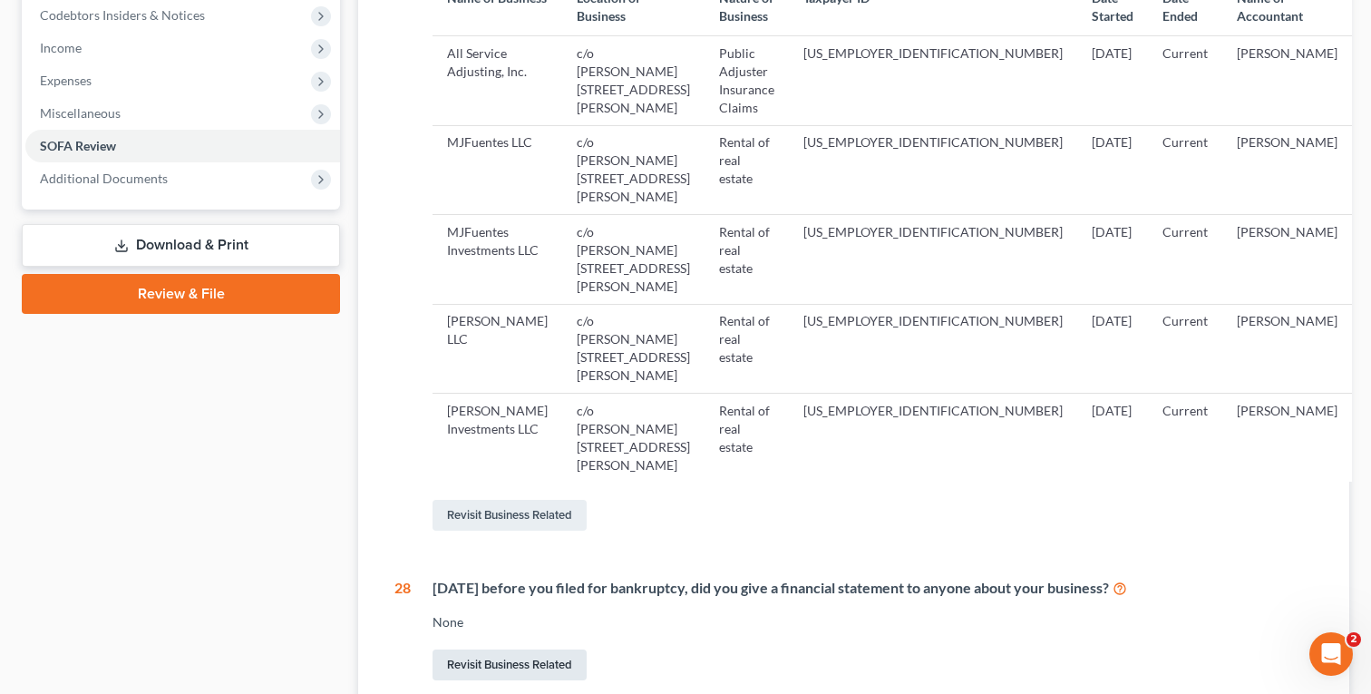
click at [517, 649] on link "Revisit Business Related" at bounding box center [510, 664] width 154 height 31
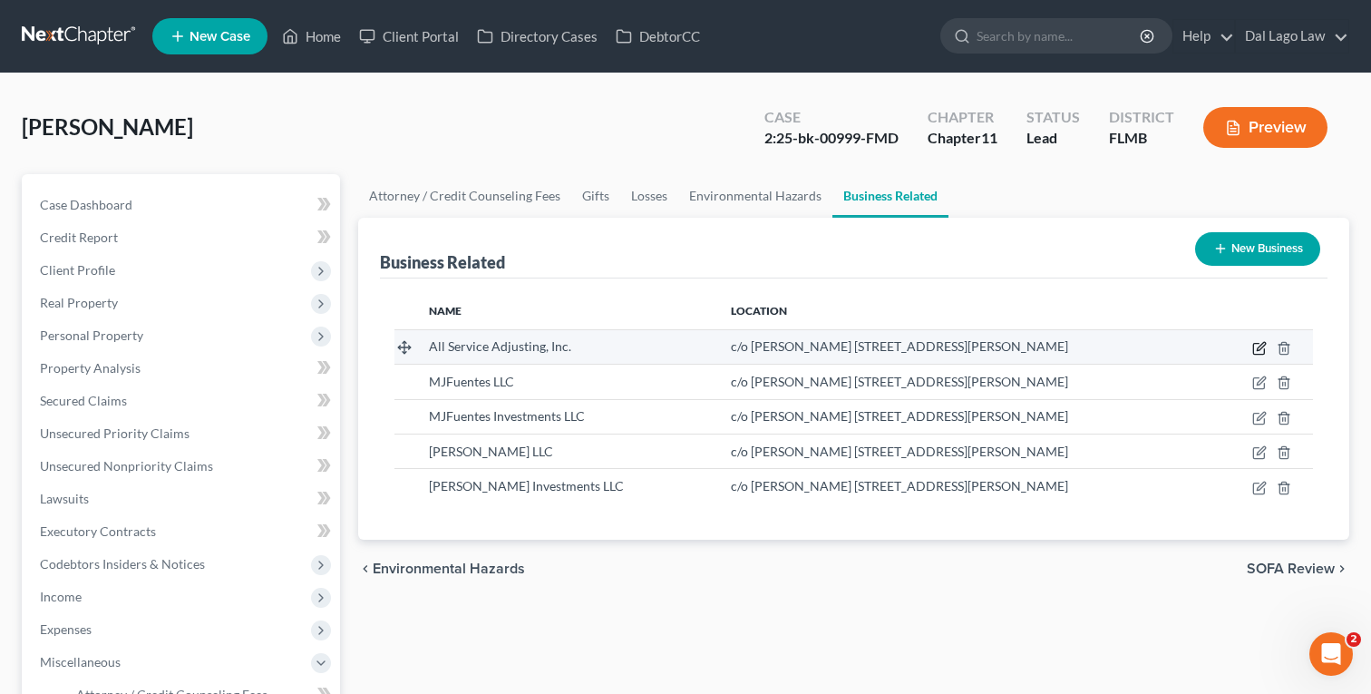
click at [1260, 345] on icon "button" at bounding box center [1261, 346] width 8 height 8
select select "officer"
select select "9"
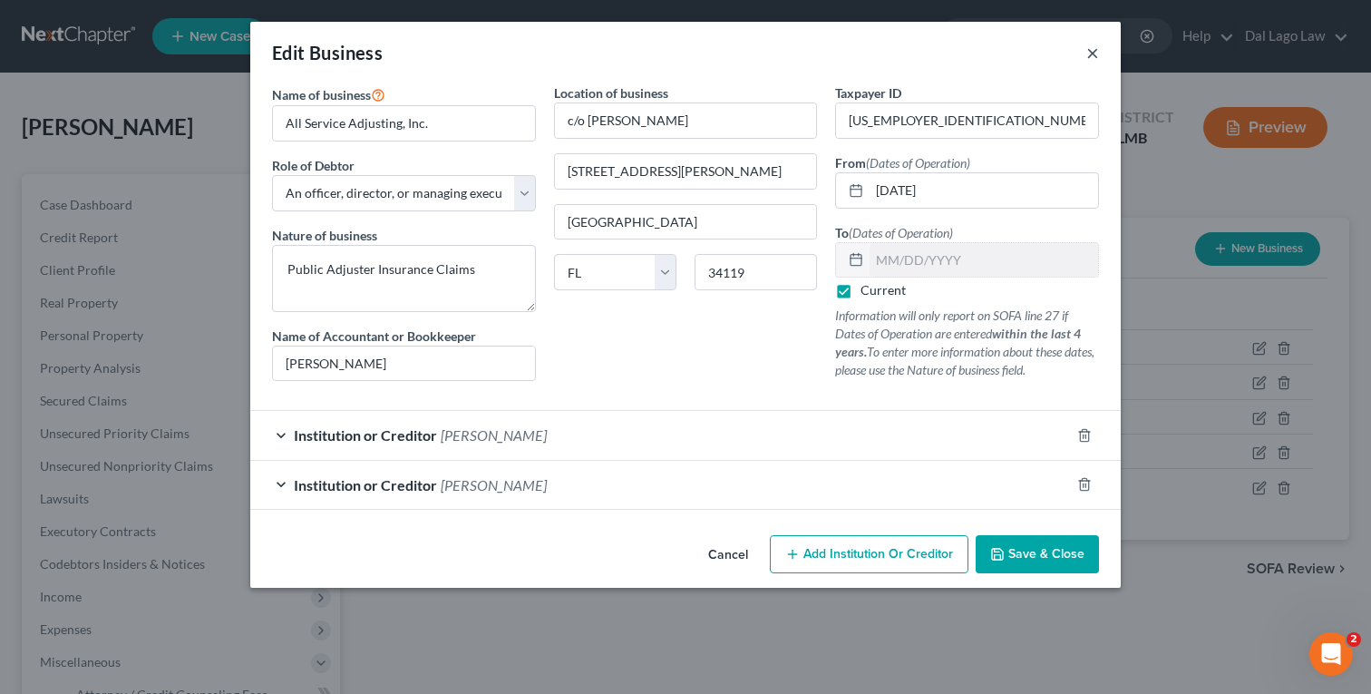
click at [1097, 56] on button "×" at bounding box center [1093, 53] width 13 height 22
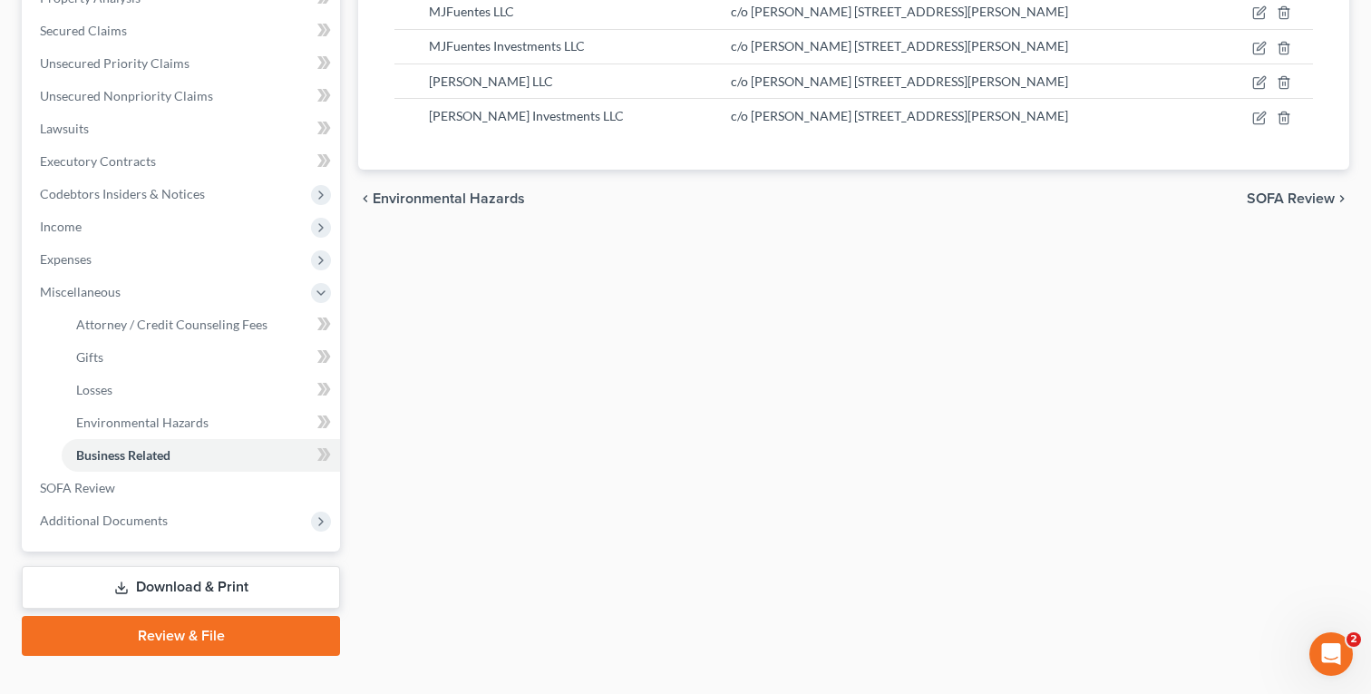
scroll to position [399, 0]
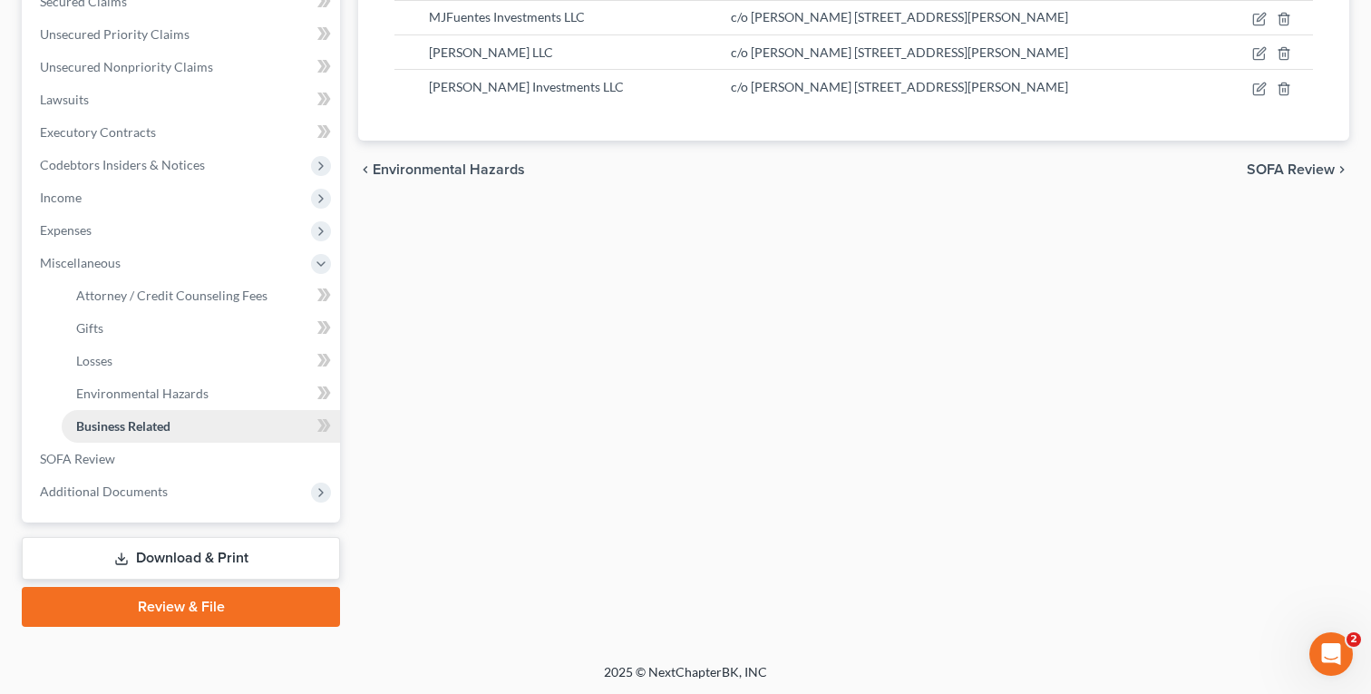
click at [111, 433] on link "Business Related" at bounding box center [201, 426] width 278 height 33
click at [87, 463] on span "SOFA Review" at bounding box center [77, 458] width 75 height 15
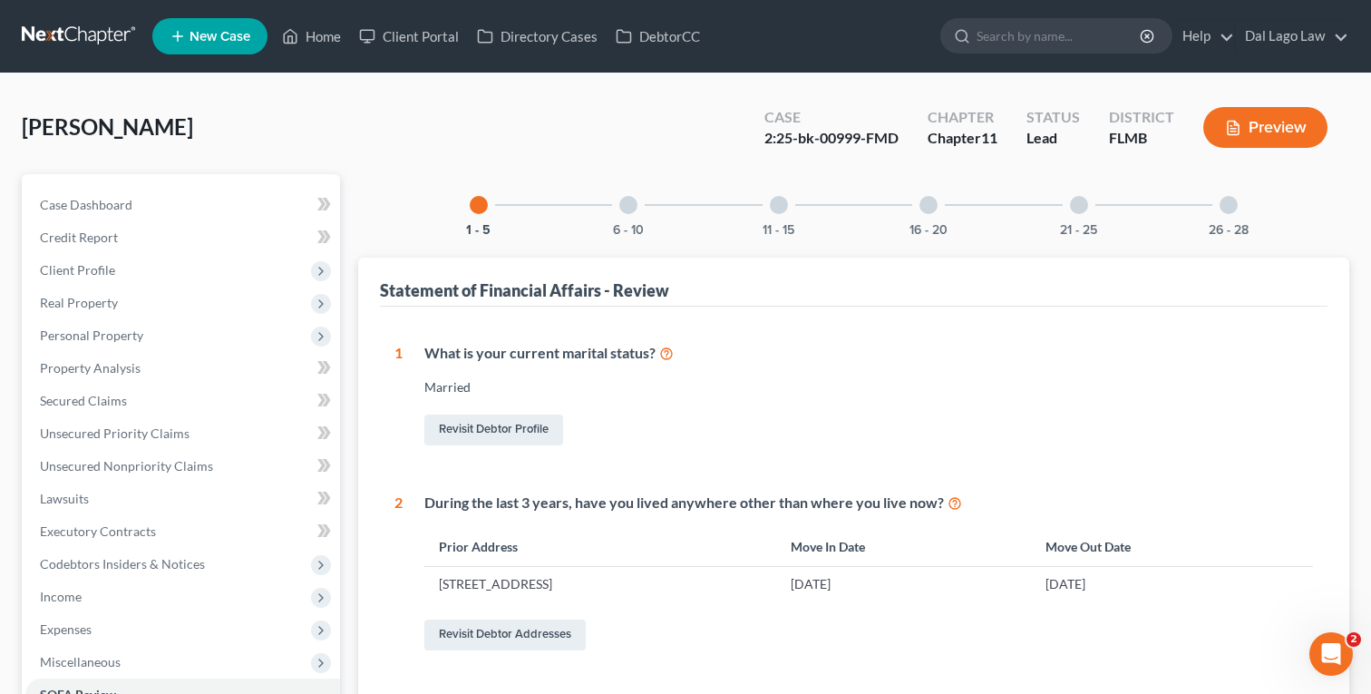
click at [1242, 202] on div "26 - 28" at bounding box center [1229, 205] width 62 height 62
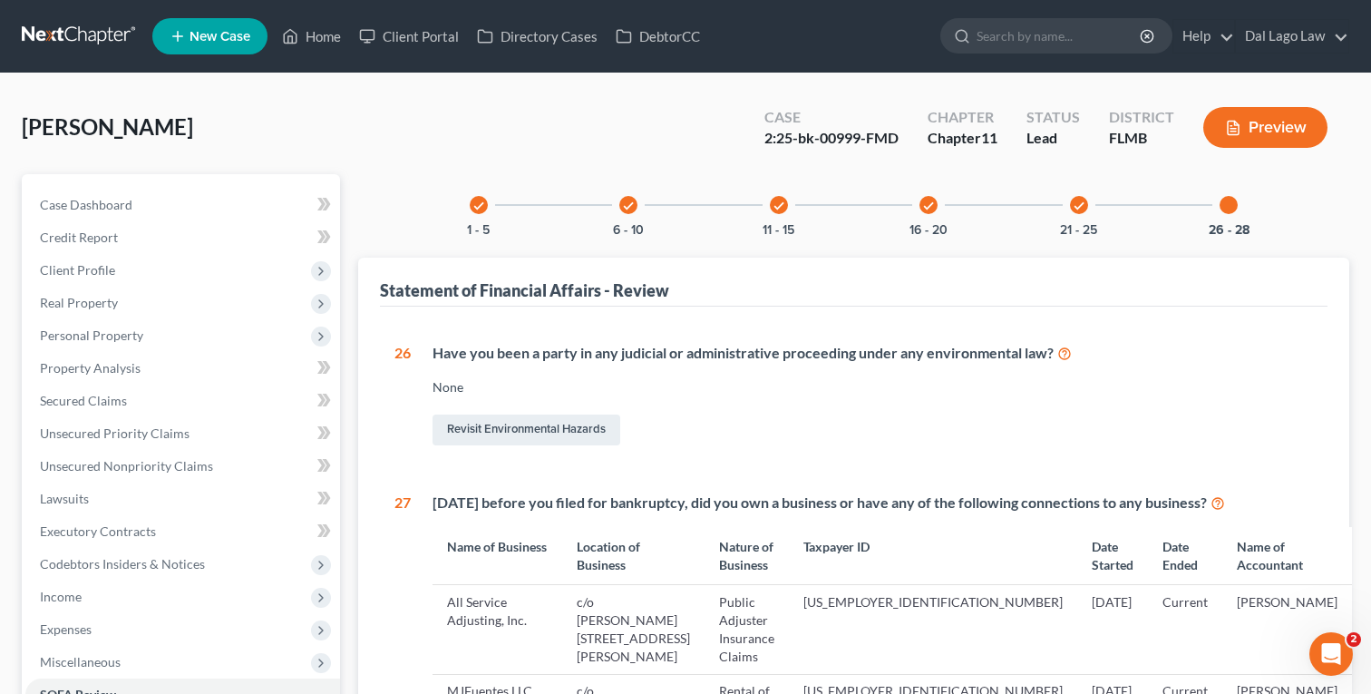
scroll to position [549, 0]
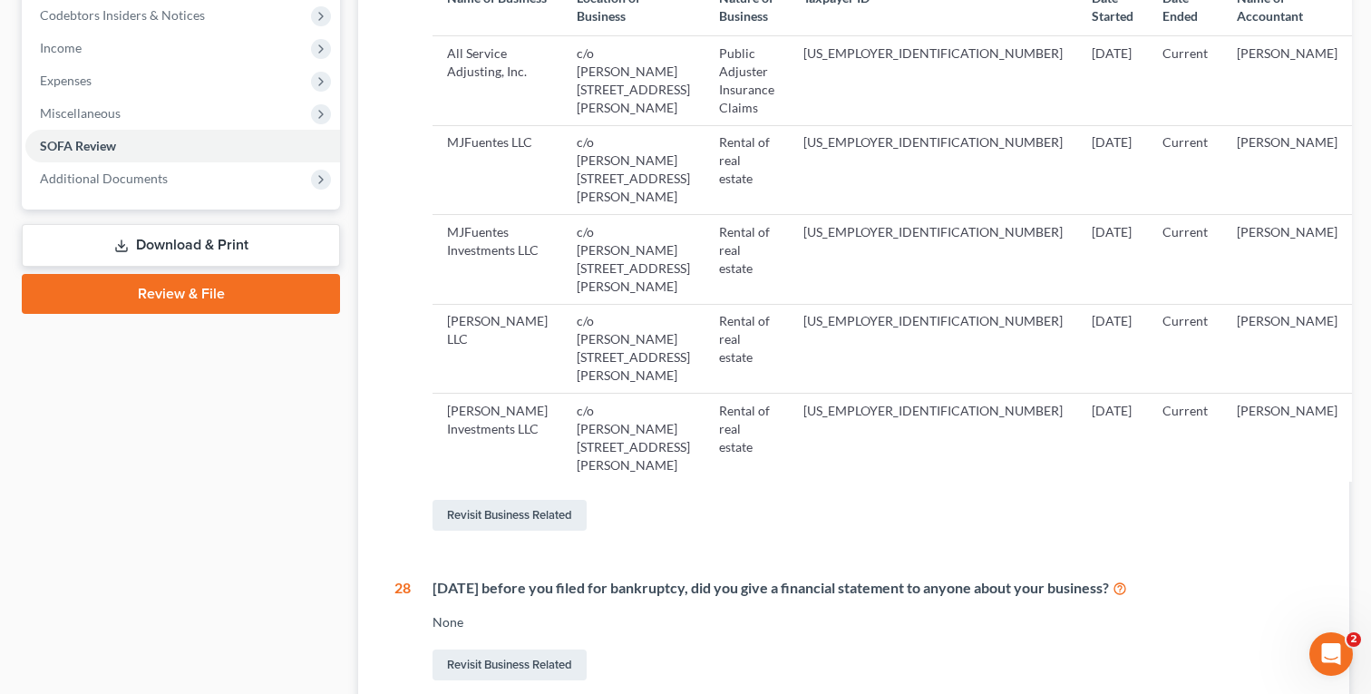
click at [1127, 579] on icon at bounding box center [1120, 587] width 15 height 17
click at [536, 649] on link "Revisit Business Related" at bounding box center [510, 664] width 154 height 31
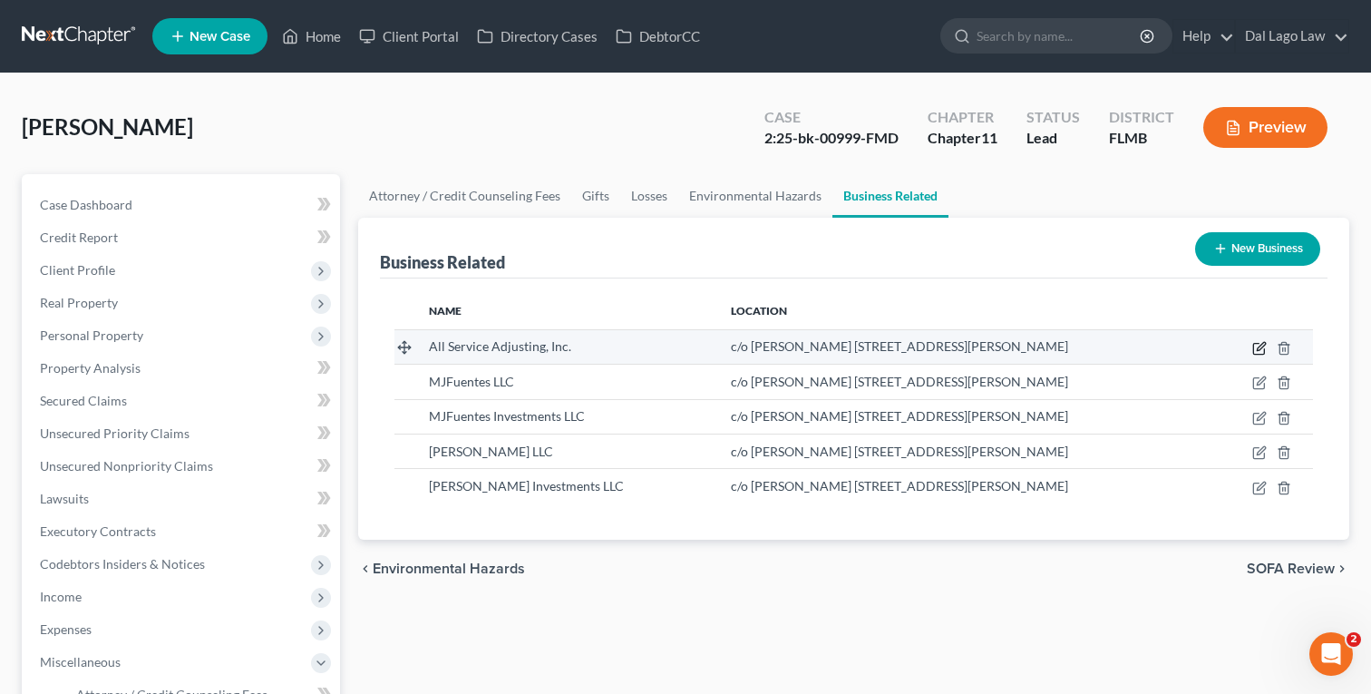
click at [1256, 348] on icon "button" at bounding box center [1260, 348] width 15 height 15
select select "officer"
select select "9"
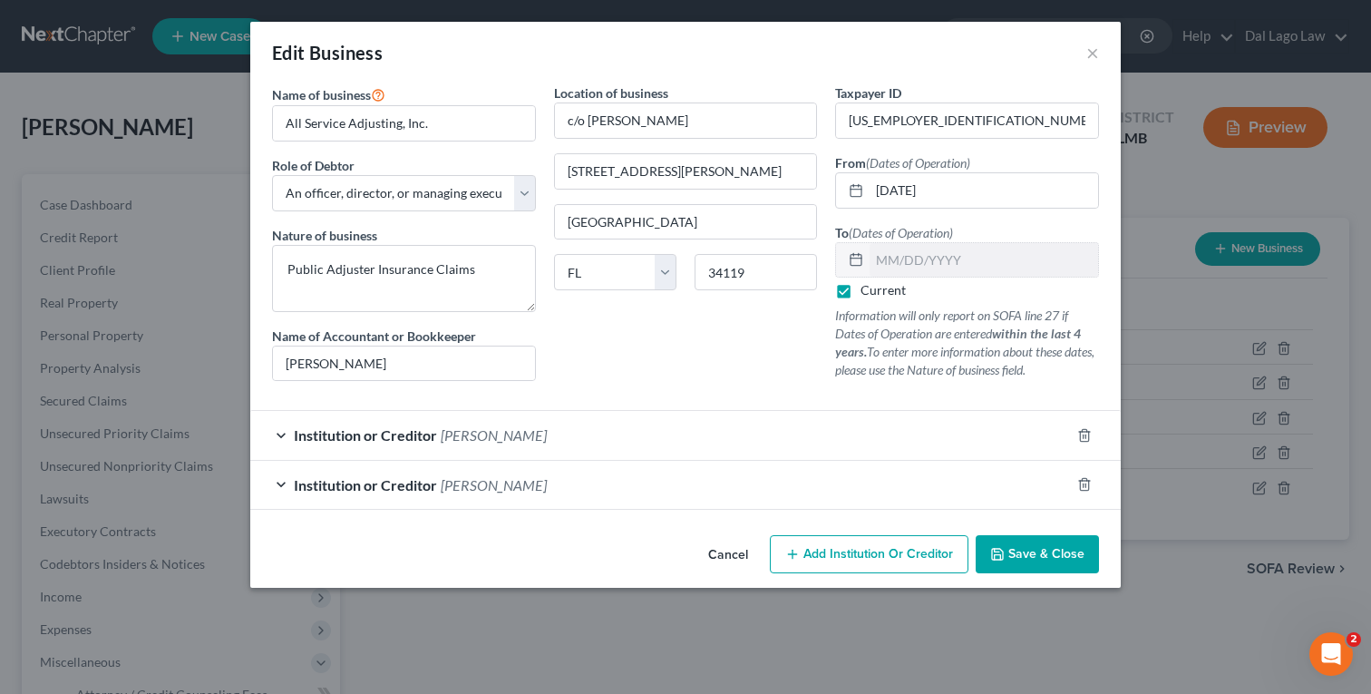
click at [639, 483] on div "Institution or Creditor [PERSON_NAME]" at bounding box center [660, 485] width 820 height 48
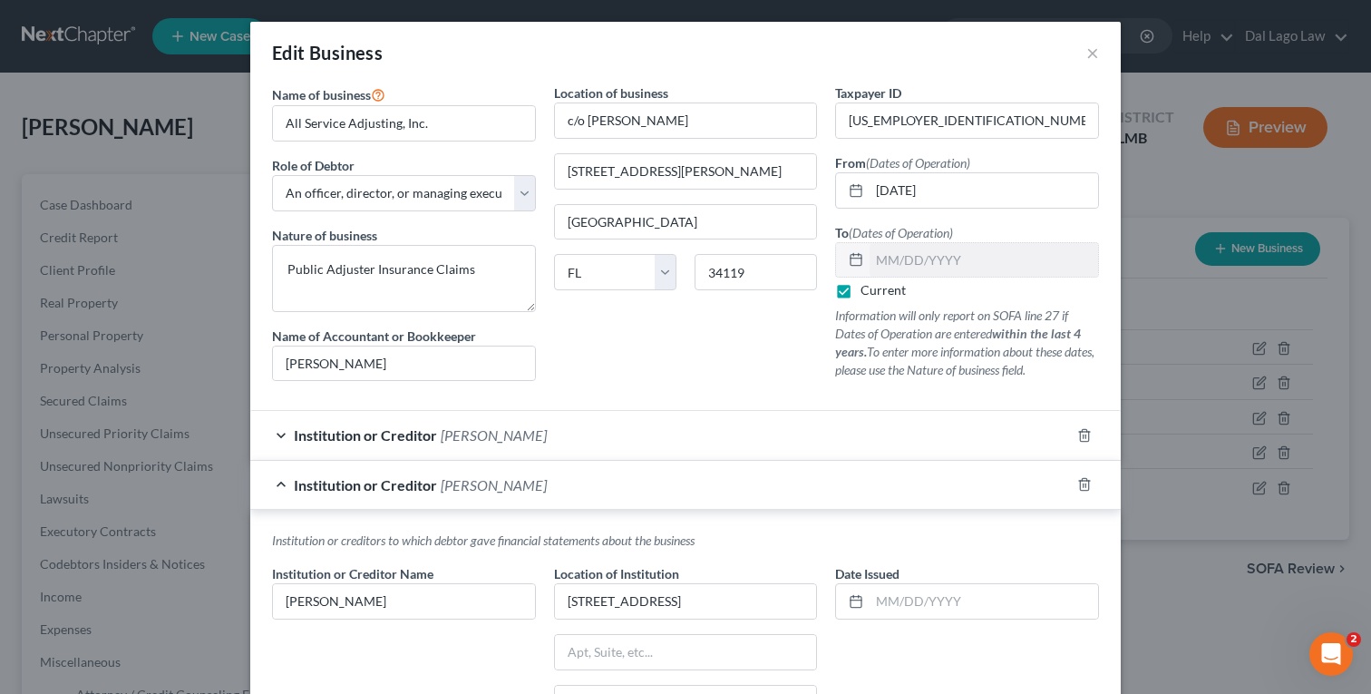
scroll to position [206, 0]
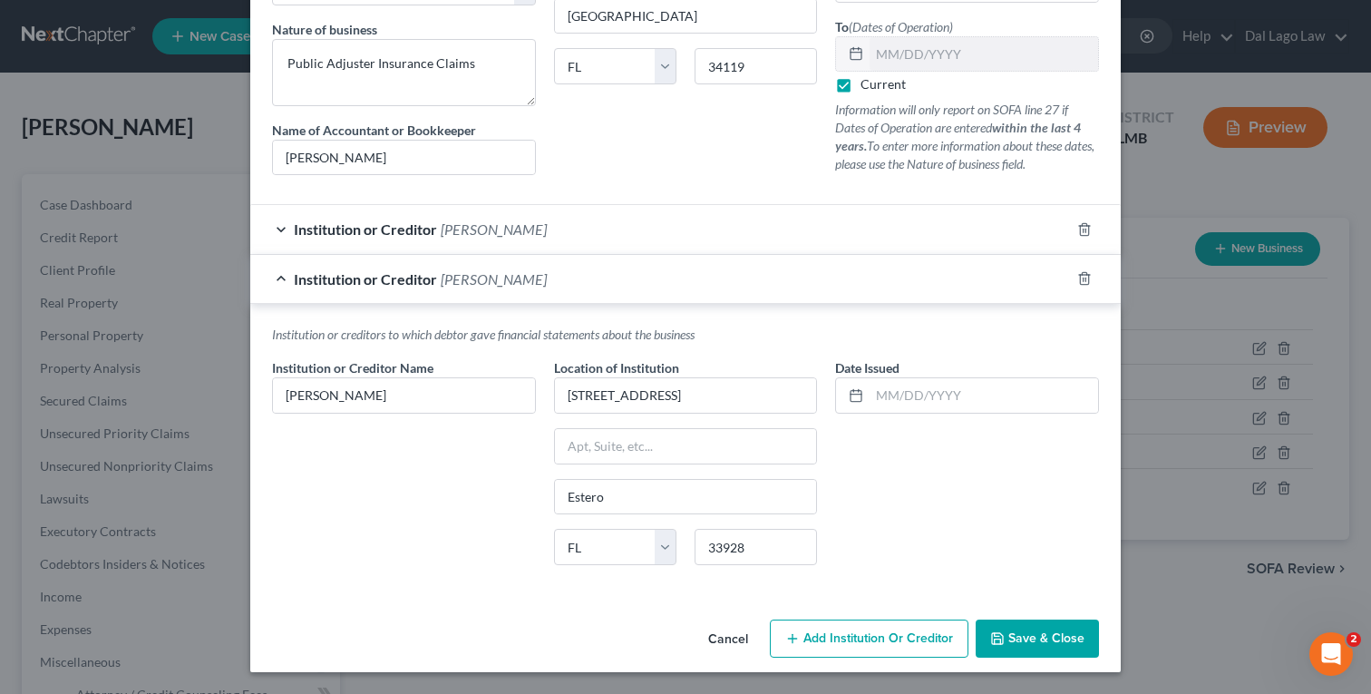
click at [563, 236] on div "Institution or Creditor [PERSON_NAME]" at bounding box center [660, 229] width 820 height 48
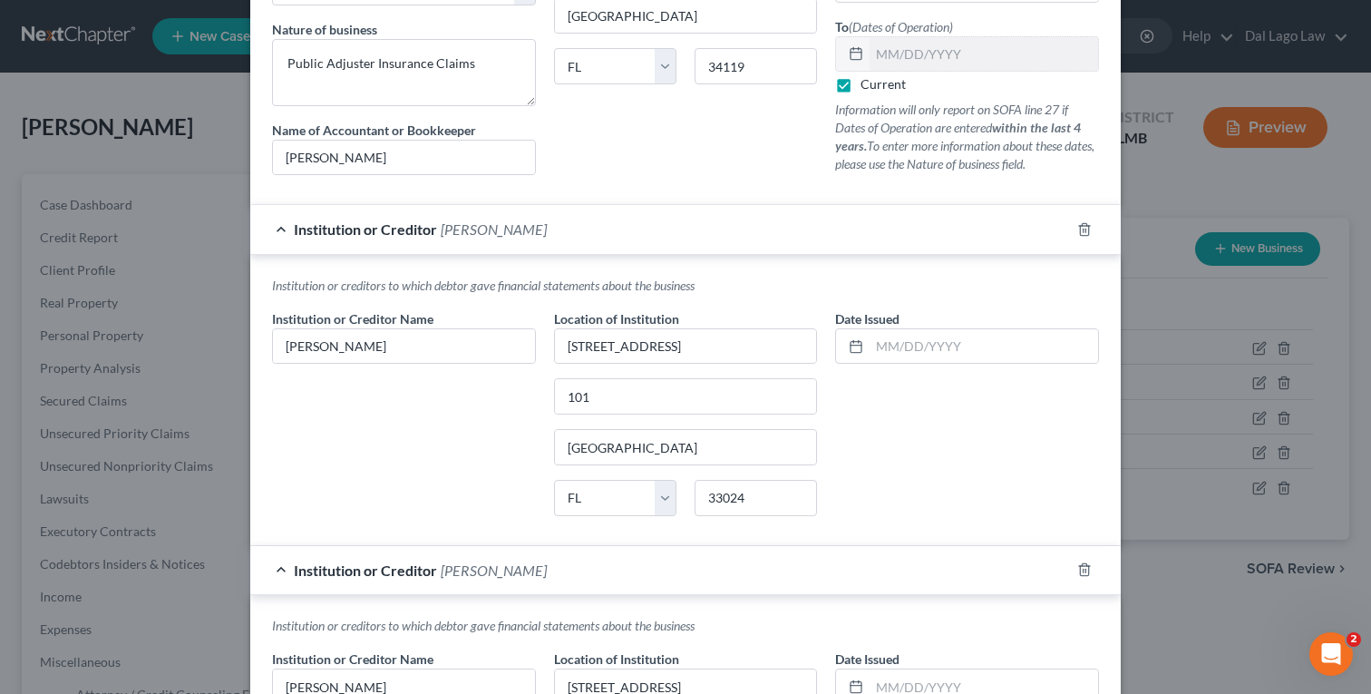
click at [281, 229] on div "Institution or Creditor [PERSON_NAME]" at bounding box center [660, 229] width 820 height 48
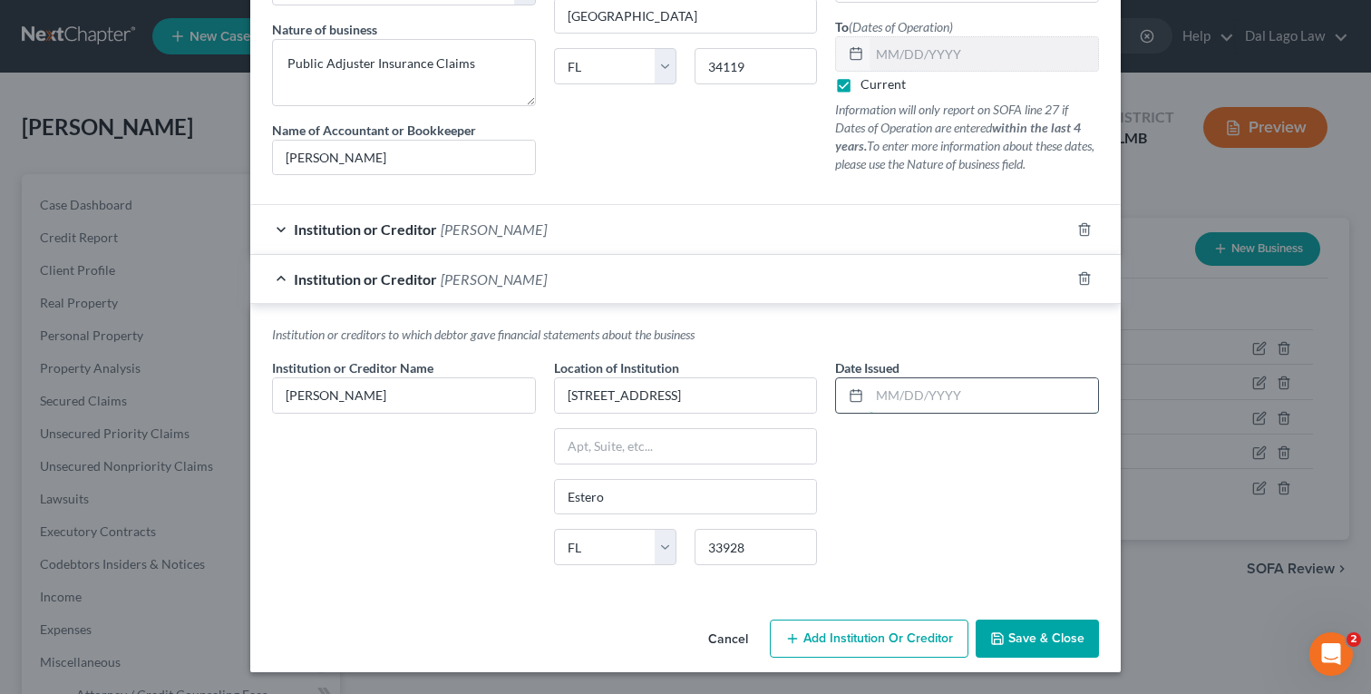
click at [936, 390] on input "text" at bounding box center [984, 395] width 229 height 34
click at [918, 396] on input "text" at bounding box center [984, 395] width 229 height 34
type input "[DATE]"
click at [1038, 636] on span "Save & Close" at bounding box center [1047, 637] width 76 height 15
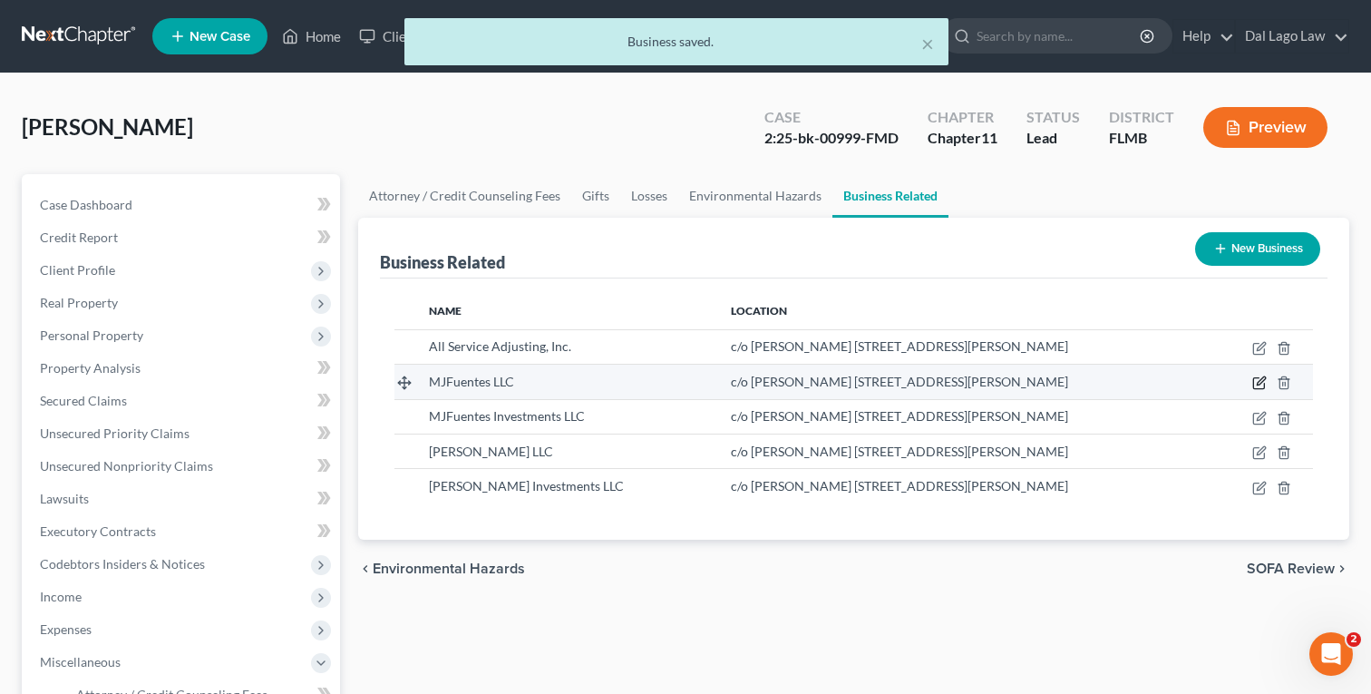
click at [1259, 380] on icon "button" at bounding box center [1260, 382] width 15 height 15
select select "member"
select select "9"
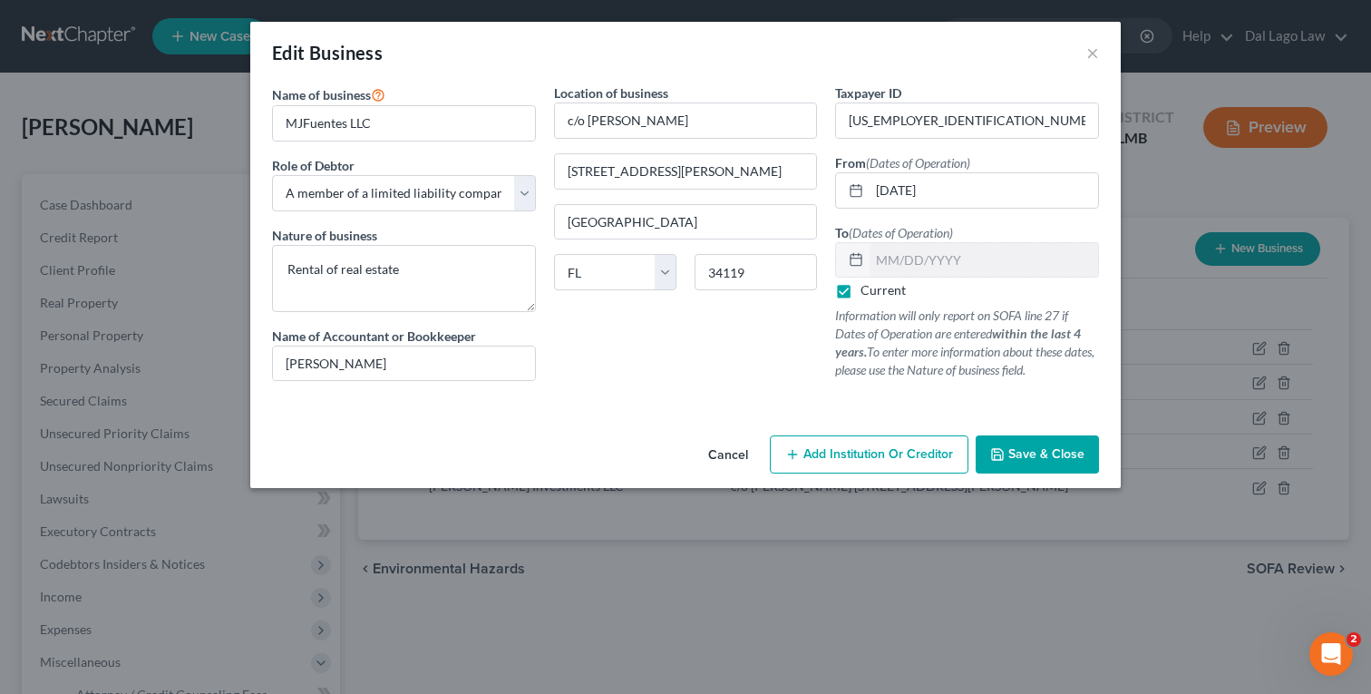
click at [890, 462] on span "Add Institution Or Creditor" at bounding box center [879, 453] width 150 height 15
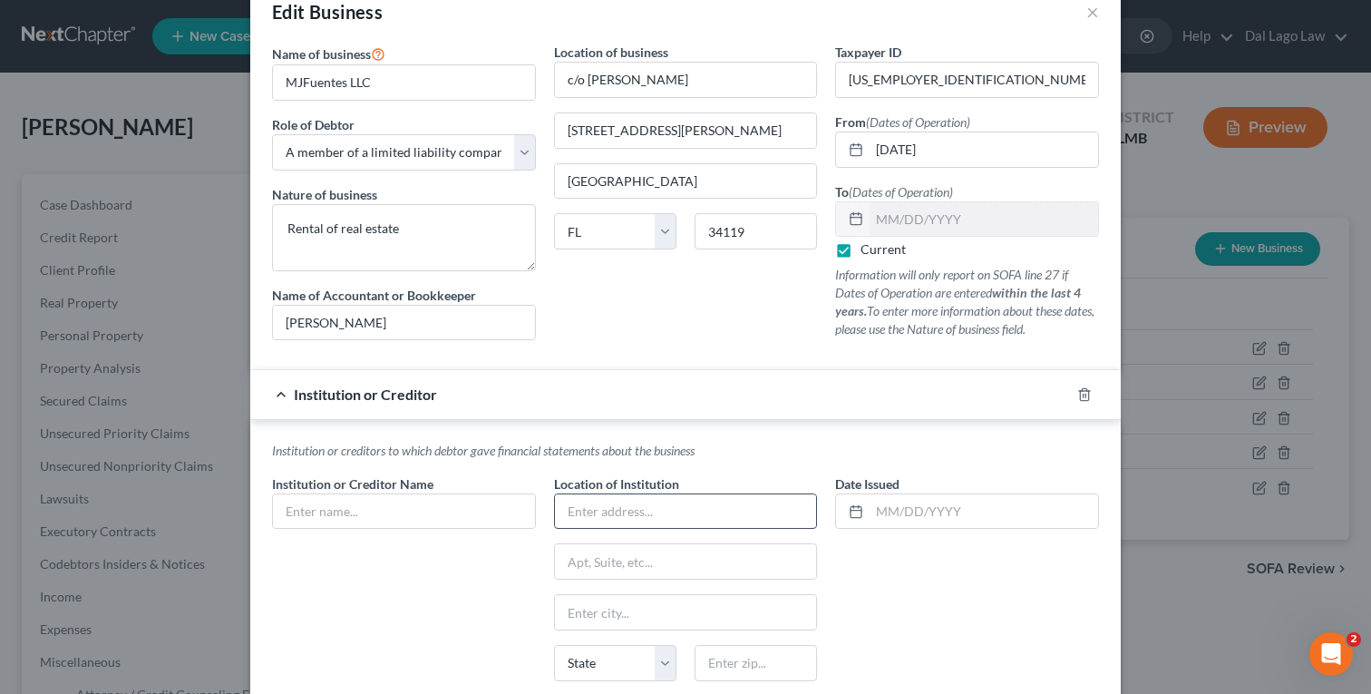
scroll to position [0, 0]
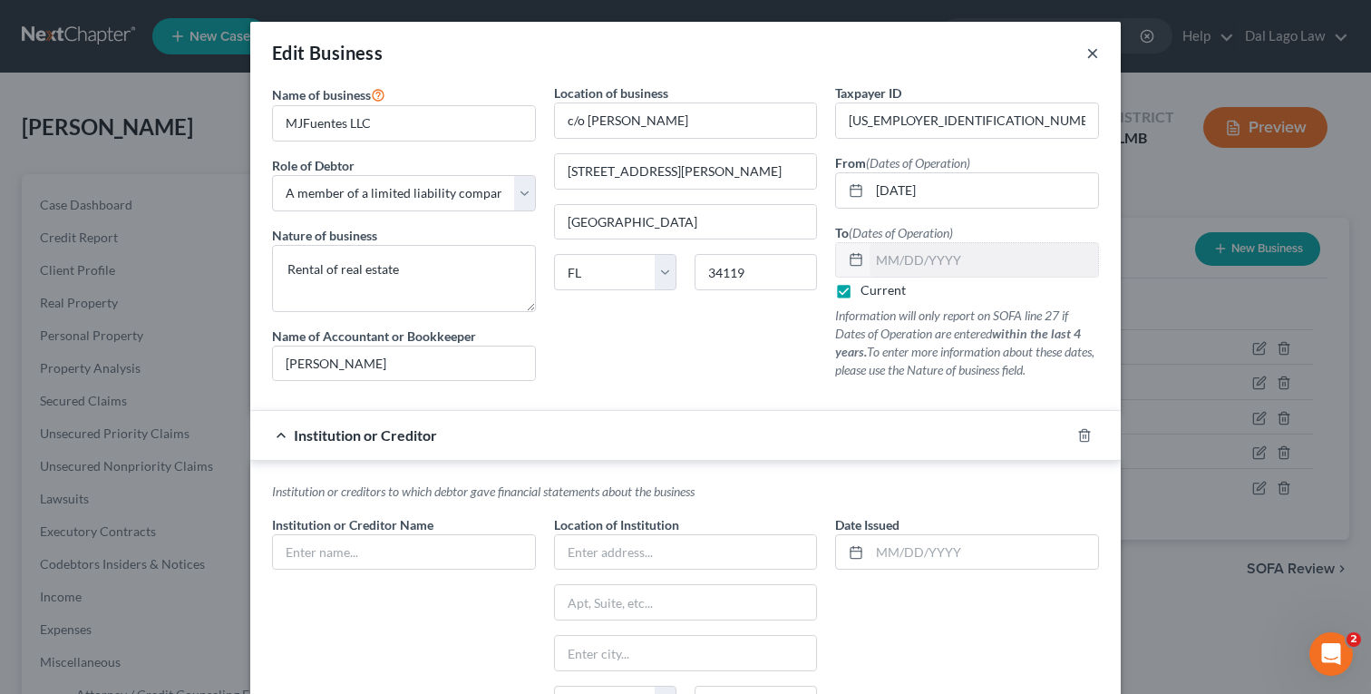
click at [1090, 54] on button "×" at bounding box center [1093, 53] width 13 height 22
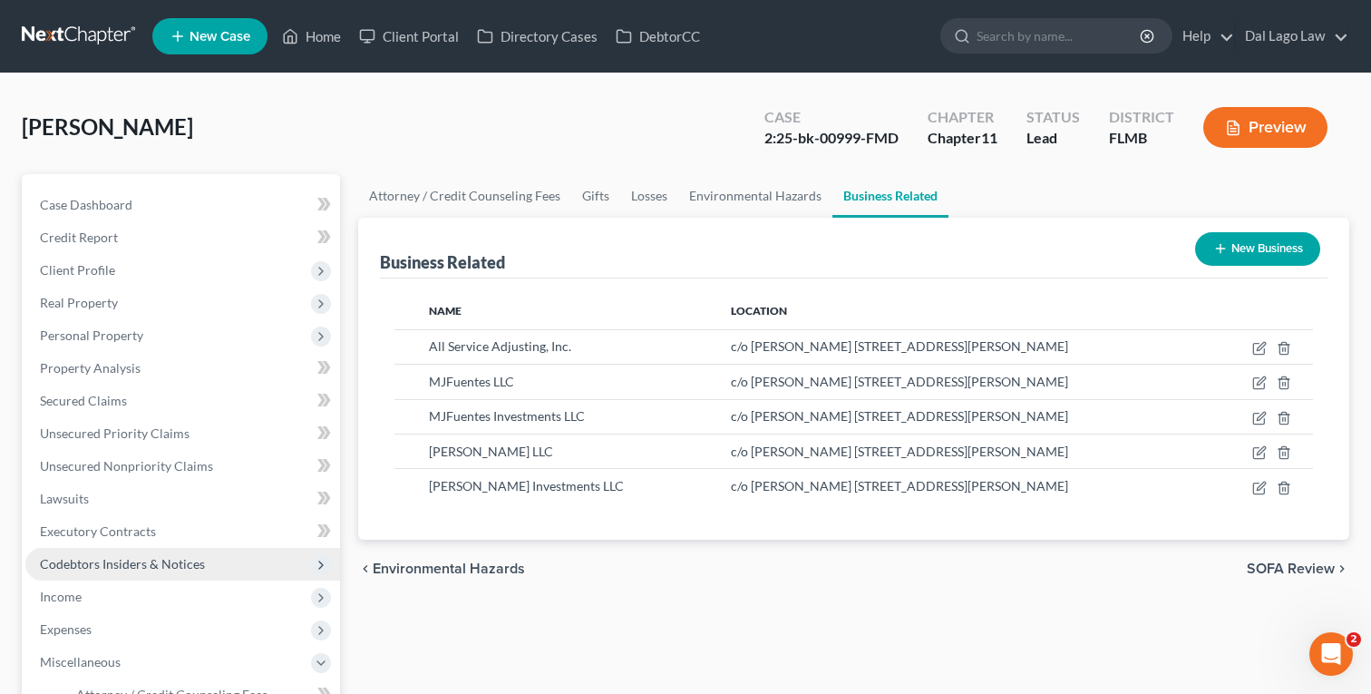
scroll to position [399, 0]
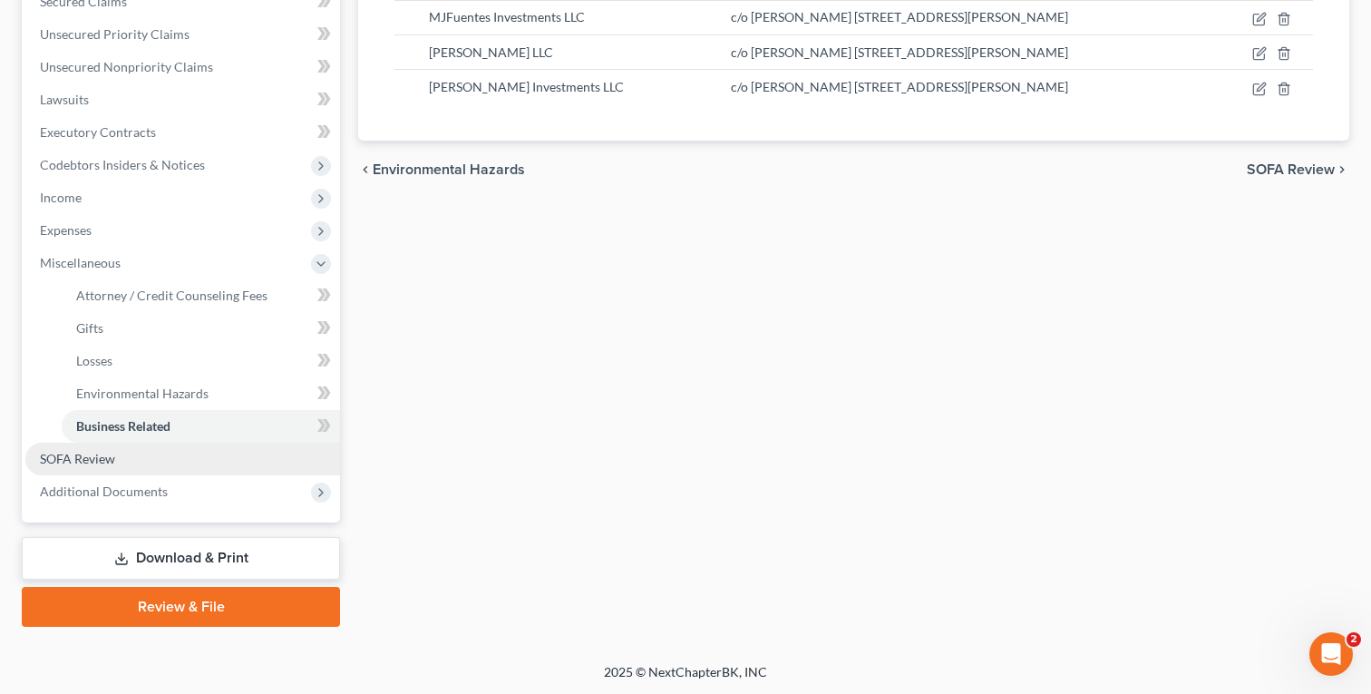
click at [113, 454] on span "SOFA Review" at bounding box center [77, 458] width 75 height 15
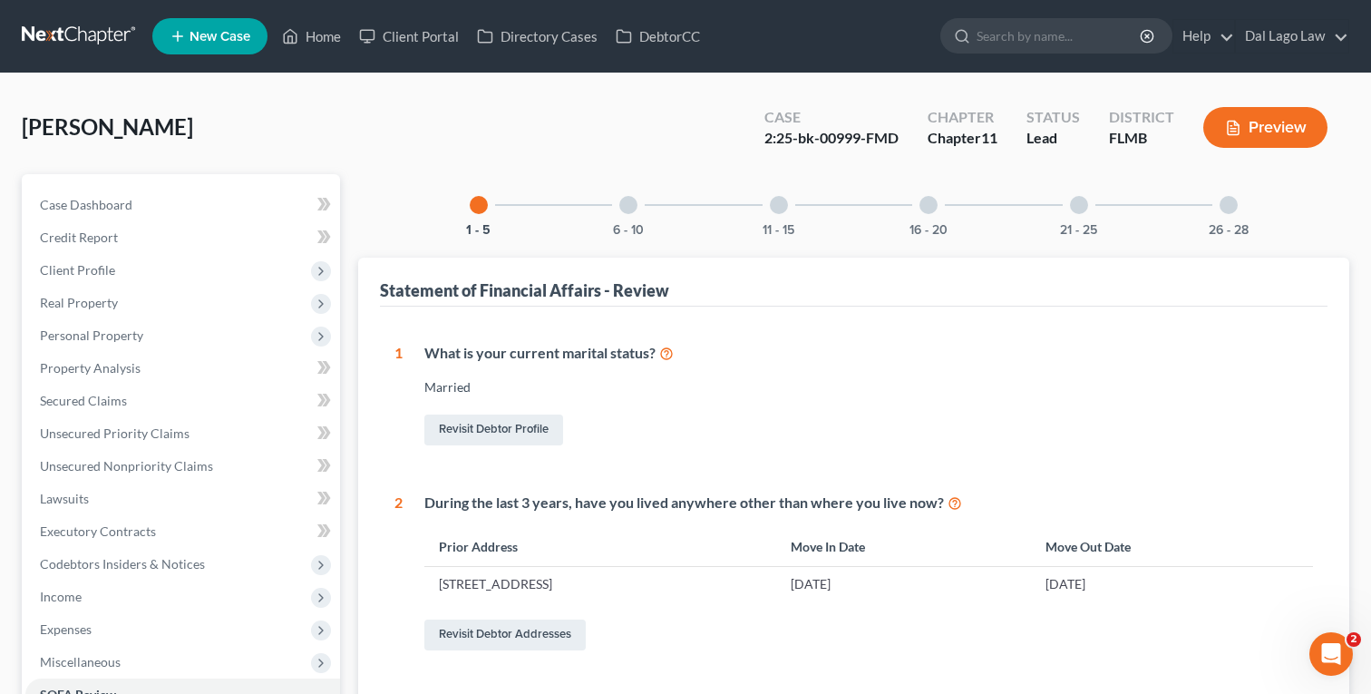
click at [1227, 209] on div at bounding box center [1229, 205] width 18 height 18
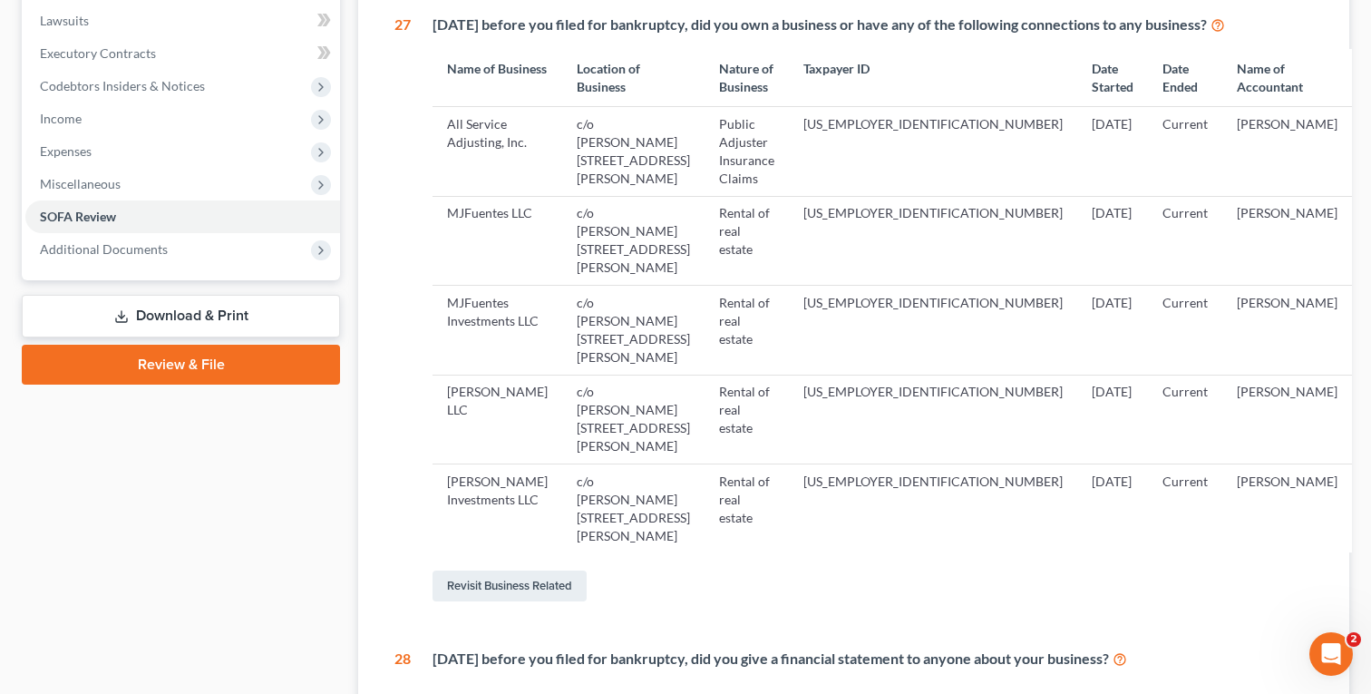
scroll to position [604, 0]
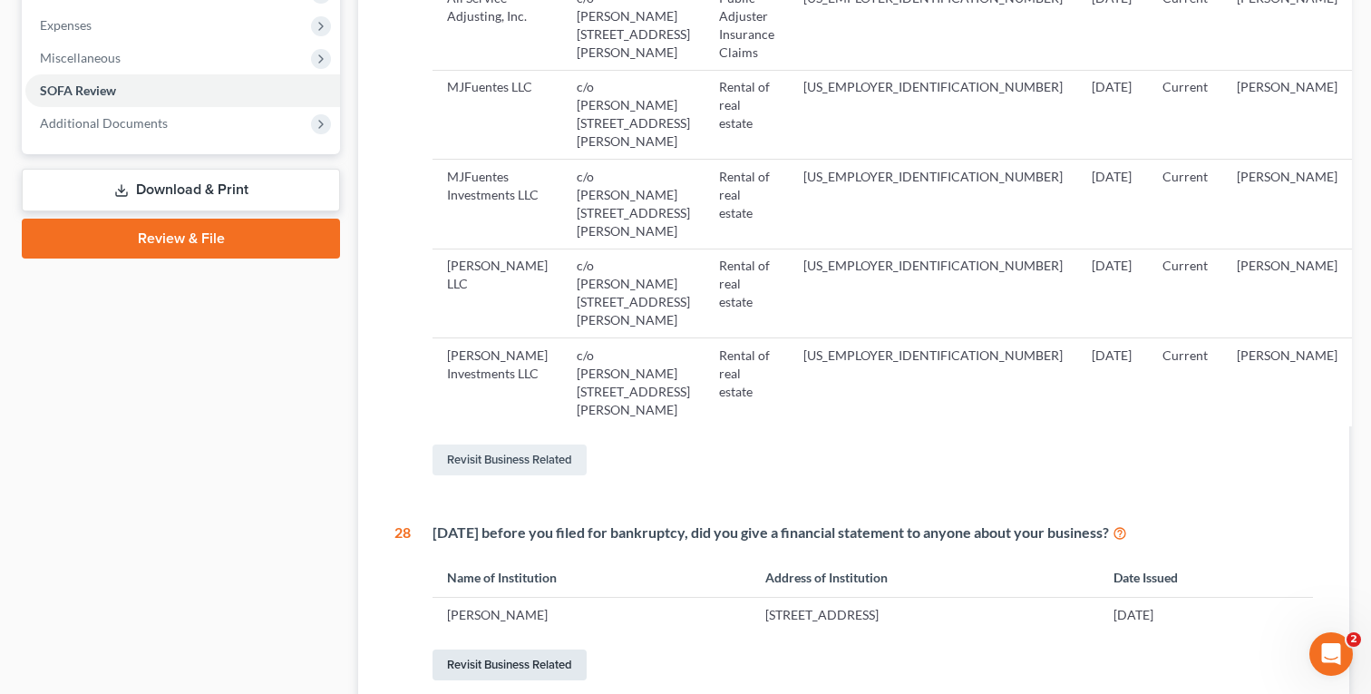
click at [502, 649] on link "Revisit Business Related" at bounding box center [510, 664] width 154 height 31
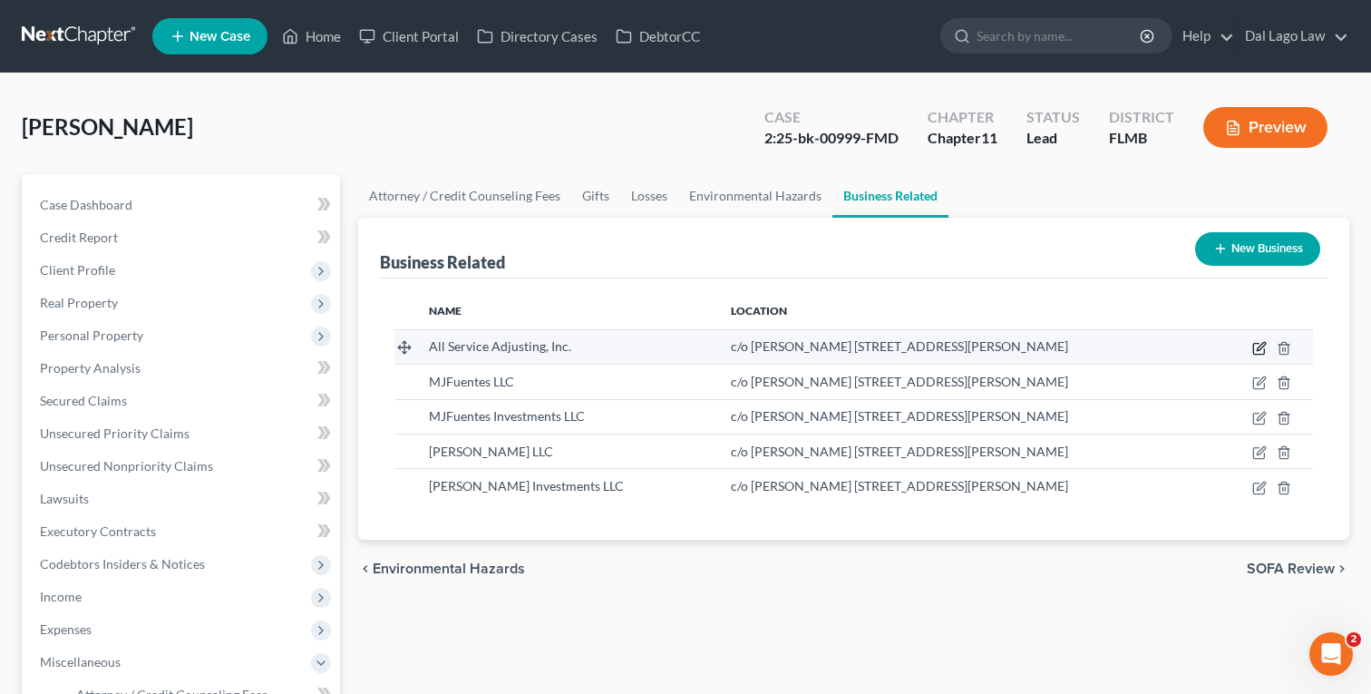
click at [1261, 347] on icon "button" at bounding box center [1260, 348] width 15 height 15
select select "officer"
select select "9"
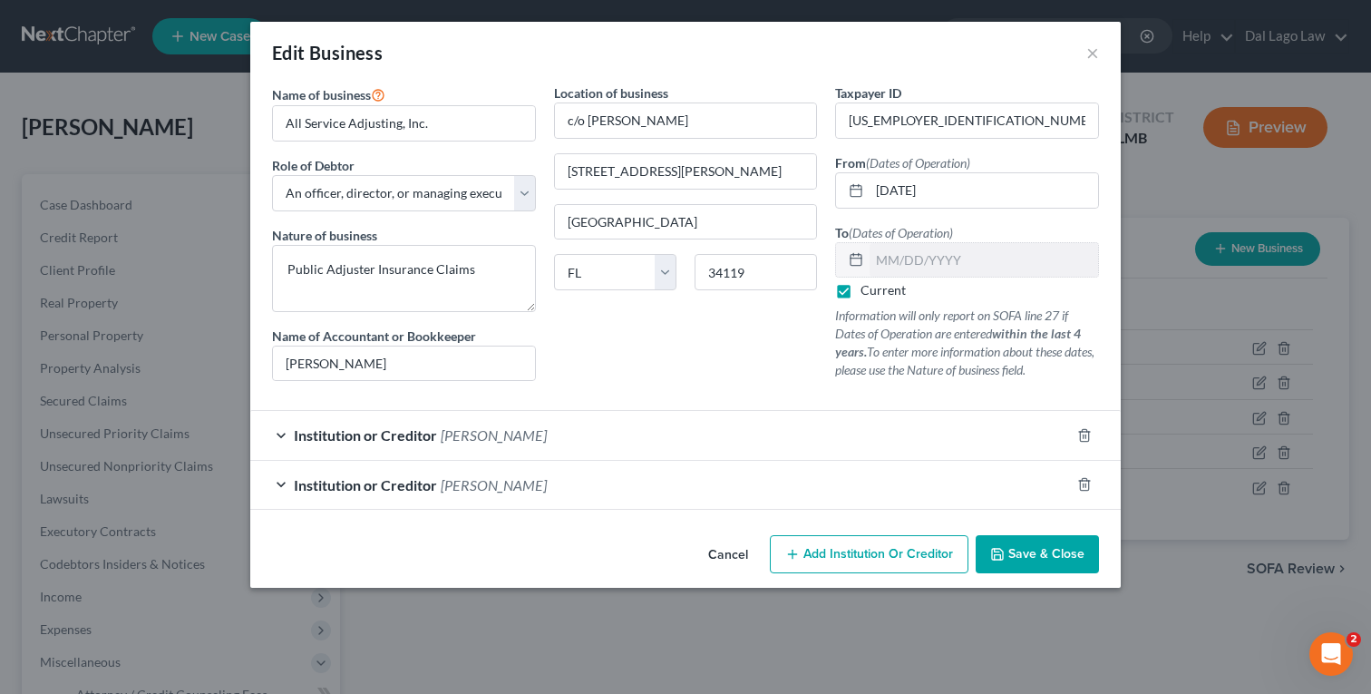
click at [954, 432] on div "Institution or Creditor [PERSON_NAME]" at bounding box center [660, 435] width 820 height 48
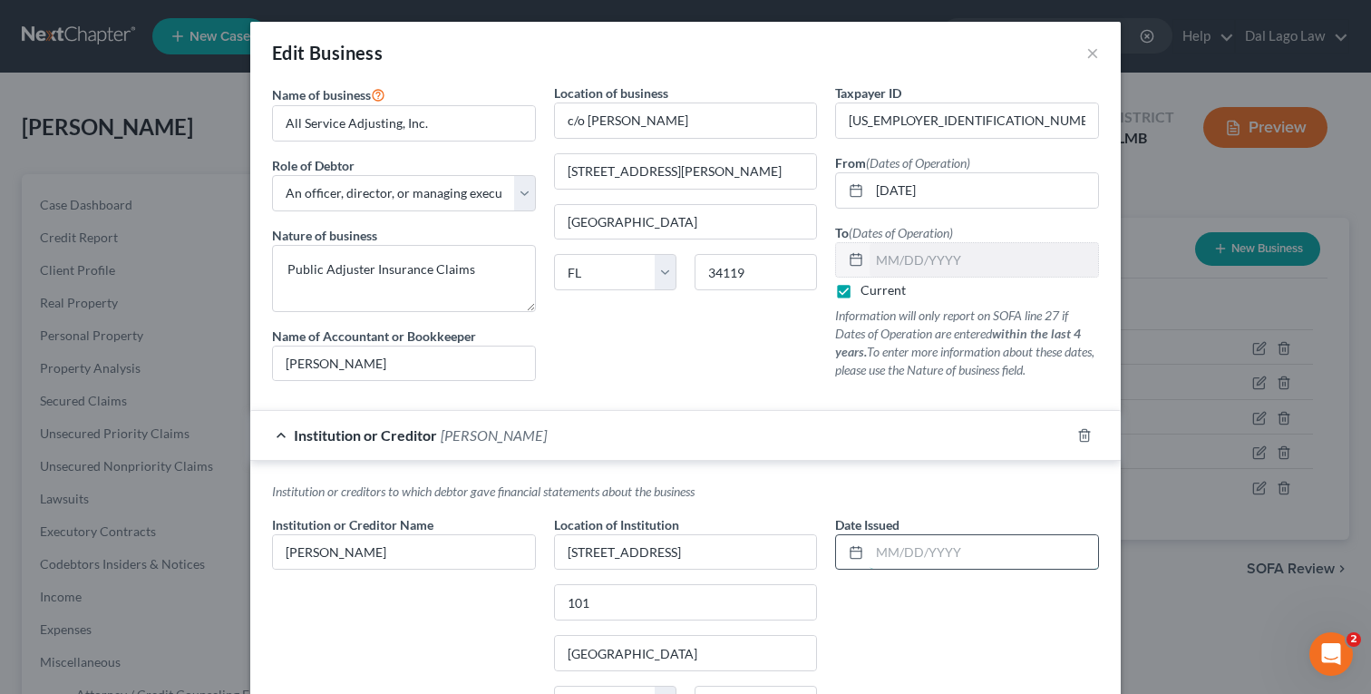
click at [900, 559] on input "text" at bounding box center [984, 552] width 229 height 34
type input "0"
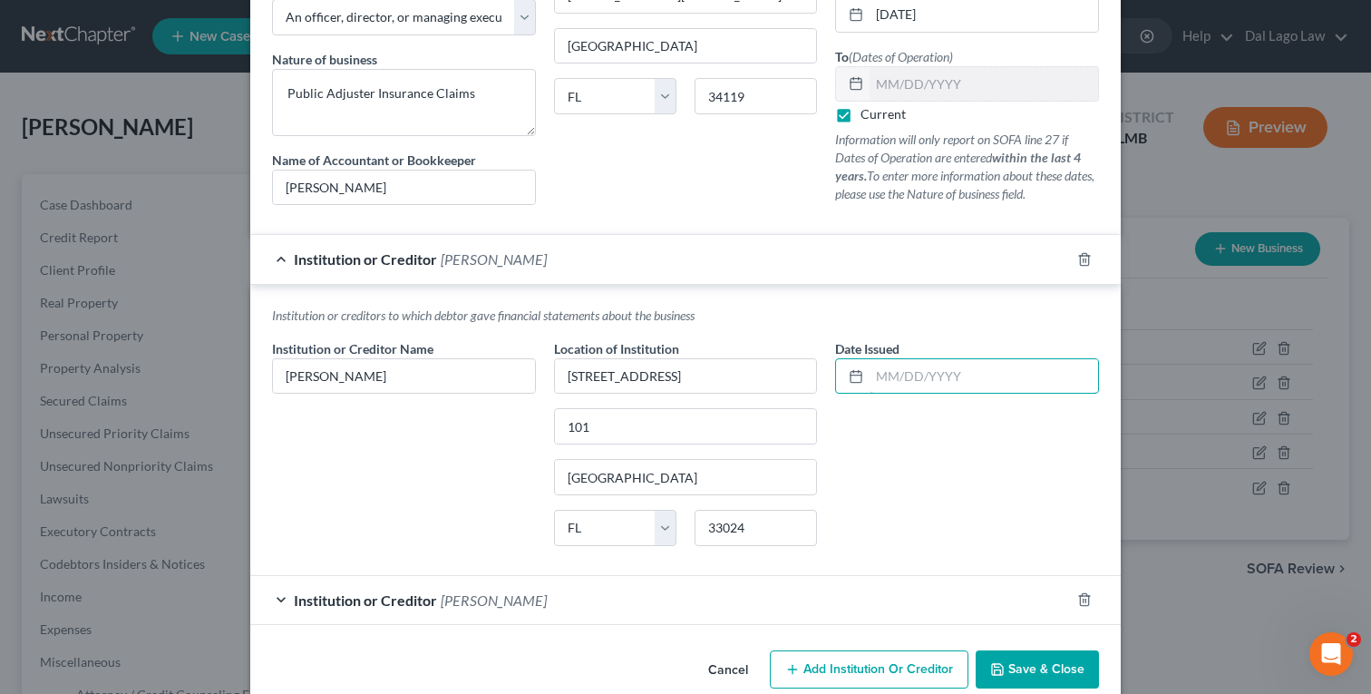
scroll to position [207, 0]
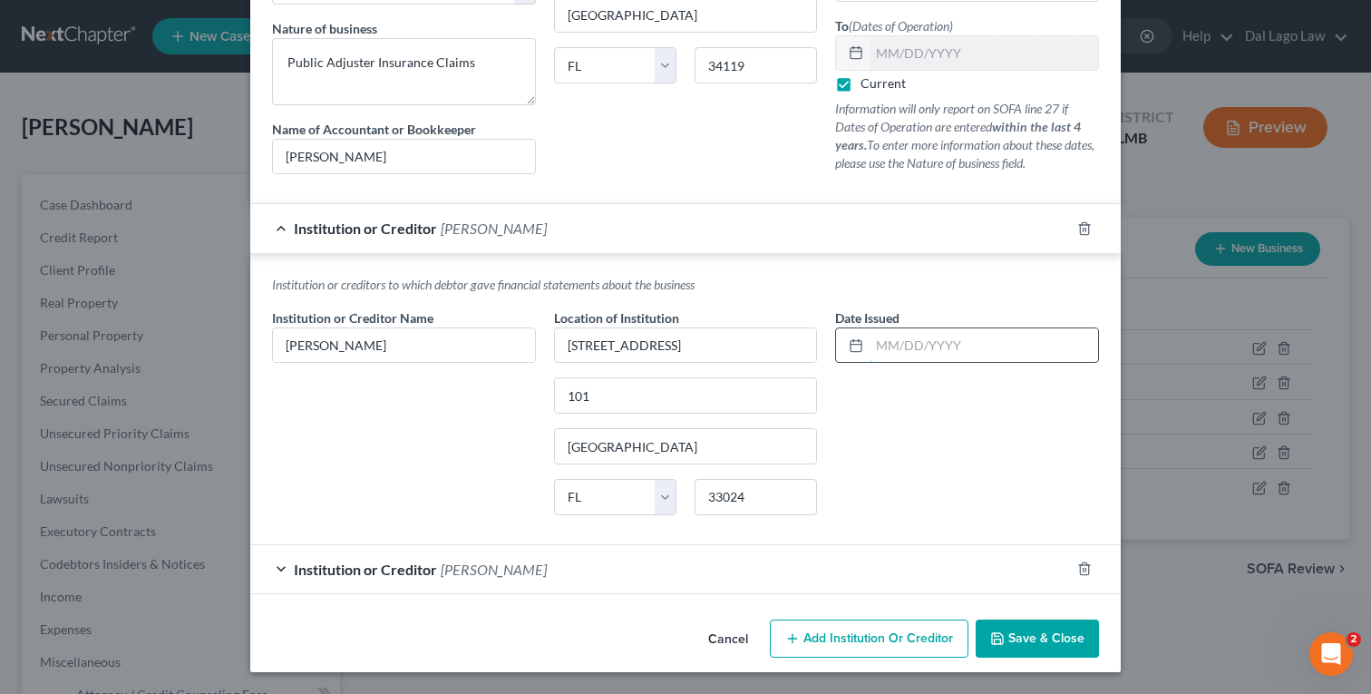
click at [937, 335] on input "text" at bounding box center [984, 345] width 229 height 34
click at [430, 573] on span "Institution or Creditor" at bounding box center [365, 569] width 143 height 17
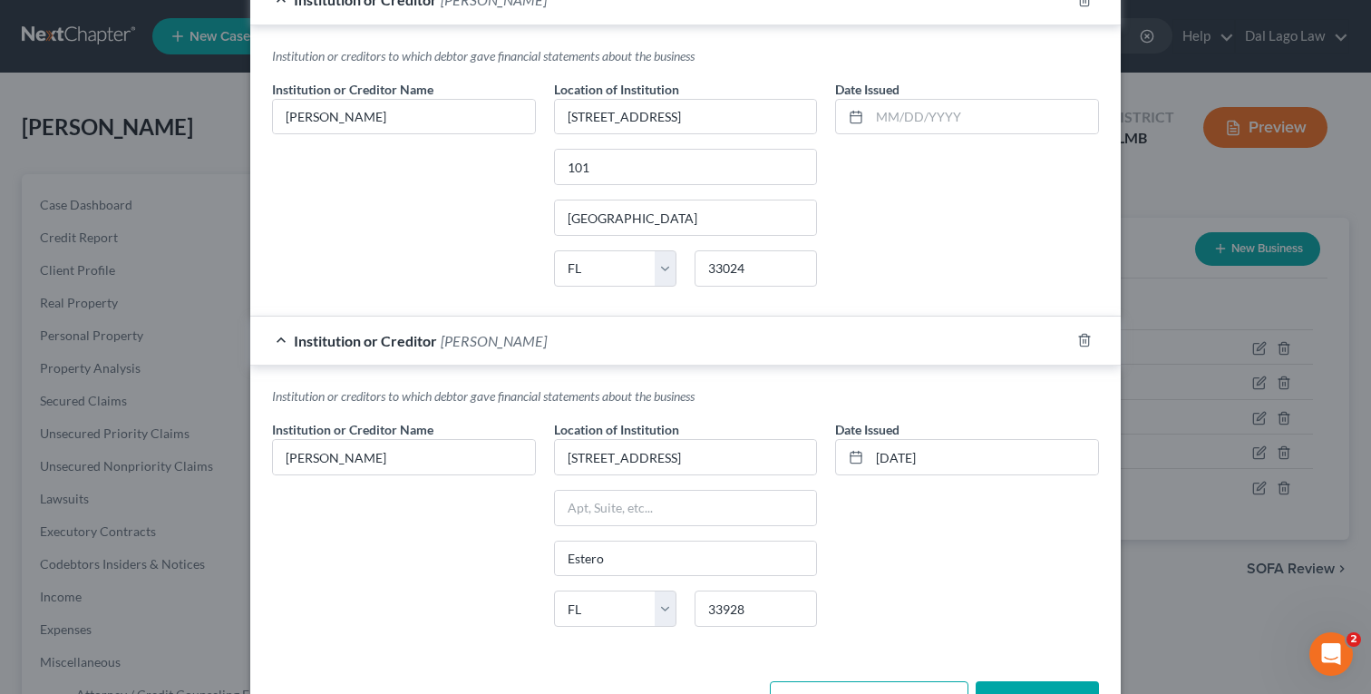
scroll to position [497, 0]
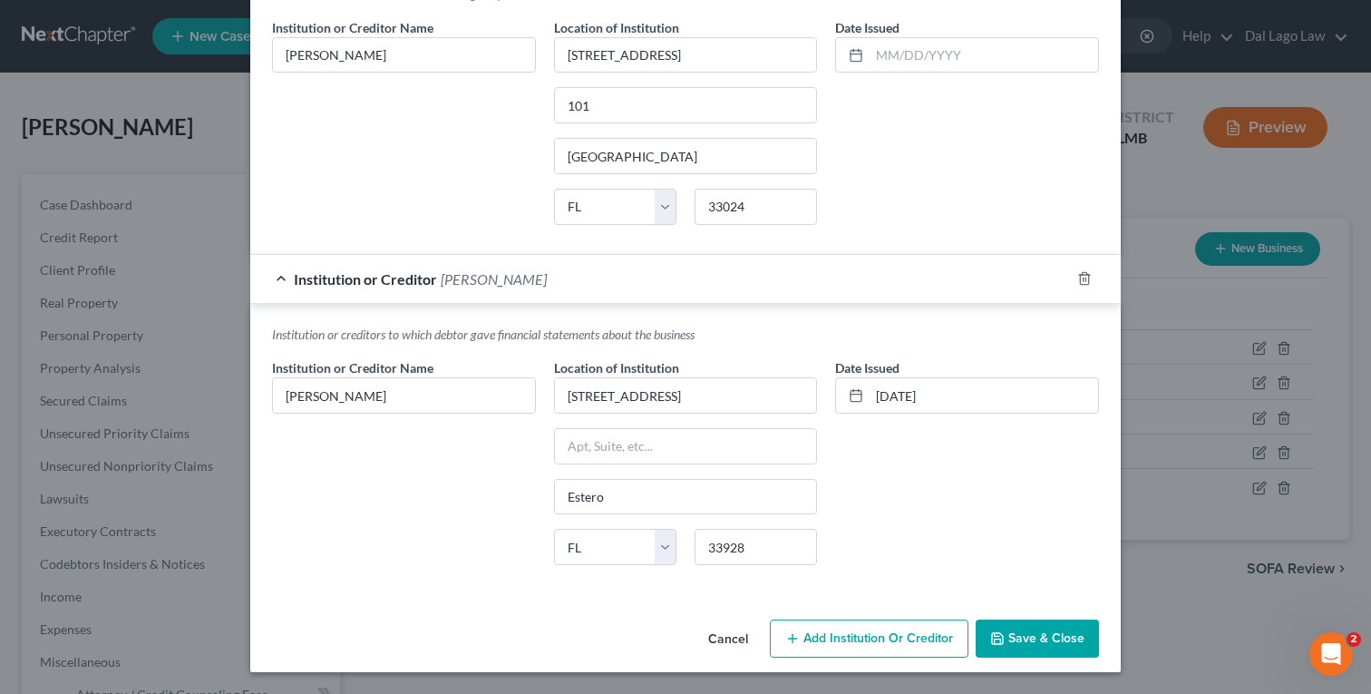
click at [1039, 643] on span "Save & Close" at bounding box center [1047, 637] width 76 height 15
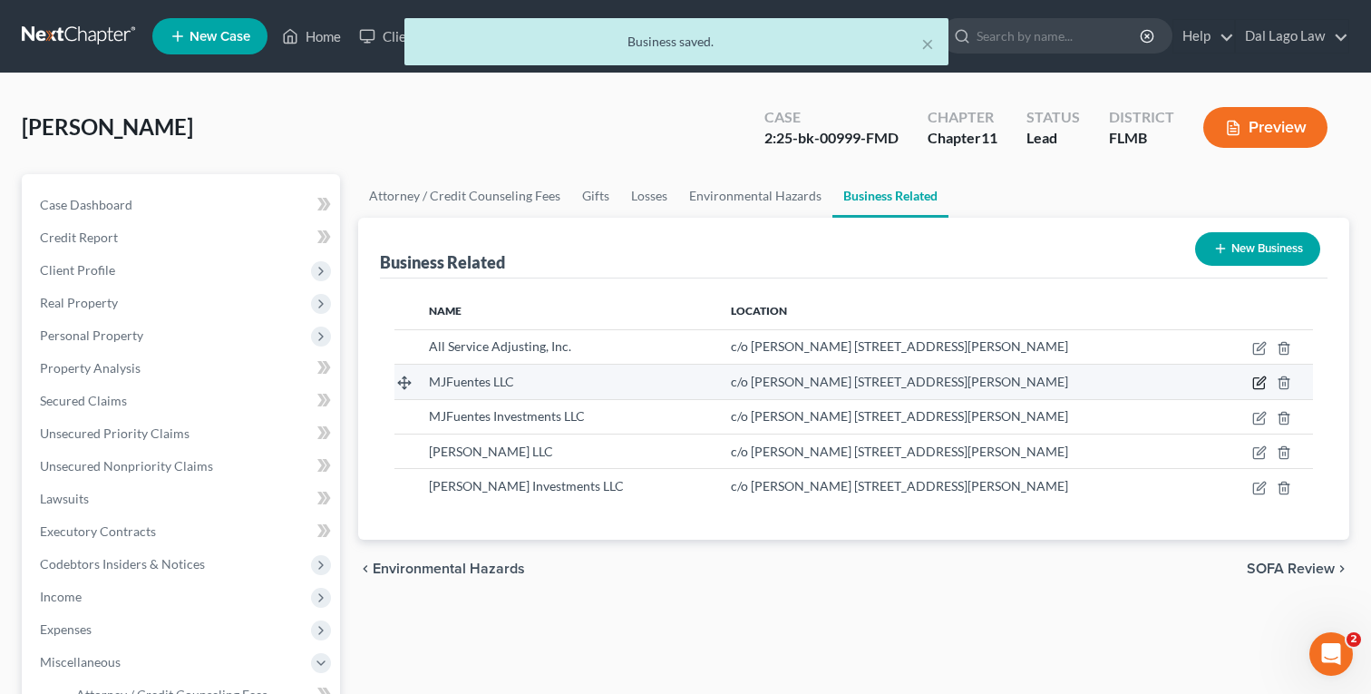
click at [1257, 383] on icon "button" at bounding box center [1261, 381] width 8 height 8
select select "member"
select select "9"
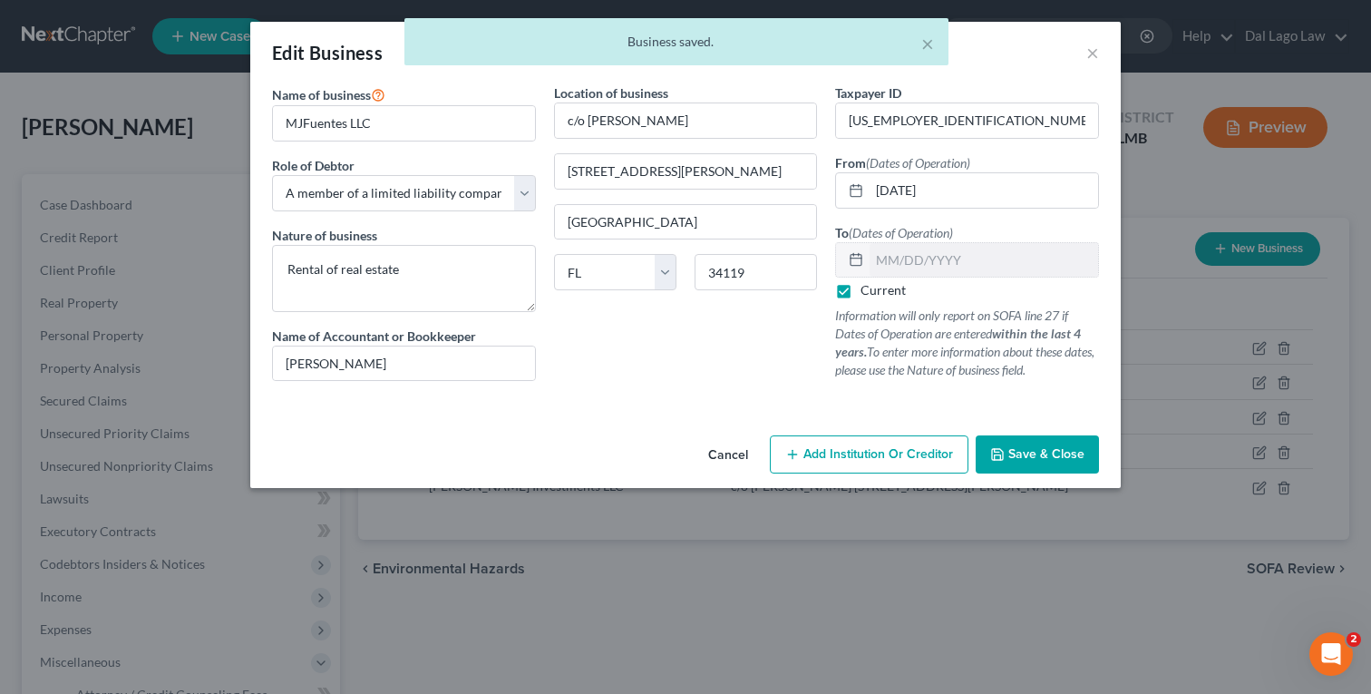
click at [722, 457] on button "Cancel" at bounding box center [728, 455] width 69 height 36
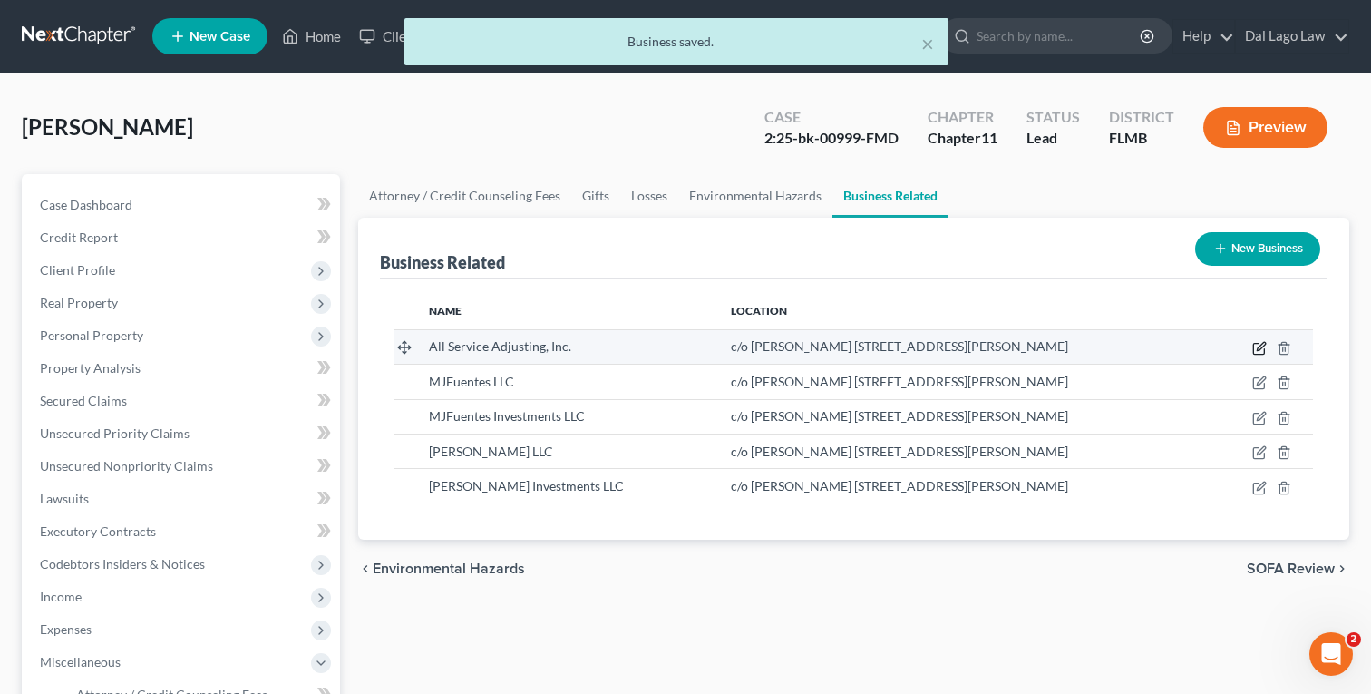
click at [1253, 342] on icon "button" at bounding box center [1260, 348] width 15 height 15
select select "officer"
select select "9"
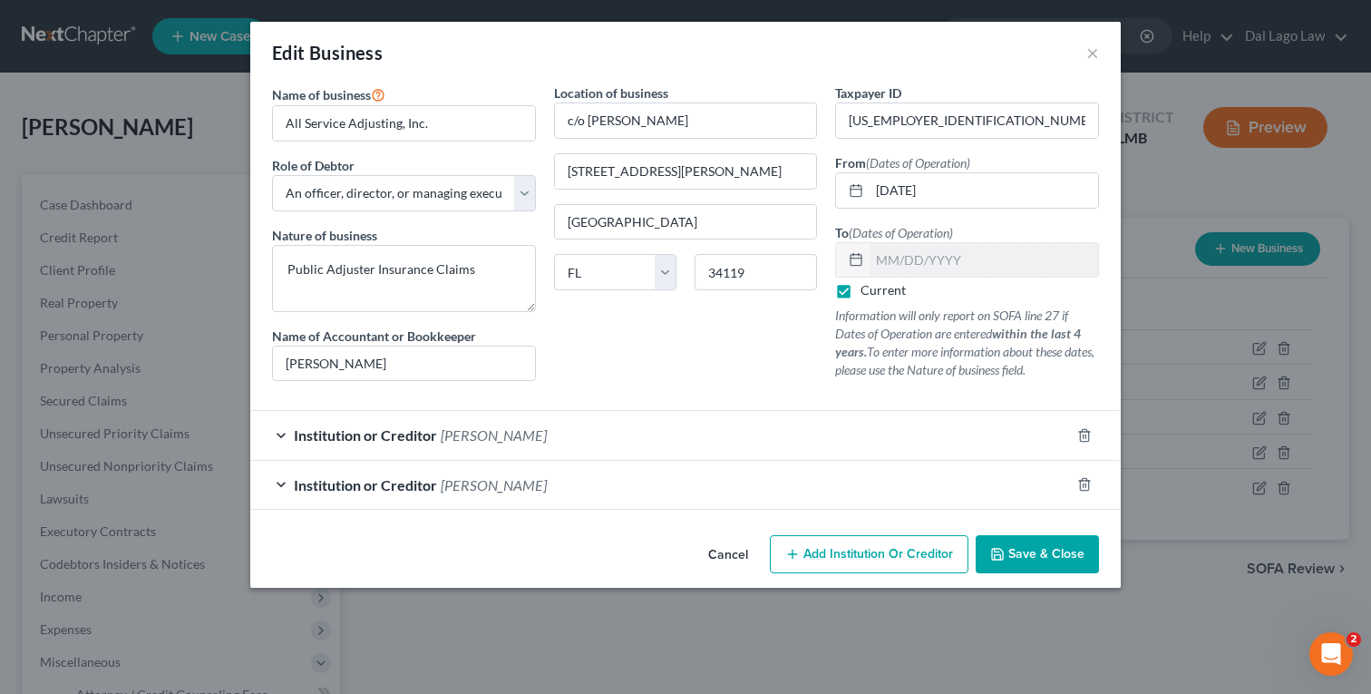
click at [713, 490] on div "Institution or Creditor [PERSON_NAME]" at bounding box center [660, 485] width 820 height 48
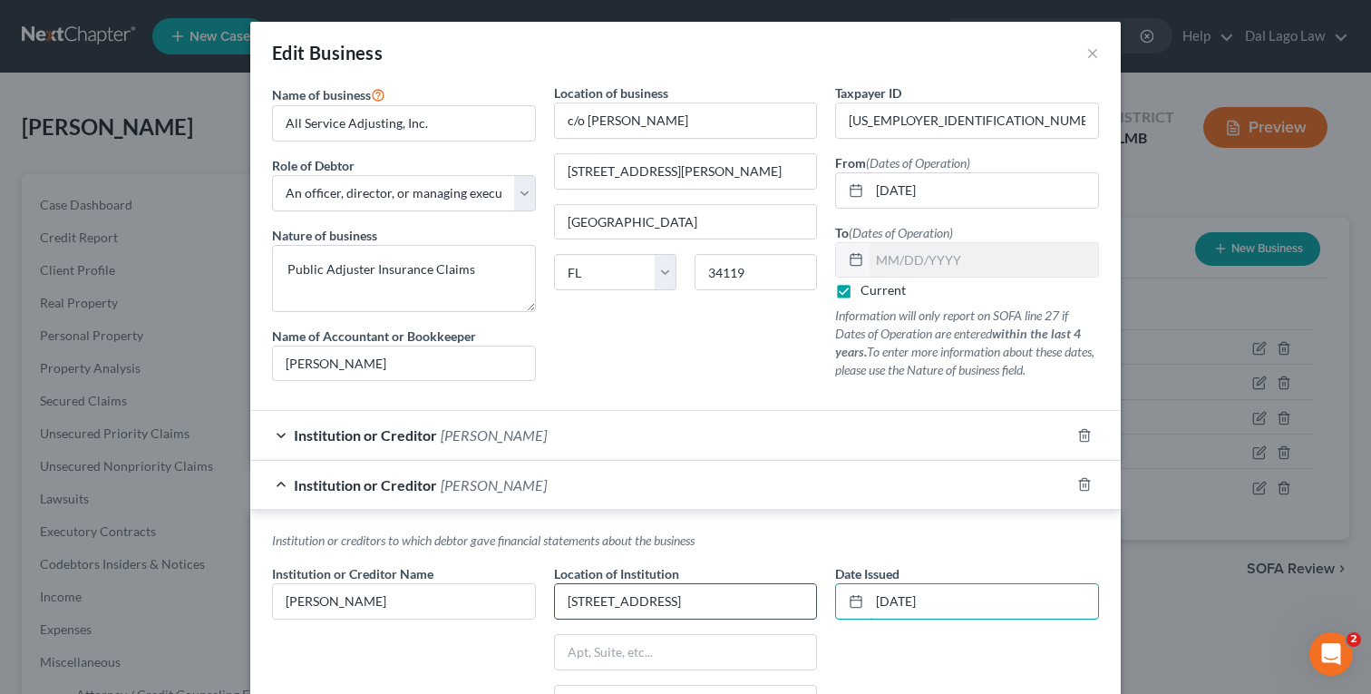
drag, startPoint x: 1018, startPoint y: 599, endPoint x: 757, endPoint y: 590, distance: 260.4
click at [757, 590] on div "Institution or Creditor Name * [PERSON_NAME] Location of Institution [STREET_AD…" at bounding box center [685, 674] width 845 height 221
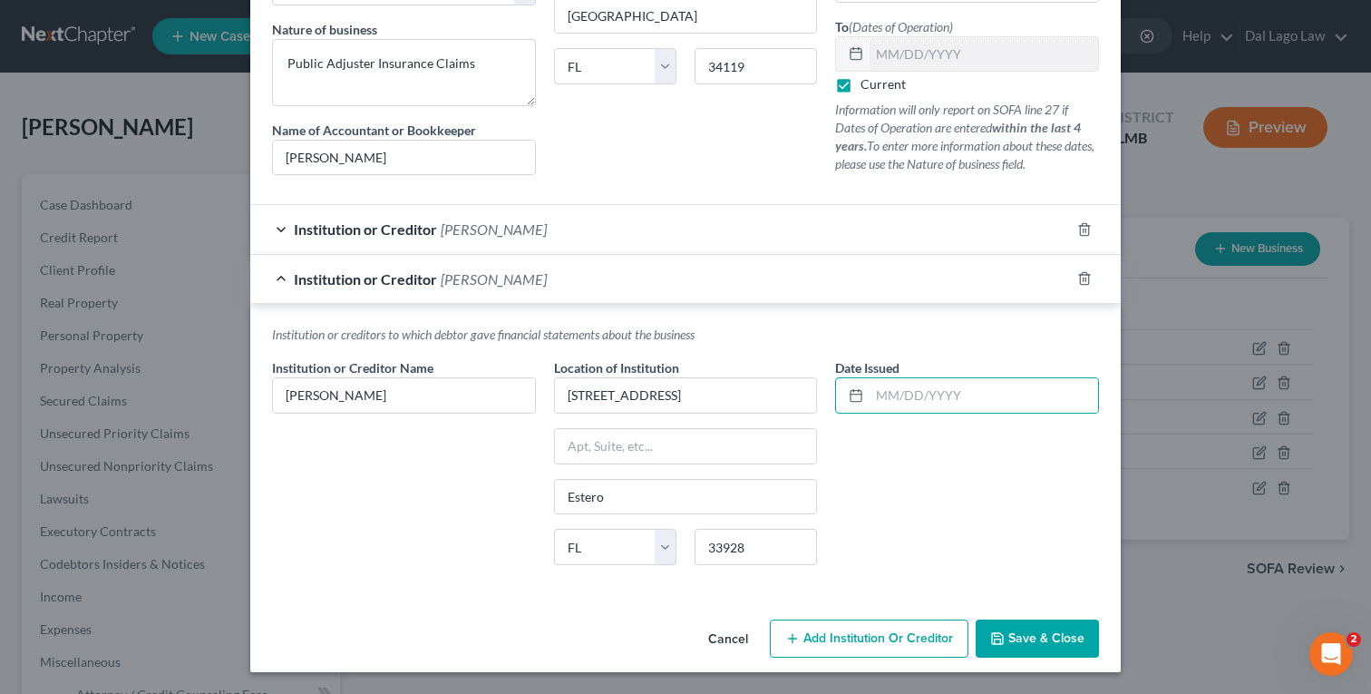
click at [1015, 636] on span "Save & Close" at bounding box center [1047, 637] width 76 height 15
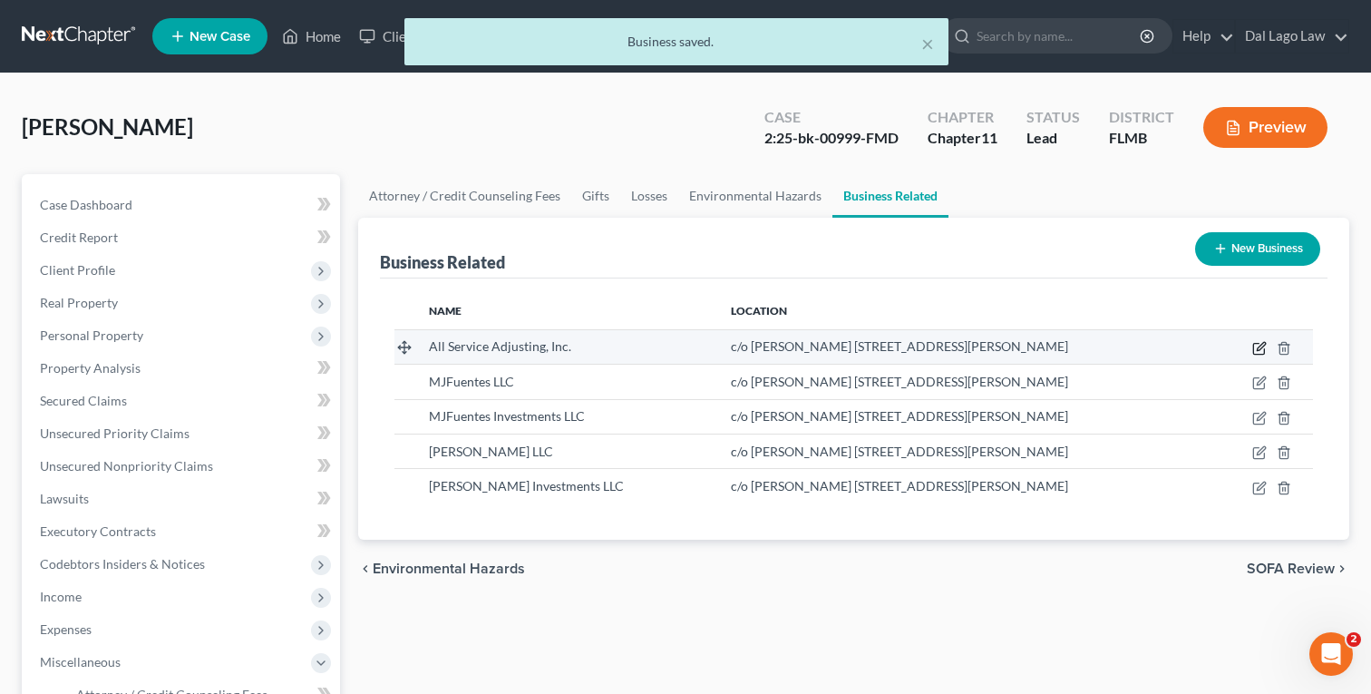
click at [1257, 346] on icon "button" at bounding box center [1260, 348] width 15 height 15
select select "officer"
select select "9"
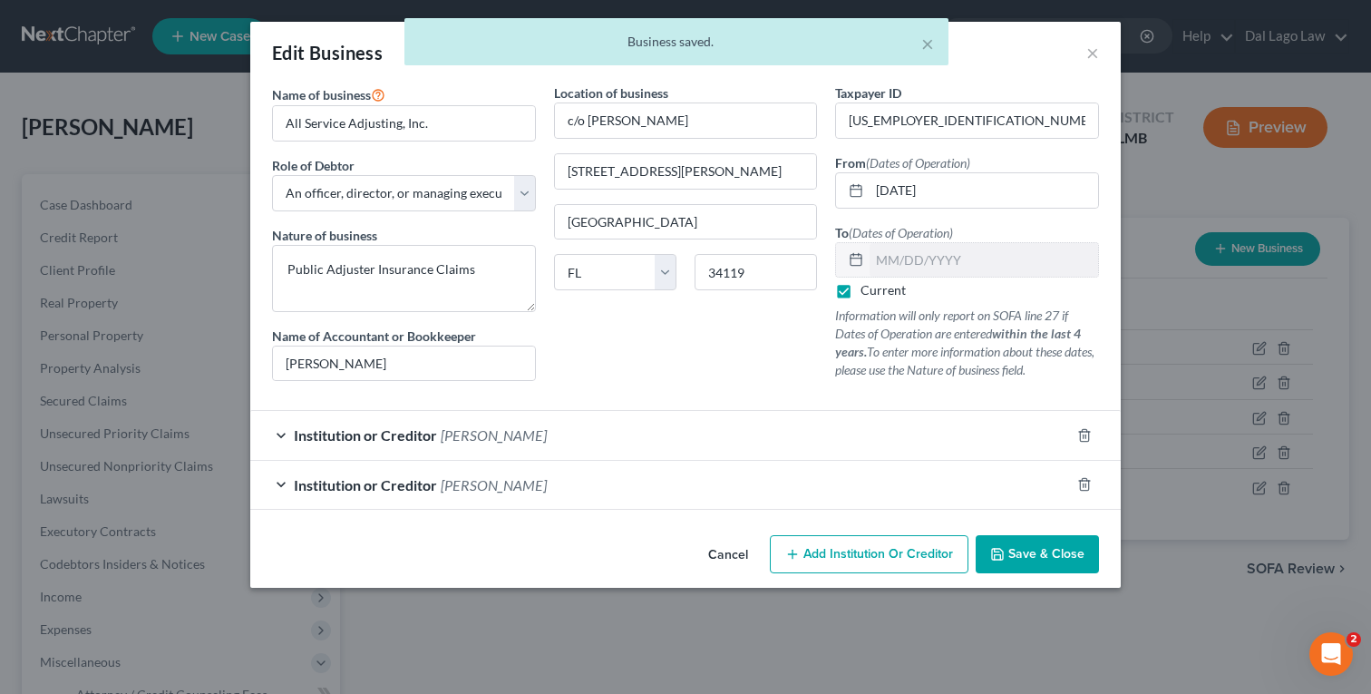
click at [976, 483] on div "Institution or Creditor [PERSON_NAME]" at bounding box center [660, 485] width 820 height 48
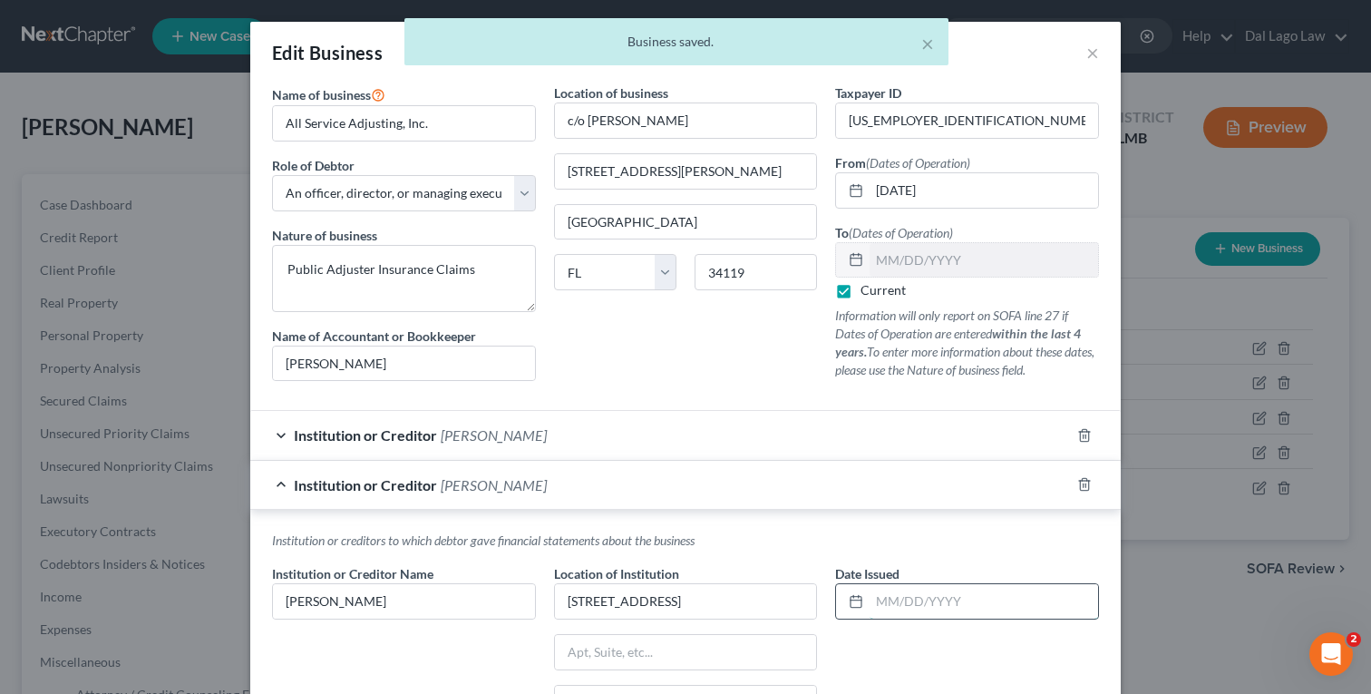
click at [962, 594] on input "text" at bounding box center [984, 601] width 229 height 34
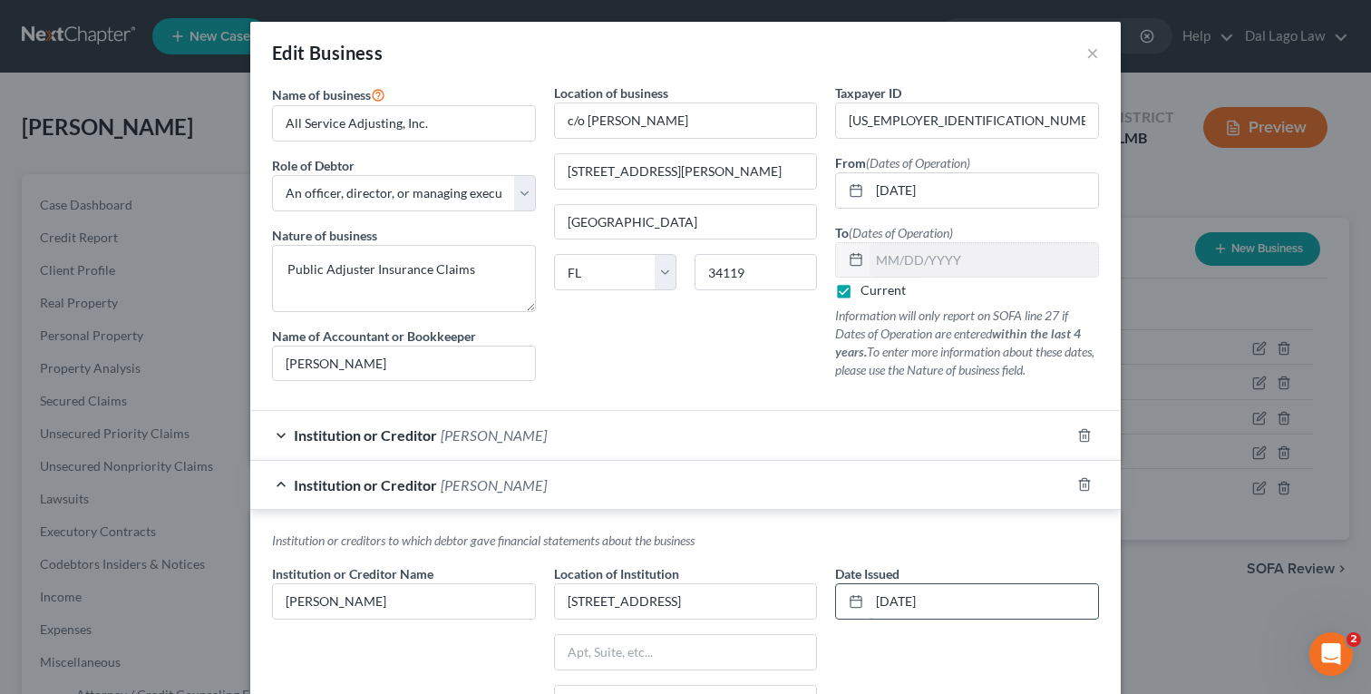
type input "[DATE]"
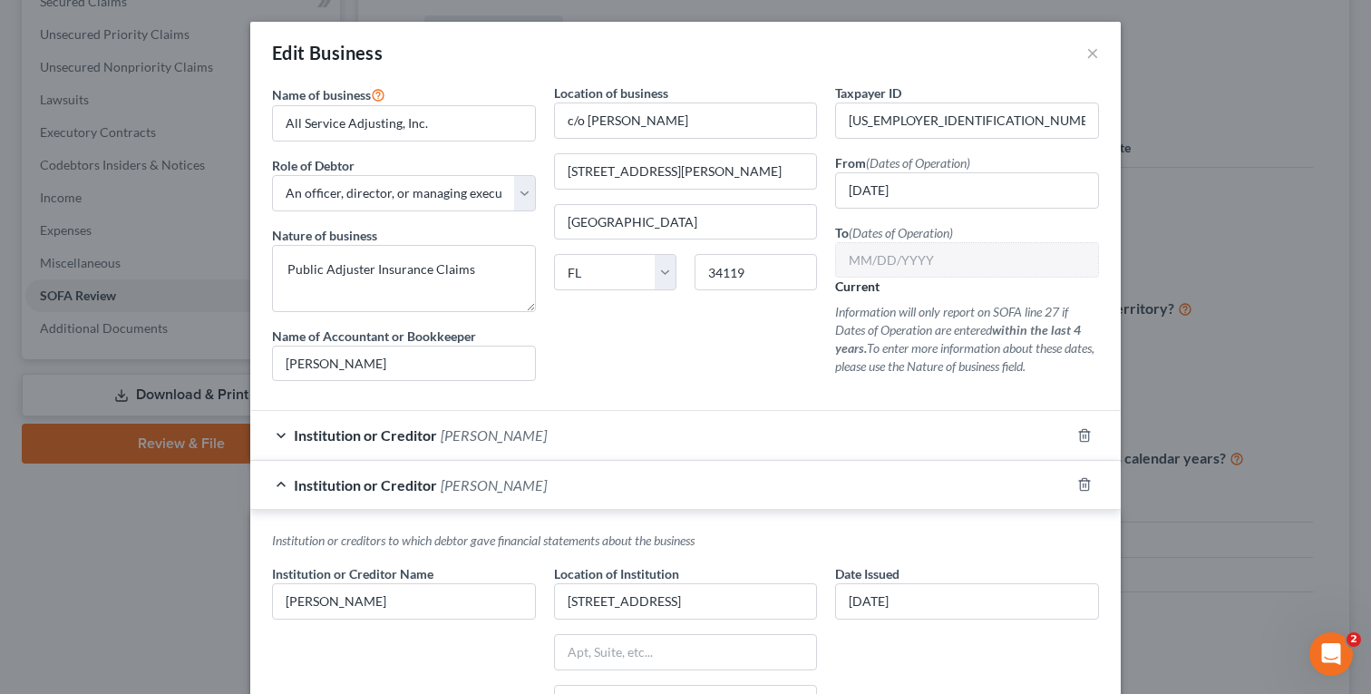
scroll to position [206, 0]
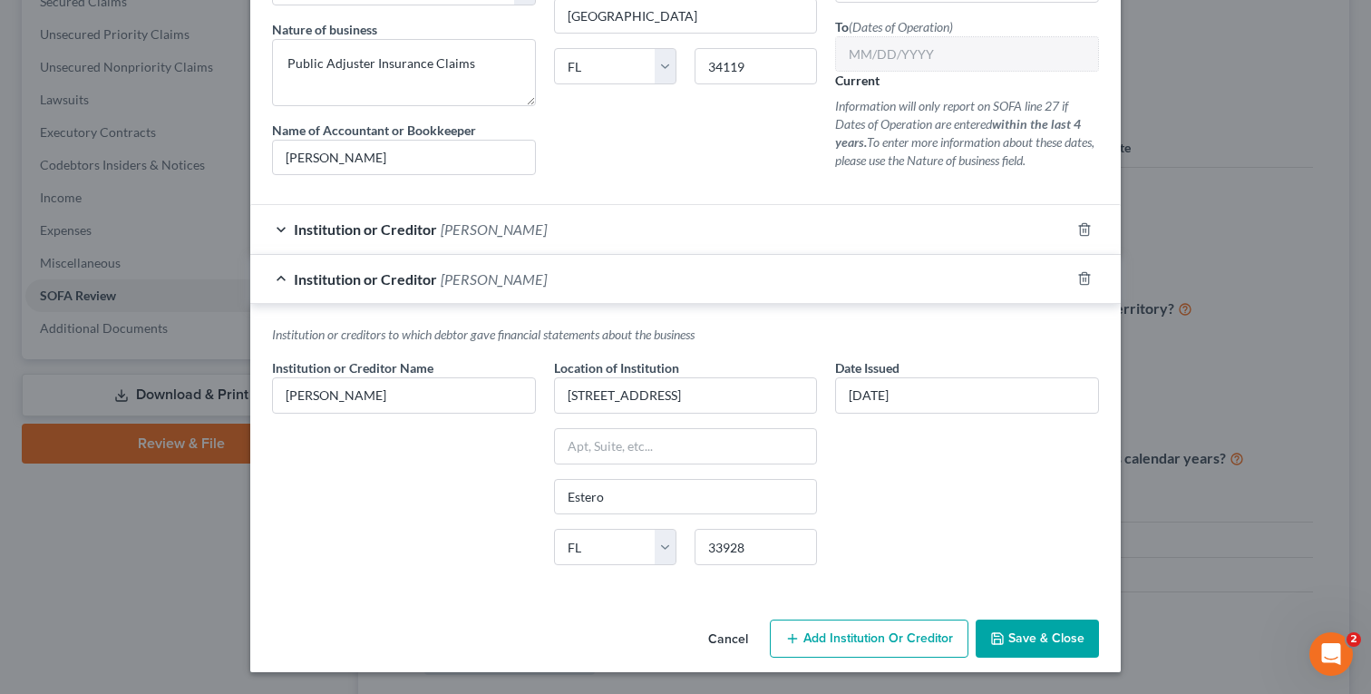
click at [1029, 636] on span "Save & Close" at bounding box center [1047, 637] width 76 height 15
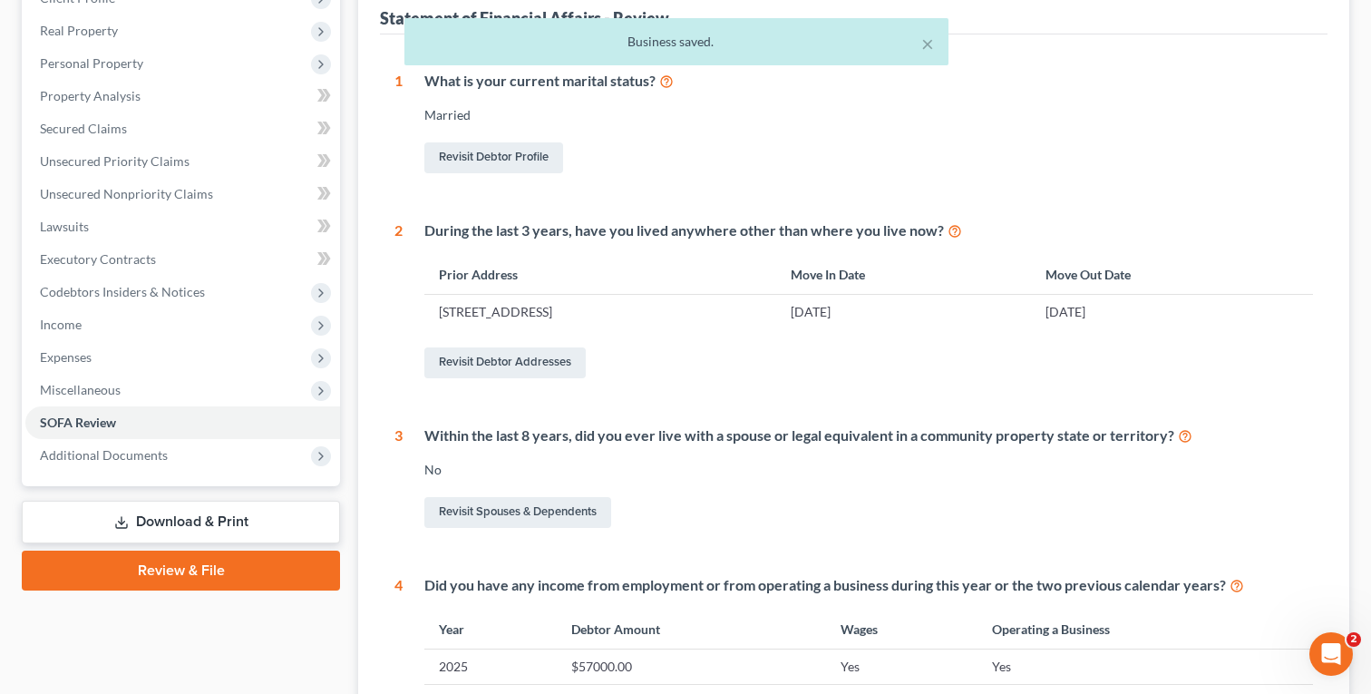
scroll to position [0, 0]
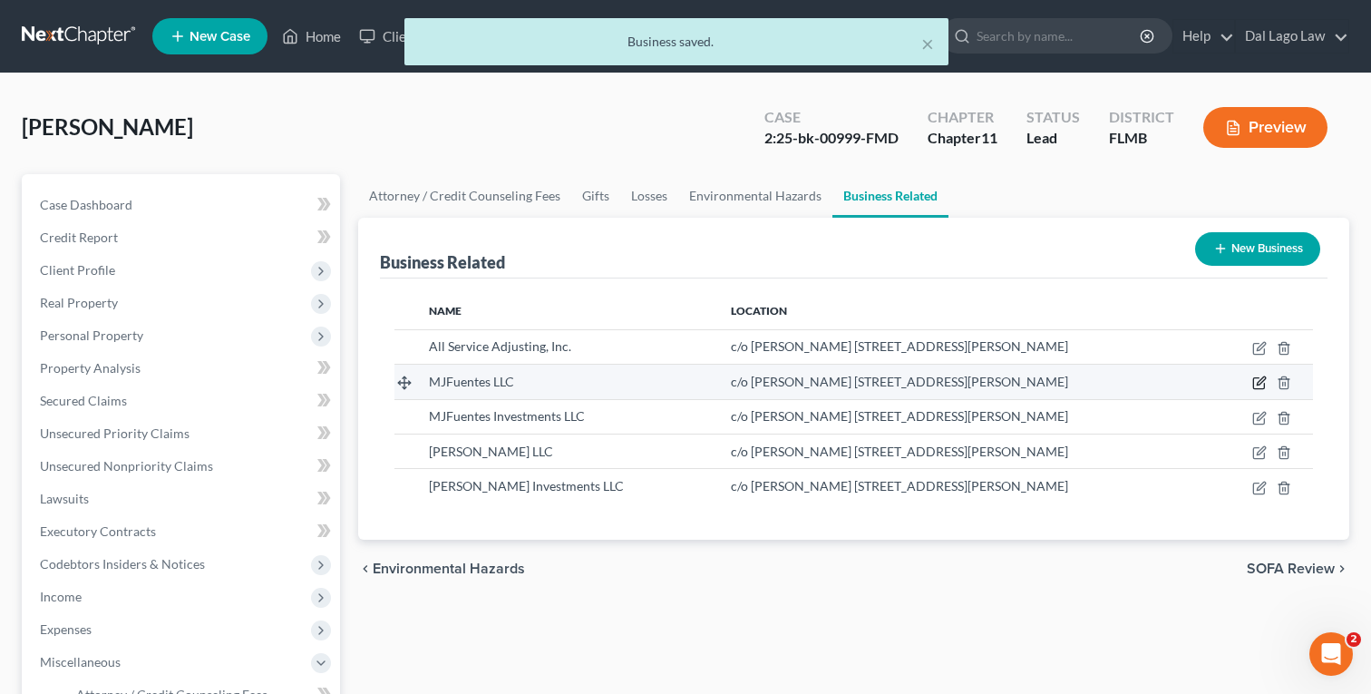
click at [1257, 380] on icon "button" at bounding box center [1260, 382] width 15 height 15
select select "member"
select select "9"
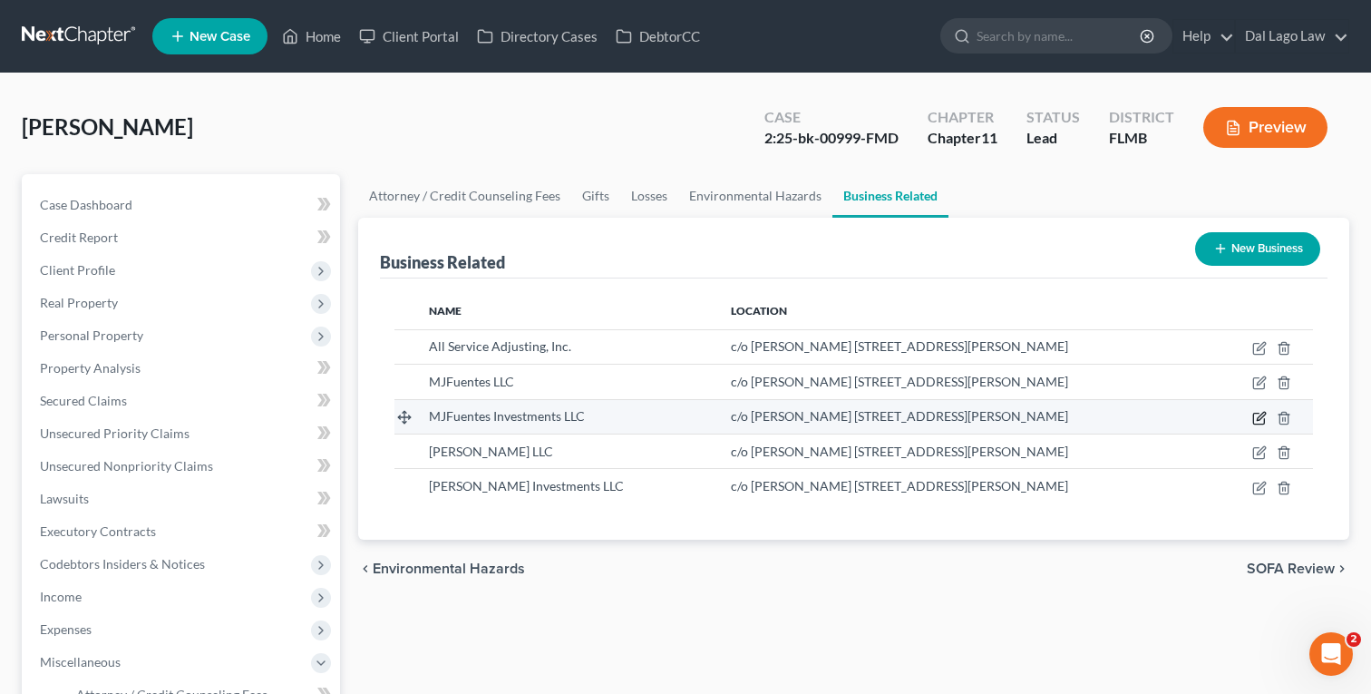
click at [1265, 419] on icon "button" at bounding box center [1260, 418] width 15 height 15
select select "owner"
select select "9"
click at [1263, 421] on icon "button" at bounding box center [1260, 418] width 15 height 15
select select "owner"
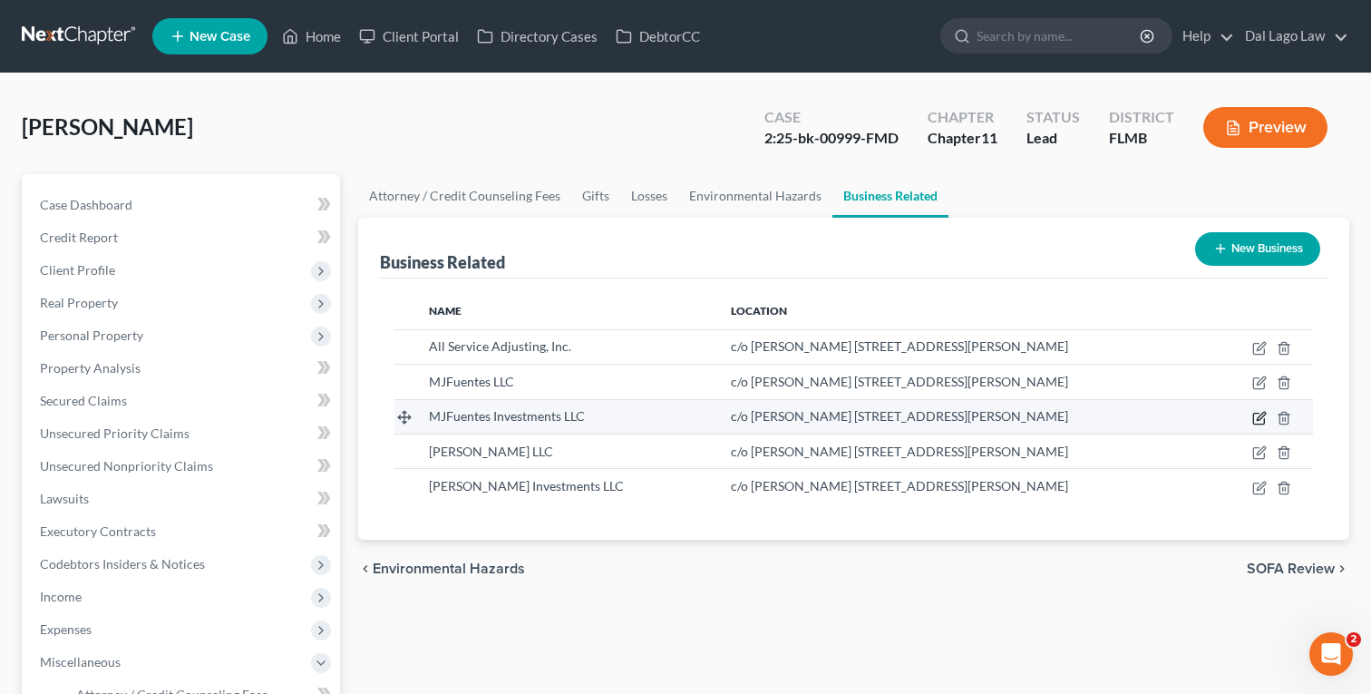
select select "9"
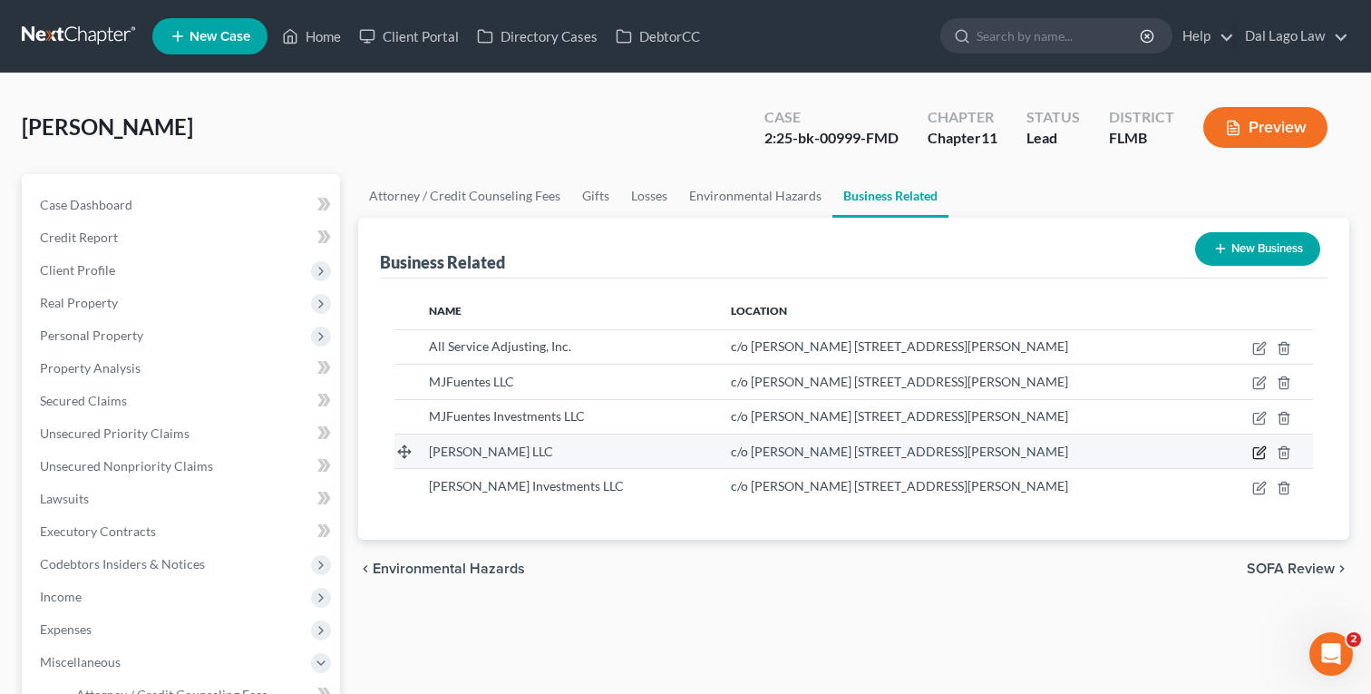
click at [1259, 455] on icon "button" at bounding box center [1260, 452] width 15 height 15
select select "member"
select select "9"
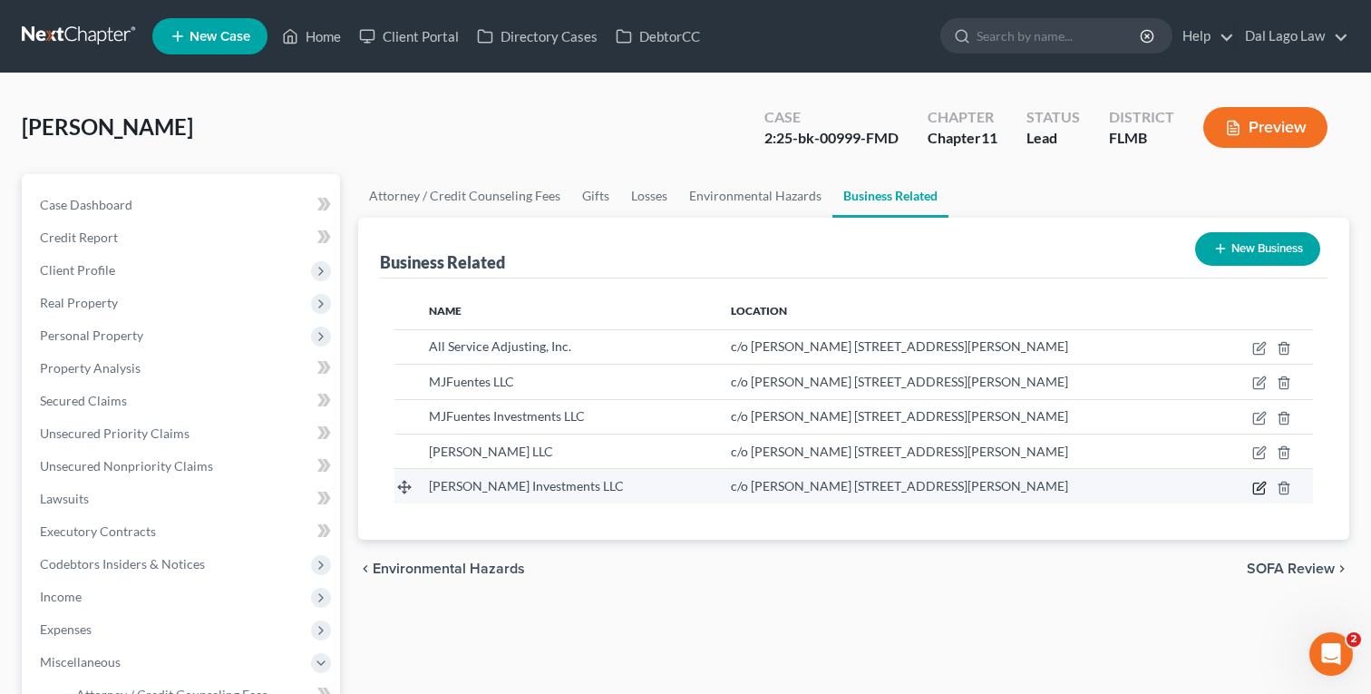
click at [1260, 489] on icon "button" at bounding box center [1261, 486] width 8 height 8
select select "member"
select select "9"
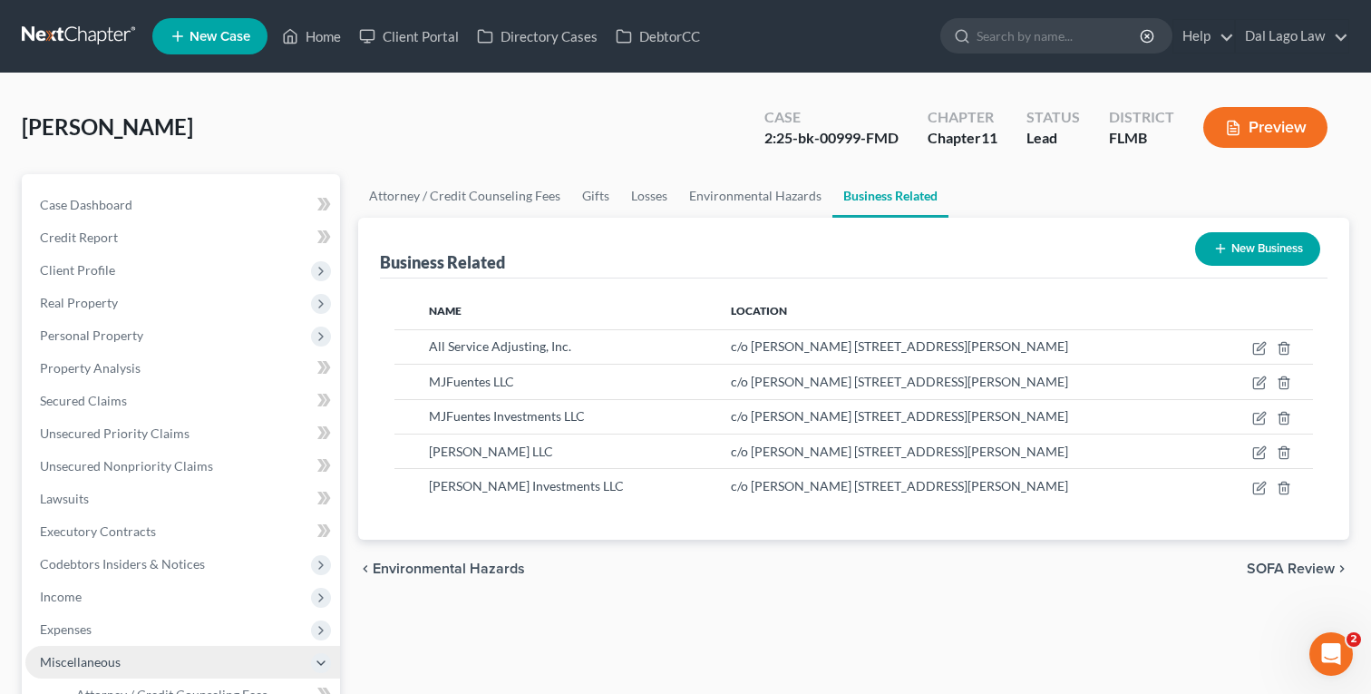
scroll to position [399, 0]
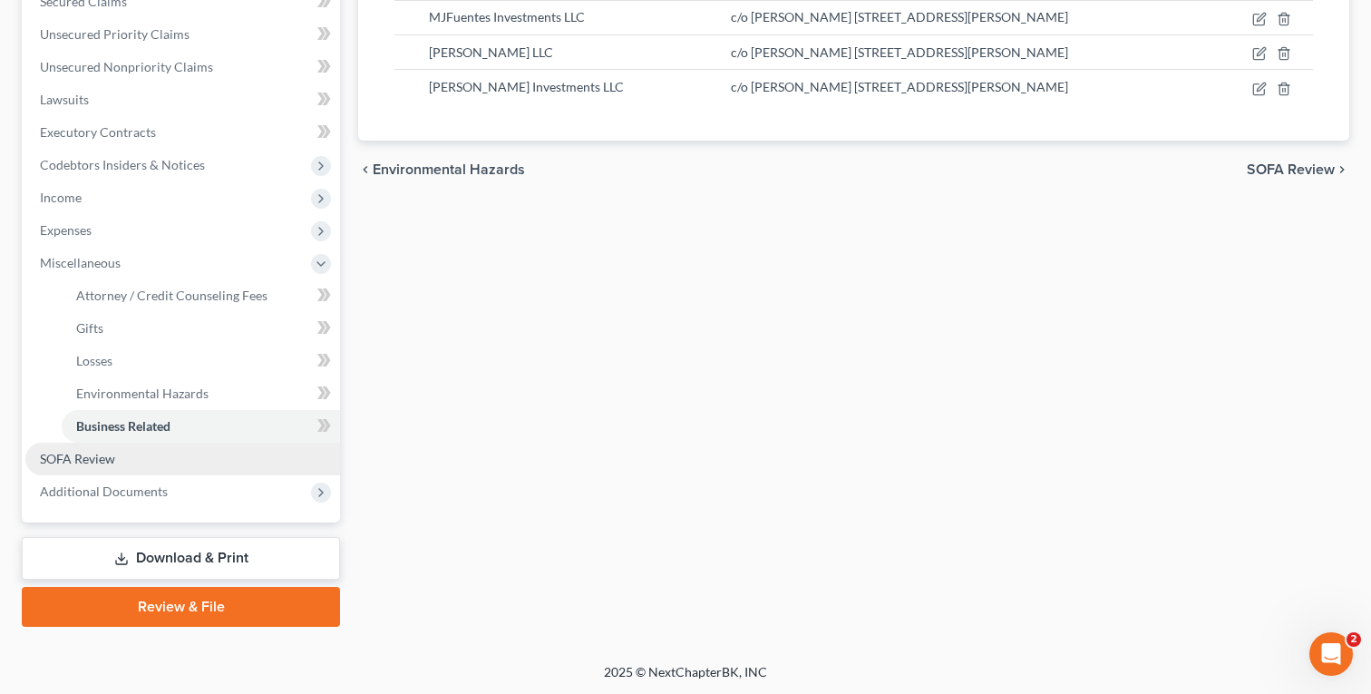
click at [143, 461] on link "SOFA Review" at bounding box center [182, 459] width 315 height 33
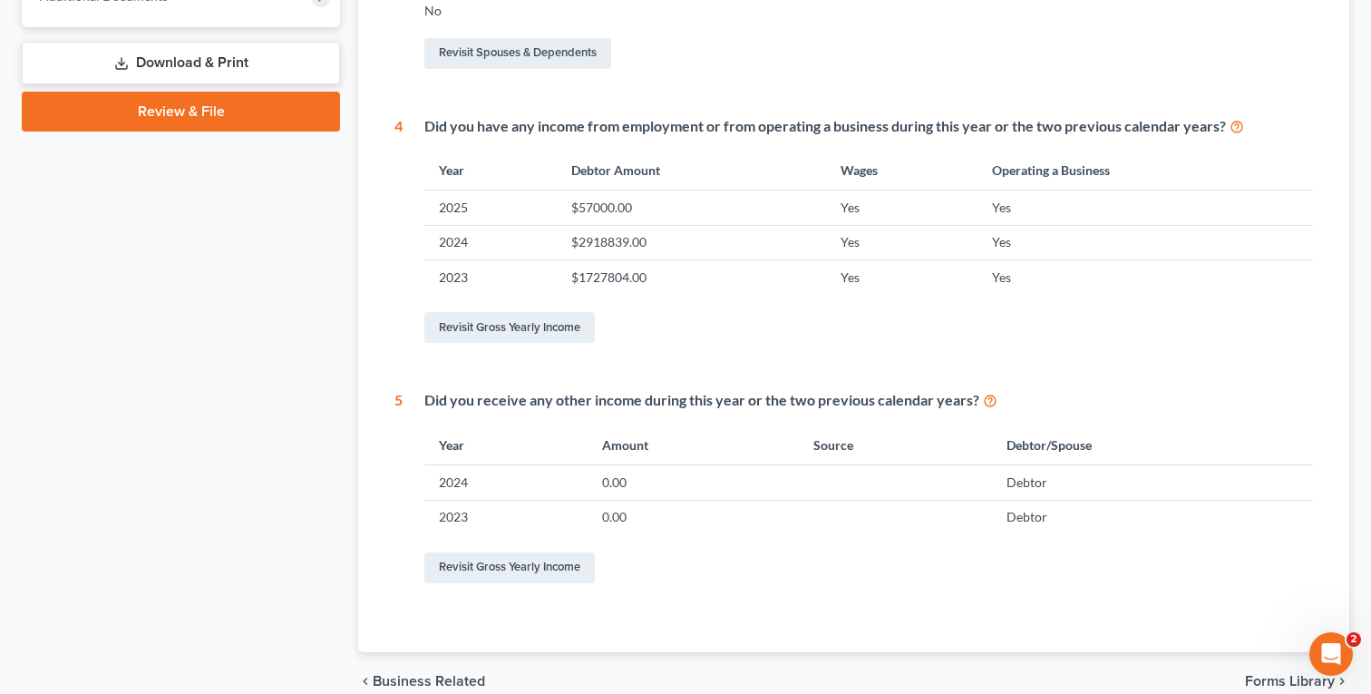
scroll to position [630, 0]
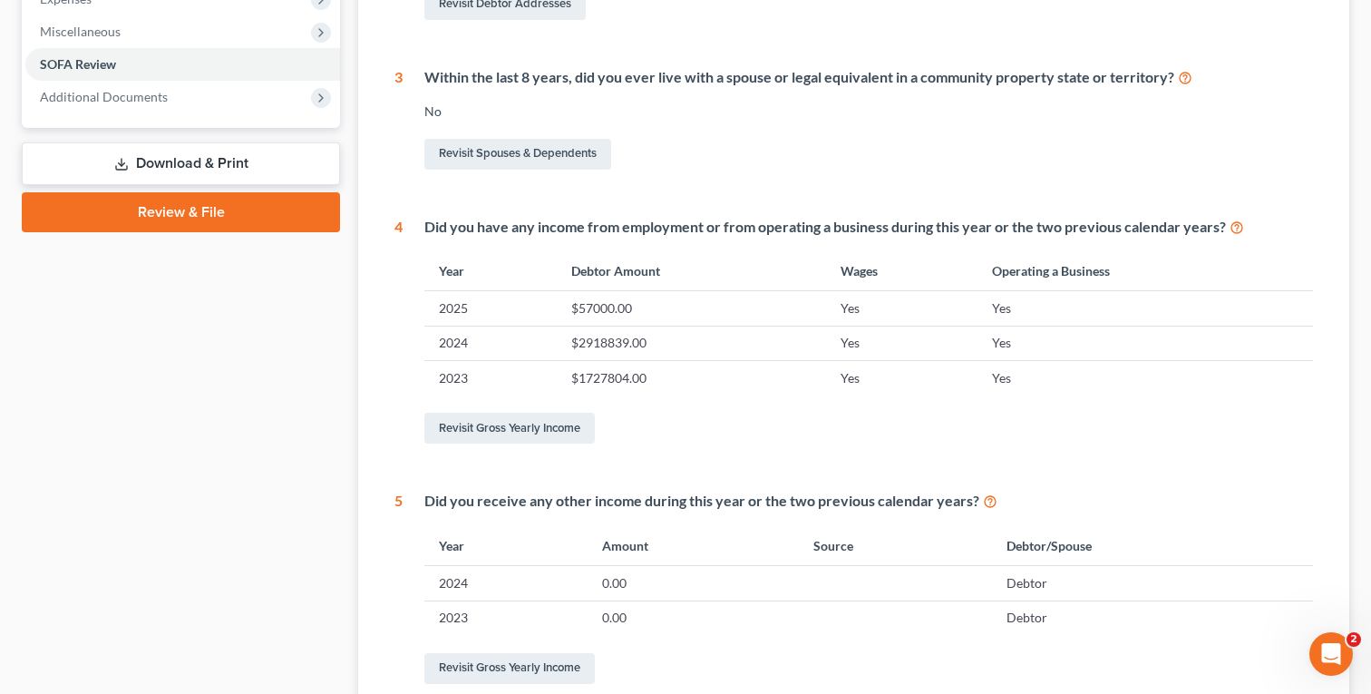
click at [137, 168] on link "Download & Print" at bounding box center [181, 163] width 318 height 43
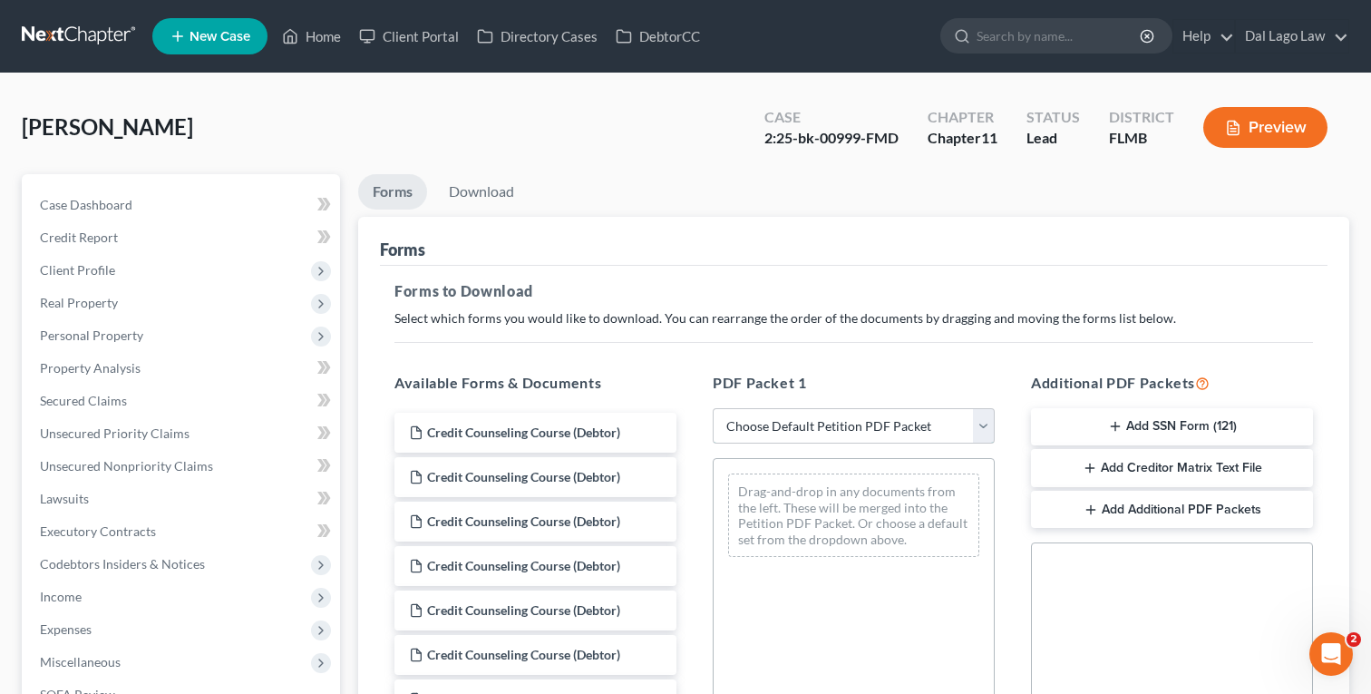
click at [765, 429] on select "Choose Default Petition PDF Packet Complete Bankruptcy Petition (all forms and …" at bounding box center [854, 426] width 282 height 36
select select "2"
click at [713, 408] on select "Choose Default Petition PDF Packet Complete Bankruptcy Petition (all forms and …" at bounding box center [854, 426] width 282 height 36
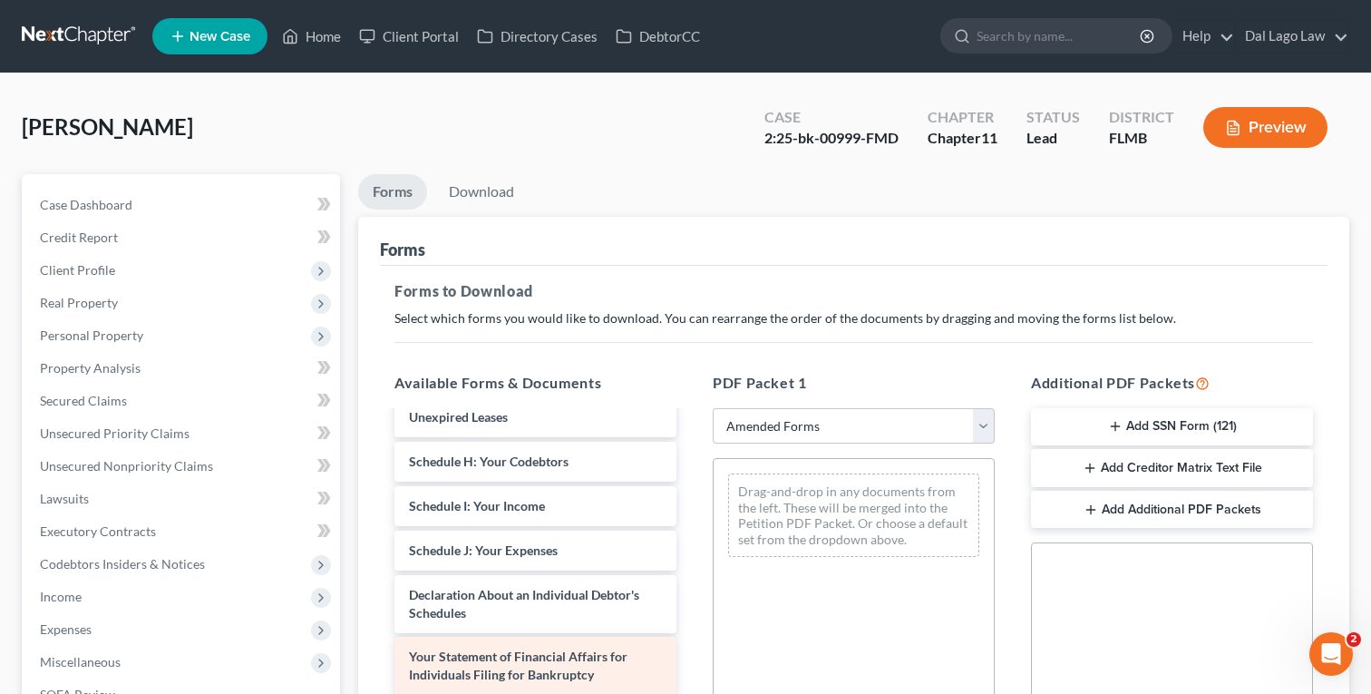
scroll to position [443, 0]
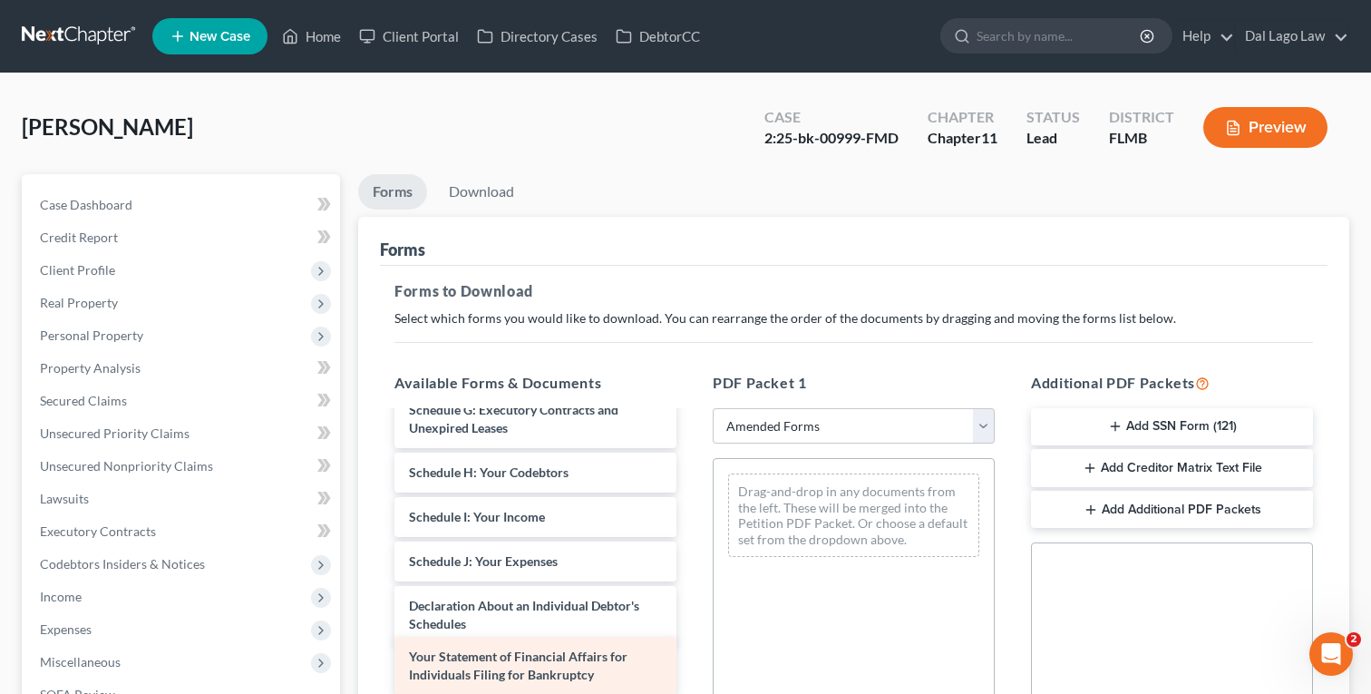
drag, startPoint x: 510, startPoint y: 668, endPoint x: 819, endPoint y: 499, distance: 352.7
click at [691, 499] on div "Your Statement of Financial Affairs for Individuals Filing for Bankruptcy Volun…" at bounding box center [535, 467] width 311 height 995
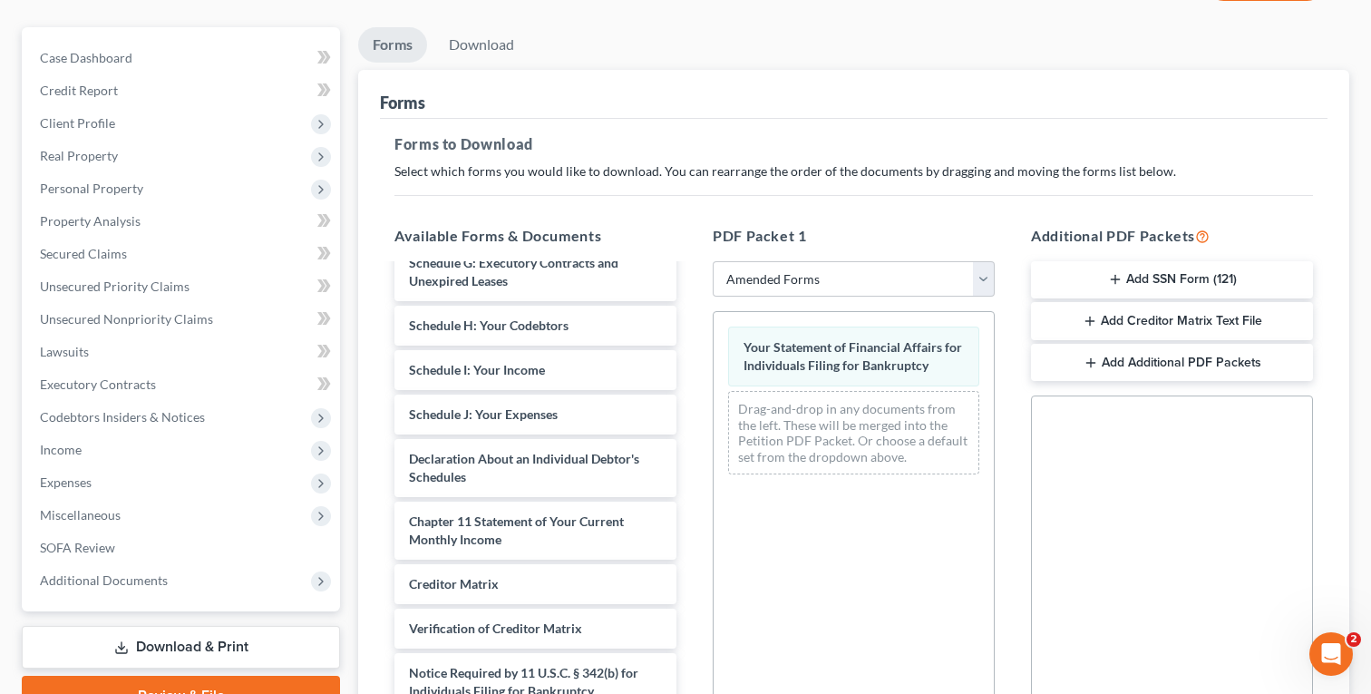
scroll to position [425, 0]
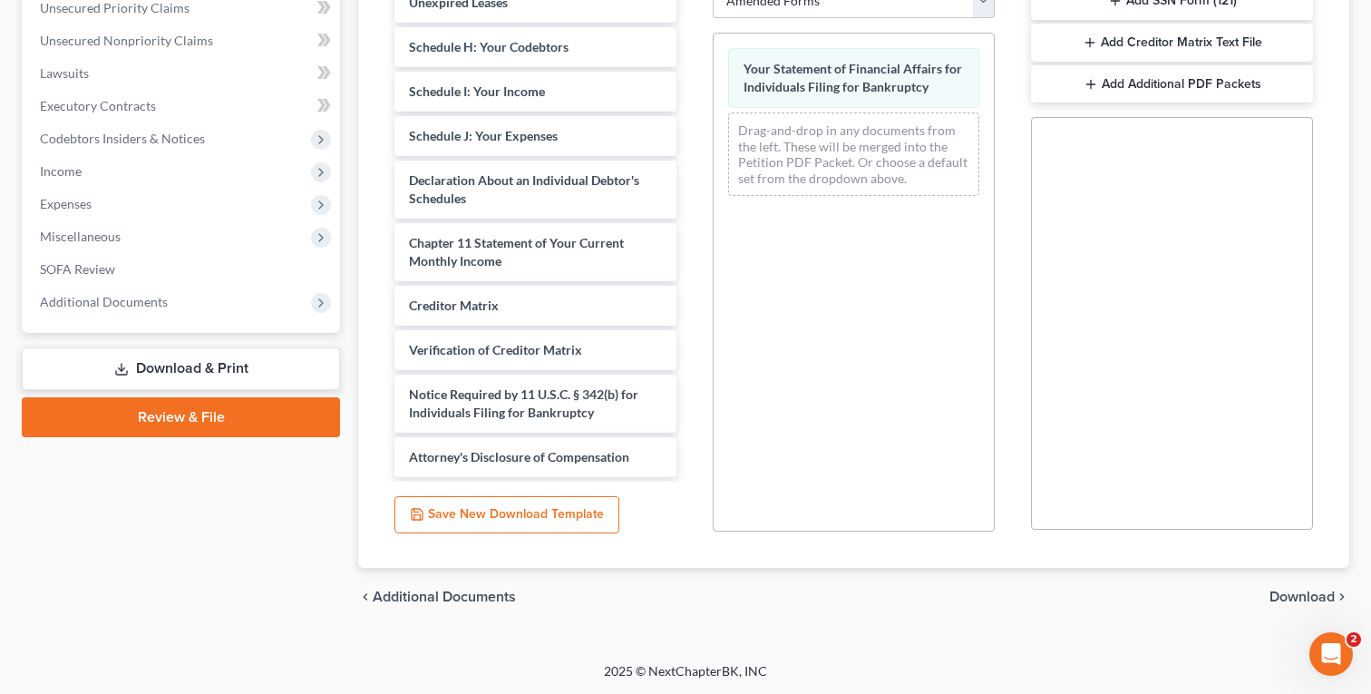
click at [1302, 602] on span "Download" at bounding box center [1302, 597] width 65 height 15
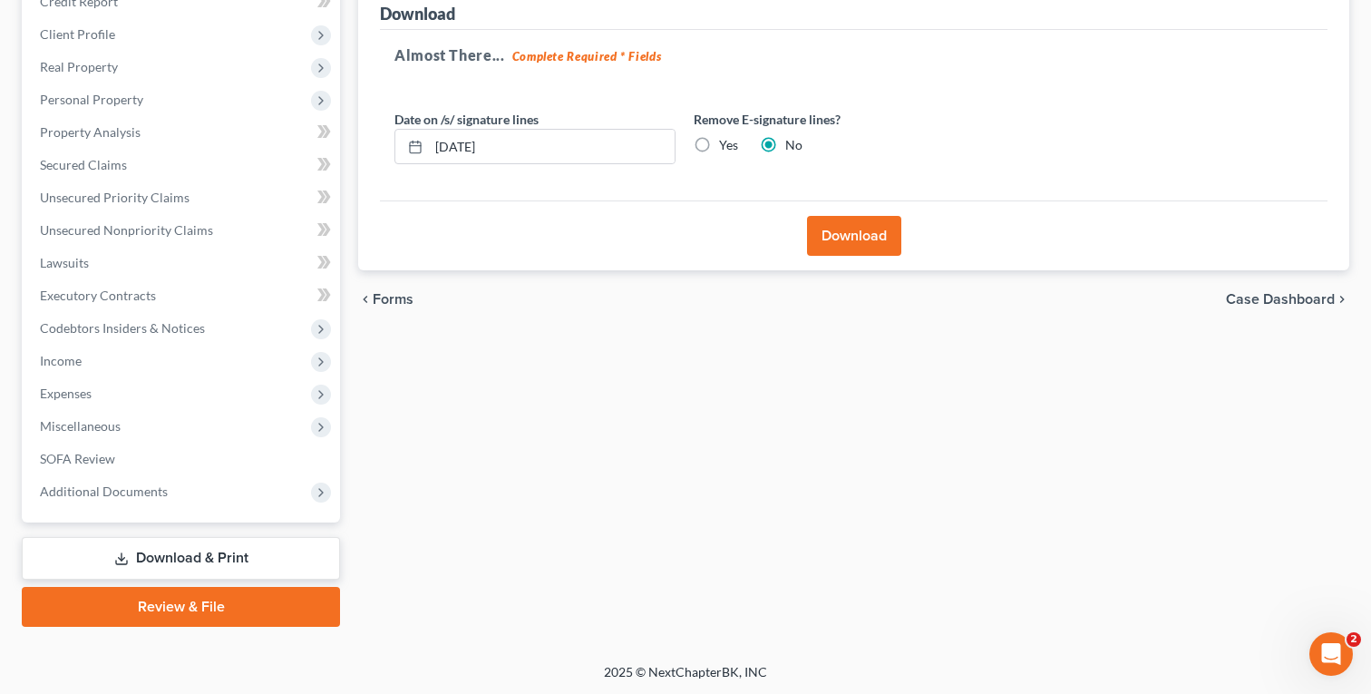
click at [853, 241] on button "Download" at bounding box center [854, 236] width 94 height 40
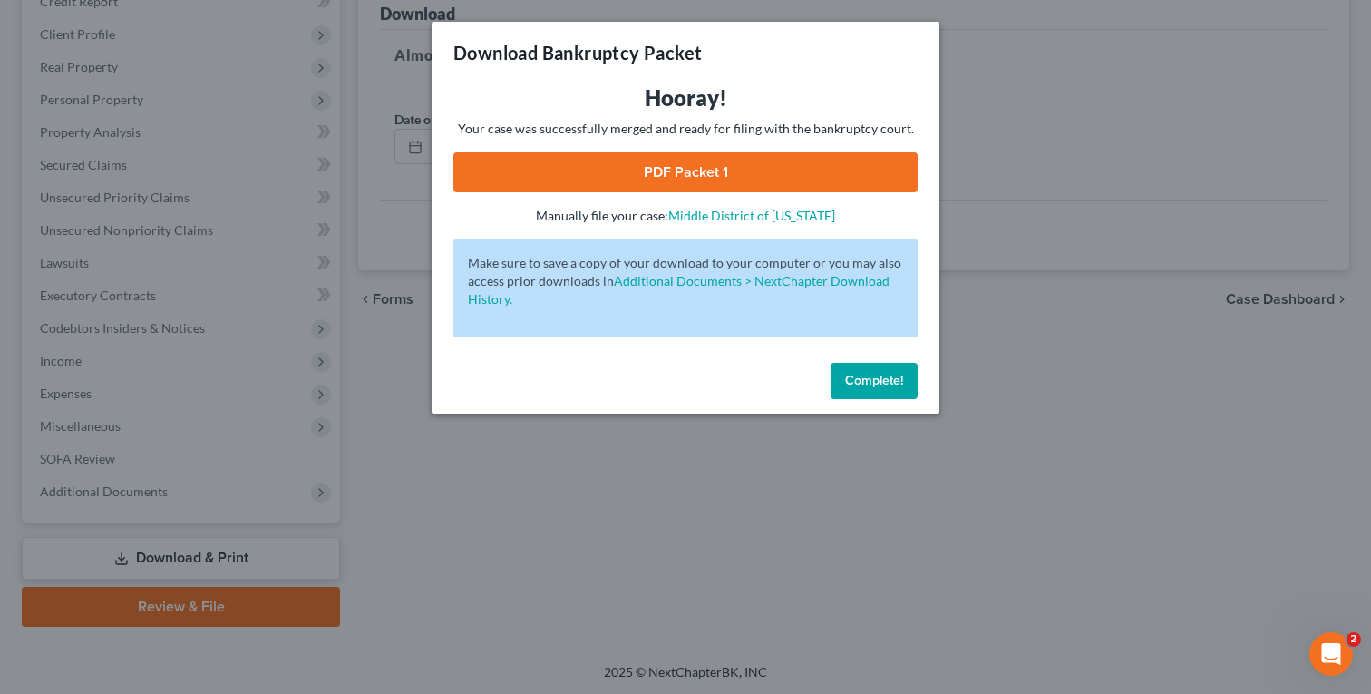
click at [694, 180] on link "PDF Packet 1" at bounding box center [685, 172] width 464 height 40
click at [330, 64] on div "Download Bankruptcy Packet Hooray! Your case was successfully merged and ready …" at bounding box center [685, 347] width 1371 height 694
